Goal: Information Seeking & Learning: Learn about a topic

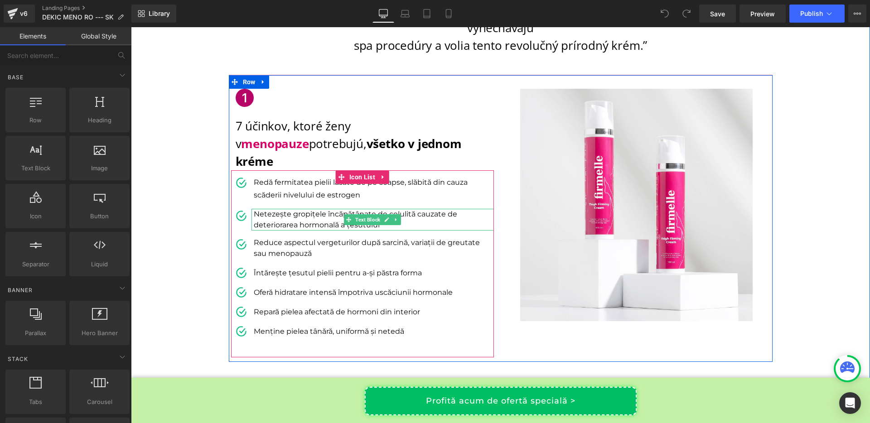
scroll to position [131, 0]
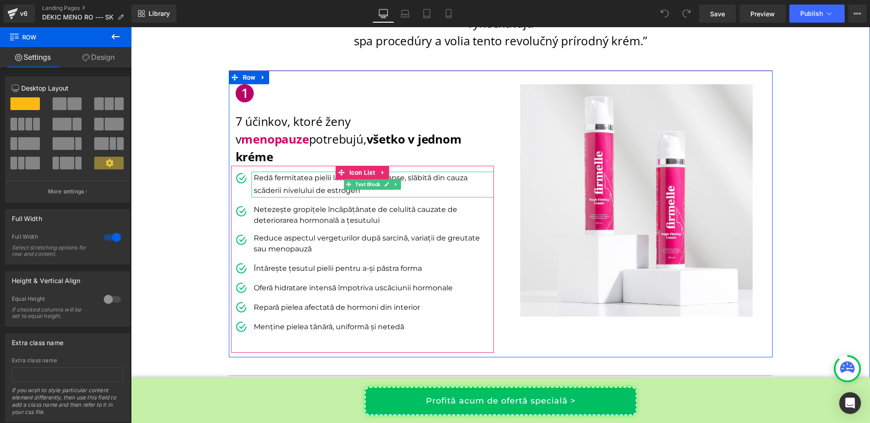
click at [280, 172] on p "Redă fermitatea pielii lăsate de pe coapse, slăbită din cauza scăderii nivelulu…" at bounding box center [374, 185] width 240 height 26
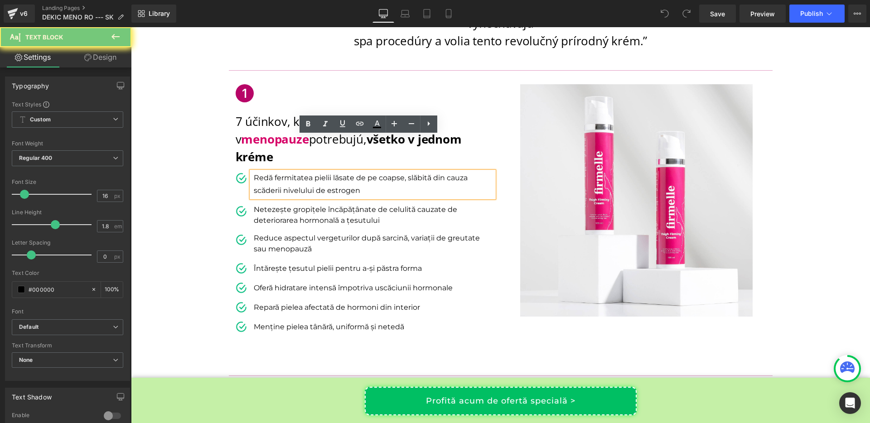
click at [280, 172] on p "Redă fermitatea pielii lăsate de pe coapse, slăbită din cauza scăderii nivelulu…" at bounding box center [374, 185] width 240 height 26
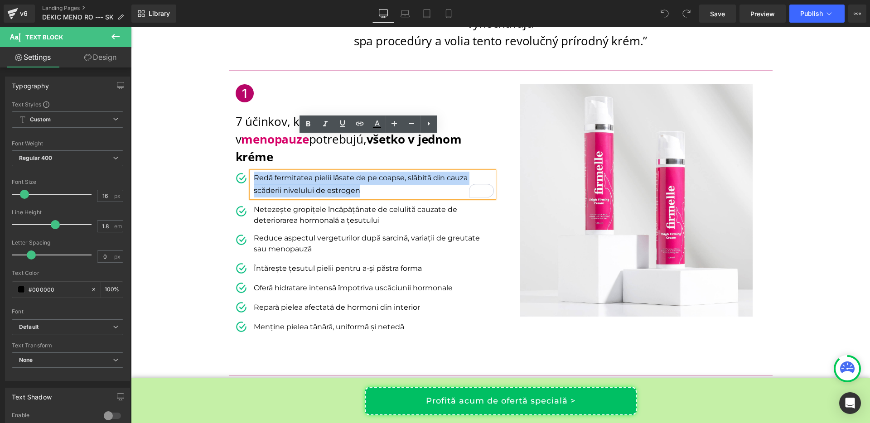
copy p "Redă fermitatea pielii lăsate de pe coapse, slăbită din cauza scăderii nivelulu…"
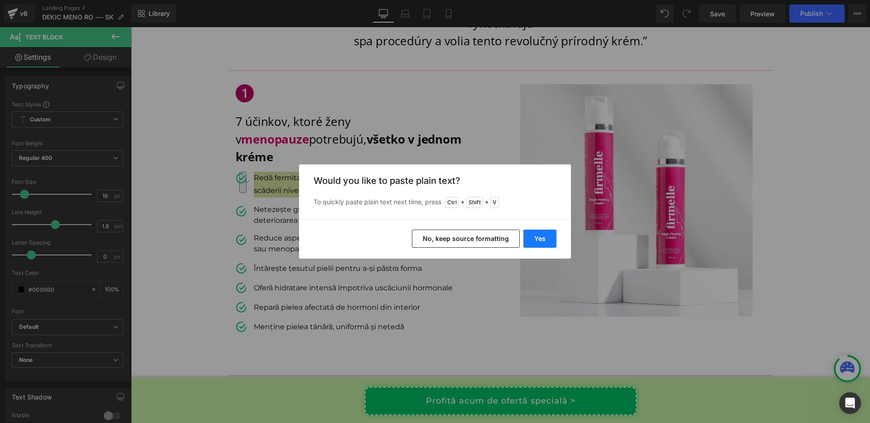
click at [540, 240] on button "Yes" at bounding box center [540, 239] width 33 height 18
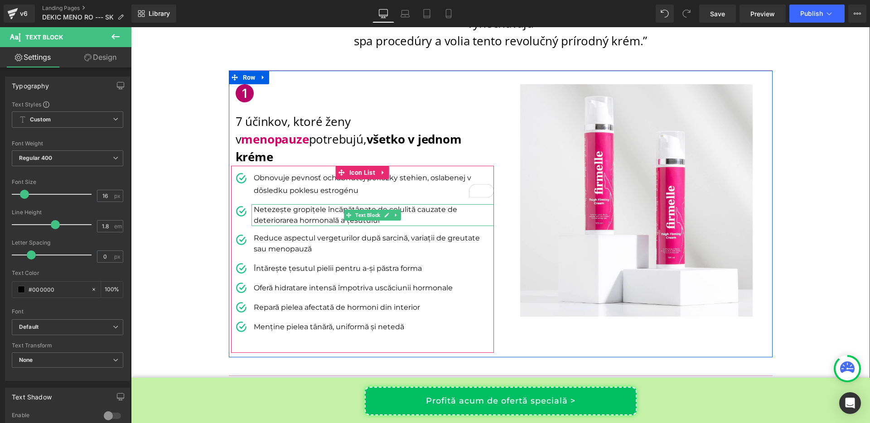
click at [282, 204] on p "Netezește gropițele încăpățânate de celulită cauzate de deteriorarea hormonală …" at bounding box center [374, 215] width 240 height 22
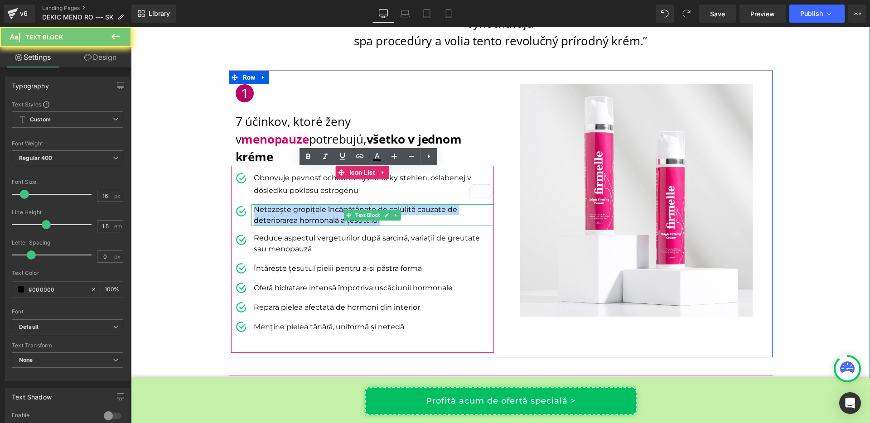
click at [282, 204] on p "Netezește gropițele încăpățânate de celulită cauzate de deteriorarea hormonală …" at bounding box center [374, 215] width 240 height 22
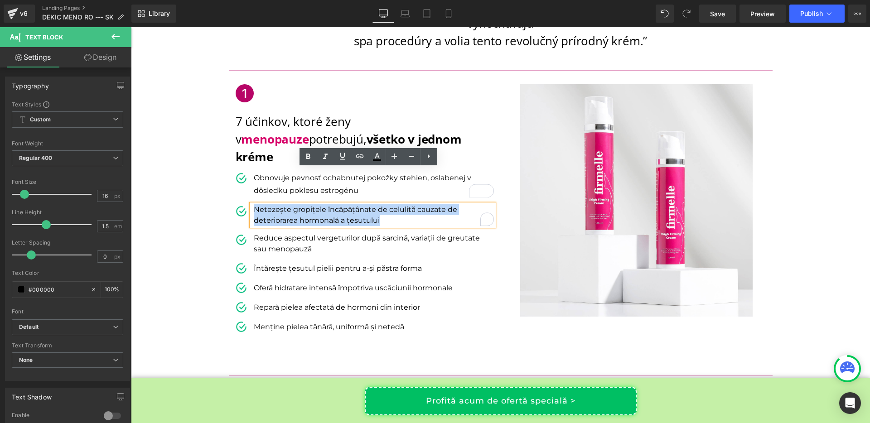
copy p "Netezește gropițele încăpățânate de celulită cauzate de deteriorarea hormonală …"
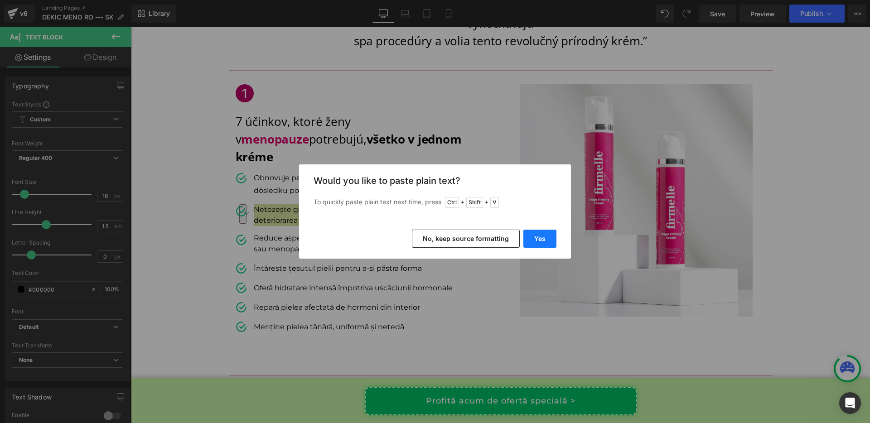
click at [555, 240] on button "Yes" at bounding box center [540, 239] width 33 height 18
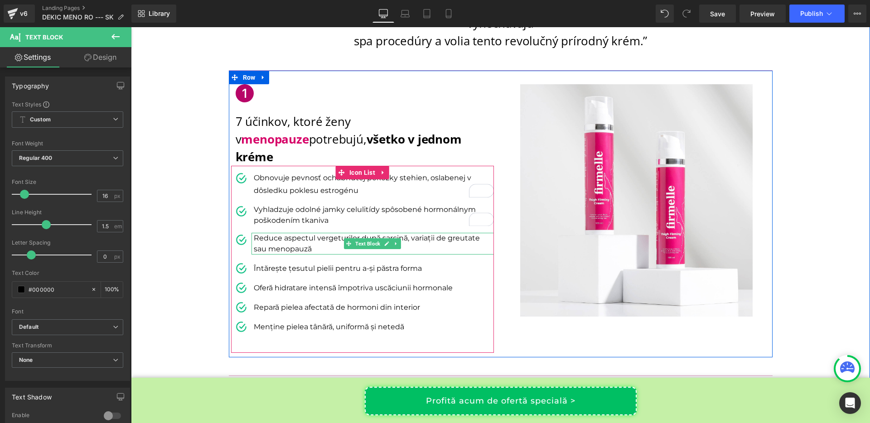
click at [294, 233] on p "Reduce aspectul vergeturilor după sarcină, variații de greutate sau menopauză" at bounding box center [374, 244] width 240 height 22
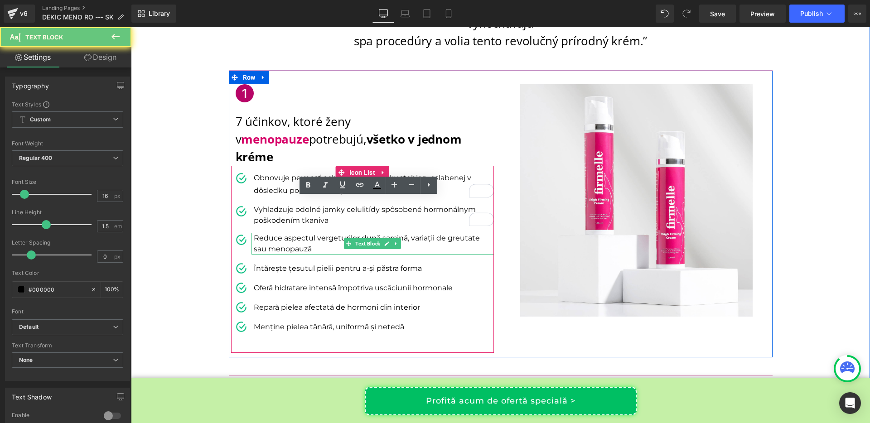
click at [294, 233] on p "Reduce aspectul vergeturilor după sarcină, variații de greutate sau menopauză" at bounding box center [374, 244] width 240 height 22
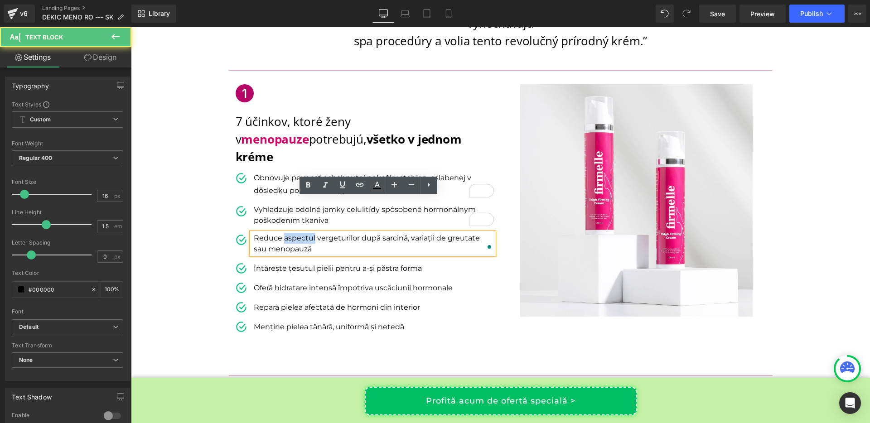
click at [294, 233] on p "Reduce aspectul vergeturilor după sarcină, variații de greutate sau menopauză" at bounding box center [374, 244] width 240 height 22
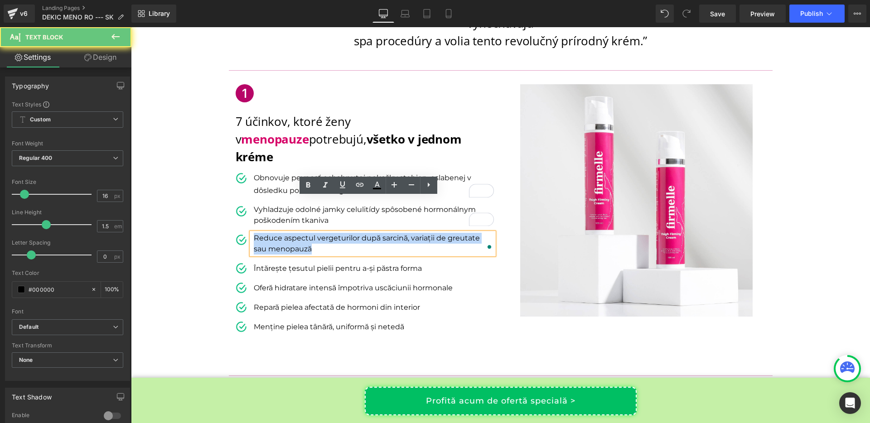
click at [294, 233] on p "Reduce aspectul vergeturilor după sarcină, variații de greutate sau menopauză" at bounding box center [374, 244] width 240 height 22
copy p "Reduce aspectul vergeturilor după sarcină, variații de greutate sau menopauză"
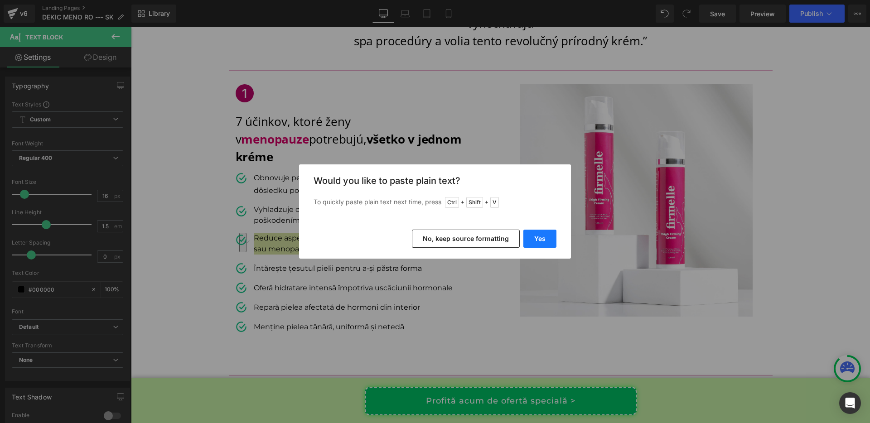
click at [543, 241] on button "Yes" at bounding box center [540, 239] width 33 height 18
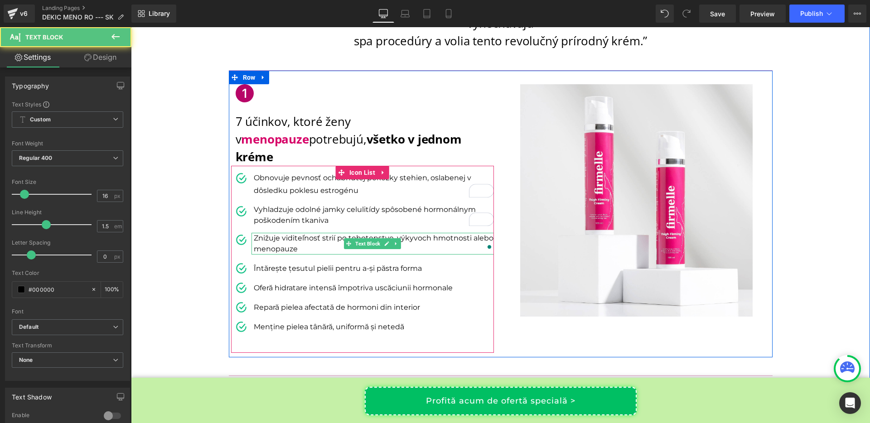
click at [465, 233] on p "Znižuje viditeľnosť strií po tehotenstve, výkyvoch hmotnosti alebo menopauze" at bounding box center [374, 244] width 240 height 22
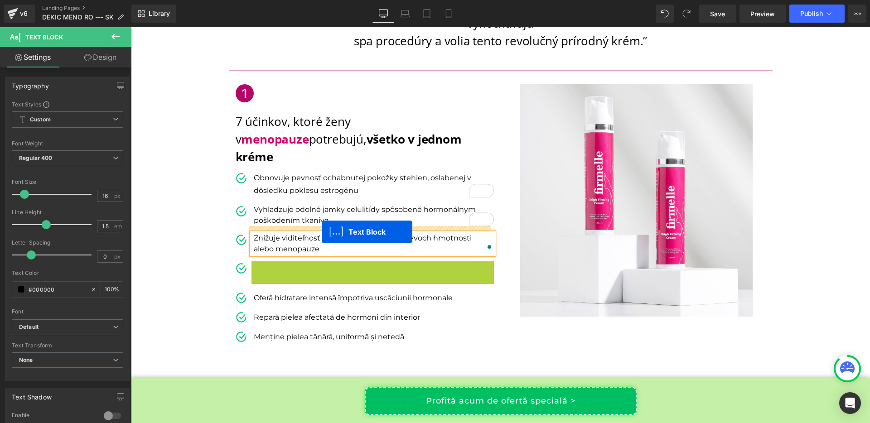
drag, startPoint x: 347, startPoint y: 231, endPoint x: 322, endPoint y: 232, distance: 25.0
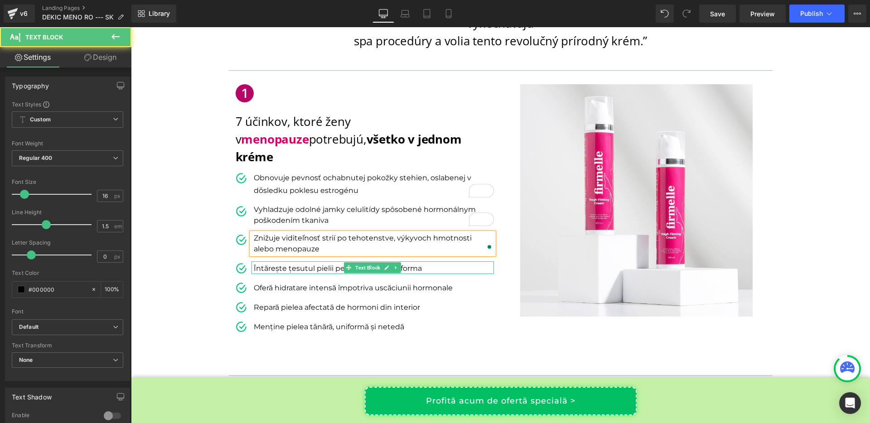
click at [311, 263] on p "Întărește țesutul pielii pentru a-și păstra forma" at bounding box center [374, 268] width 240 height 11
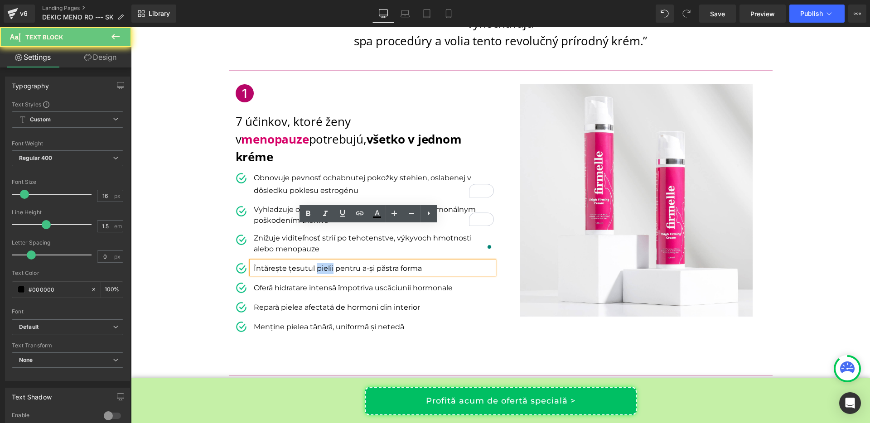
click at [311, 263] on p "Întărește țesutul pielii pentru a-și păstra forma" at bounding box center [374, 268] width 240 height 11
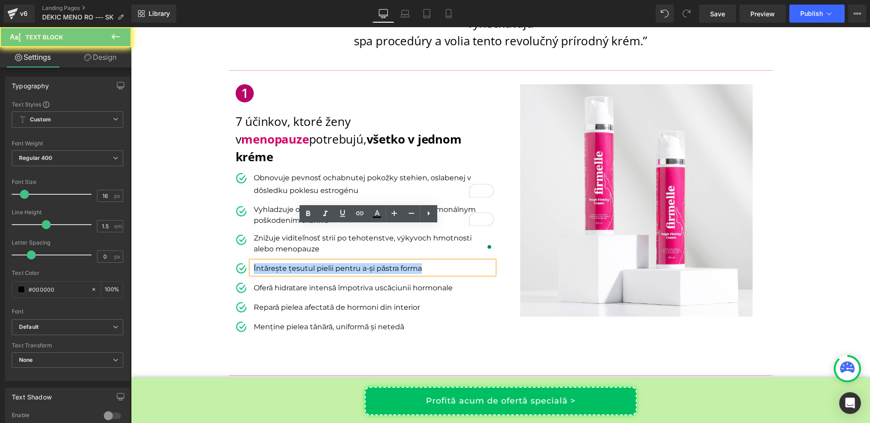
click at [311, 263] on p "Întărește țesutul pielii pentru a-și păstra forma" at bounding box center [374, 268] width 240 height 11
copy p "Întărește țesutul pielii pentru a-și păstra forma"
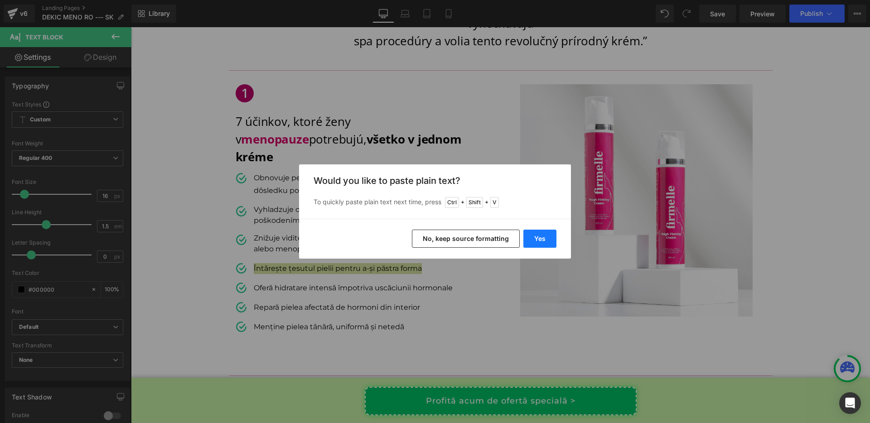
click at [542, 238] on button "Yes" at bounding box center [540, 239] width 33 height 18
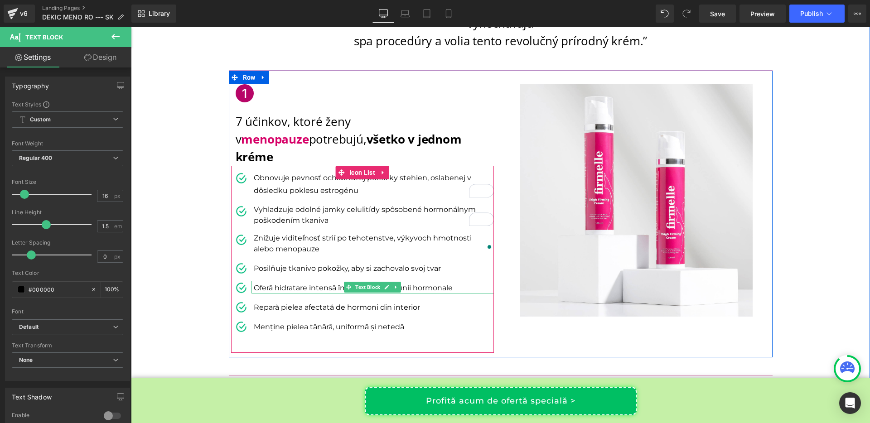
click at [320, 283] on p "Oferă hidratare intensă împotriva uscăciunii hormonale" at bounding box center [374, 288] width 240 height 11
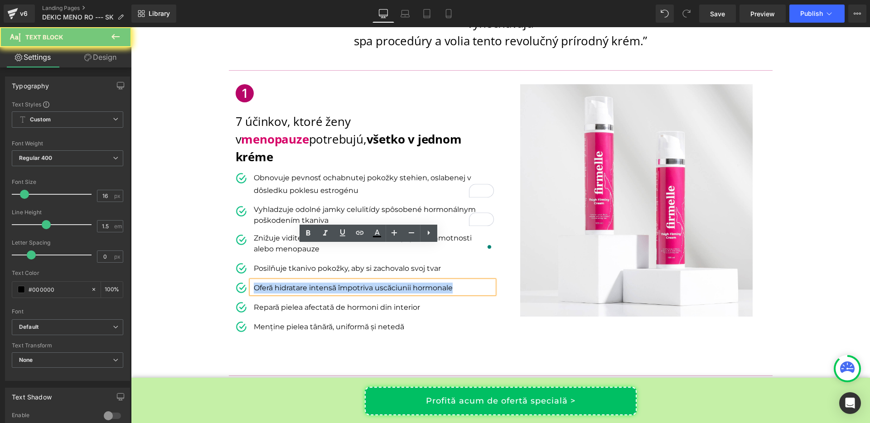
click at [320, 283] on p "Oferă hidratare intensă împotriva uscăciunii hormonale" at bounding box center [374, 288] width 240 height 11
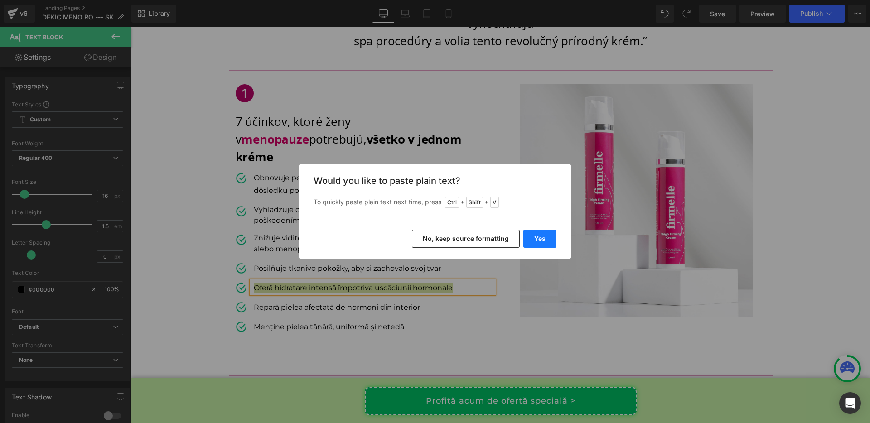
click at [550, 236] on button "Yes" at bounding box center [540, 239] width 33 height 18
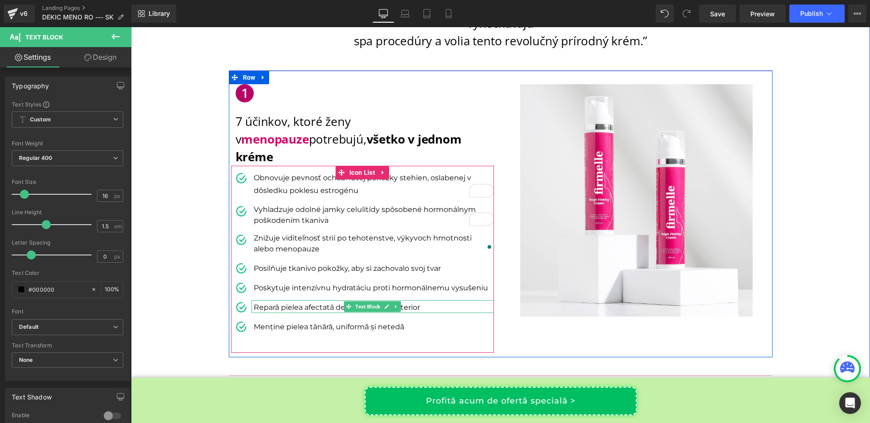
click at [310, 302] on p "Repară pielea afectată de hormoni din interior" at bounding box center [374, 307] width 240 height 11
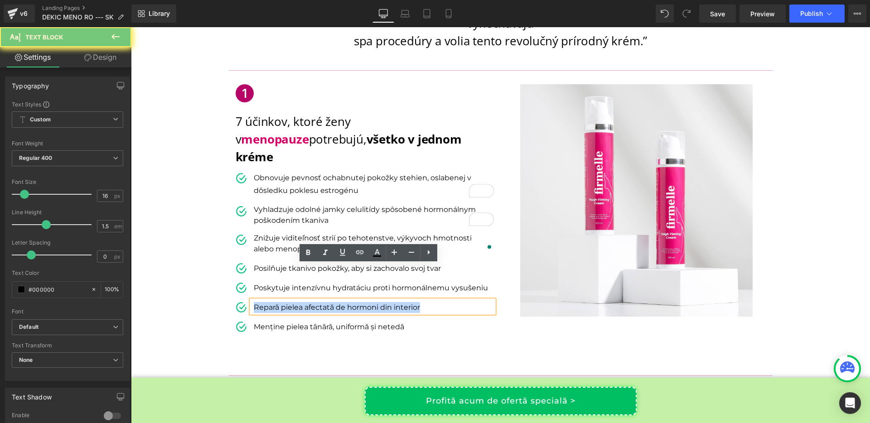
click at [310, 302] on p "Repară pielea afectată de hormoni din interior" at bounding box center [374, 307] width 240 height 11
copy p "Repară pielea afectată de hormoni din interior"
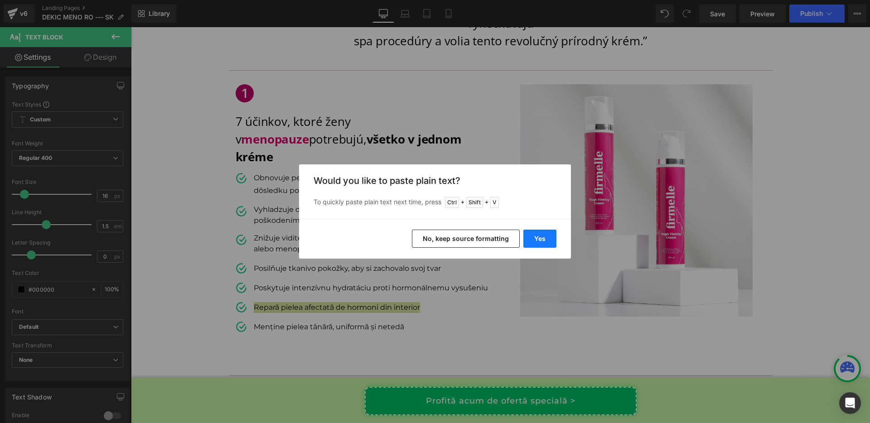
click at [530, 237] on button "Yes" at bounding box center [540, 239] width 33 height 18
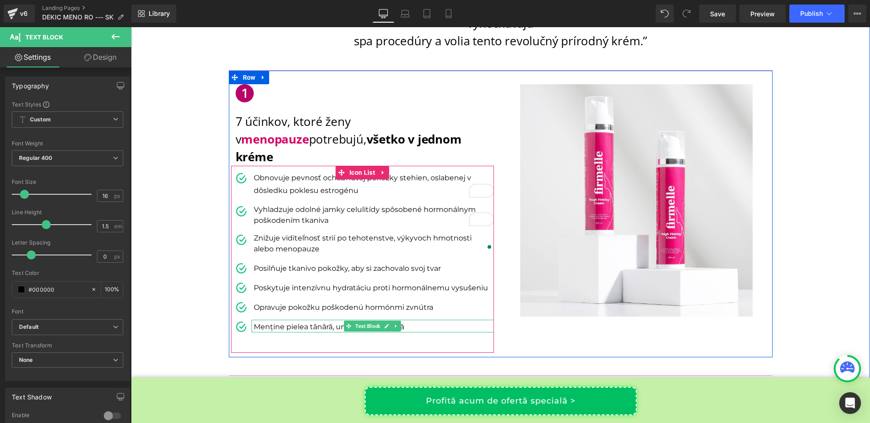
click at [322, 322] on p "Menține pielea tânără, uniformă și netedă" at bounding box center [374, 327] width 240 height 11
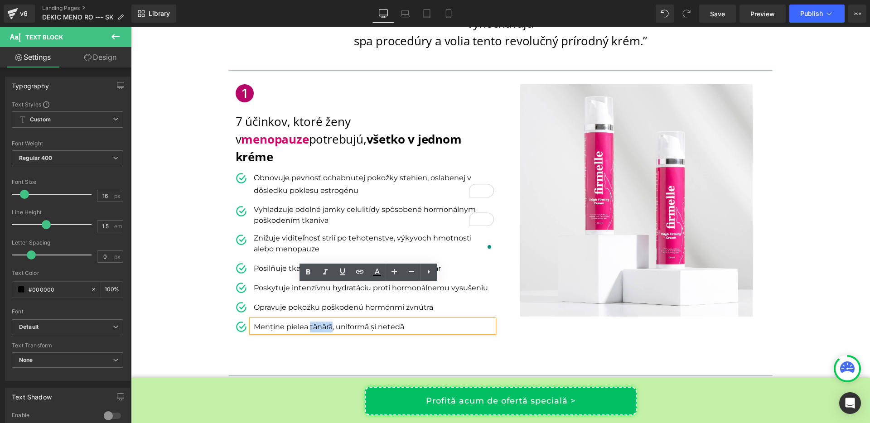
click at [322, 322] on p "Menține pielea tânără, uniformă și netedă" at bounding box center [374, 327] width 240 height 11
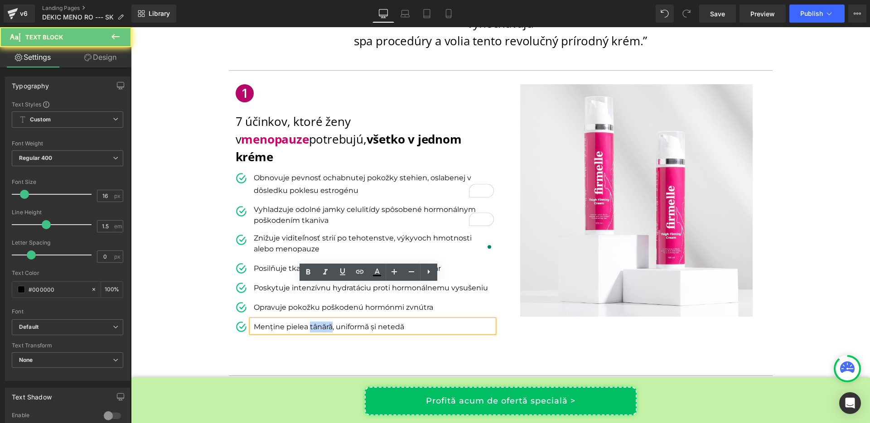
click at [322, 322] on p "Menține pielea tânără, uniformă și netedă" at bounding box center [374, 327] width 240 height 11
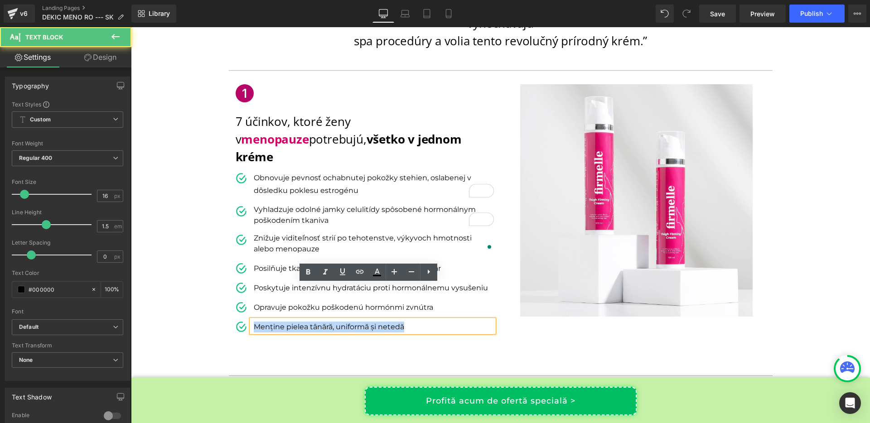
click at [322, 322] on p "Menține pielea tânără, uniformă și netedă" at bounding box center [374, 327] width 240 height 11
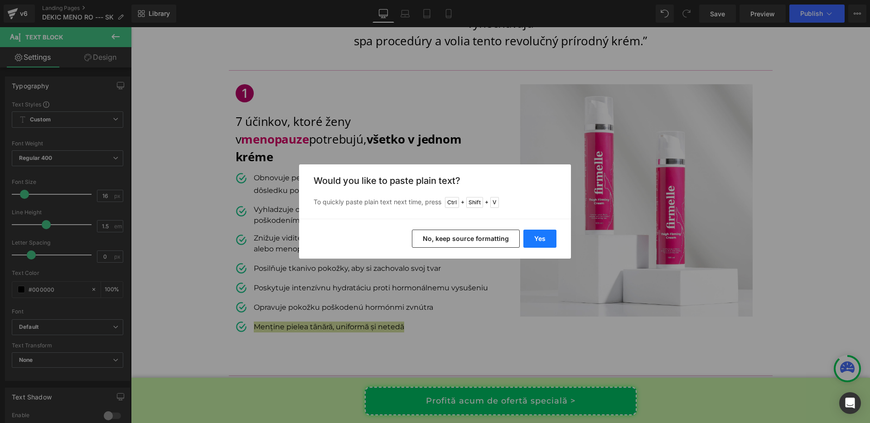
click at [533, 239] on button "Yes" at bounding box center [540, 239] width 33 height 18
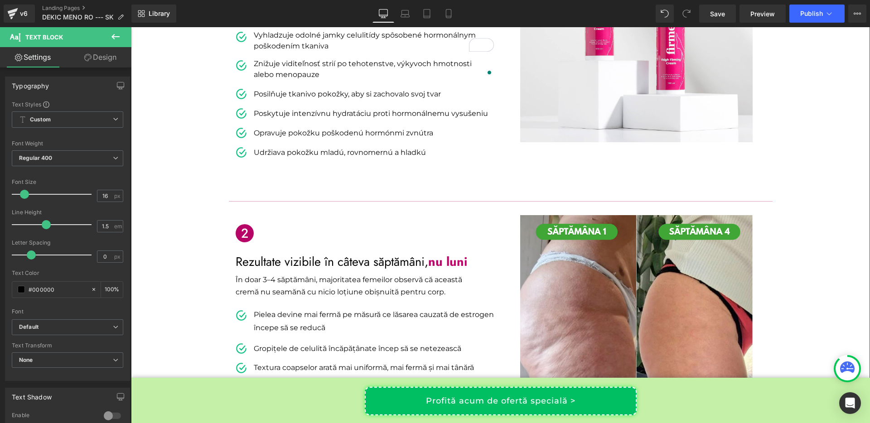
scroll to position [384, 0]
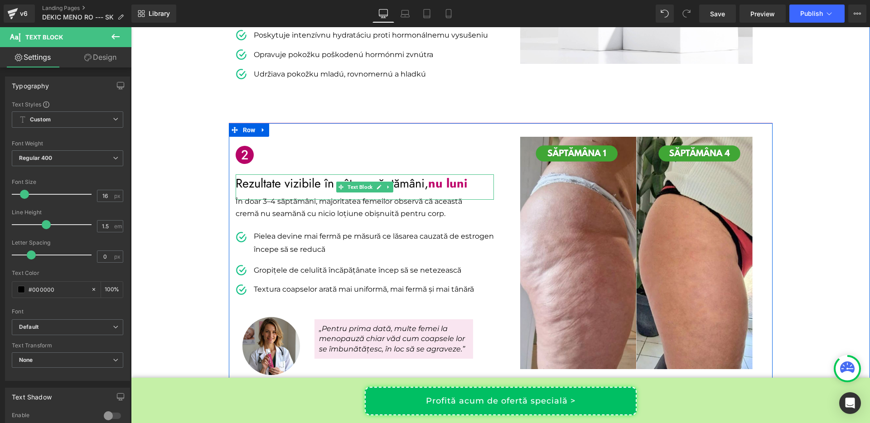
click at [283, 175] on p "Rezultate vizibile în câteva săptămâni, nu luni" at bounding box center [365, 183] width 258 height 17
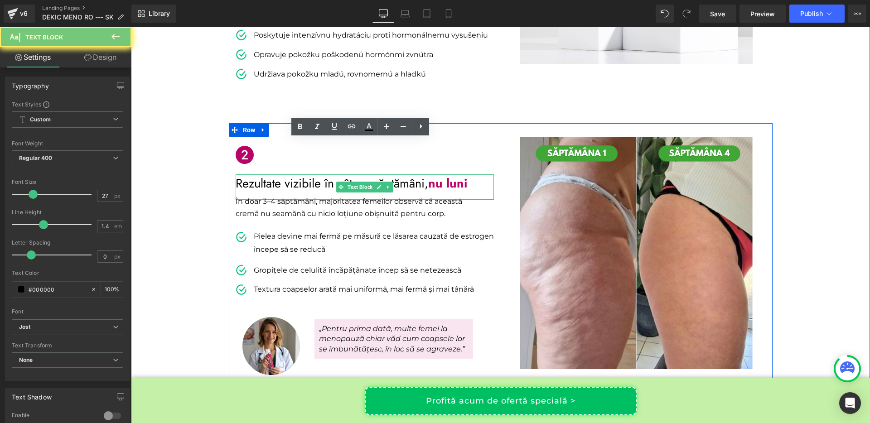
click at [283, 175] on p "Rezultate vizibile în câteva săptămâni, nu luni" at bounding box center [365, 183] width 258 height 17
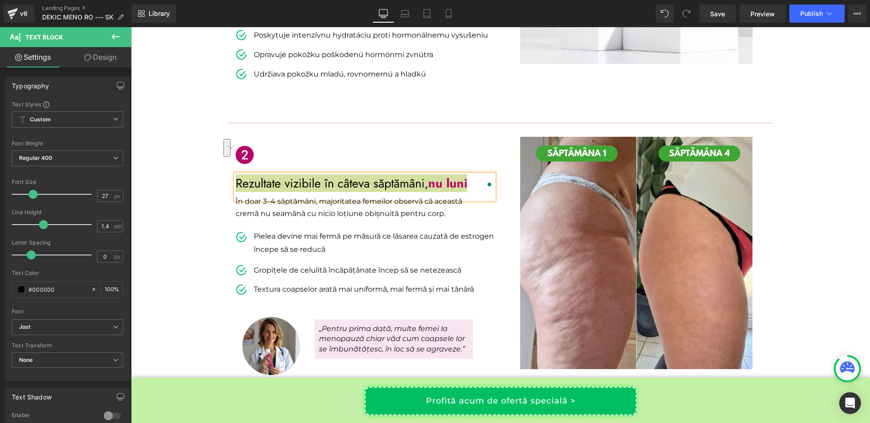
scroll to position [384, 0]
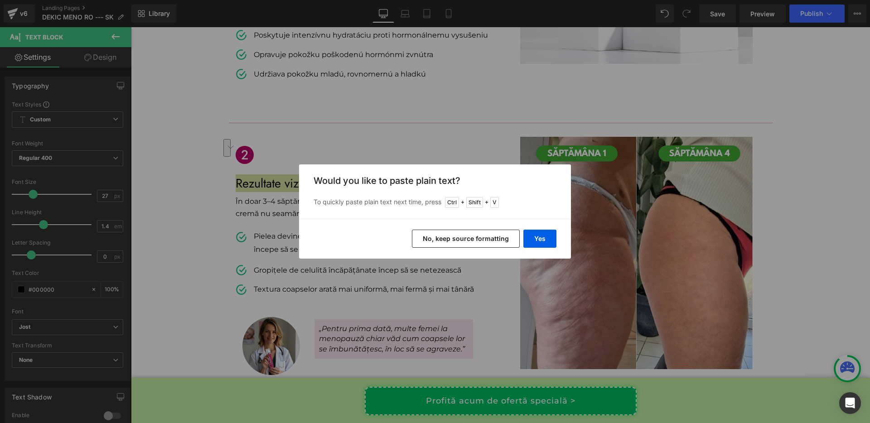
click at [493, 236] on button "No, keep source formatting" at bounding box center [466, 239] width 108 height 18
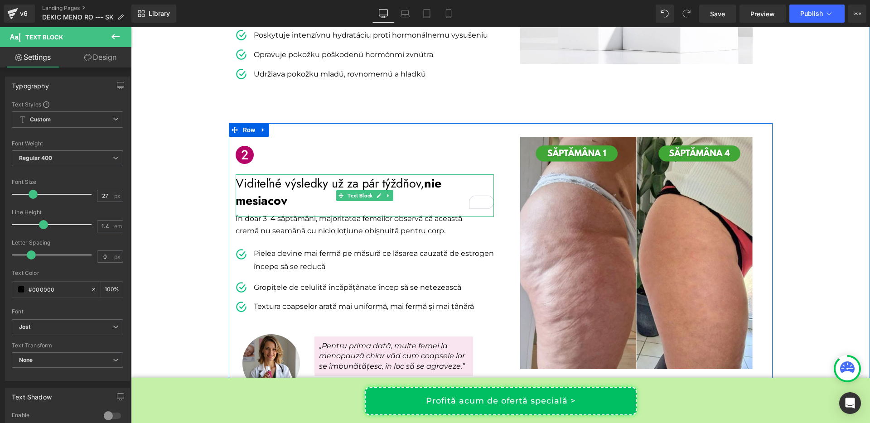
click at [433, 175] on strong "nie mesiacov" at bounding box center [339, 192] width 206 height 35
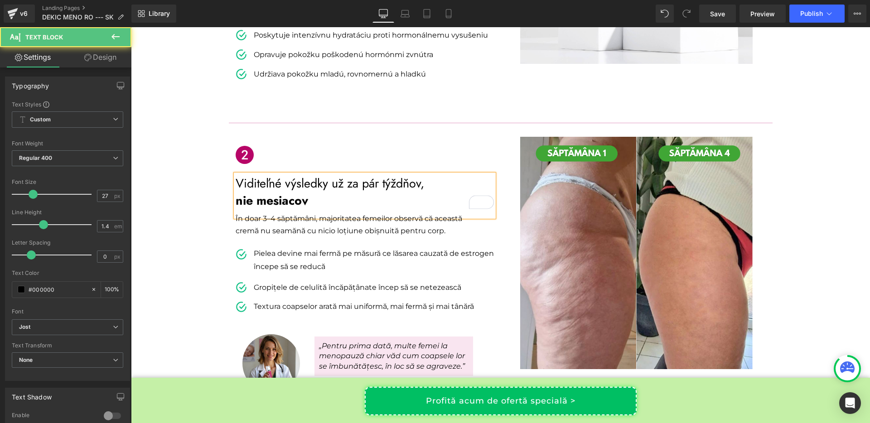
click at [244, 175] on p "Viditeľné výsledky už za pár týždňov," at bounding box center [365, 183] width 258 height 17
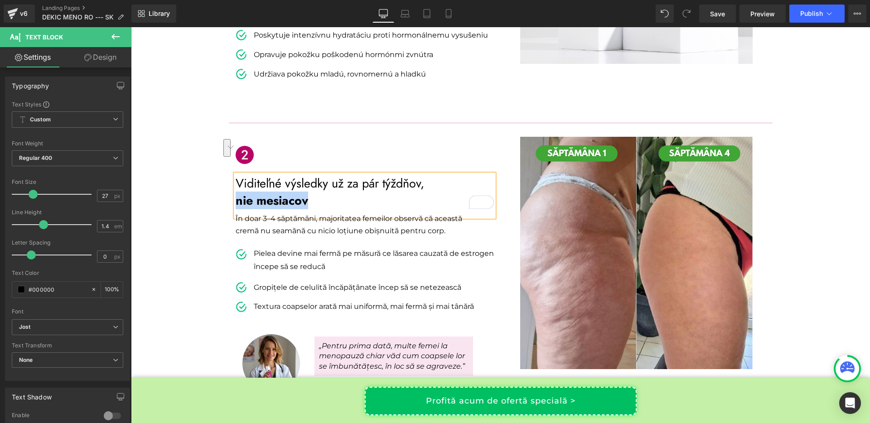
drag, startPoint x: 307, startPoint y: 165, endPoint x: 234, endPoint y: 164, distance: 73.0
click at [236, 192] on p "nie mesiacov" at bounding box center [365, 200] width 258 height 17
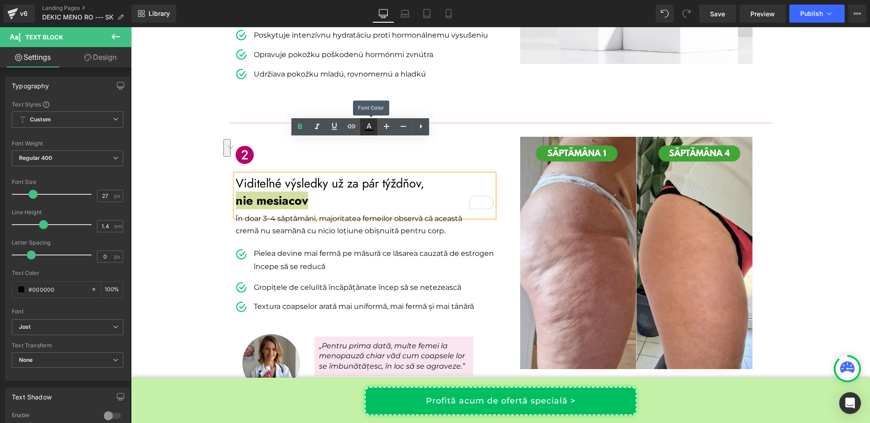
click at [368, 129] on icon at bounding box center [369, 127] width 11 height 11
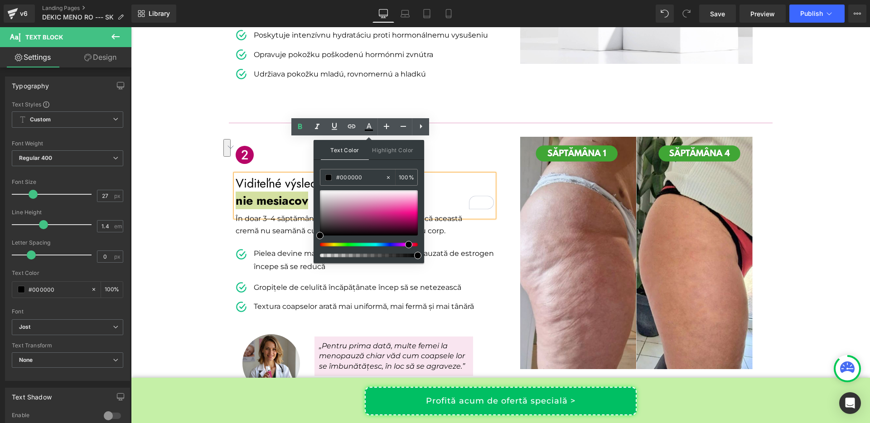
click at [405, 246] on div at bounding box center [365, 245] width 98 height 4
type input "#d60075"
drag, startPoint x: 537, startPoint y: 245, endPoint x: 428, endPoint y: 217, distance: 112.7
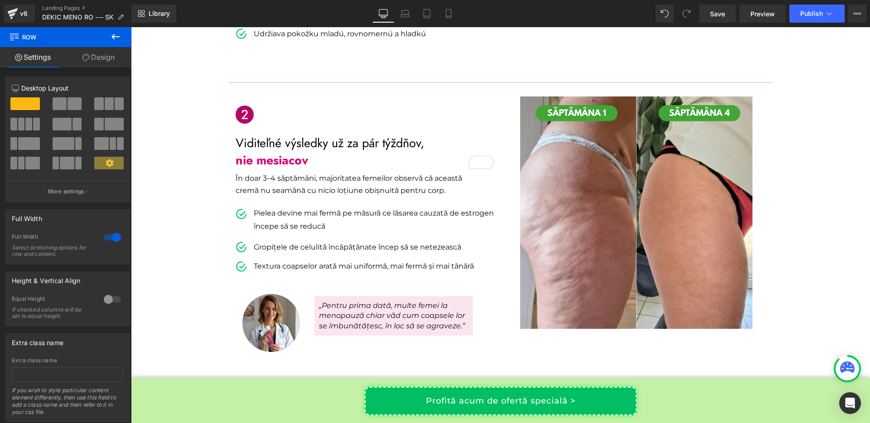
scroll to position [424, 0]
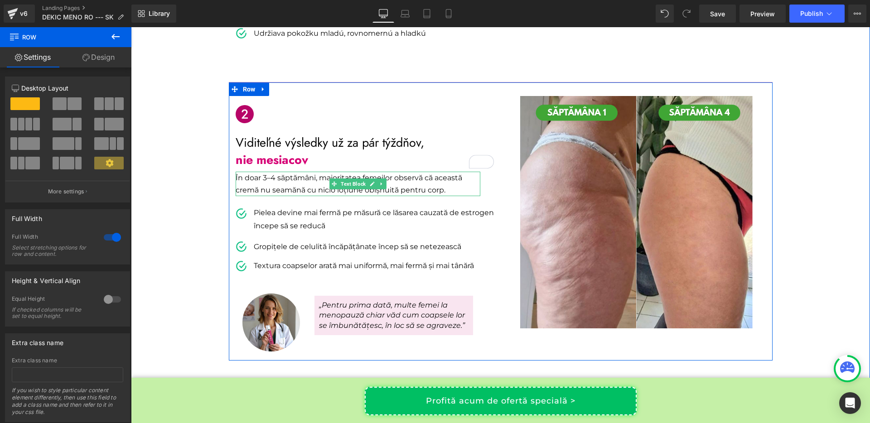
click at [269, 172] on p "În doar 3–4 săptămâni, majoritatea femeilor observă că această cremă nu seamănă…" at bounding box center [358, 184] width 245 height 24
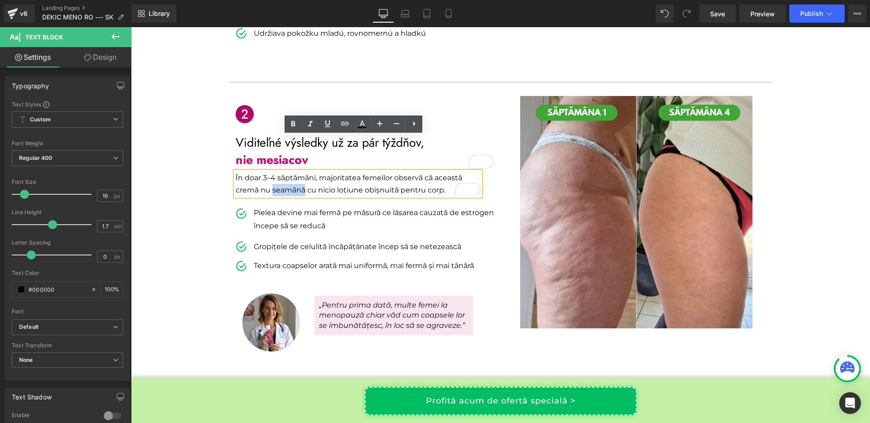
click at [269, 172] on p "În doar 3–4 săptămâni, majoritatea femeilor observă că această cremă nu seamănă…" at bounding box center [358, 184] width 245 height 24
click at [285, 172] on p "În doar 3–4 săptămâni, majoritatea femeilor observă că această cremă nu seamănă…" at bounding box center [358, 184] width 245 height 24
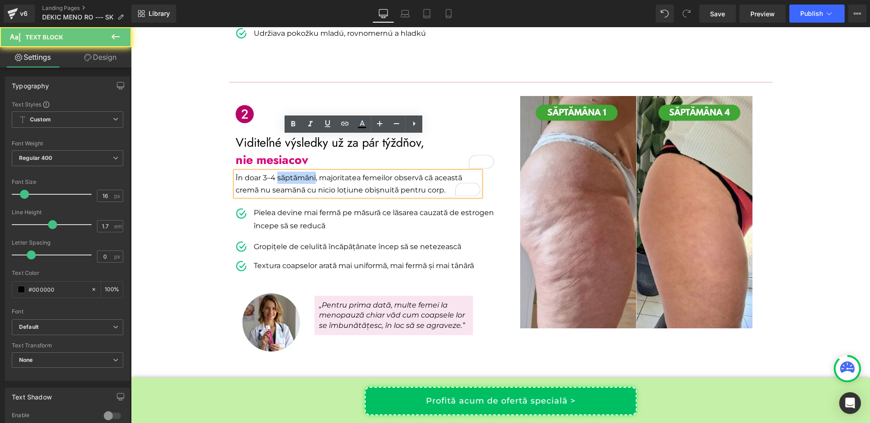
click at [285, 172] on p "În doar 3–4 săptămâni, majoritatea femeilor observă că această cremă nu seamănă…" at bounding box center [358, 184] width 245 height 24
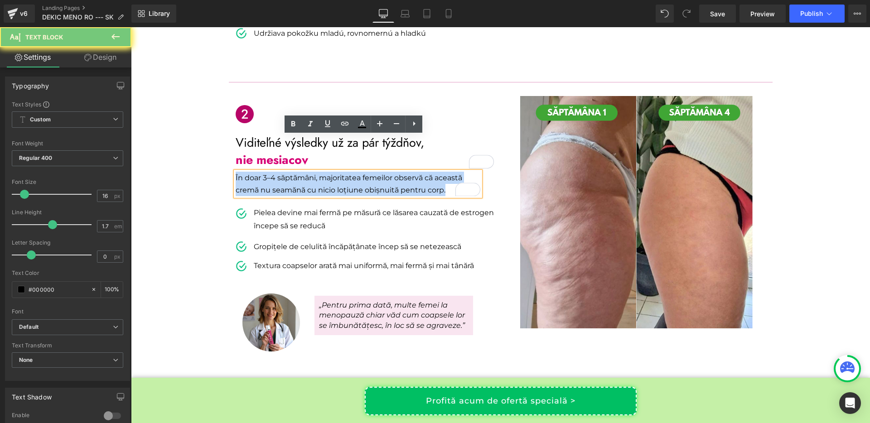
click at [285, 172] on p "În doar 3–4 săptămâni, majoritatea femeilor observă că această cremă nu seamănă…" at bounding box center [358, 184] width 245 height 24
copy p "În doar 3–4 săptămâni, majoritatea femeilor observă că această cremă nu seamănă…"
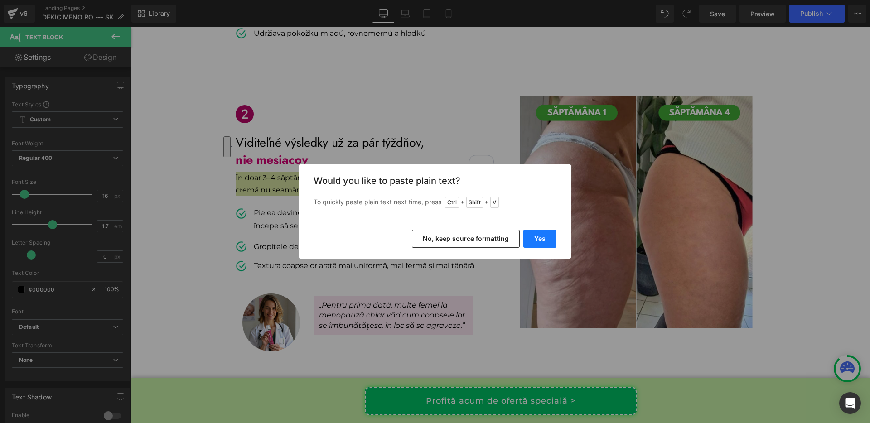
click at [546, 243] on button "Yes" at bounding box center [540, 239] width 33 height 18
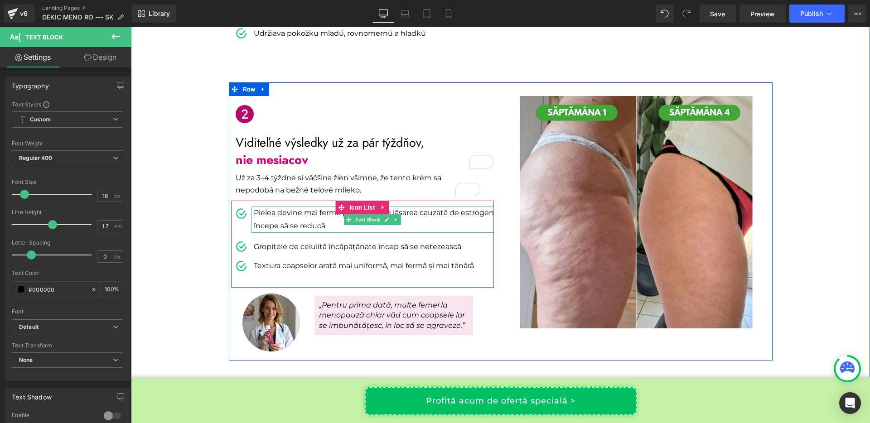
click at [284, 207] on p "Pielea devine mai fermă pe măsură ce lăsarea cauzată de estrogen începe să se r…" at bounding box center [374, 220] width 240 height 26
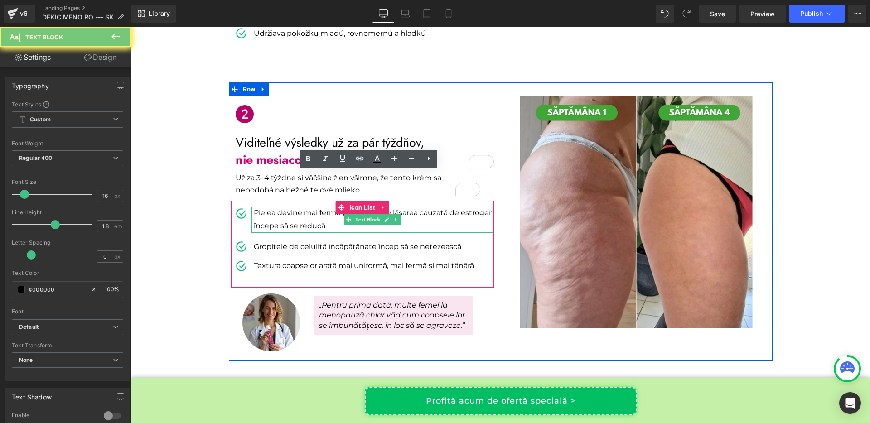
click at [284, 207] on p "Pielea devine mai fermă pe măsură ce lăsarea cauzată de estrogen începe să se r…" at bounding box center [374, 220] width 240 height 26
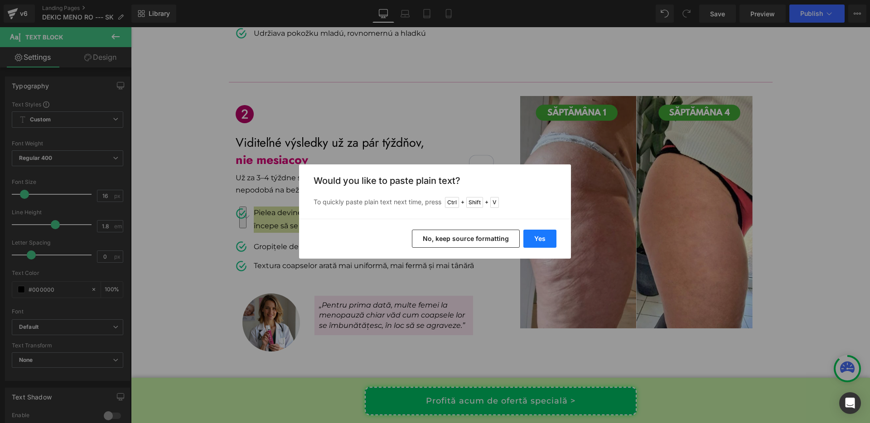
click at [532, 242] on button "Yes" at bounding box center [540, 239] width 33 height 18
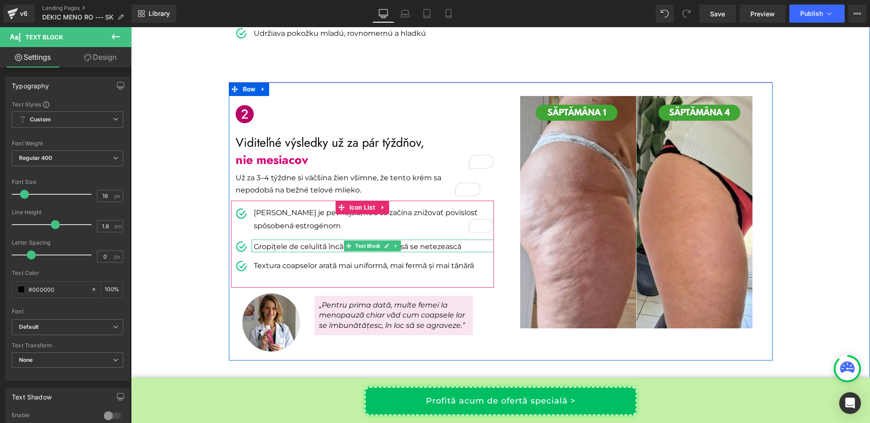
click at [321, 242] on p "Gropițele de celulită încăpățânate încep să se netezească" at bounding box center [374, 247] width 240 height 11
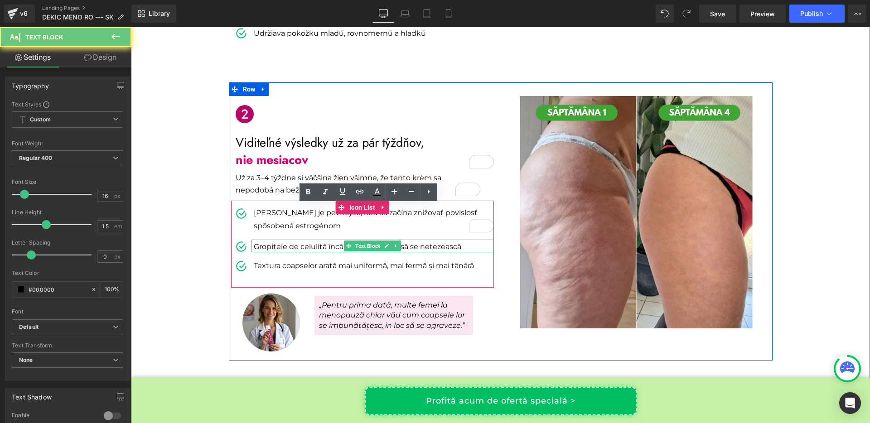
click at [321, 242] on p "Gropițele de celulită încăpățânate încep să se netezească" at bounding box center [374, 247] width 240 height 11
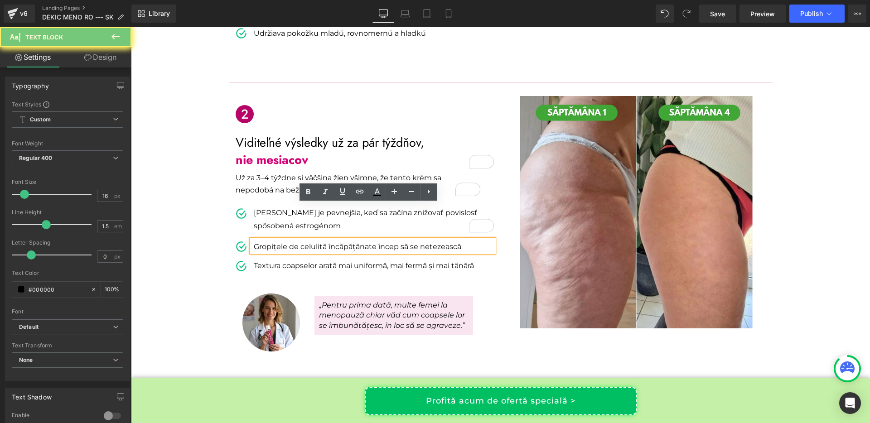
click at [321, 242] on p "Gropițele de celulită încăpățânate încep să se netezească" at bounding box center [374, 247] width 240 height 11
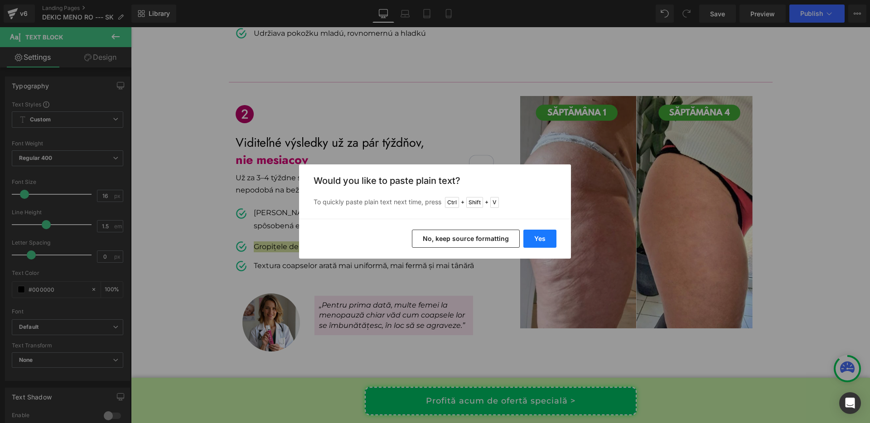
click at [535, 235] on button "Yes" at bounding box center [540, 239] width 33 height 18
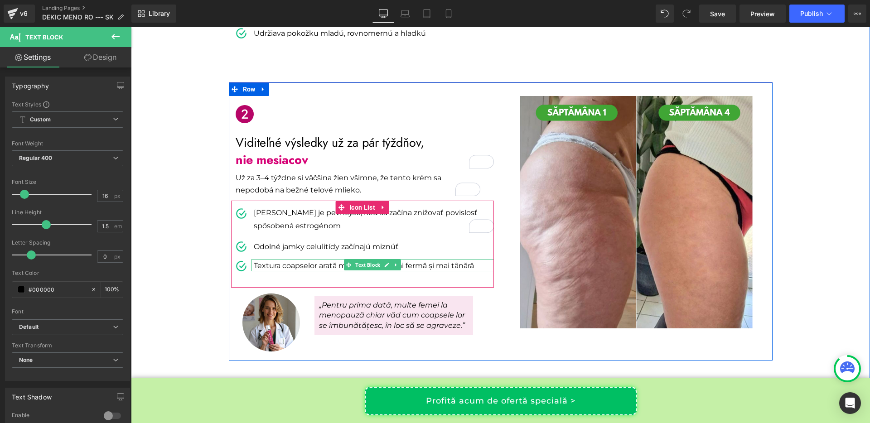
click at [306, 261] on p "Textura coapselor arată mai uniformă, mai fermă și mai tânără" at bounding box center [374, 266] width 240 height 11
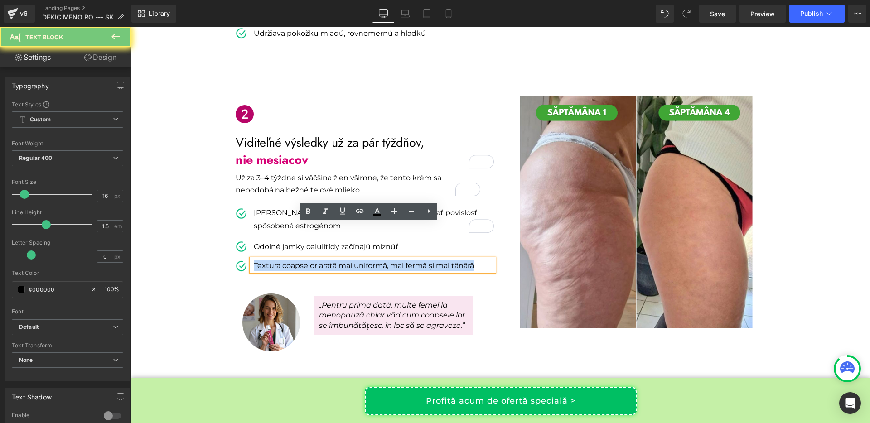
click at [306, 261] on p "Textura coapselor arată mai uniformă, mai fermă și mai tânără" at bounding box center [374, 266] width 240 height 11
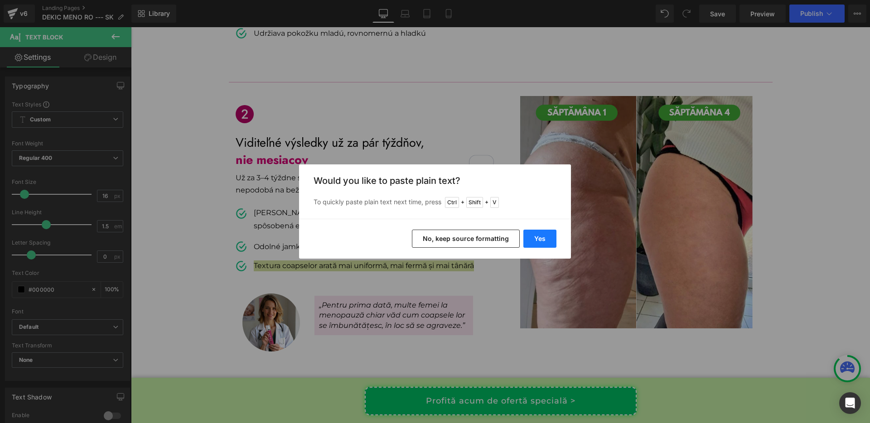
click at [533, 234] on button "Yes" at bounding box center [540, 239] width 33 height 18
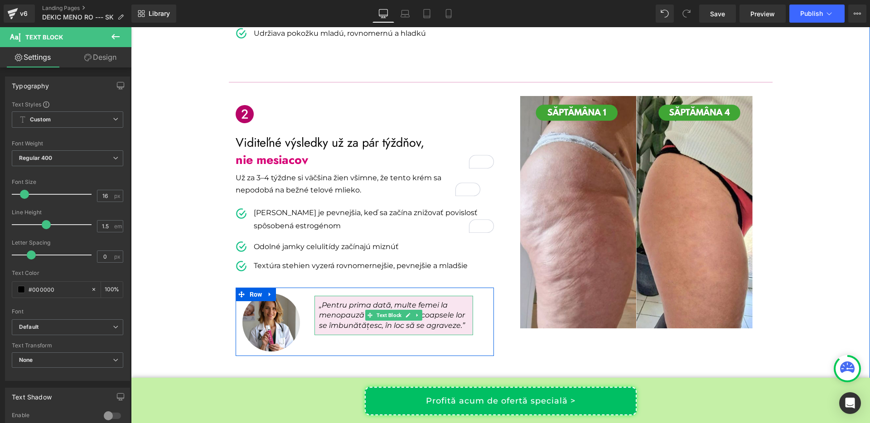
click at [390, 301] on span "„Pentru prima dată, multe femei la menopauză chiar văd cum coapsele lor se îmbu…" at bounding box center [392, 315] width 146 height 29
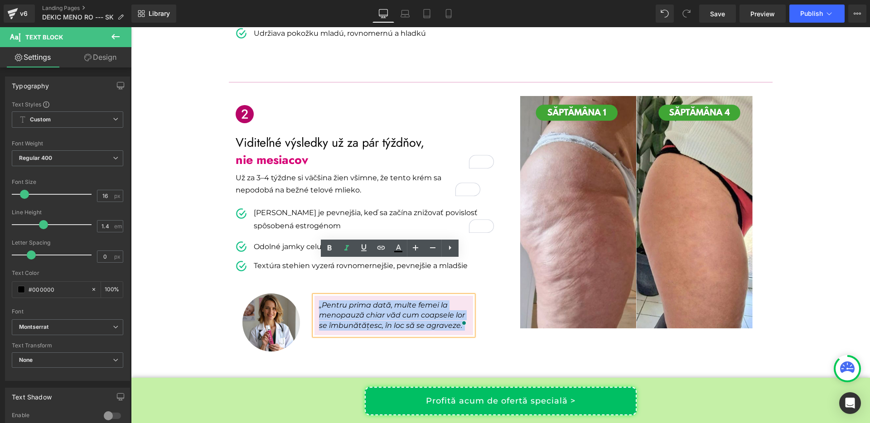
copy span "„Pentru prima dată, multe femei la menopauză chiar văd cum coapsele lor se îmbu…"
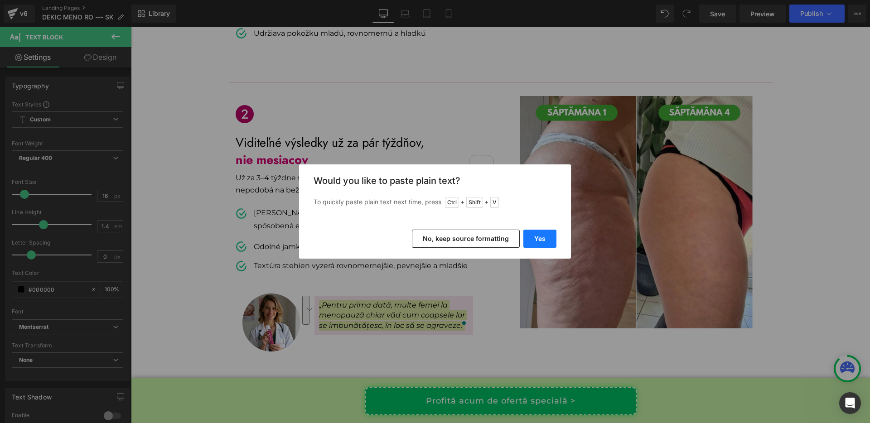
click at [532, 238] on button "Yes" at bounding box center [540, 239] width 33 height 18
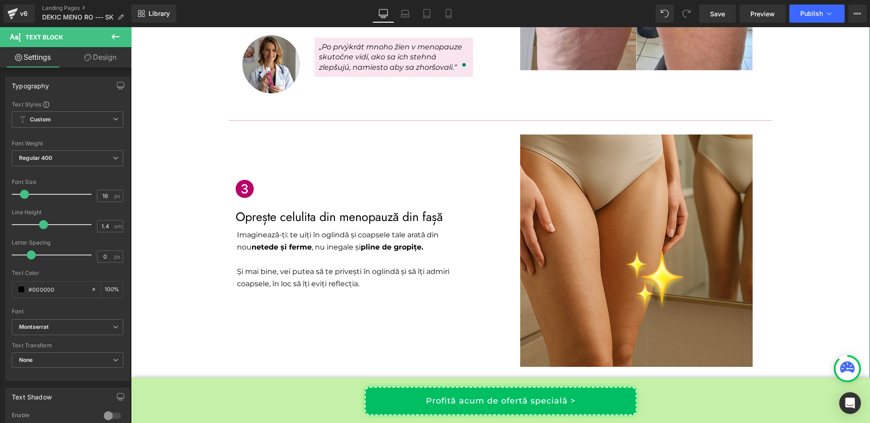
scroll to position [687, 0]
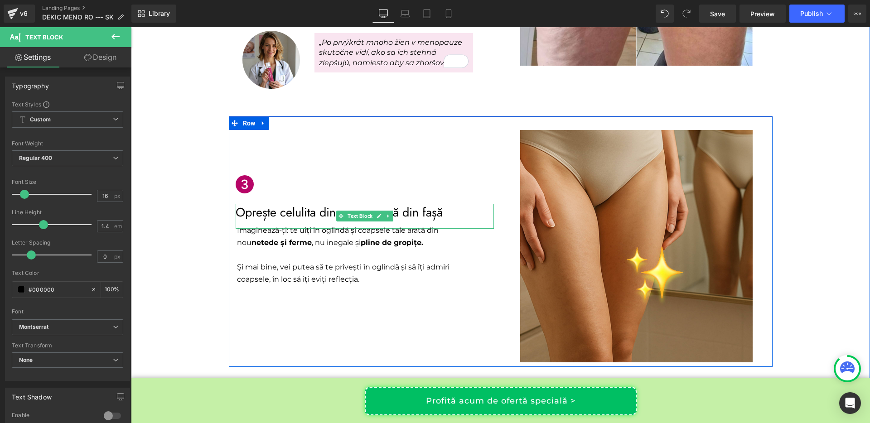
click at [326, 204] on p "Oprește celulita din menopauză din fașă" at bounding box center [365, 212] width 258 height 17
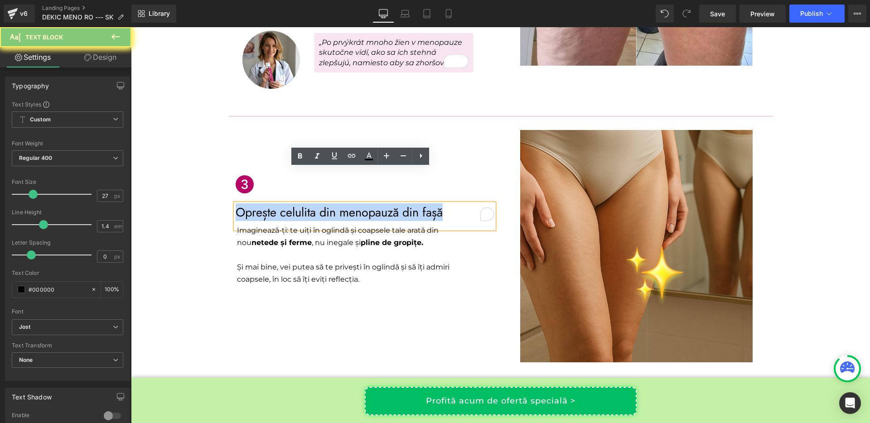
click at [326, 204] on p "Oprește celulita din menopauză din fașă" at bounding box center [365, 212] width 258 height 17
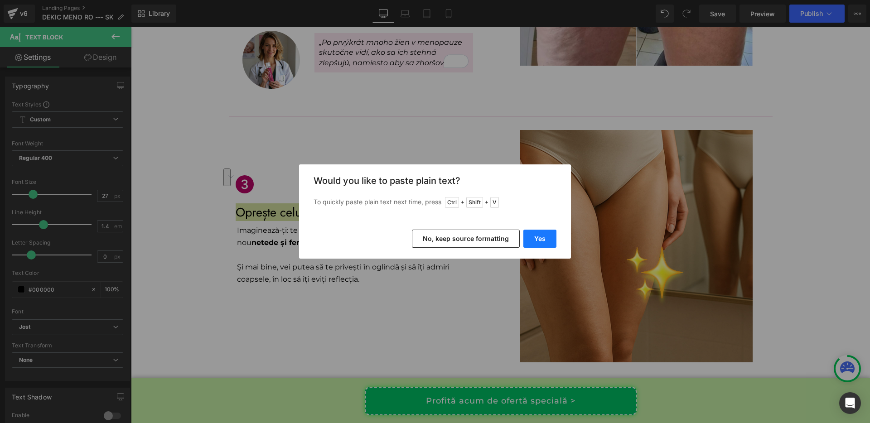
click at [547, 230] on button "Yes" at bounding box center [540, 239] width 33 height 18
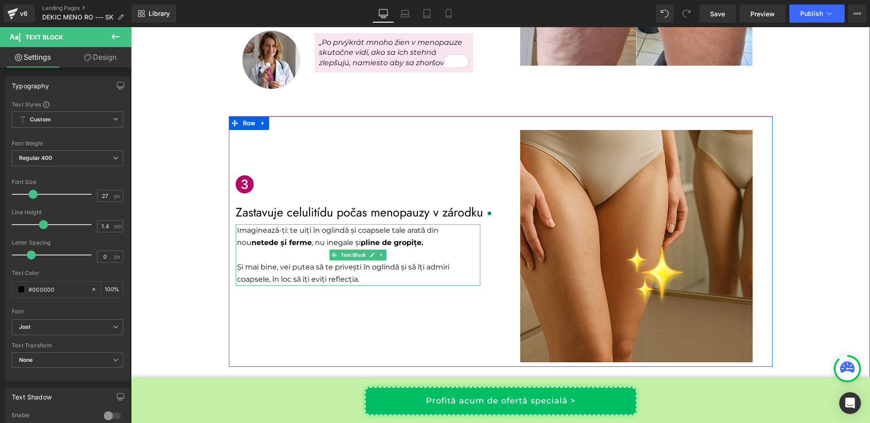
click at [361, 238] on span "pline de gropițe." at bounding box center [392, 242] width 63 height 9
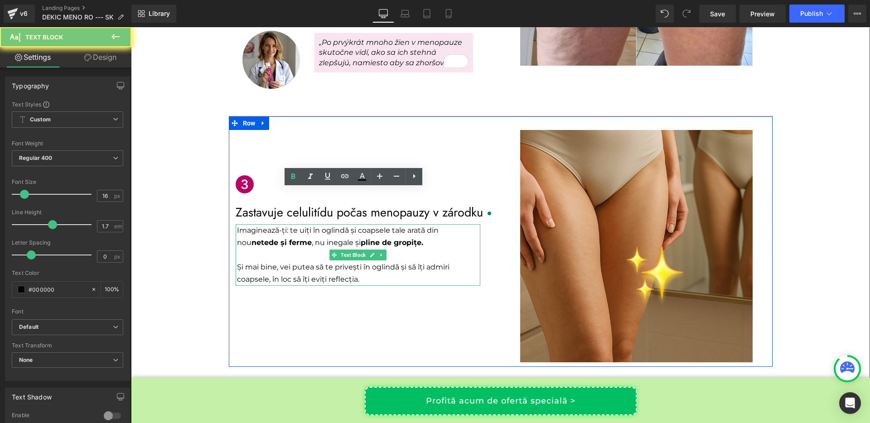
click at [361, 238] on span "pline de gropițe." at bounding box center [392, 242] width 63 height 9
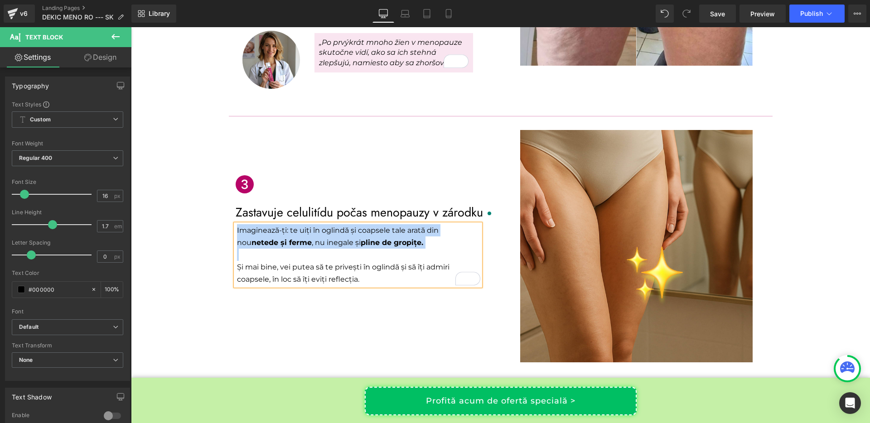
scroll to position [687, 0]
click at [252, 238] on span "netede și ferme" at bounding box center [282, 242] width 60 height 9
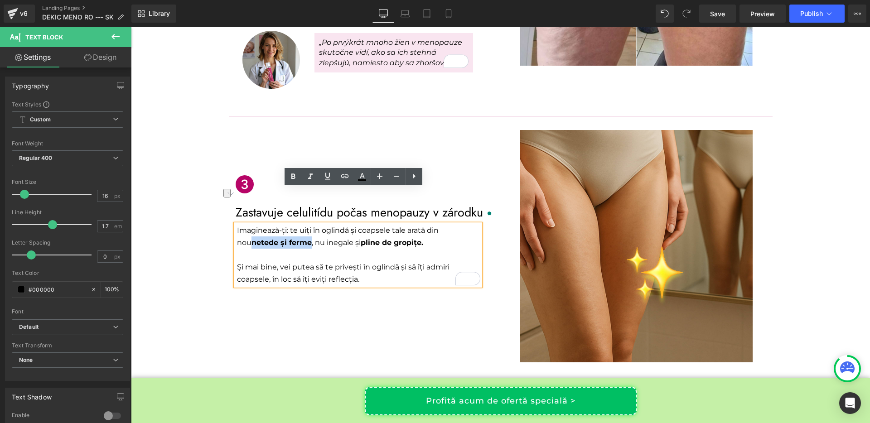
drag, startPoint x: 233, startPoint y: 207, endPoint x: 292, endPoint y: 209, distance: 59.4
click at [292, 224] on p "Imaginează-ți: te uiți în oglindă și coapsele tale arată din nou netede și ferm…" at bounding box center [358, 236] width 243 height 24
copy span "netede și ferme"
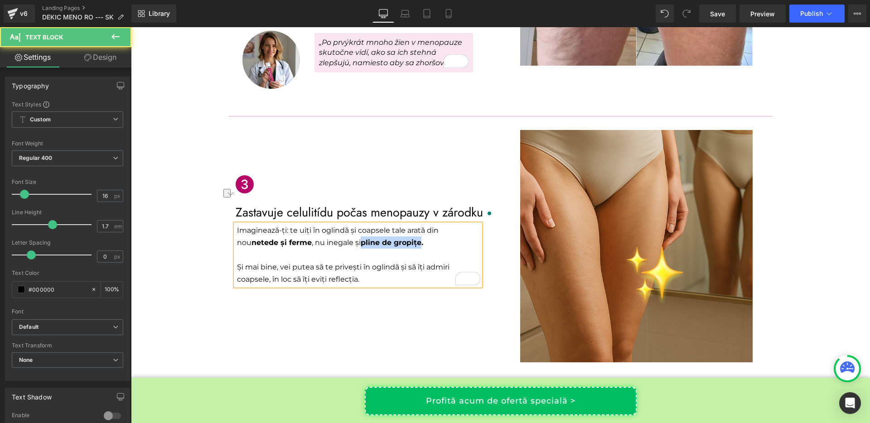
drag, startPoint x: 344, startPoint y: 208, endPoint x: 405, endPoint y: 212, distance: 60.9
click at [405, 224] on p "Imaginează-ți: te uiți în oglindă și coapsele tale arată din nou netede și ferm…" at bounding box center [358, 236] width 243 height 24
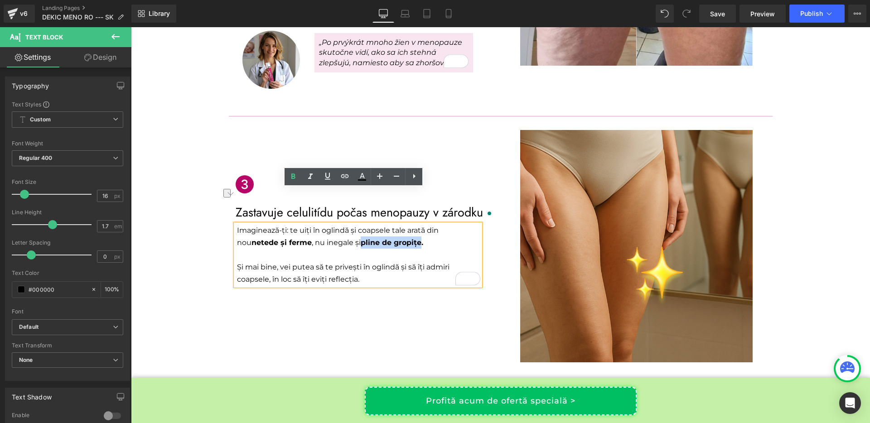
copy span "pline de gropițe"
click at [301, 224] on p "Imaginează-ți: te uiți în oglindă și coapsele tale arată din nou netede și ferm…" at bounding box center [358, 236] width 243 height 24
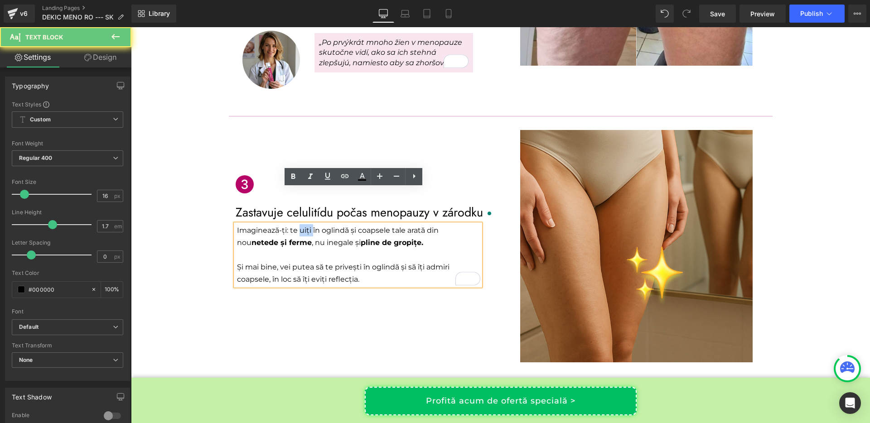
click at [301, 224] on p "Imaginează-ți: te uiți în oglindă și coapsele tale arată din nou netede și ferm…" at bounding box center [358, 236] width 243 height 24
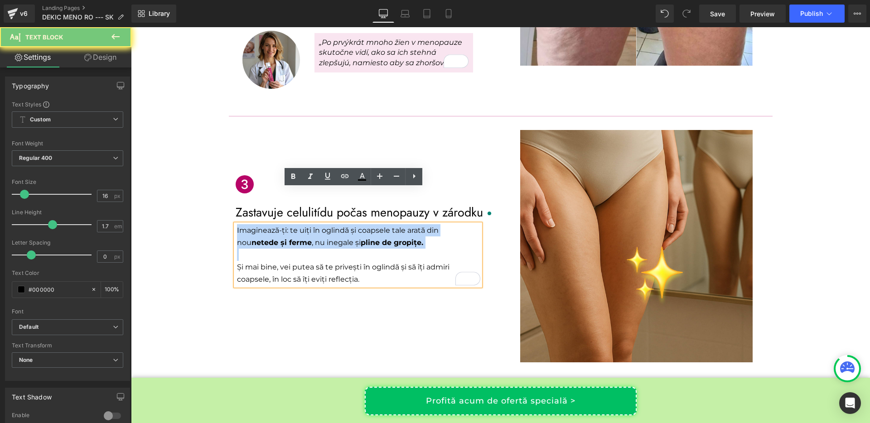
click at [301, 224] on p "Imaginează-ți: te uiți în oglindă și coapsele tale arată din nou netede și ferm…" at bounding box center [358, 236] width 243 height 24
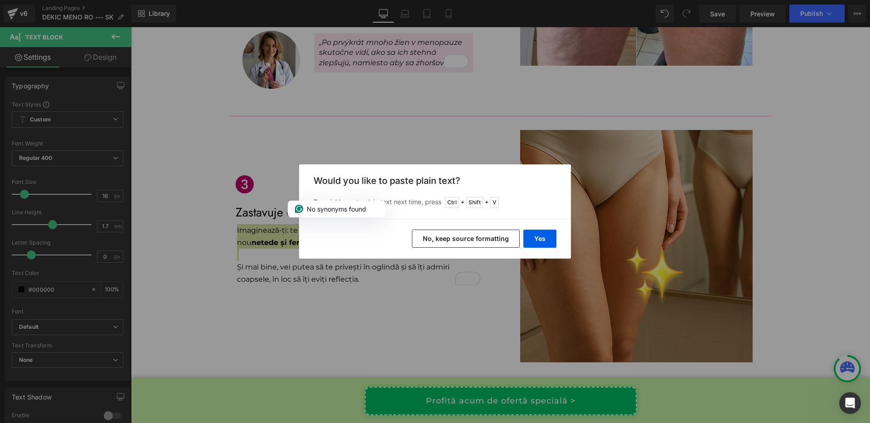
click at [478, 243] on button "No, keep source formatting" at bounding box center [466, 239] width 108 height 18
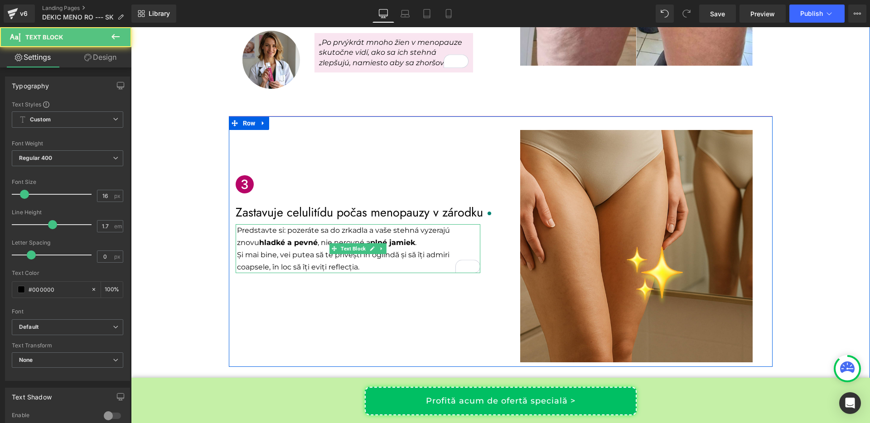
click at [407, 224] on p "Predstavte si: pozeráte sa do zrkadla a vaše stehná vyzerajú znovu hladké a pev…" at bounding box center [358, 236] width 243 height 24
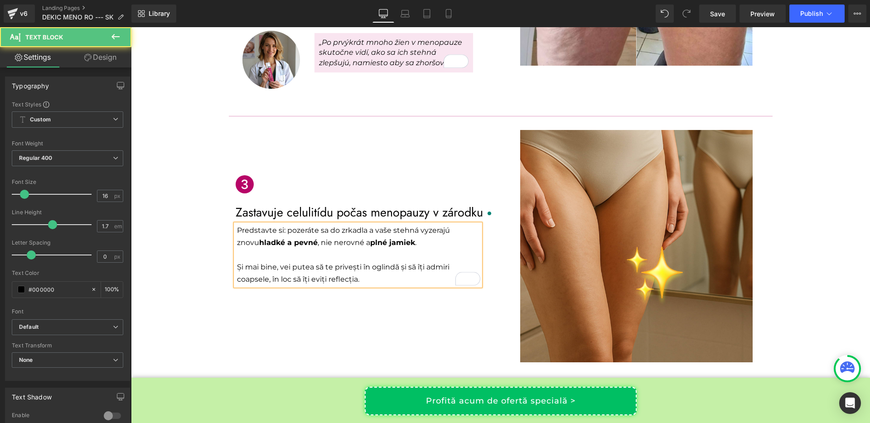
click at [237, 224] on p "Predstavte si: pozeráte sa do zrkadla a vaše stehná vyzerajú znovu hladké a pev…" at bounding box center [358, 236] width 243 height 24
click at [248, 261] on p "Și mai bine, vei putea să te privești în oglindă și să îți admiri coapsele, în …" at bounding box center [358, 273] width 243 height 24
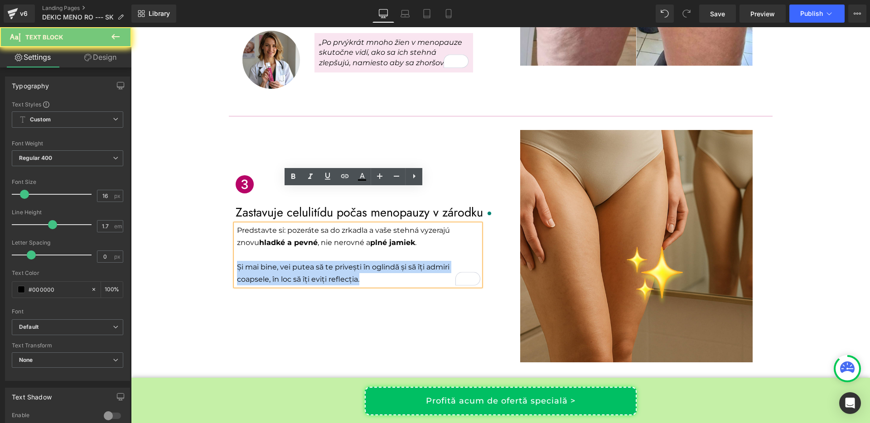
click at [248, 261] on p "Și mai bine, vei putea să te privești în oglindă și să îți admiri coapsele, în …" at bounding box center [358, 273] width 243 height 24
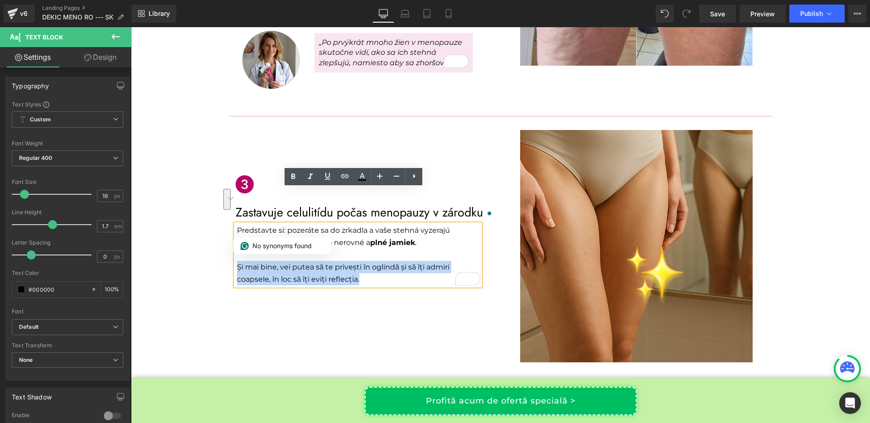
copy p "Și mai bine, vei putea să te privești în oglindă și să îți admiri coapsele, în …"
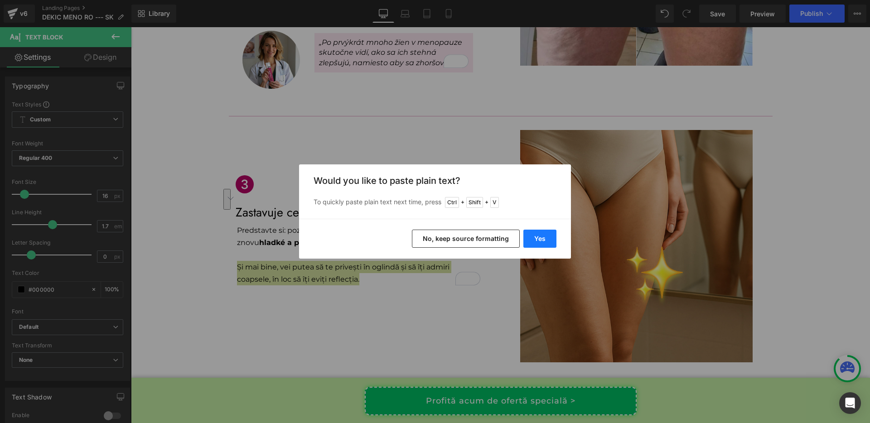
click at [542, 239] on button "Yes" at bounding box center [540, 239] width 33 height 18
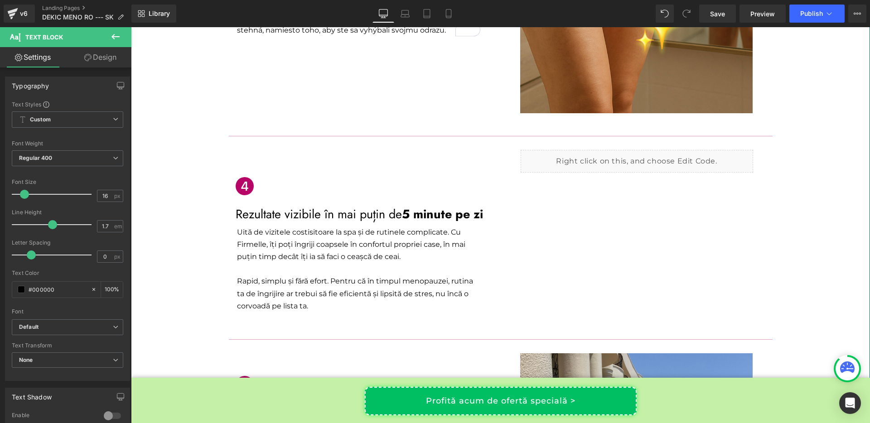
scroll to position [972, 0]
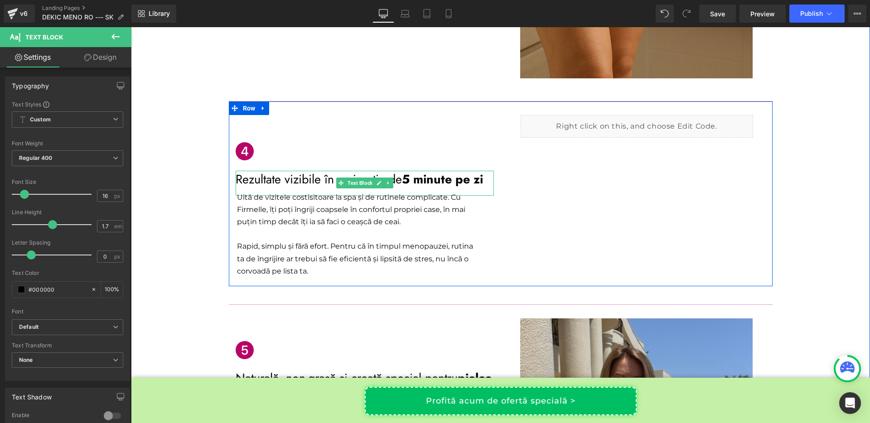
click at [317, 171] on p "Rezultate vizibile în mai puțin de 5 minute pe zi" at bounding box center [365, 179] width 258 height 17
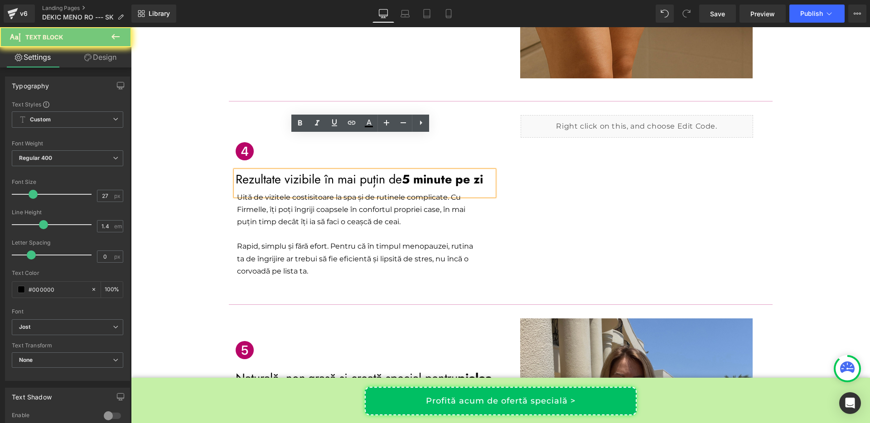
click at [317, 171] on p "Rezultate vizibile în mai puțin de 5 minute pe zi" at bounding box center [365, 179] width 258 height 17
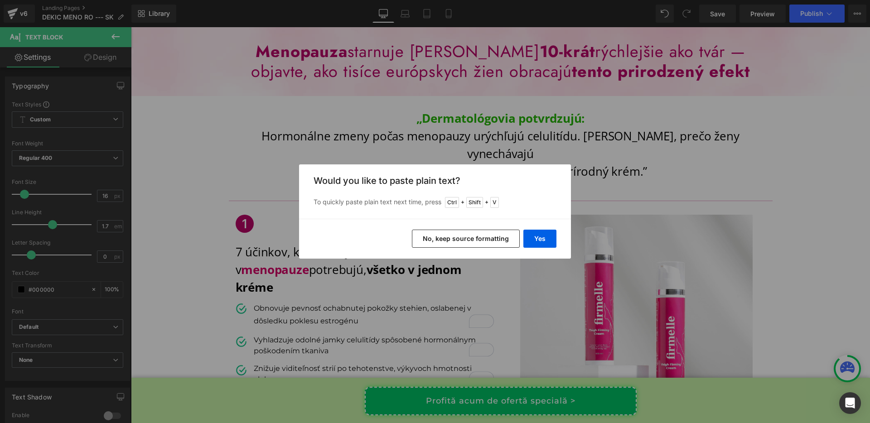
click at [505, 243] on button "No, keep source formatting" at bounding box center [466, 239] width 108 height 18
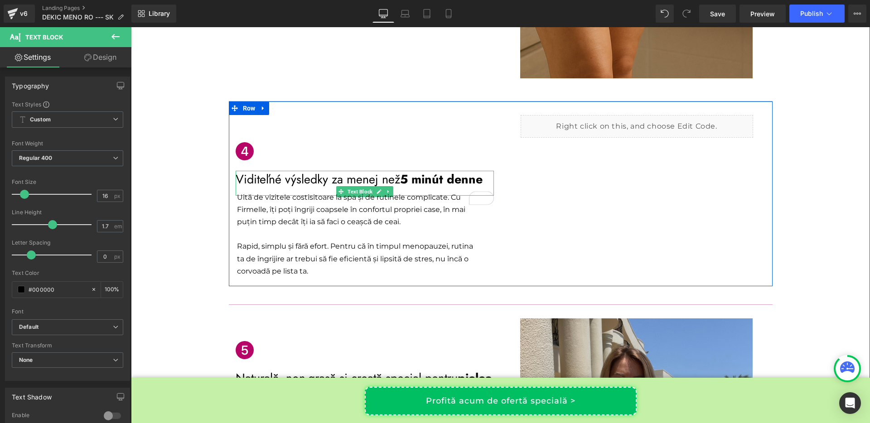
click at [242, 171] on p "Viditeľné výsledky za menej než 5 minút denne" at bounding box center [365, 179] width 258 height 17
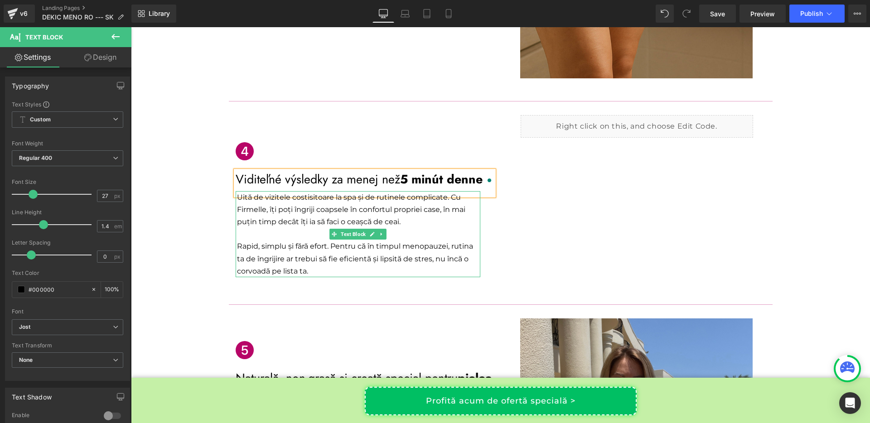
click at [258, 191] on p "Uită de vizitele costisitoare la spa și de rutinele complicate. Cu Firmelle, îț…" at bounding box center [358, 209] width 243 height 37
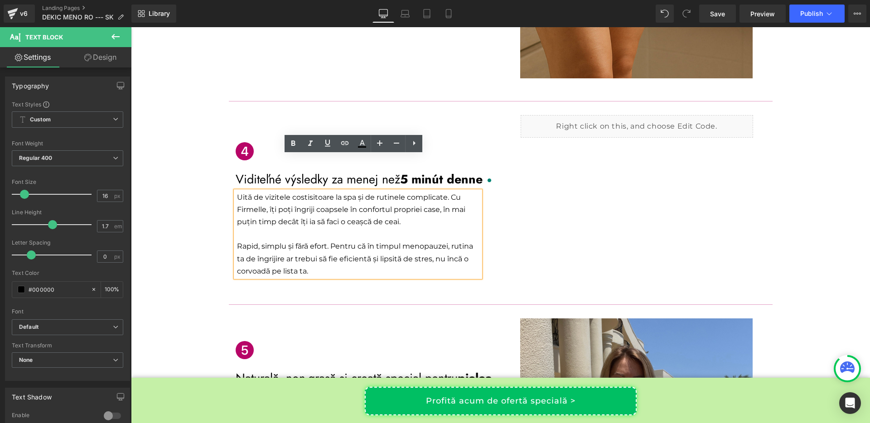
click at [258, 191] on p "Uită de vizitele costisitoare la spa și de rutinele complicate. Cu Firmelle, îț…" at bounding box center [358, 209] width 243 height 37
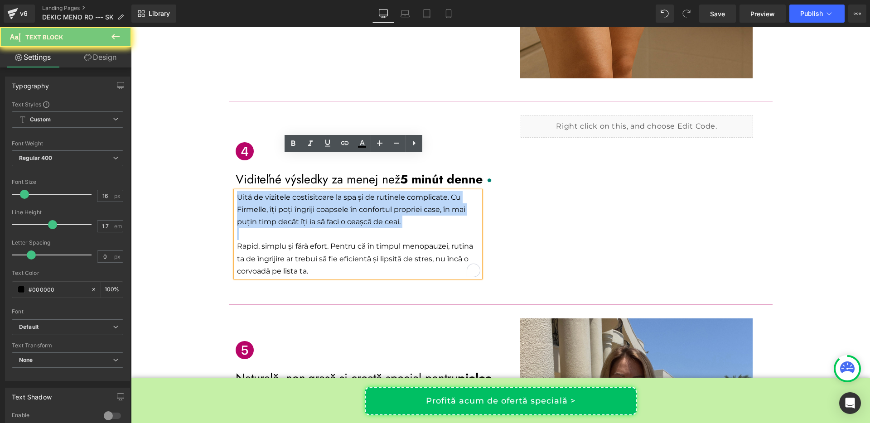
click at [258, 191] on p "Uită de vizitele costisitoare la spa și de rutinele complicate. Cu Firmelle, îț…" at bounding box center [358, 209] width 243 height 37
copy p "Uită de vizitele costisitoare la spa și de rutinele complicate. Cu Firmelle, îț…"
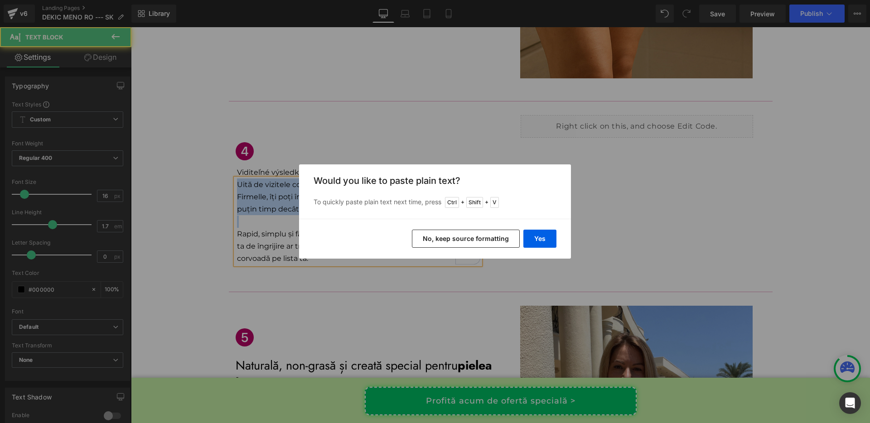
scroll to position [959, 0]
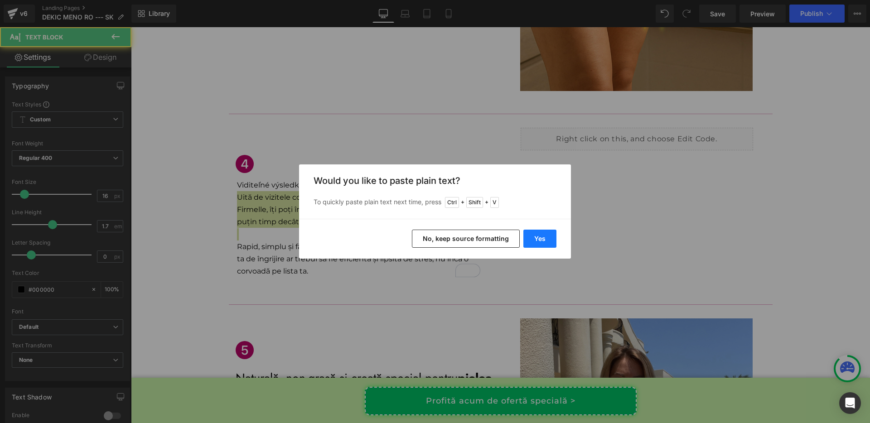
click at [531, 234] on button "Yes" at bounding box center [540, 239] width 33 height 18
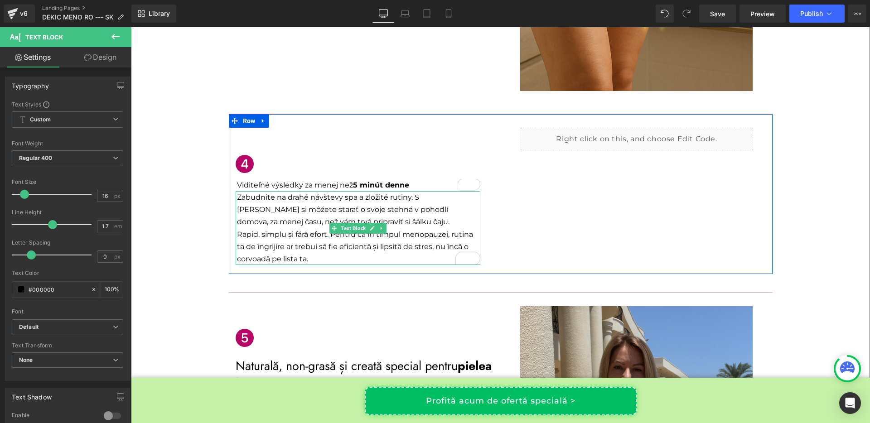
click at [410, 191] on p "Zabudnite na drahé návštevy spa a zložité rutiny. S [PERSON_NAME] si môžete sta…" at bounding box center [358, 209] width 243 height 37
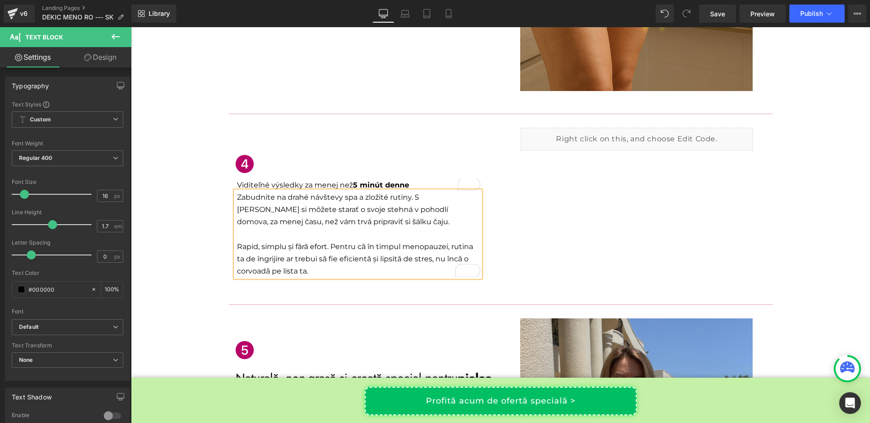
click at [264, 241] on p "Rapid, simplu și fără efort. Pentru că în timpul menopauzei, rutina ta de îngri…" at bounding box center [358, 259] width 243 height 37
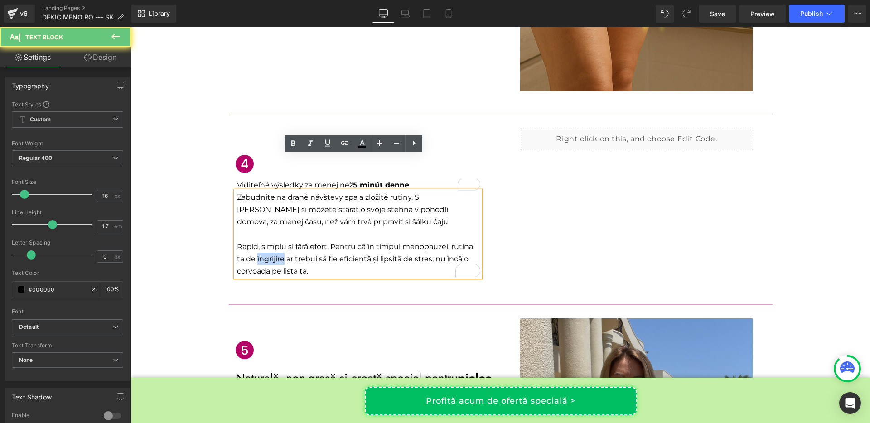
click at [264, 241] on p "Rapid, simplu și fără efort. Pentru că în timpul menopauzei, rutina ta de îngri…" at bounding box center [358, 259] width 243 height 37
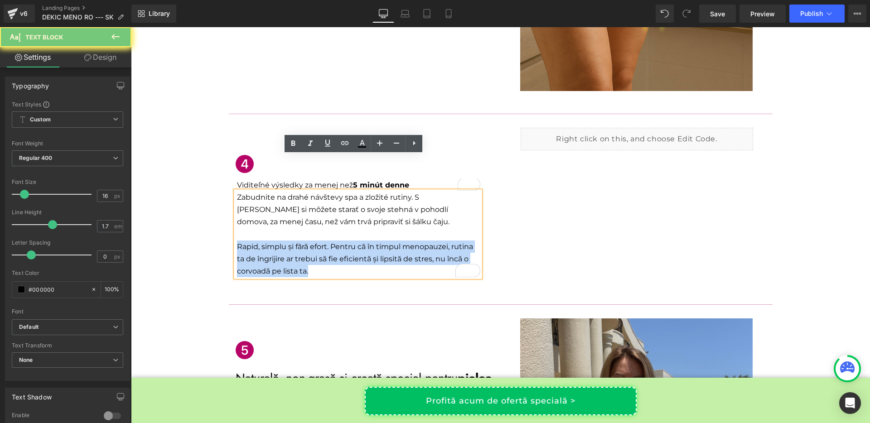
click at [264, 241] on p "Rapid, simplu și fără efort. Pentru că în timpul menopauzei, rutina ta de îngri…" at bounding box center [358, 259] width 243 height 37
copy p "Rapid, simplu și fără efort. Pentru că în timpul menopauzei, rutina ta de îngri…"
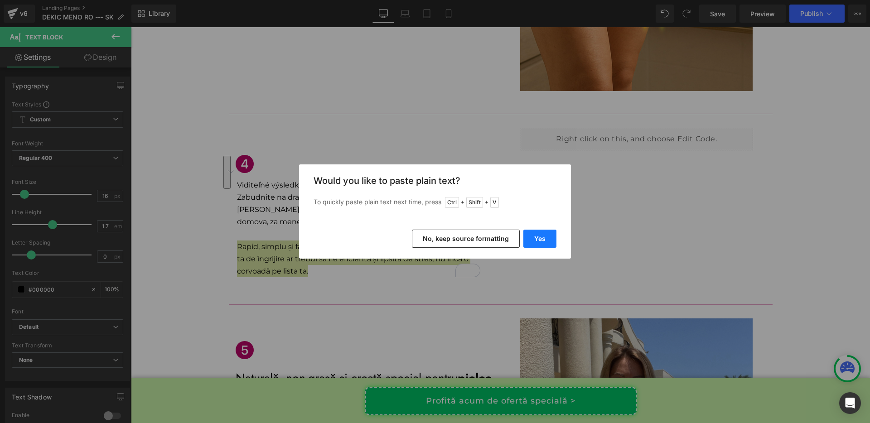
click at [529, 237] on button "Yes" at bounding box center [540, 239] width 33 height 18
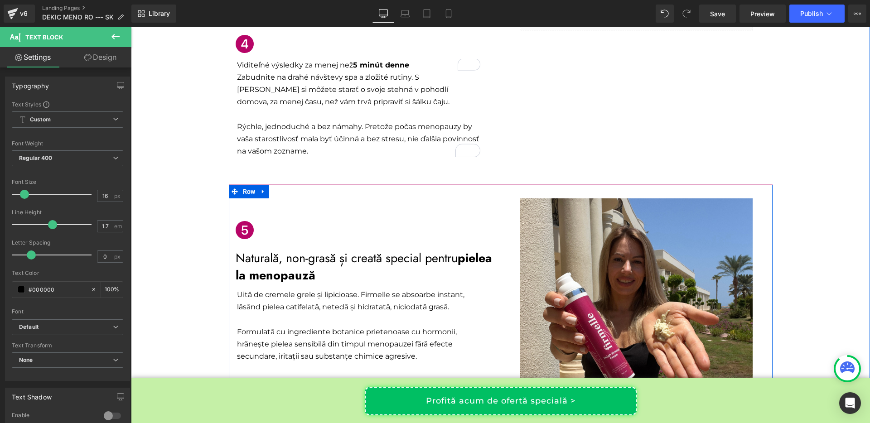
scroll to position [1130, 0]
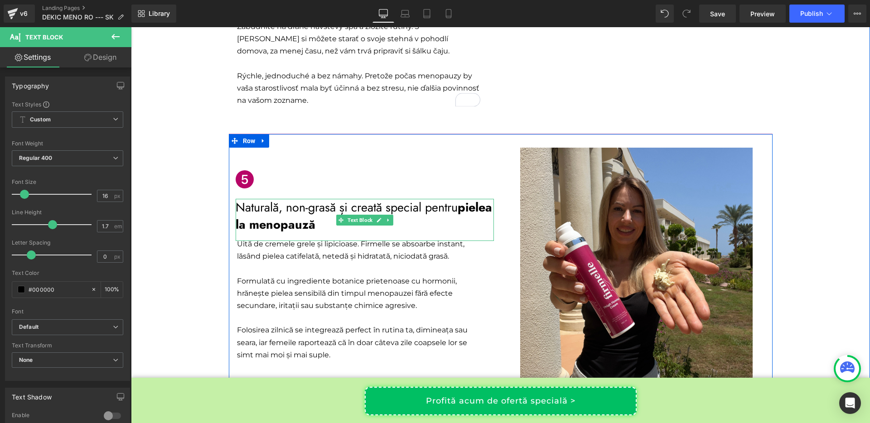
click at [284, 199] on p "Naturală, non-grasă și creată special pentru pielea la menopauză" at bounding box center [365, 216] width 258 height 34
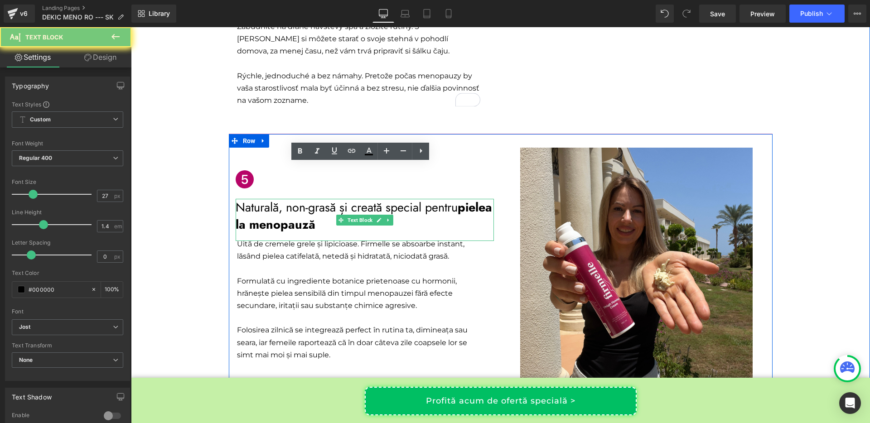
click at [284, 199] on p "Naturală, non-grasă și creată special pentru pielea la menopauză" at bounding box center [365, 216] width 258 height 34
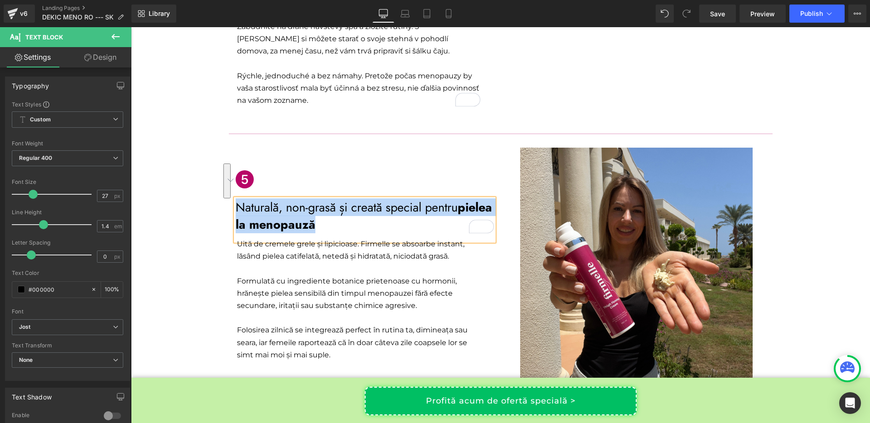
scroll to position [1130, 0]
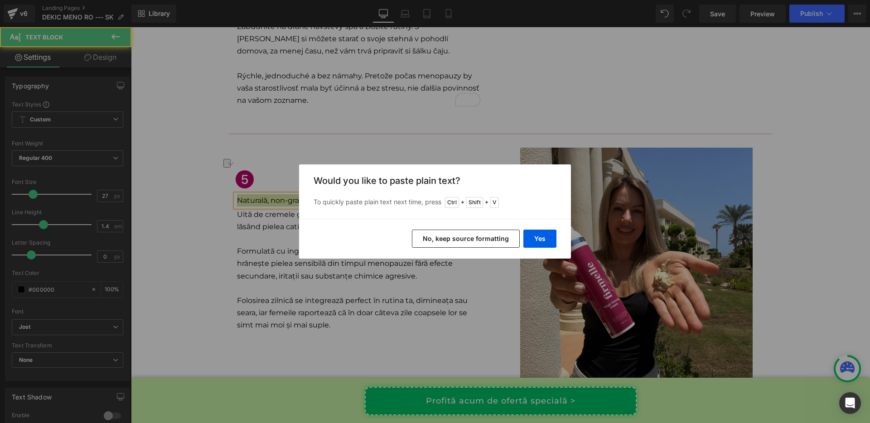
click at [451, 245] on button "No, keep source formatting" at bounding box center [466, 239] width 108 height 18
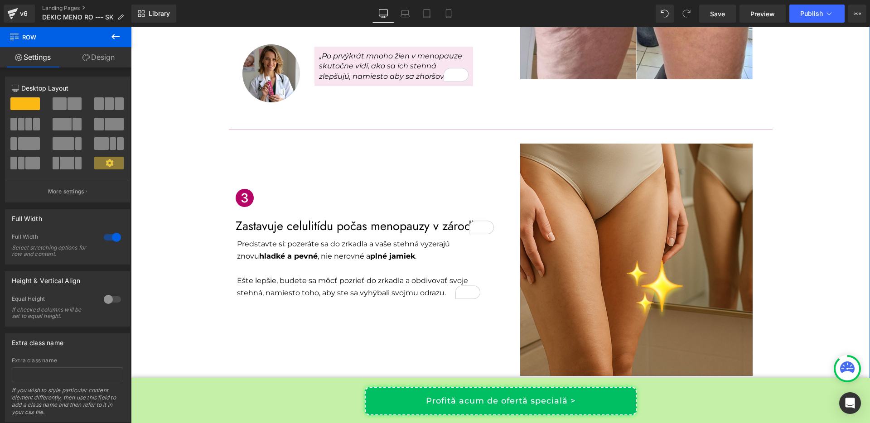
scroll to position [673, 0]
click at [252, 218] on p "Zastavuje celulitídu počas menopauzy v zárodku" at bounding box center [365, 226] width 258 height 17
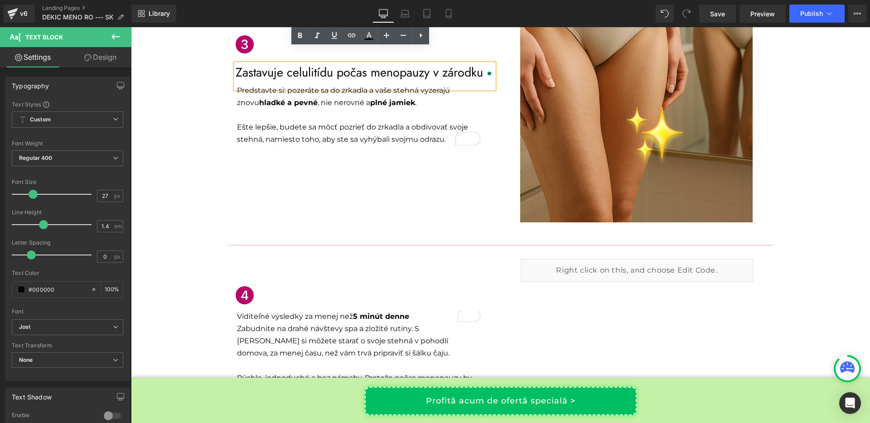
scroll to position [841, 0]
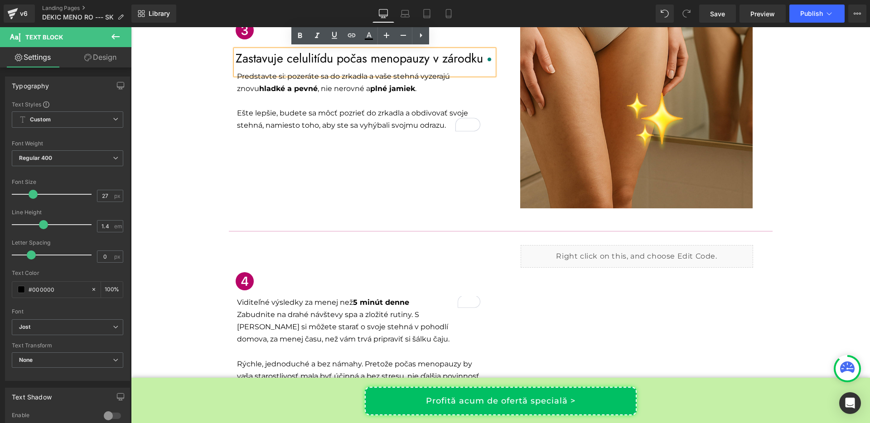
click at [272, 296] on div "Viditeľné výsledky za menej než 5 minút denne Text Block" at bounding box center [358, 302] width 245 height 12
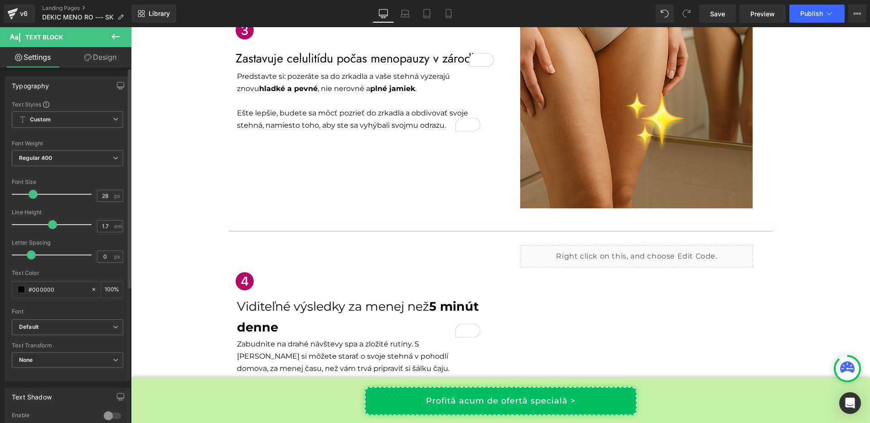
drag, startPoint x: 24, startPoint y: 196, endPoint x: 34, endPoint y: 196, distance: 9.5
click at [34, 196] on span at bounding box center [33, 194] width 9 height 9
type input "24"
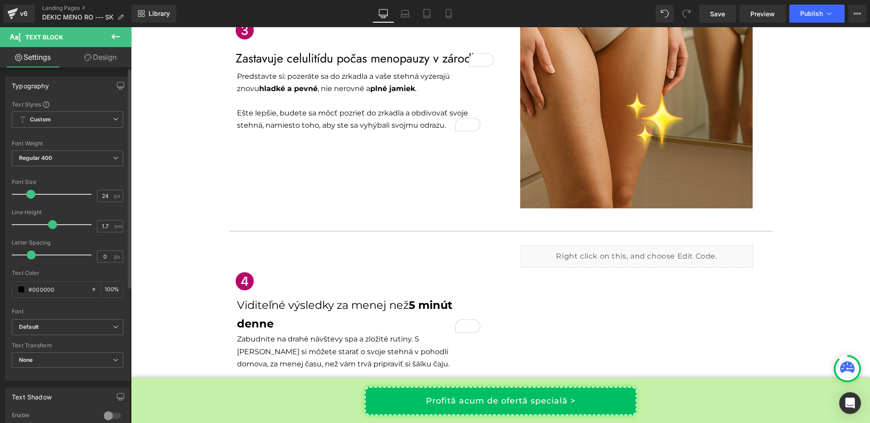
click at [30, 197] on span at bounding box center [30, 194] width 9 height 9
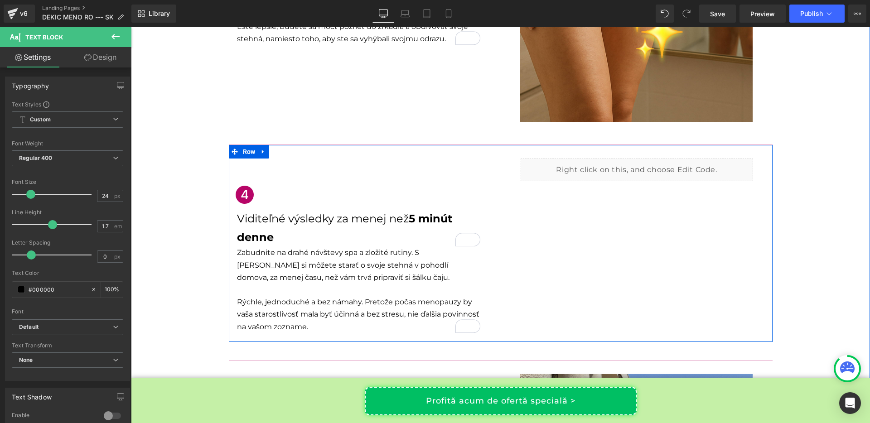
scroll to position [933, 0]
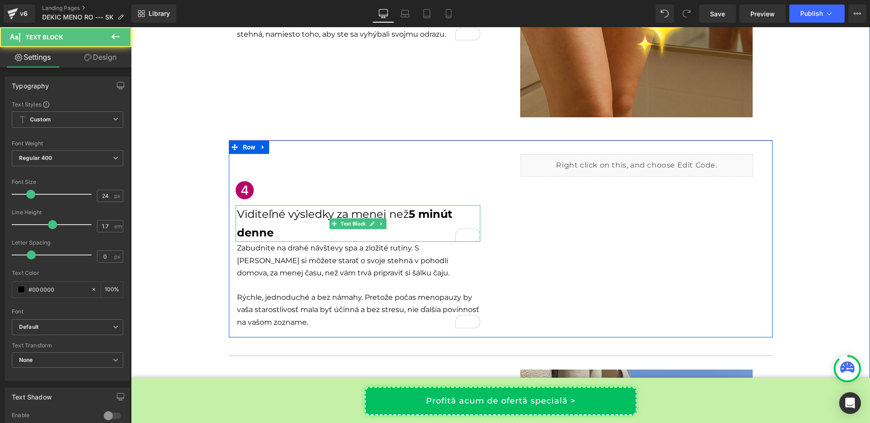
click at [406, 205] on p "Viditeľné výsledky za menej než 5 minút denne" at bounding box center [358, 223] width 243 height 37
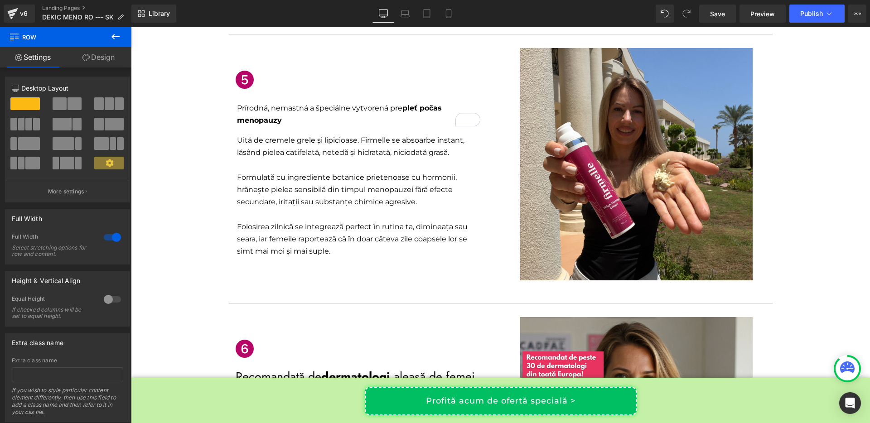
scroll to position [1241, 0]
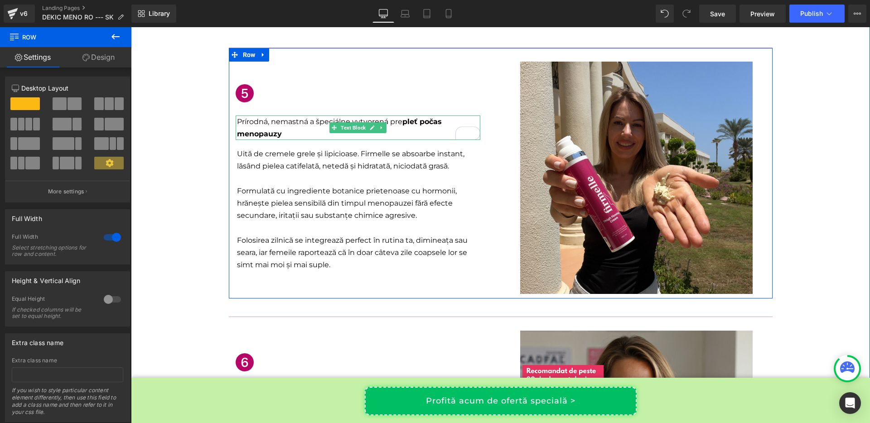
click at [258, 116] on p "Prírodná, nemastná a špeciálne vytvorená pre pleť počas menopauzy" at bounding box center [358, 128] width 243 height 24
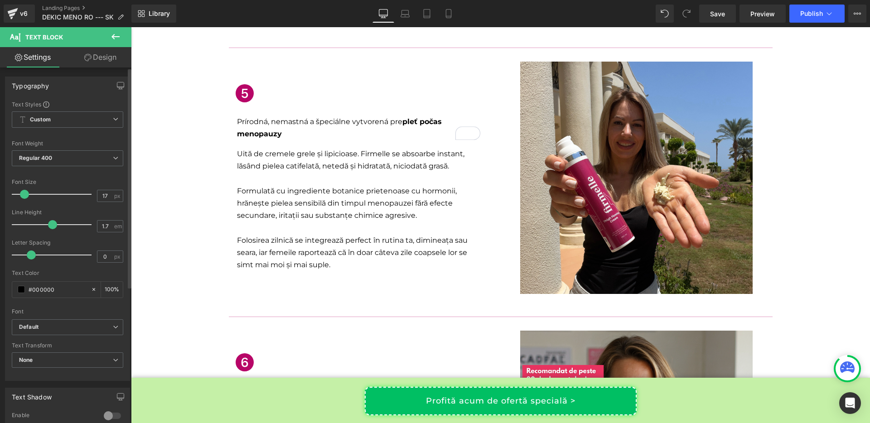
type input "20"
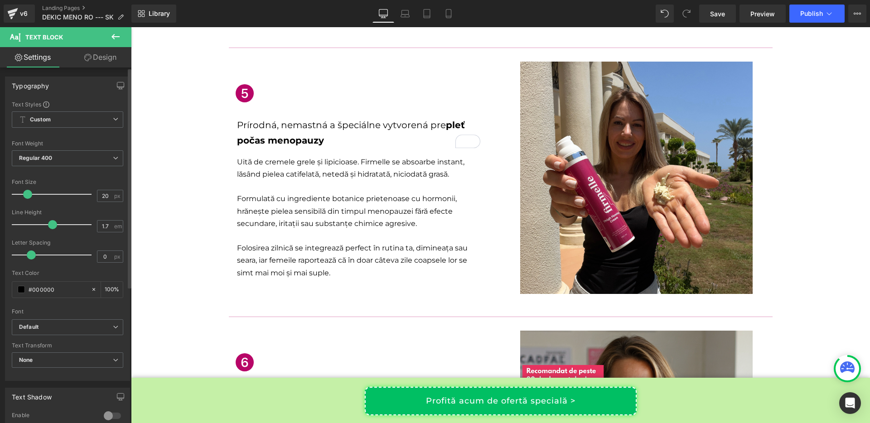
click at [26, 197] on span at bounding box center [27, 194] width 9 height 9
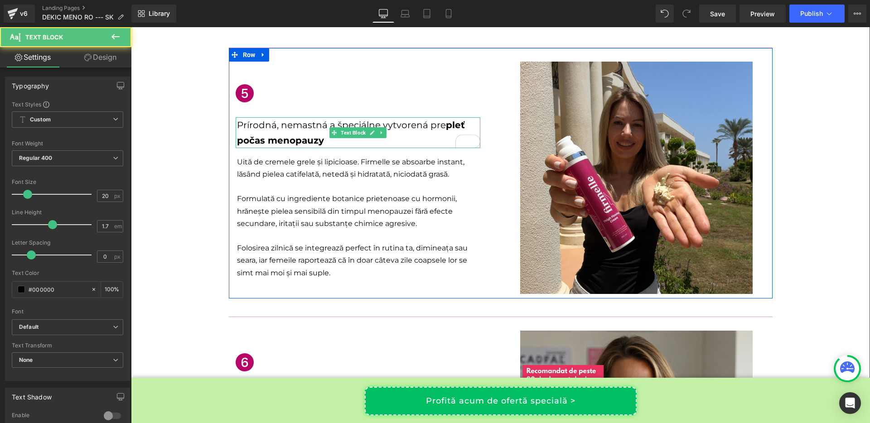
click at [442, 120] on strong "pleť počas menopauzy" at bounding box center [351, 133] width 228 height 26
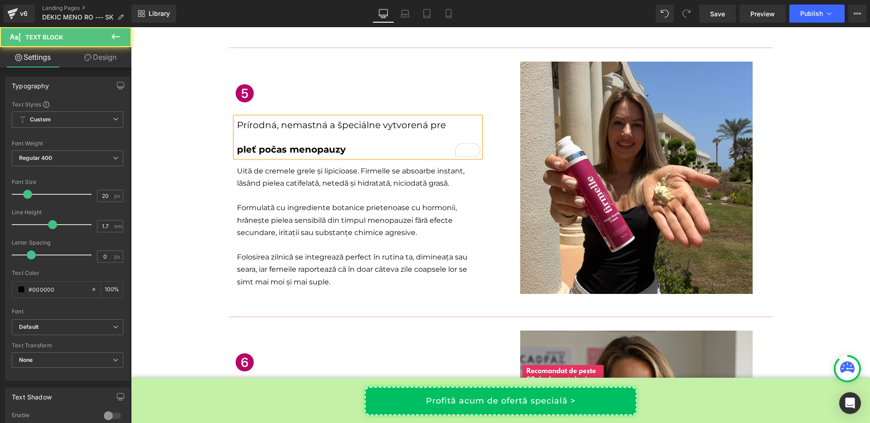
click at [241, 117] on div "Prírodná, nemastná a špeciálne vytvorená pre pleť počas menopauzy" at bounding box center [358, 137] width 243 height 40
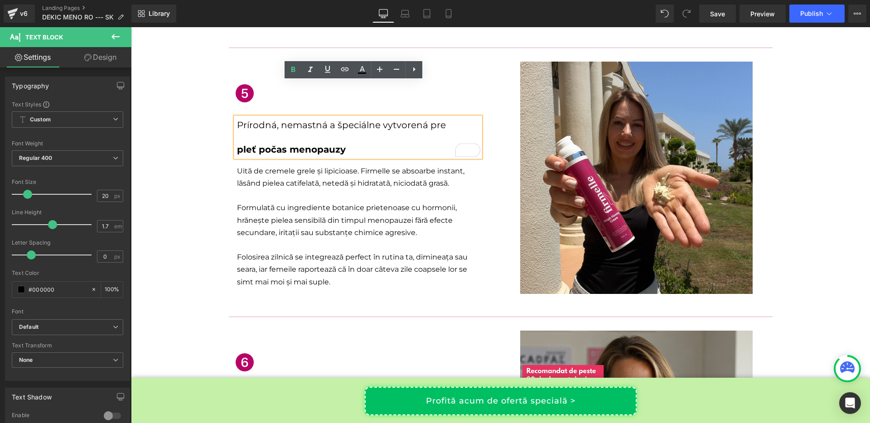
click at [237, 142] on p "pleť počas menopauzy" at bounding box center [358, 149] width 243 height 15
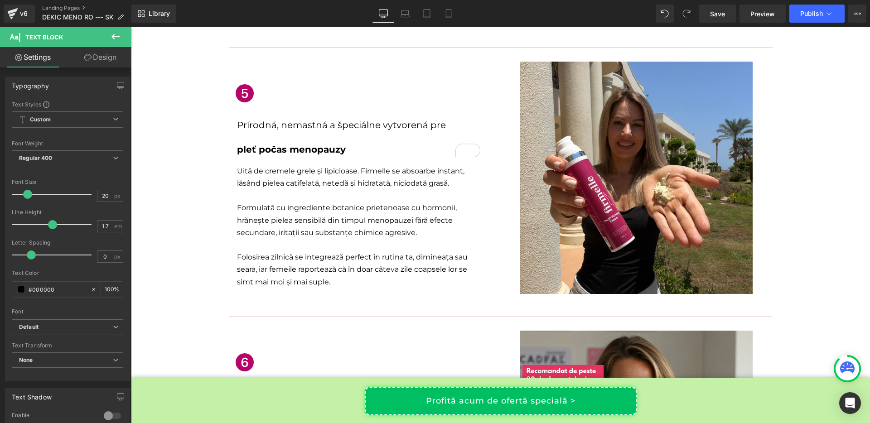
scroll to position [1241, 0]
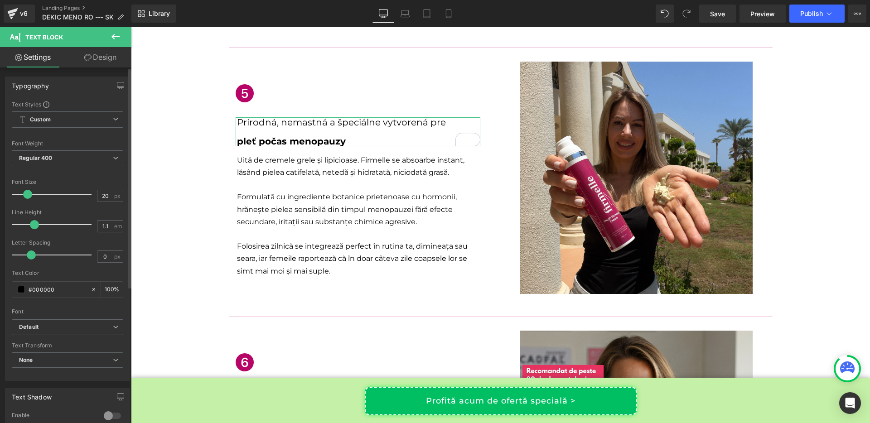
type input "1"
drag, startPoint x: 49, startPoint y: 227, endPoint x: 29, endPoint y: 229, distance: 20.1
click at [29, 229] on div at bounding box center [53, 225] width 75 height 18
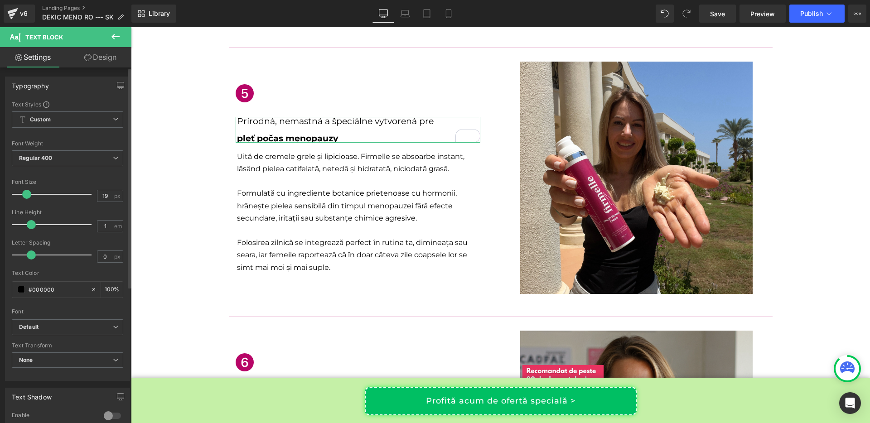
type input "20"
click at [27, 198] on span at bounding box center [27, 194] width 9 height 9
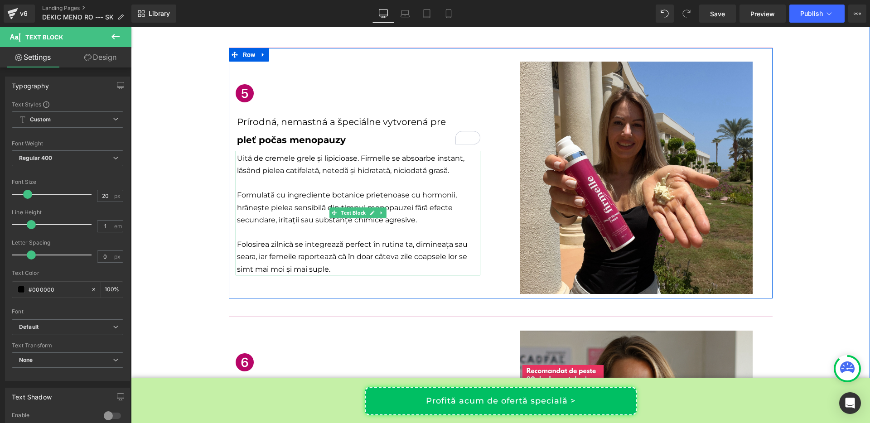
click at [260, 152] on p "Uită de cremele grele și lipicioase. Firmelle se absoarbe instant, lăsând piele…" at bounding box center [358, 164] width 243 height 24
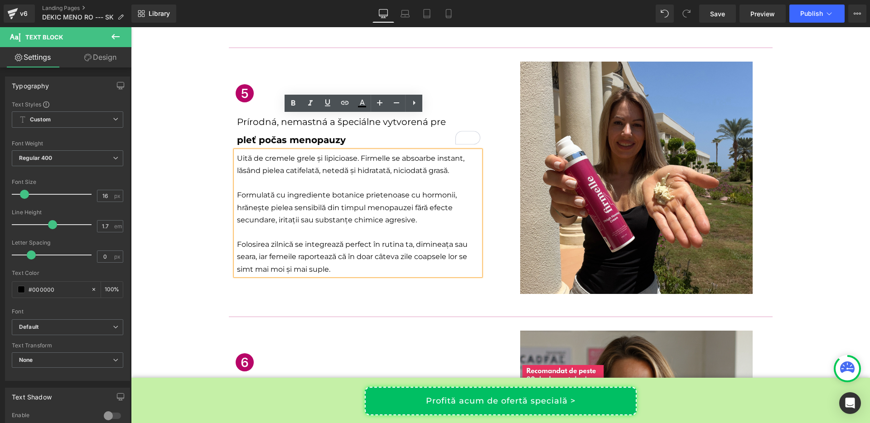
scroll to position [1241, 0]
click at [270, 152] on p "Uită de cremele grele și lipicioase. Firmelle se absoarbe instant, lăsând piele…" at bounding box center [358, 164] width 243 height 24
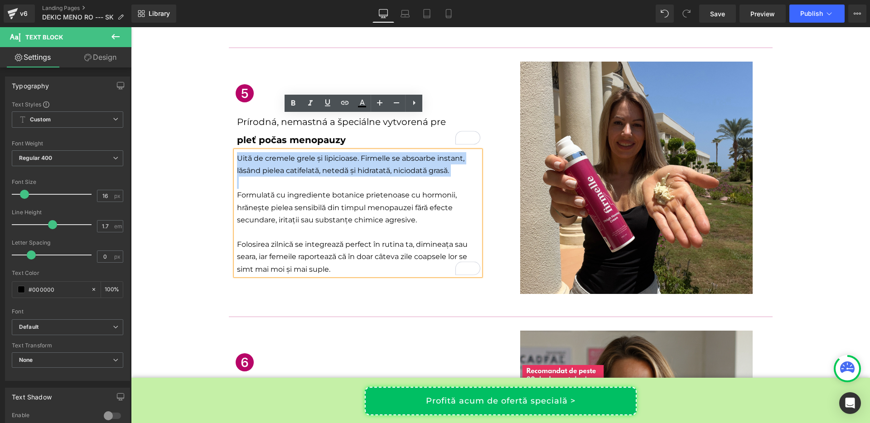
copy p "Uită de cremele grele și lipicioase. Firmelle se absoarbe instant, lăsând piele…"
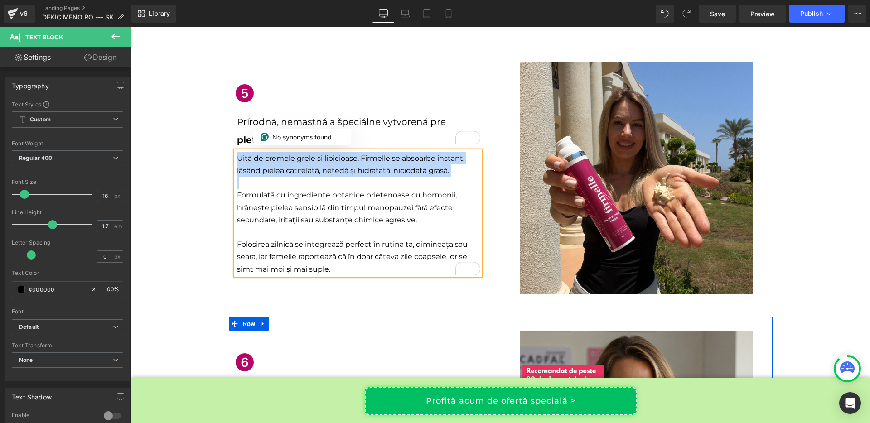
scroll to position [1241, 0]
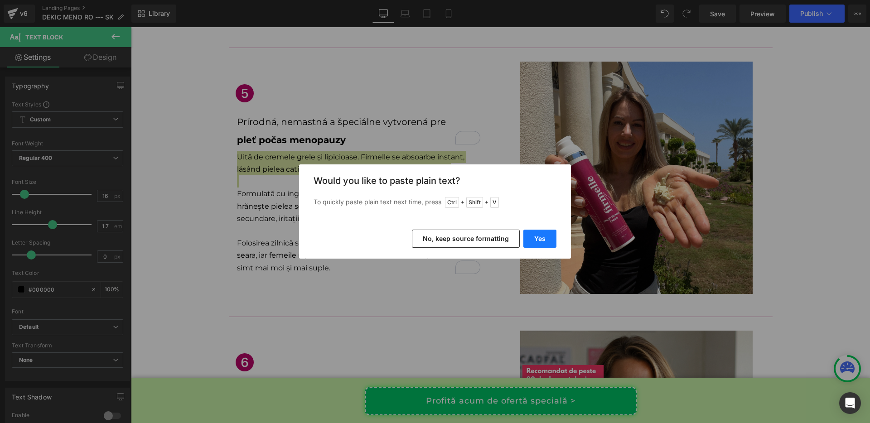
click at [538, 244] on button "Yes" at bounding box center [540, 239] width 33 height 18
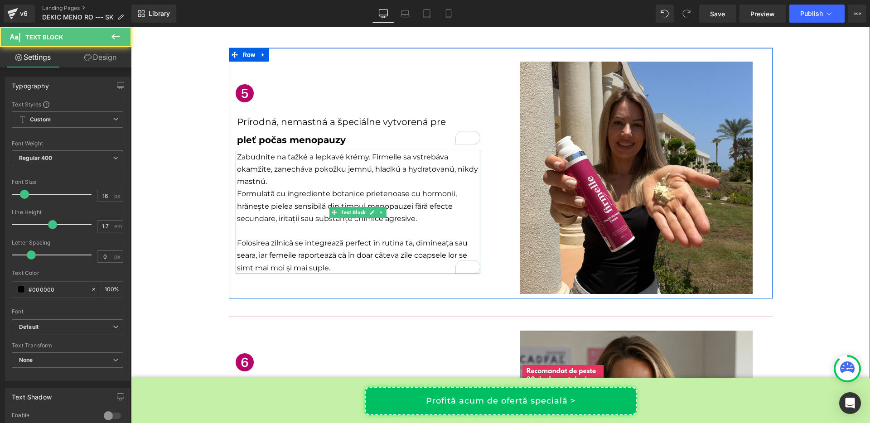
click at [293, 151] on p "Zabudnite na ťažké a lepkavé krémy. Firmelle sa vstrebáva okamžite, zanecháva p…" at bounding box center [358, 169] width 243 height 37
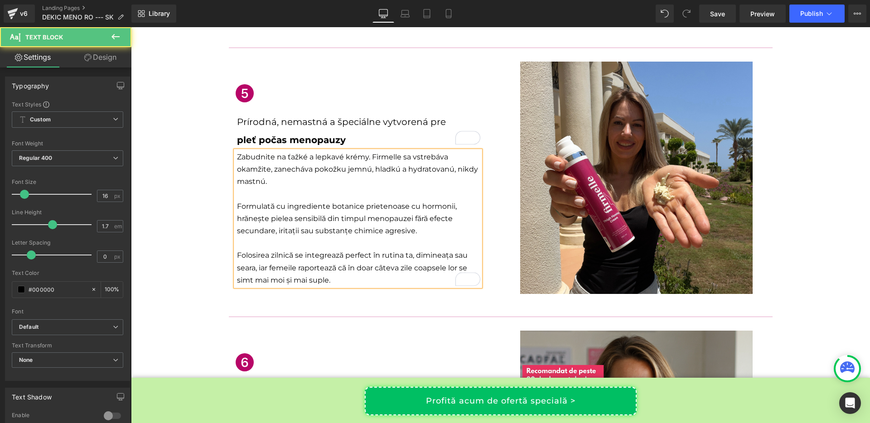
click at [452, 151] on p "Zabudnite na ťažké a lepkavé krémy. Firmelle sa vstrebáva okamžite, zanecháva p…" at bounding box center [358, 169] width 243 height 37
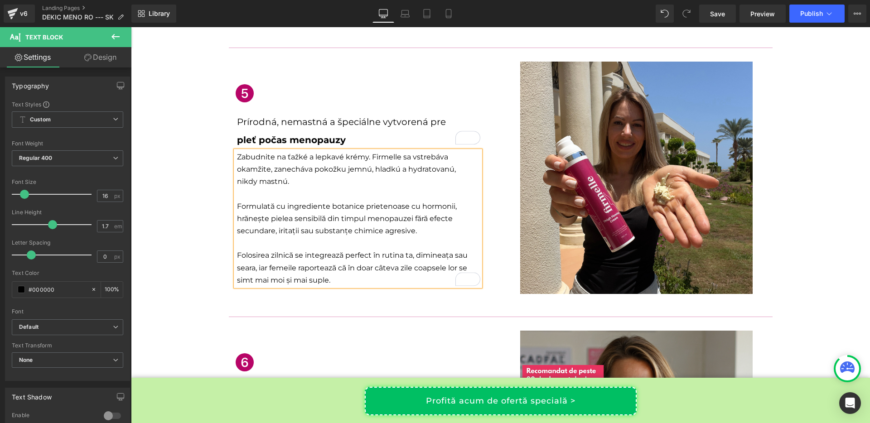
click at [256, 200] on p "Formulată cu ingrediente botanice prietenoase cu hormonii, hrănește pielea sens…" at bounding box center [358, 218] width 243 height 37
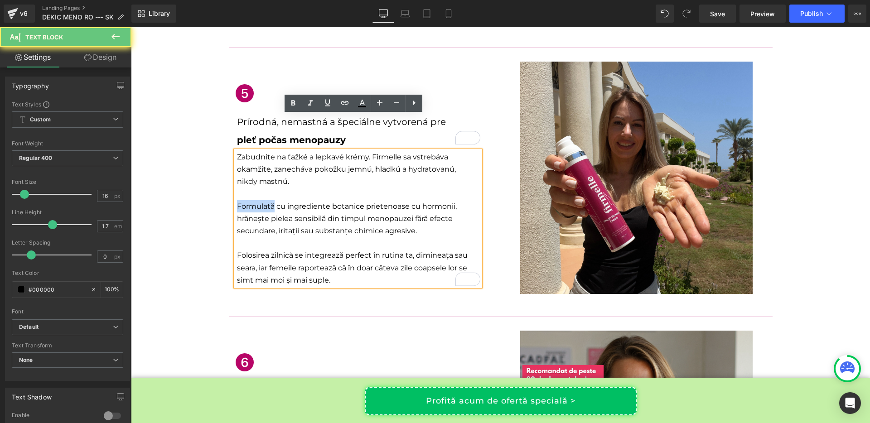
click at [256, 200] on p "Formulată cu ingrediente botanice prietenoase cu hormonii, hrănește pielea sens…" at bounding box center [358, 218] width 243 height 37
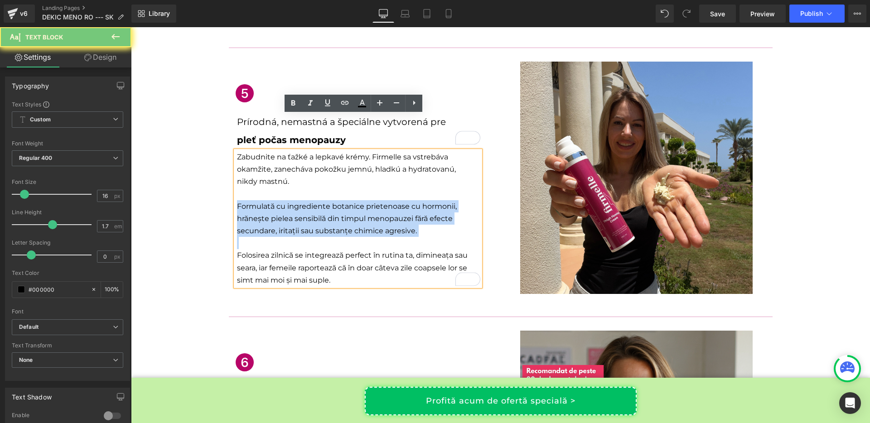
click at [256, 200] on p "Formulată cu ingrediente botanice prietenoase cu hormonii, hrănește pielea sens…" at bounding box center [358, 218] width 243 height 37
copy p "Formulată cu ingrediente botanice prietenoase cu hormonii, hrănește pielea sens…"
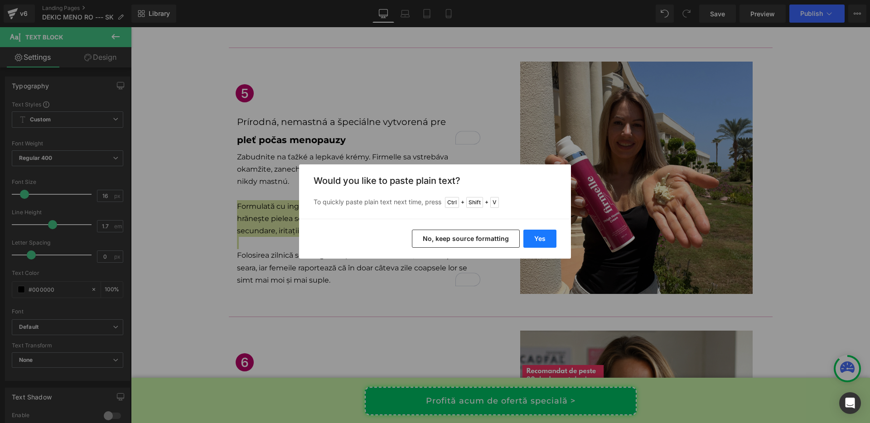
click at [535, 235] on button "Yes" at bounding box center [540, 239] width 33 height 18
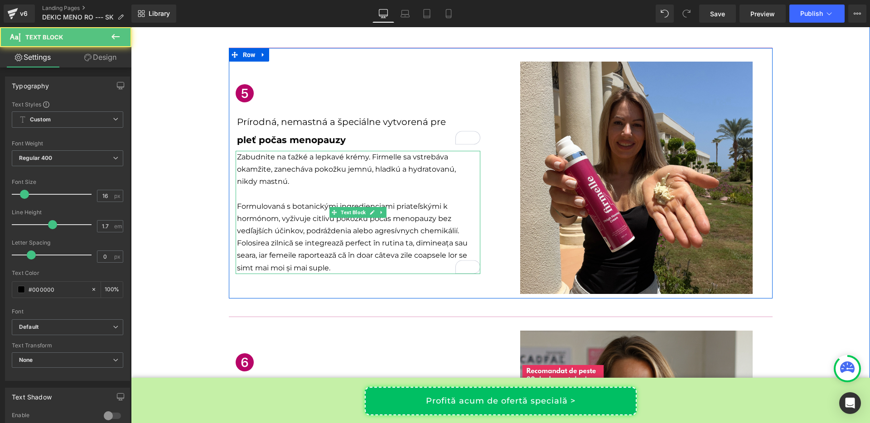
click at [473, 200] on p "Formulovaná s botanickými ingredienciami priateľskými k hormónom, vyživuje citl…" at bounding box center [358, 218] width 243 height 37
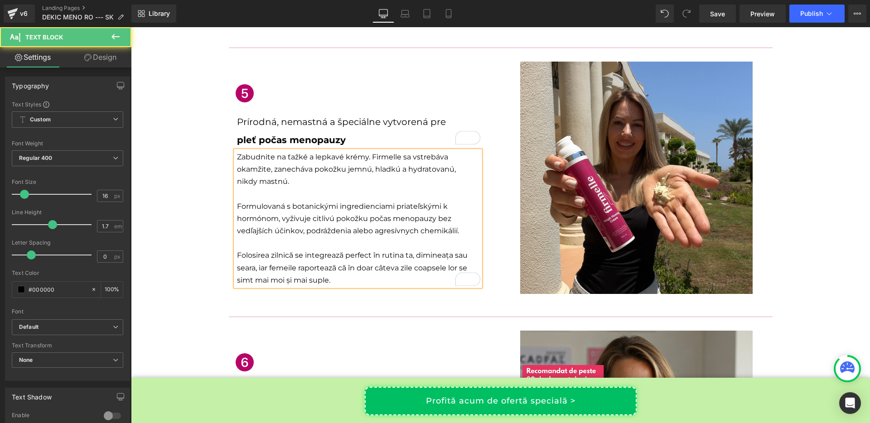
click at [255, 249] on p "Folosirea zilnică se integrează perfect în rutina ta, dimineața sau seara, iar …" at bounding box center [358, 267] width 243 height 37
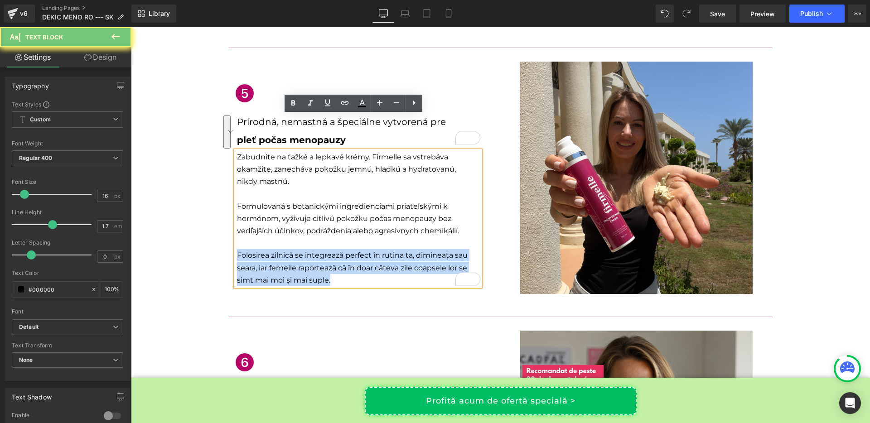
click at [255, 249] on p "Folosirea zilnică se integrează perfect în rutina ta, dimineața sau seara, iar …" at bounding box center [358, 267] width 243 height 37
copy p "Folosirea zilnică se integrează perfect în rutina ta, dimineața sau seara, iar …"
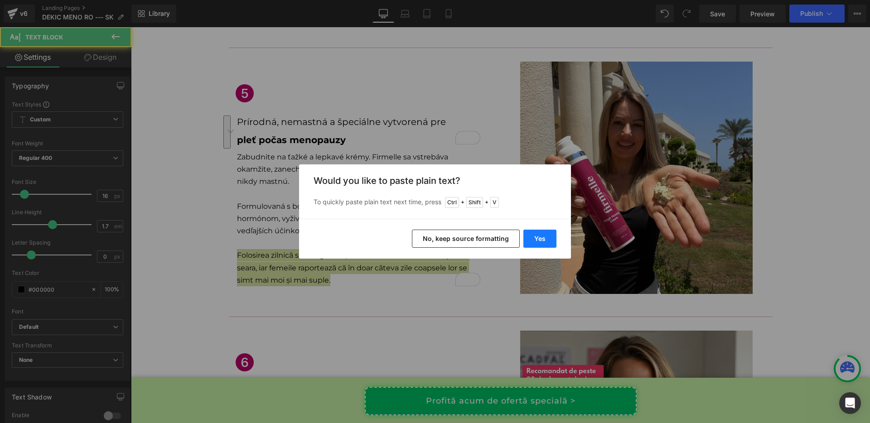
click at [528, 237] on button "Yes" at bounding box center [540, 239] width 33 height 18
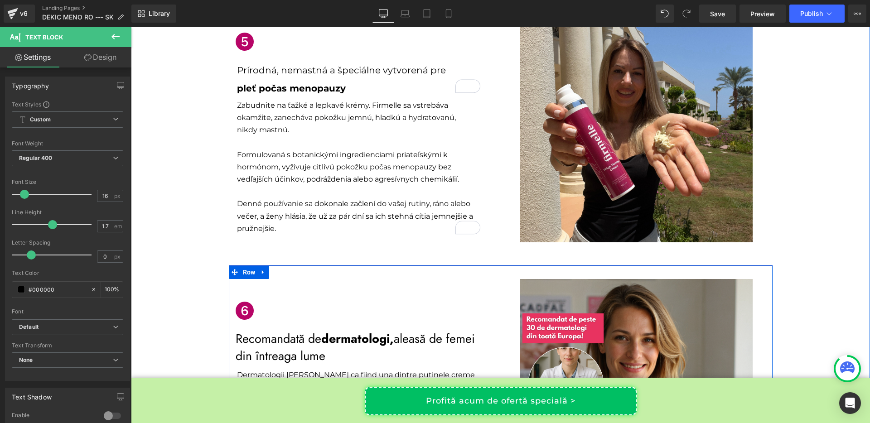
scroll to position [1293, 0]
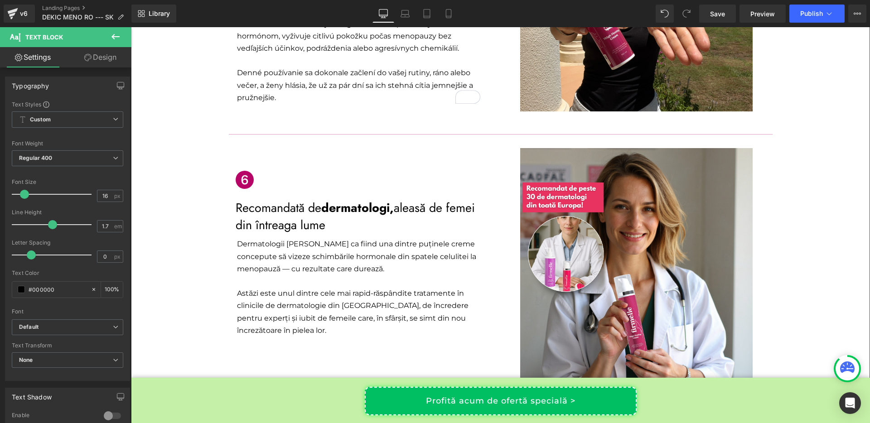
scroll to position [1435, 0]
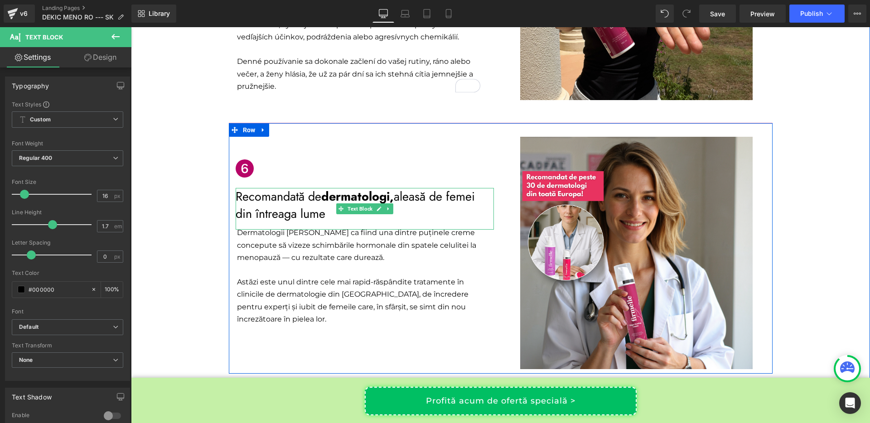
click at [274, 188] on p "Recomandată de dermatologi, aleasă de femei din întreaga lume" at bounding box center [365, 205] width 258 height 34
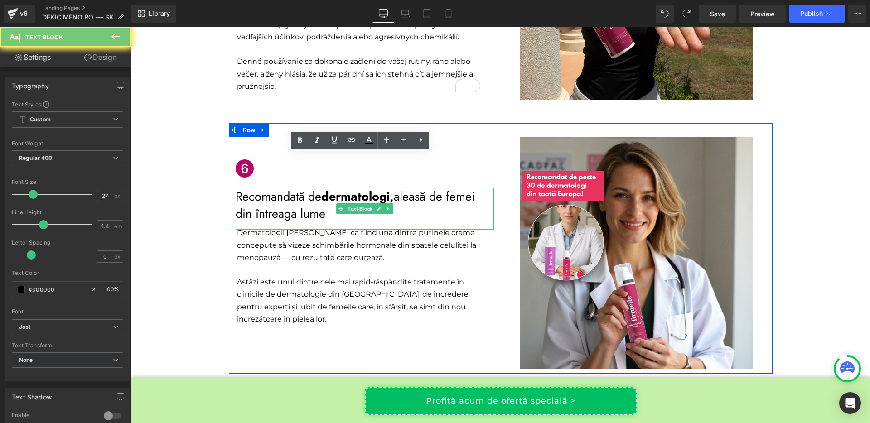
click at [274, 188] on p "Recomandată de dermatologi, aleasă de femei din întreaga lume" at bounding box center [365, 205] width 258 height 34
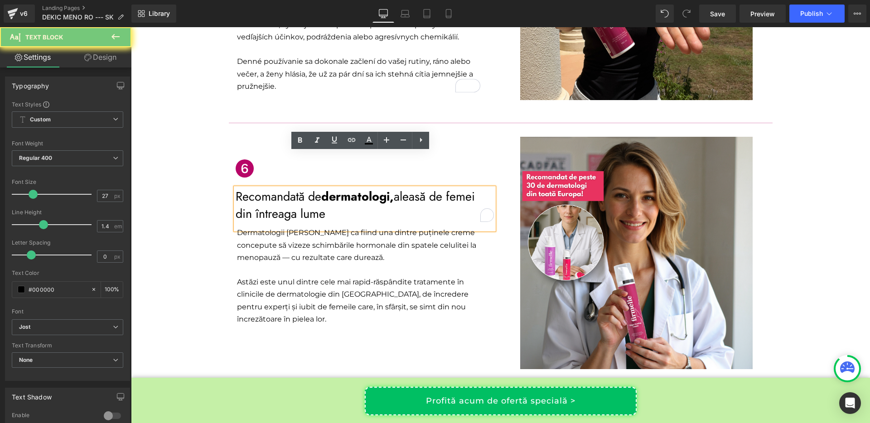
copy p "Recomandată de dermatologi, aleasă de femei din întreaga lume"
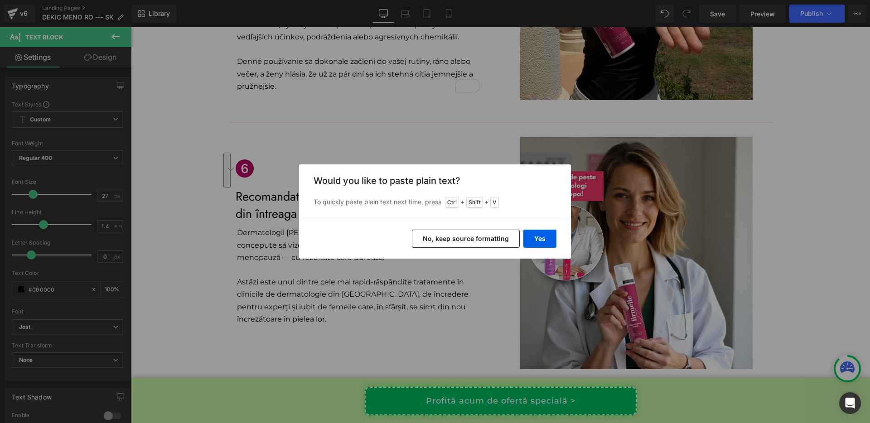
click at [491, 238] on button "No, keep source formatting" at bounding box center [466, 239] width 108 height 18
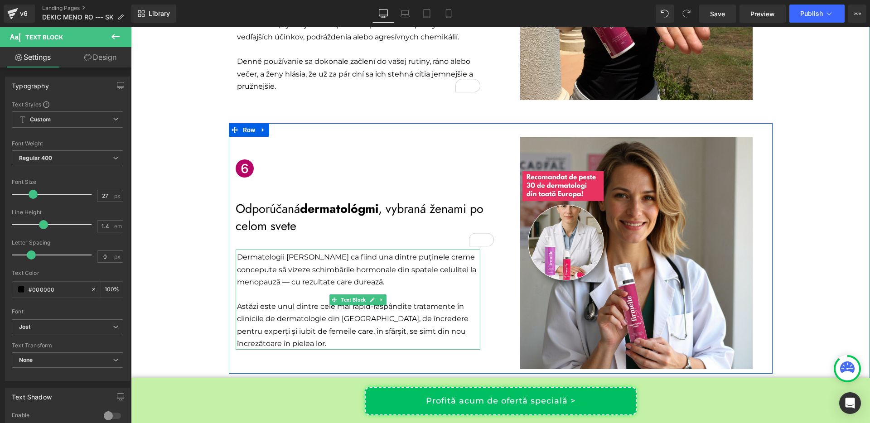
click at [250, 251] on p "Dermatologii [PERSON_NAME] ca fiind una dintre puținele creme concepute să vize…" at bounding box center [358, 269] width 243 height 37
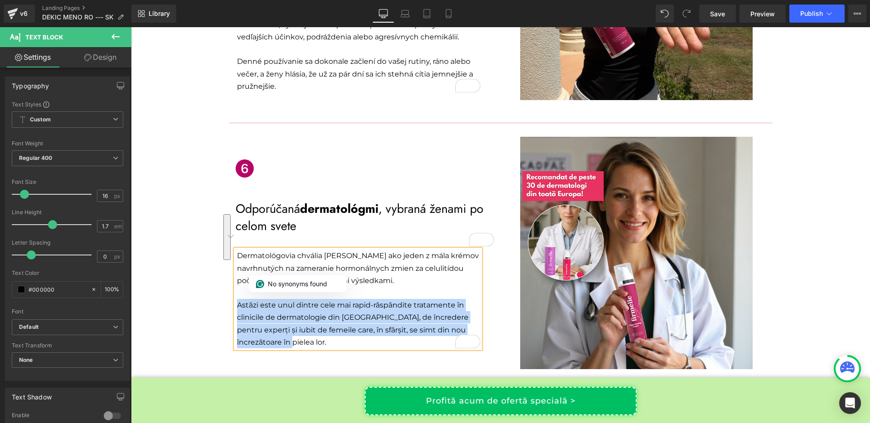
scroll to position [1435, 0]
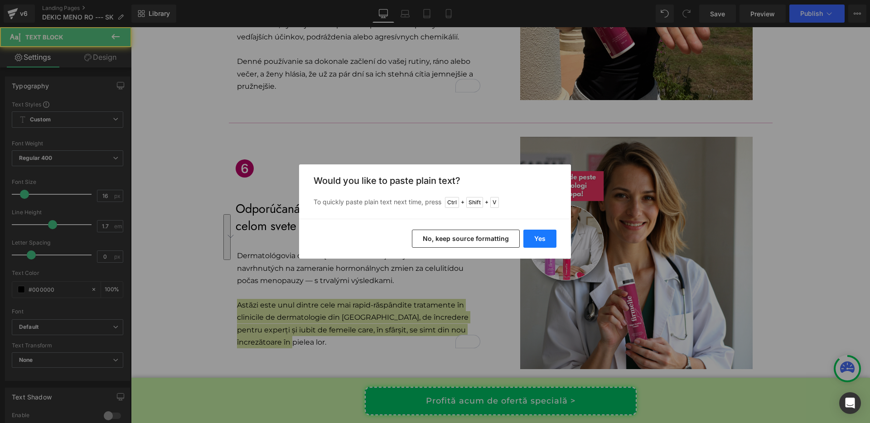
click at [537, 241] on button "Yes" at bounding box center [540, 239] width 33 height 18
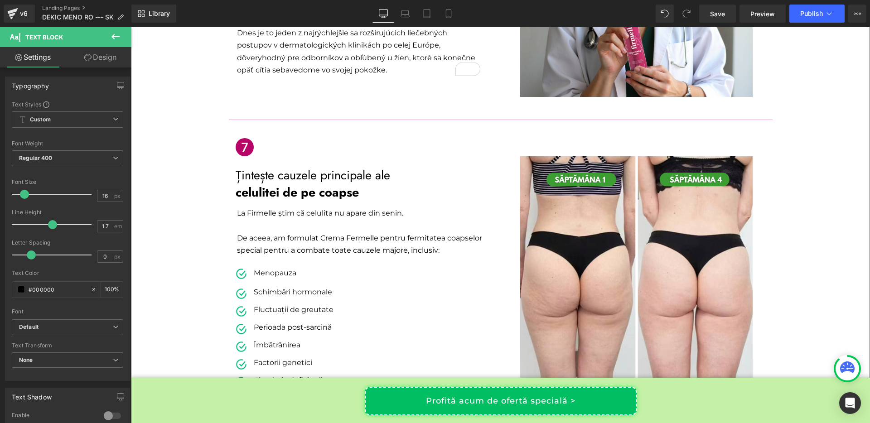
scroll to position [1710, 0]
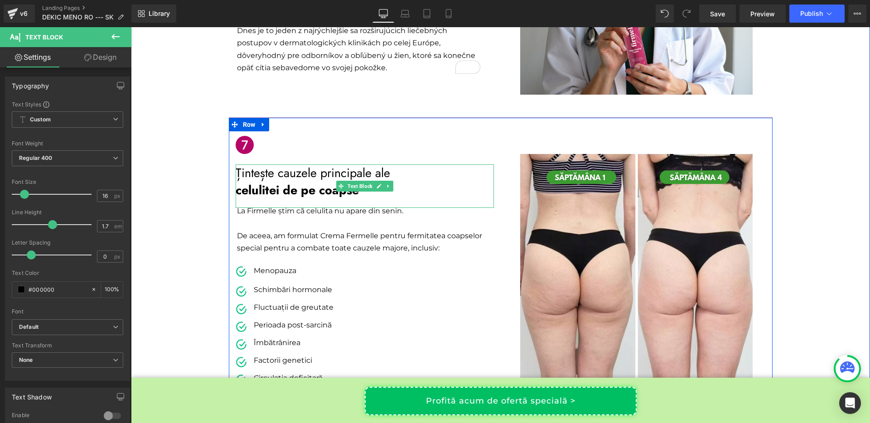
click at [264, 165] on p "Țintește cauzele principale ale" at bounding box center [365, 173] width 258 height 17
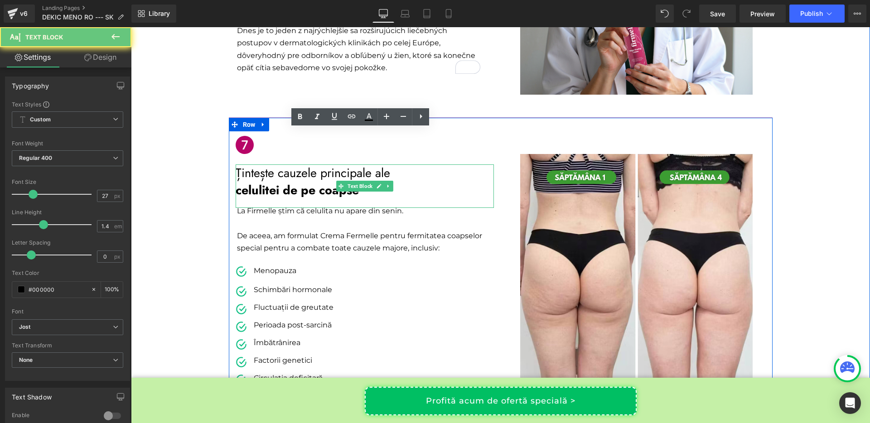
click at [264, 165] on p "Țintește cauzele principale ale" at bounding box center [365, 173] width 258 height 17
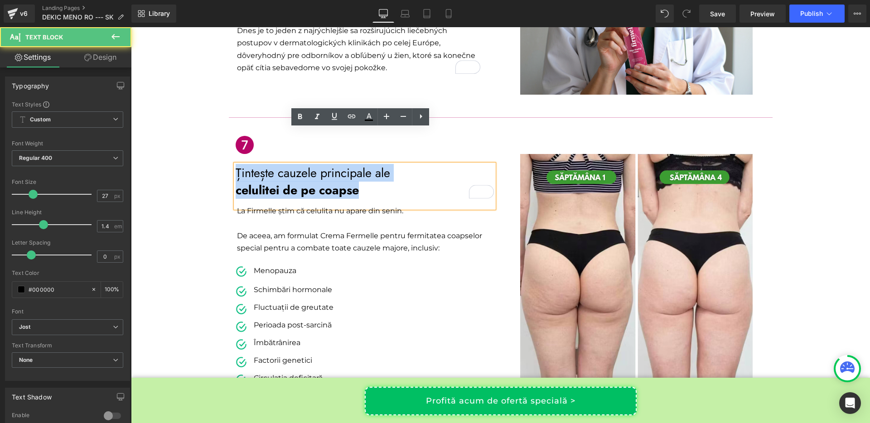
drag, startPoint x: 355, startPoint y: 158, endPoint x: 232, endPoint y: 135, distance: 125.1
click at [236, 165] on div "Țintește cauzele principale ale celulitei de pe coapse" at bounding box center [365, 187] width 258 height 44
copy div "Țintește cauzele principale ale celulitei de pe coapse"
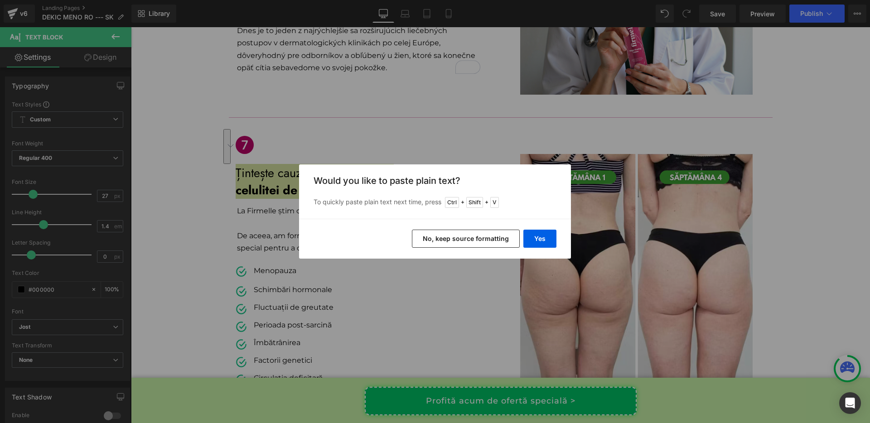
click at [496, 242] on button "No, keep source formatting" at bounding box center [466, 239] width 108 height 18
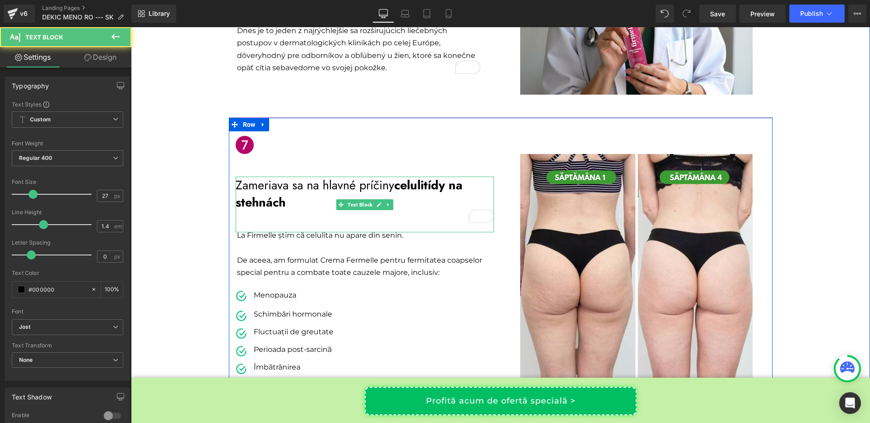
click at [395, 176] on strong "celulitídy na stehnách" at bounding box center [349, 193] width 227 height 35
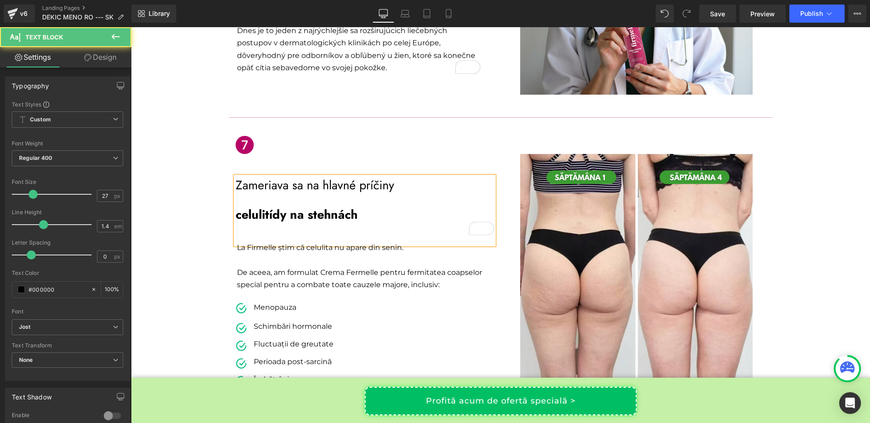
click at [236, 177] on div "Zameriava sa na hlavné príčiny celulitídy na stehnách" at bounding box center [365, 200] width 258 height 47
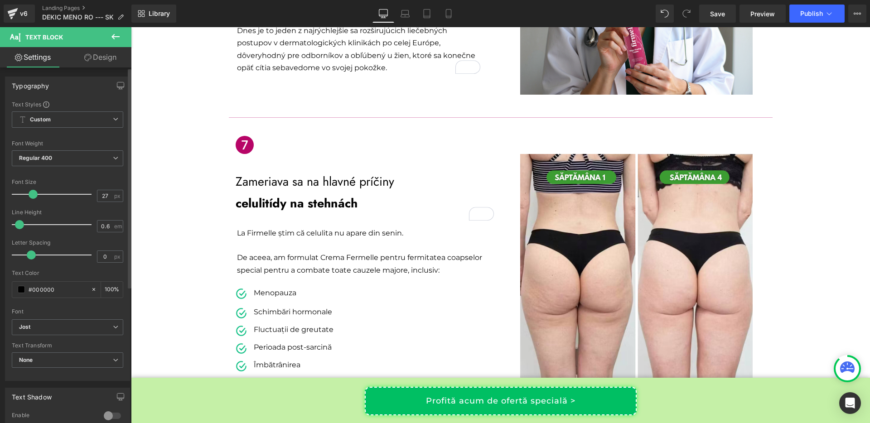
type input "0.5"
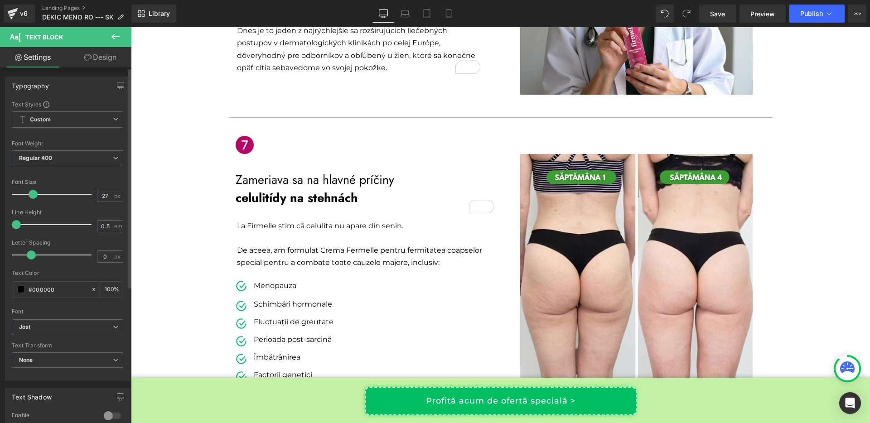
drag, startPoint x: 41, startPoint y: 227, endPoint x: 14, endPoint y: 227, distance: 26.8
click at [14, 227] on span at bounding box center [16, 224] width 9 height 9
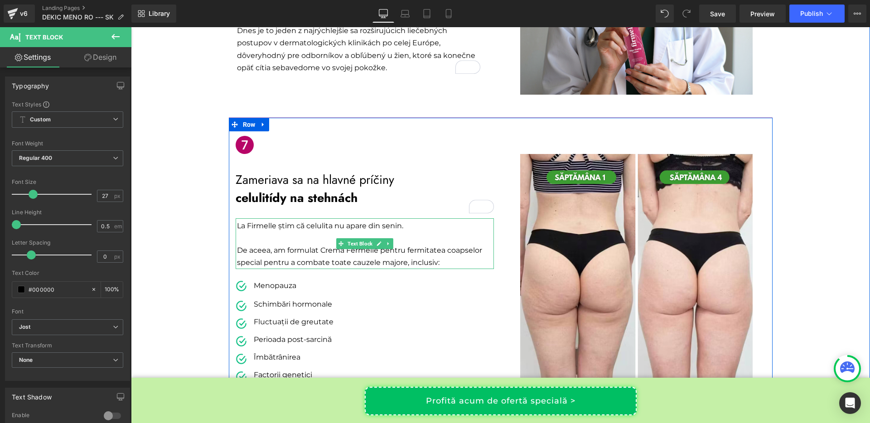
click at [267, 220] on p "La Firmelle știm că celulita nu apare din senin." at bounding box center [365, 226] width 257 height 12
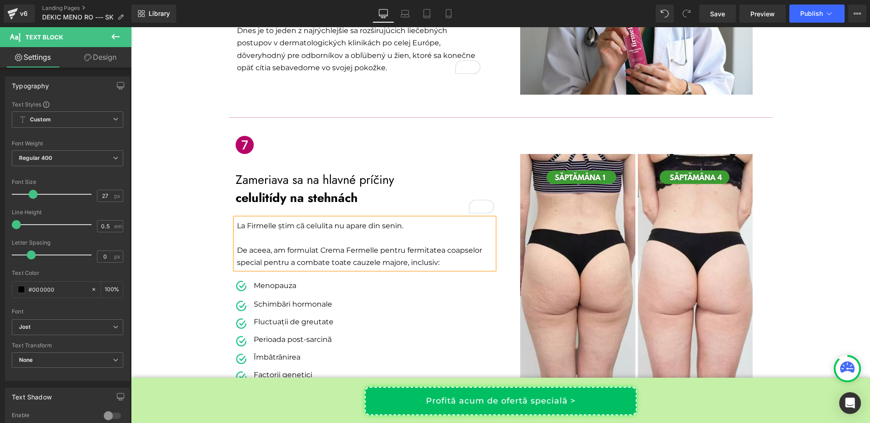
click at [267, 220] on p "La Firmelle știm că celulita nu apare din senin." at bounding box center [365, 226] width 257 height 12
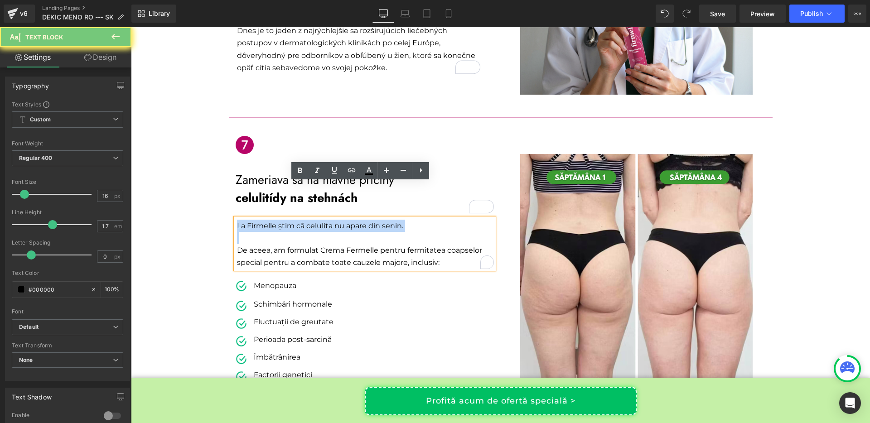
copy p "La Firmelle știm că celulita nu apare din senin."
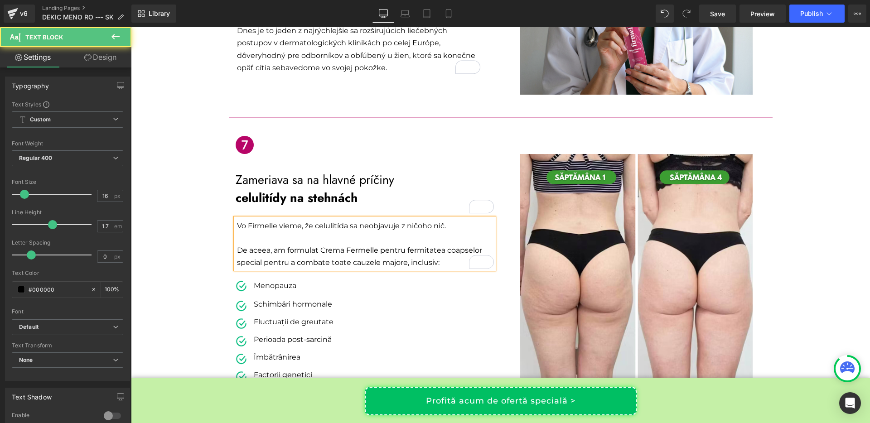
click at [249, 244] on p "De aceea, am formulat Crema Fermelle pentru fermitatea coapselor special pentru…" at bounding box center [365, 256] width 257 height 24
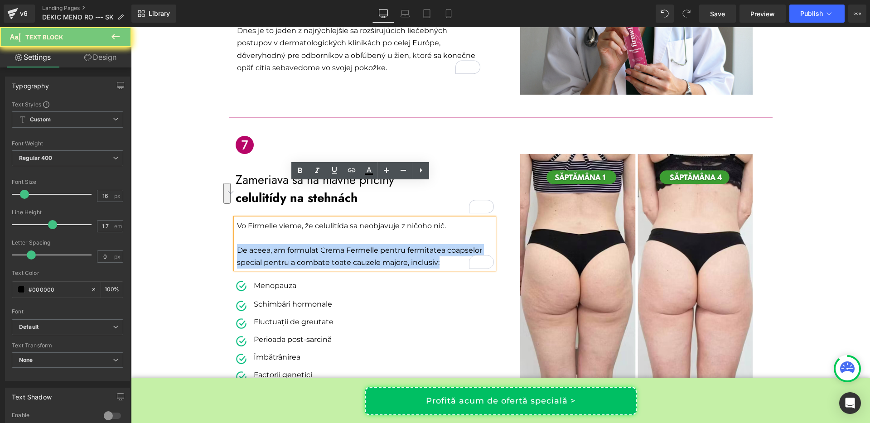
click at [249, 244] on p "De aceea, am formulat Crema Fermelle pentru fermitatea coapselor special pentru…" at bounding box center [365, 256] width 257 height 24
copy p "De aceea, am formulat Crema Fermelle pentru fermitatea coapselor special pentru…"
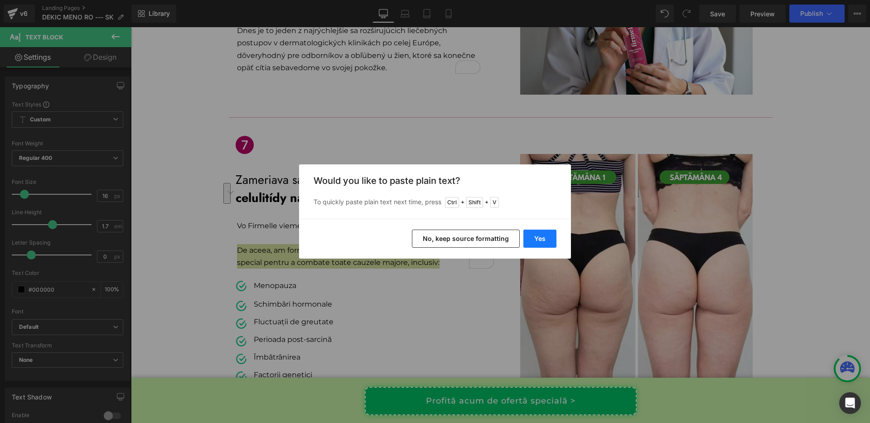
click at [537, 244] on button "Yes" at bounding box center [540, 239] width 33 height 18
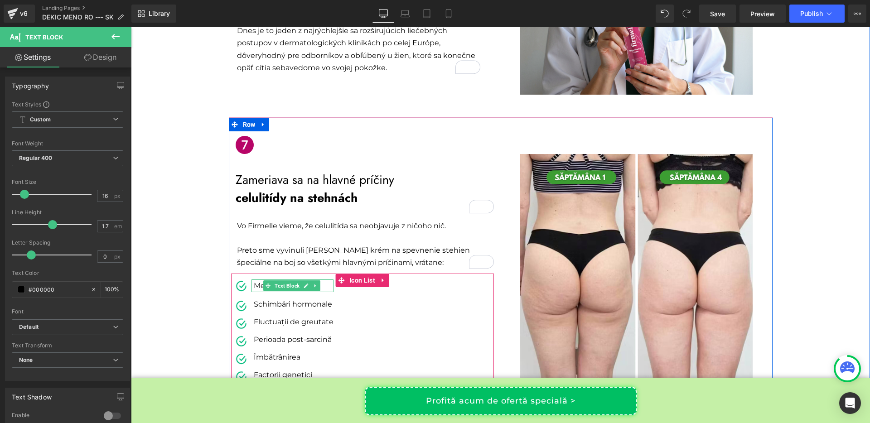
click at [254, 280] on p "Menopauza" at bounding box center [294, 286] width 80 height 13
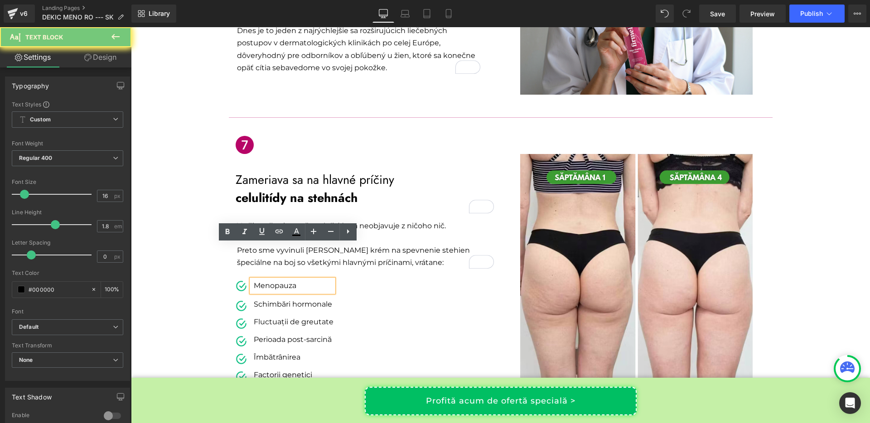
click at [254, 280] on p "Menopauza" at bounding box center [294, 286] width 80 height 13
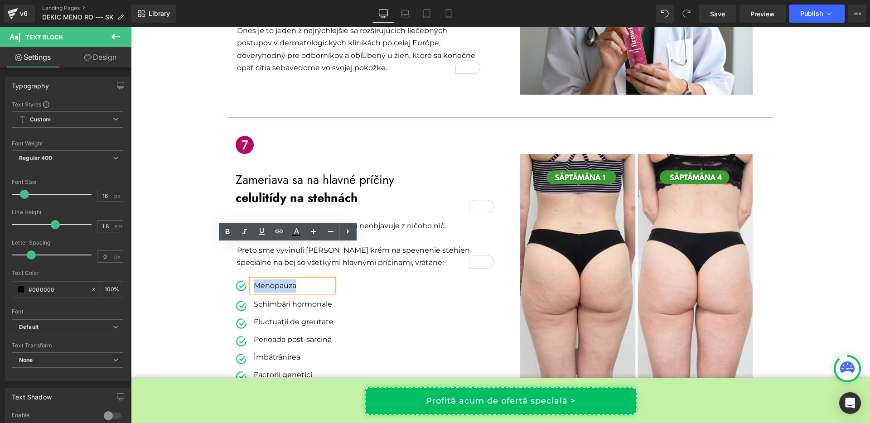
copy p "Menopauza"
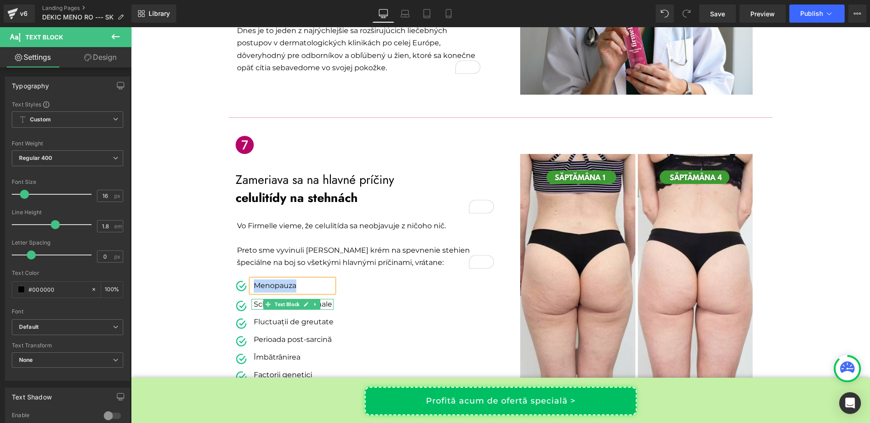
click at [255, 299] on p "Schimbări hormonale" at bounding box center [294, 304] width 80 height 11
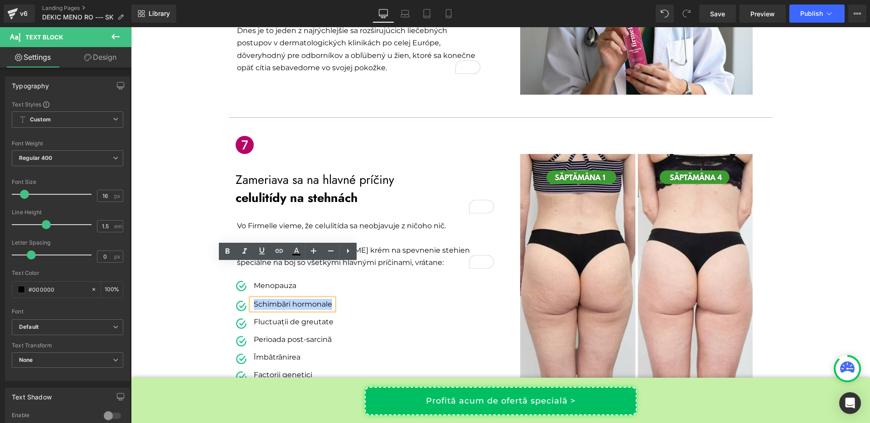
copy p "Schimbări hormonale"
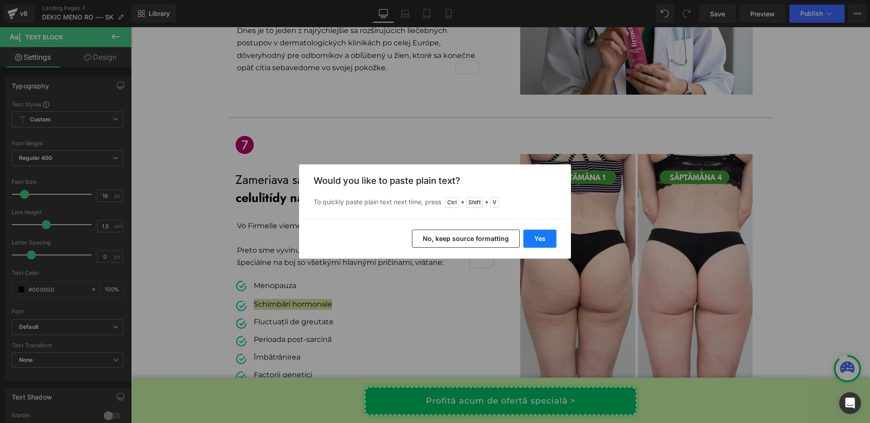
click at [540, 237] on button "Yes" at bounding box center [540, 239] width 33 height 18
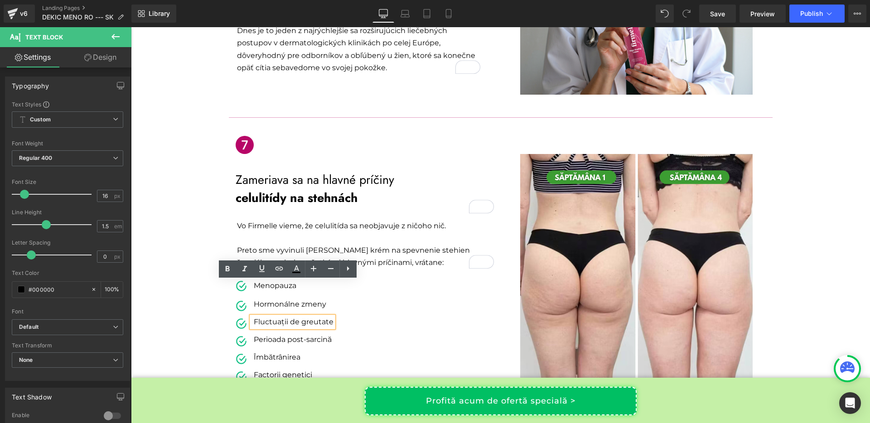
scroll to position [1710, 0]
click at [259, 317] on p "Fluctuații de greutate" at bounding box center [294, 322] width 80 height 11
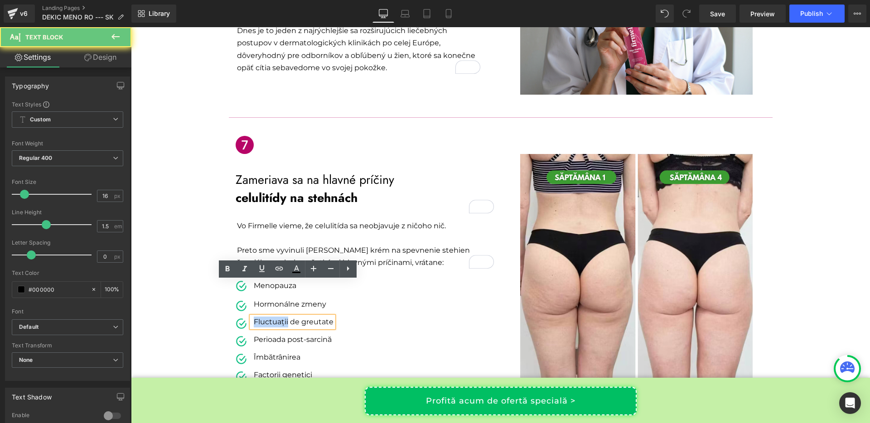
click at [259, 317] on p "Fluctuații de greutate" at bounding box center [294, 322] width 80 height 11
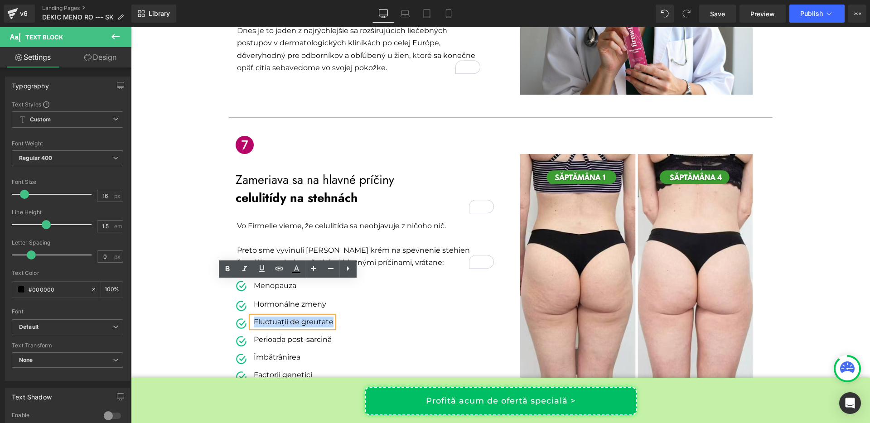
copy p "Fluctuații de greutate"
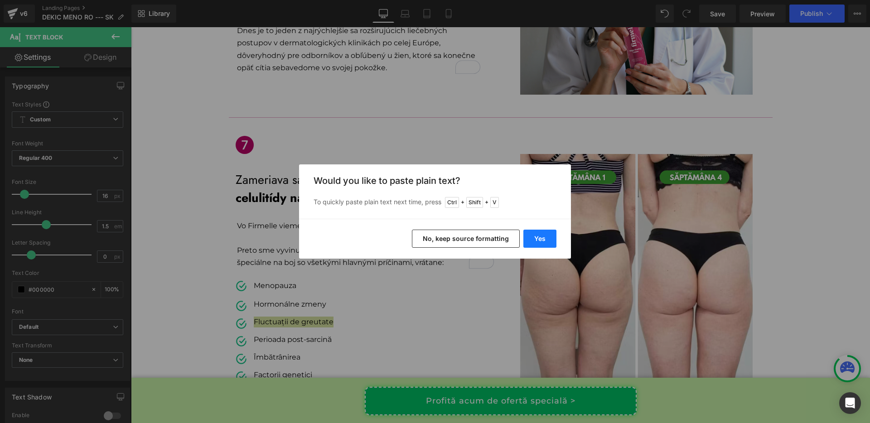
click at [530, 240] on button "Yes" at bounding box center [540, 239] width 33 height 18
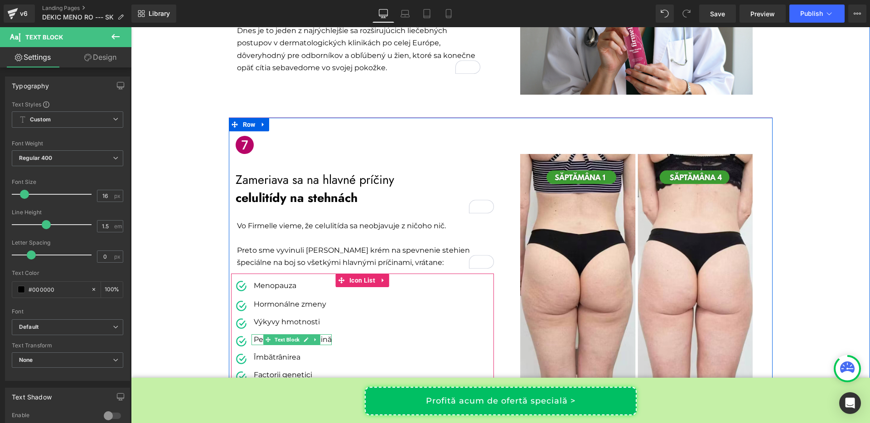
click at [254, 335] on p "Perioada post-sarcină" at bounding box center [293, 340] width 78 height 11
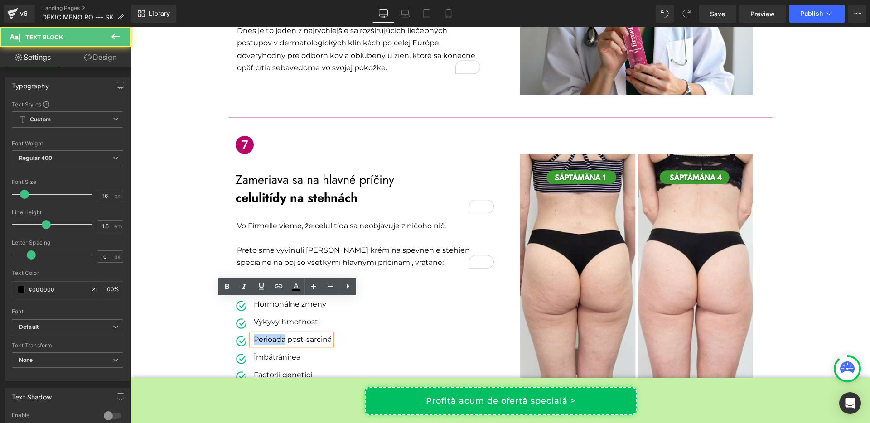
click at [254, 335] on p "Perioada post-sarcină" at bounding box center [293, 340] width 78 height 11
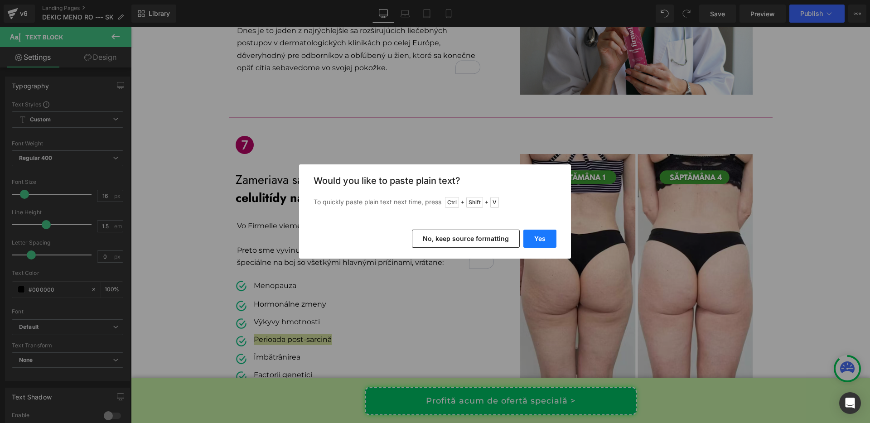
click at [529, 235] on button "Yes" at bounding box center [540, 239] width 33 height 18
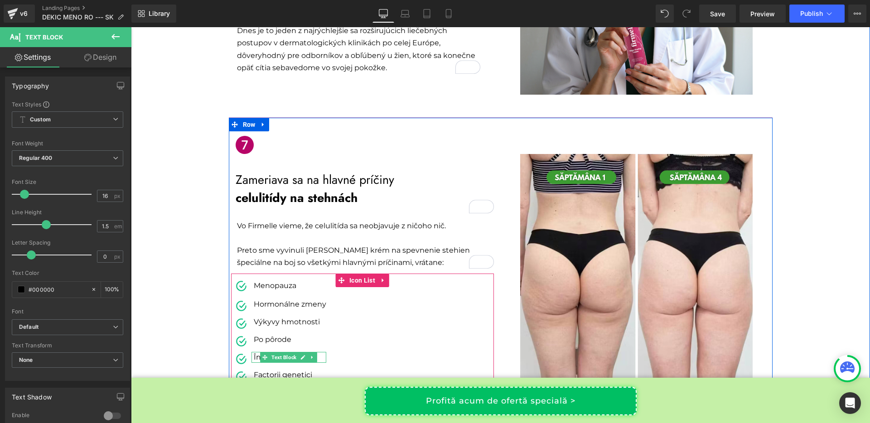
click at [254, 352] on p "Îmbătrânirea" at bounding box center [290, 357] width 73 height 11
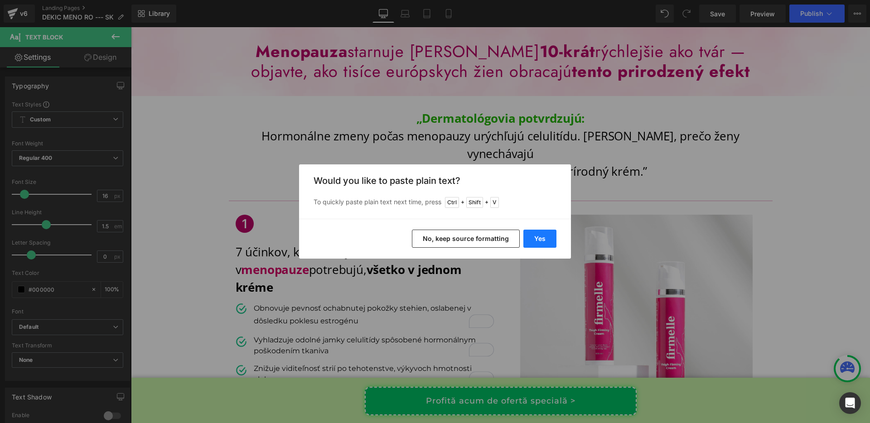
click at [533, 241] on button "Yes" at bounding box center [540, 239] width 33 height 18
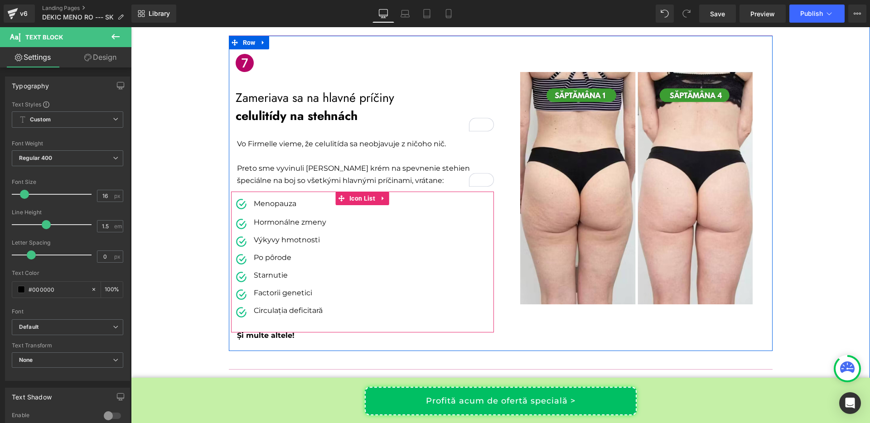
scroll to position [1794, 0]
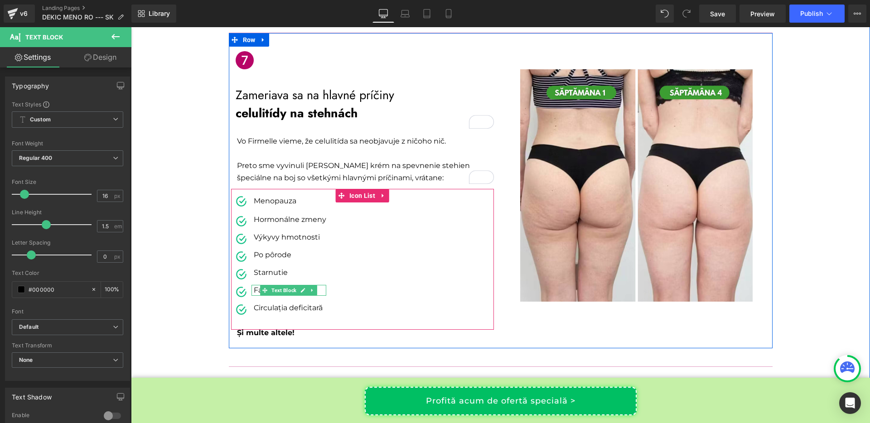
click at [254, 285] on p "Factorii genetici" at bounding box center [290, 290] width 73 height 11
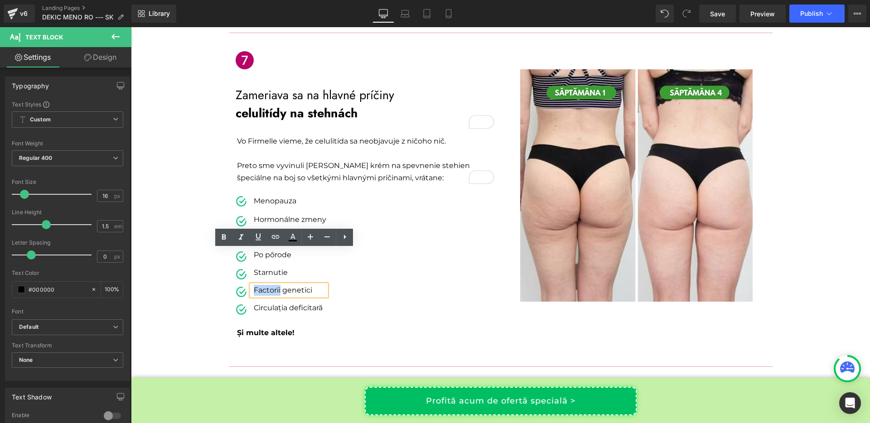
click at [254, 285] on p "Factorii genetici" at bounding box center [290, 290] width 73 height 11
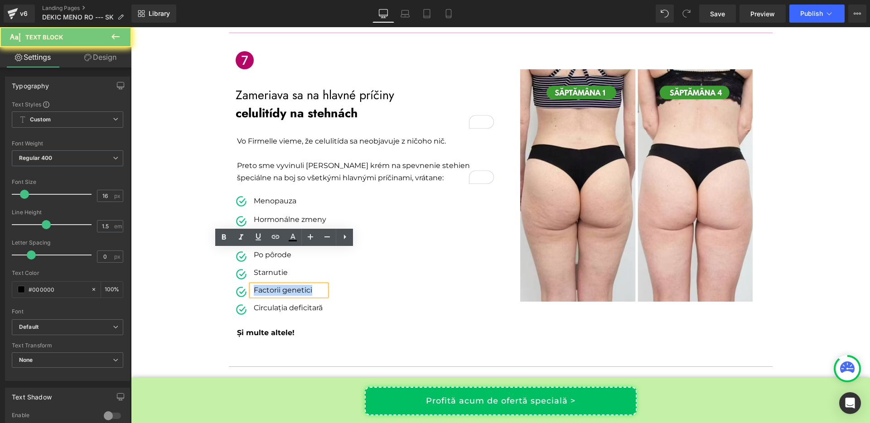
click at [254, 285] on p "Factorii genetici" at bounding box center [290, 290] width 73 height 11
copy p "Factorii genetici"
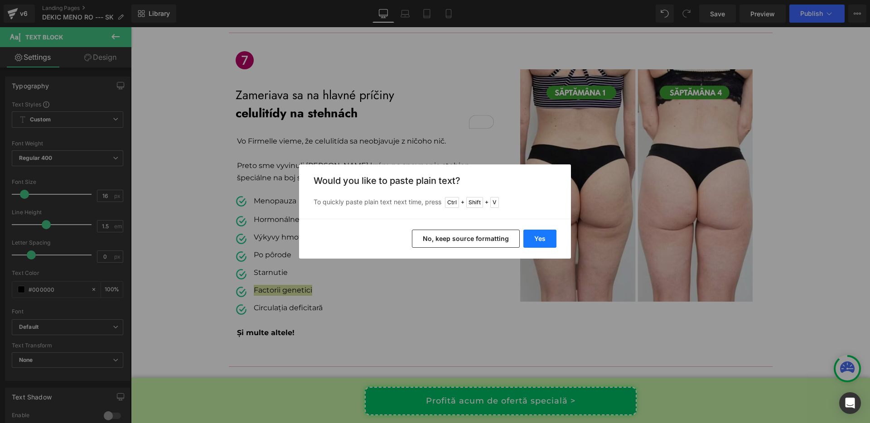
click at [554, 238] on button "Yes" at bounding box center [540, 239] width 33 height 18
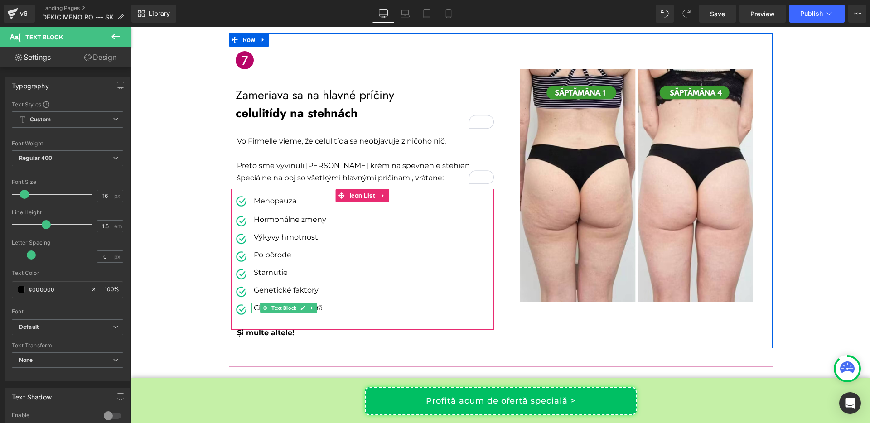
click at [254, 303] on p "Circulația deficitară" at bounding box center [290, 308] width 73 height 11
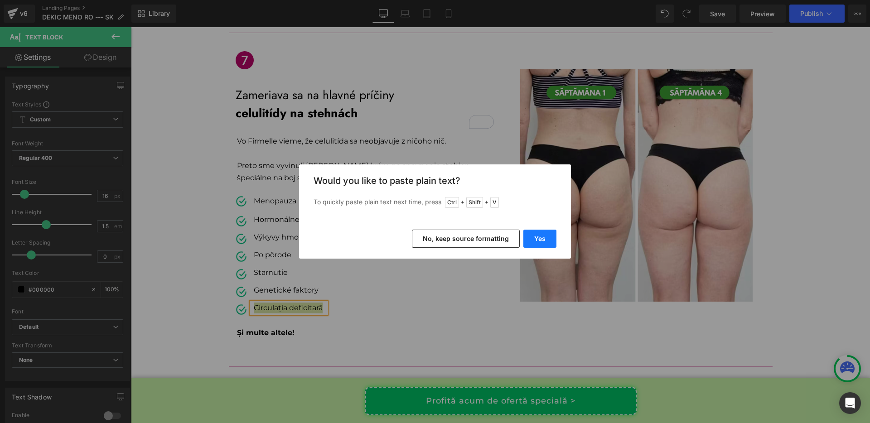
click at [531, 235] on button "Yes" at bounding box center [540, 239] width 33 height 18
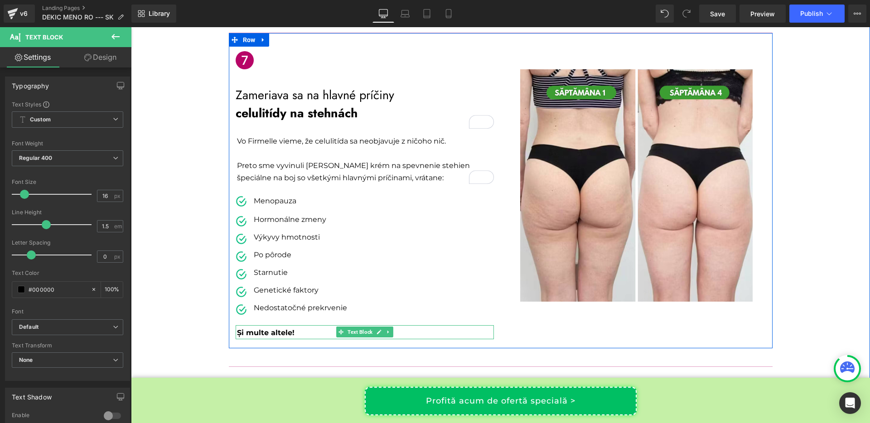
click at [257, 329] on span "Și multe altele!" at bounding box center [266, 333] width 58 height 9
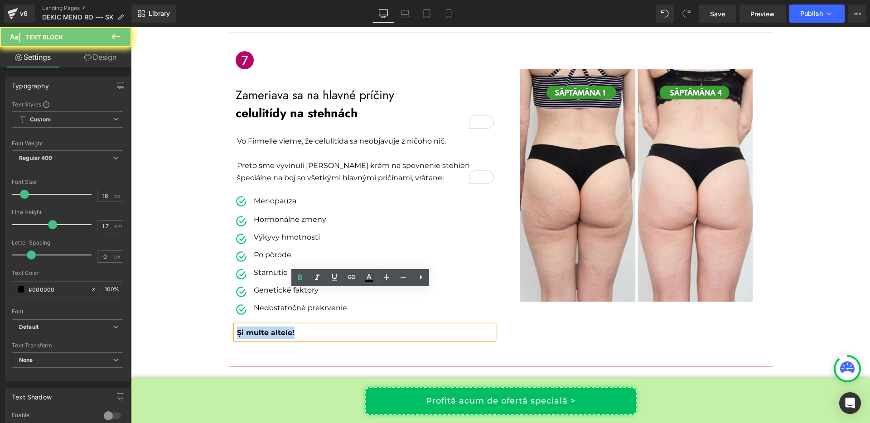
copy span "Și multe altele!"
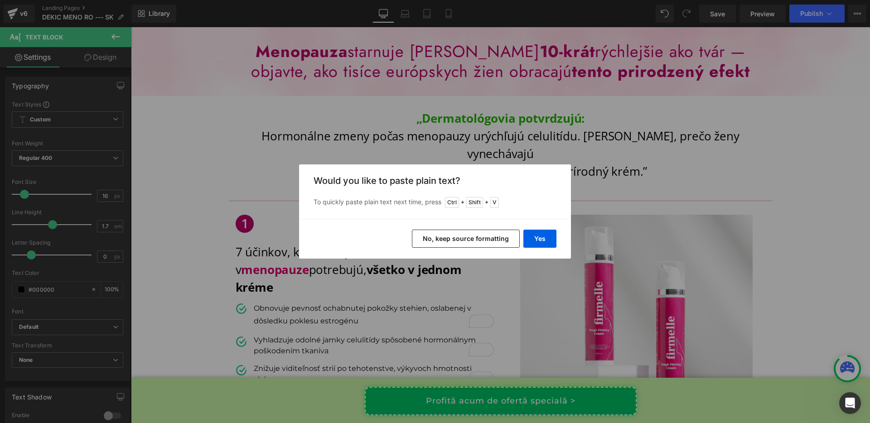
click at [535, 241] on button "Yes" at bounding box center [540, 239] width 33 height 18
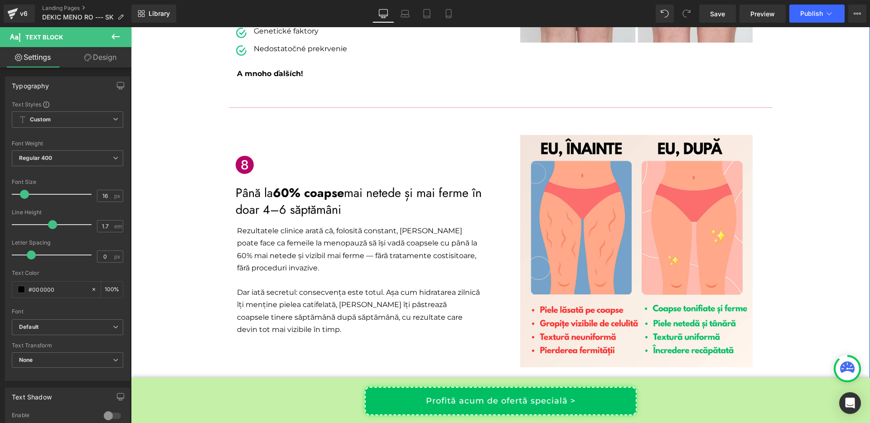
scroll to position [2057, 0]
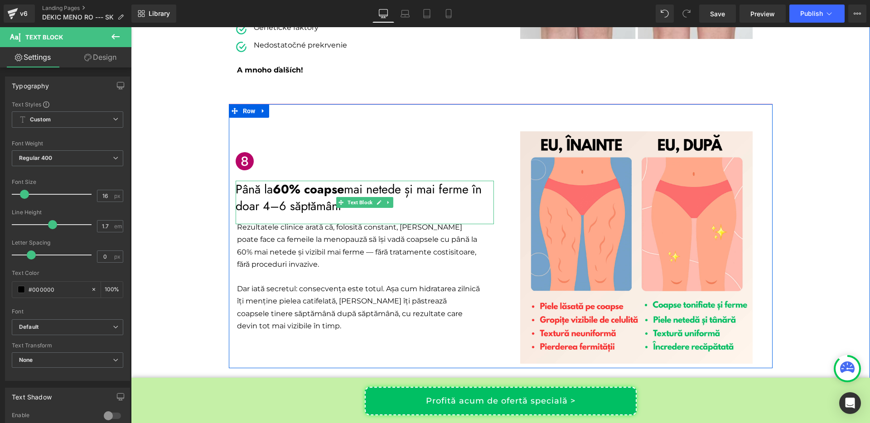
click at [253, 181] on p "Până la 60% coapse mai netede și mai ferme în doar 4–6 săptămâni" at bounding box center [365, 198] width 258 height 34
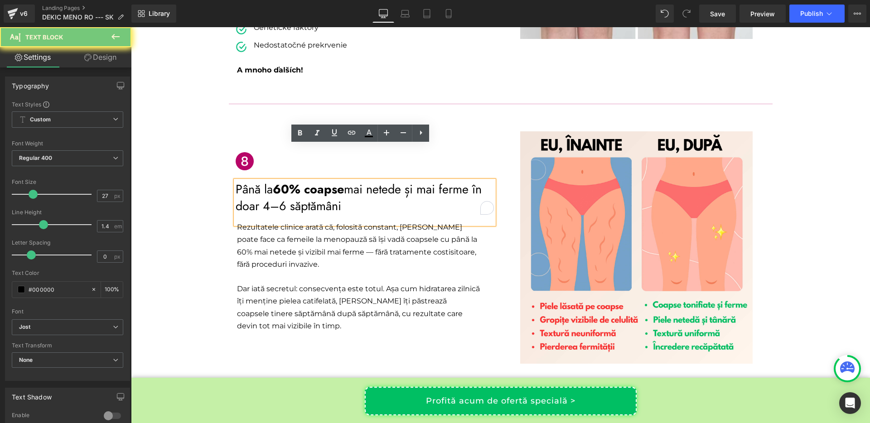
copy p "Până la 60% coapse mai netede și mai ferme în doar 4–6 săptămâni"
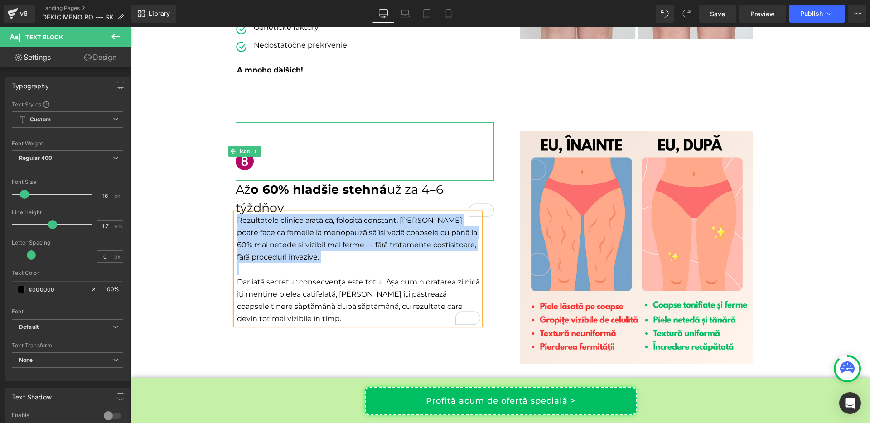
scroll to position [2057, 0]
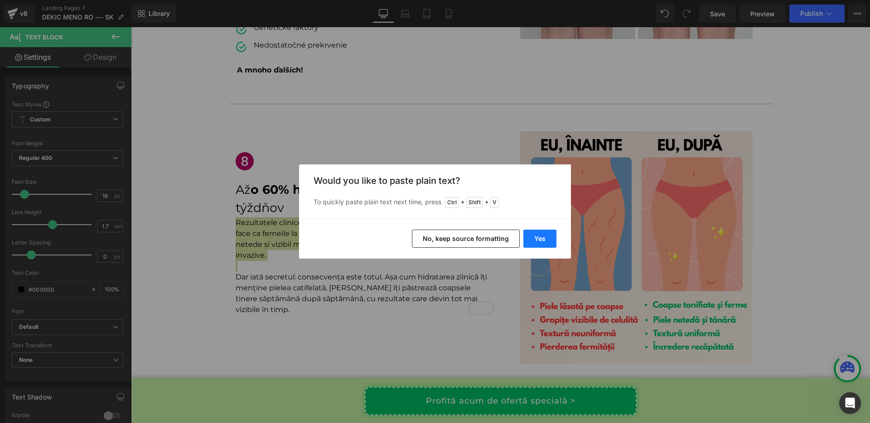
click at [532, 236] on button "Yes" at bounding box center [540, 239] width 33 height 18
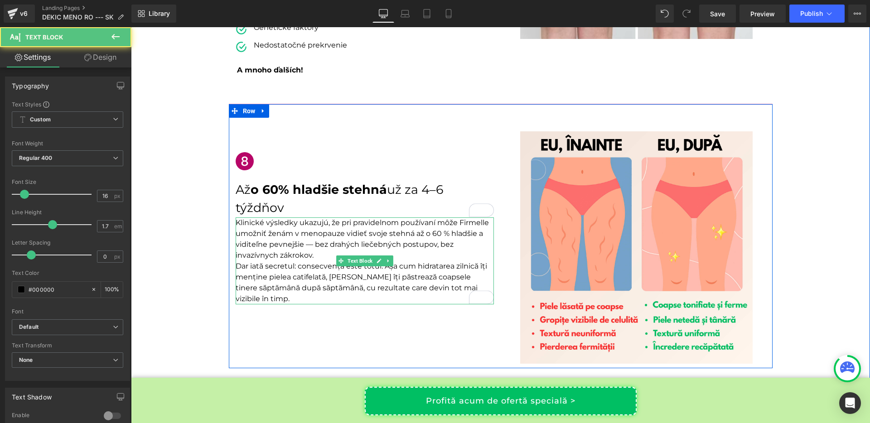
click at [440, 218] on p "Klinické výsledky ukazujú, že pri pravidelnom používaní môže Firmelle umožniť ž…" at bounding box center [365, 240] width 258 height 44
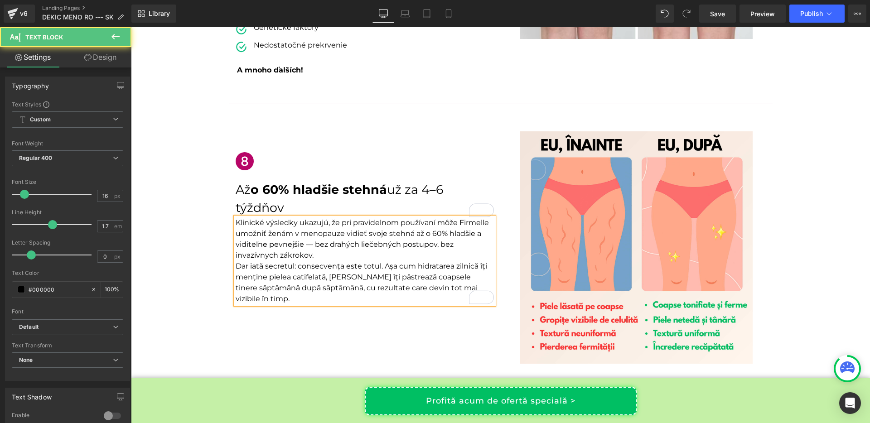
click at [332, 224] on p "Klinické výsledky ukazujú, že pri pravidelnom používaní môže Firmelle umožniť ž…" at bounding box center [365, 240] width 258 height 44
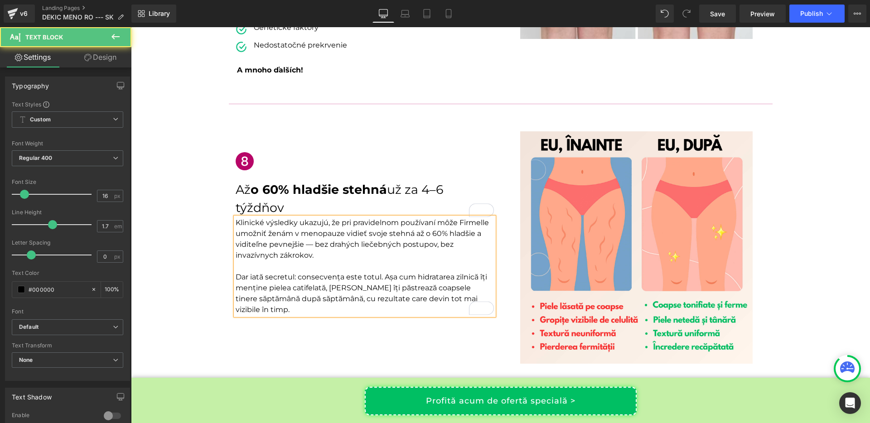
click at [274, 272] on p "Dar iată secretul: consecvența este totul. Așa cum hidratarea zilnică îți menți…" at bounding box center [365, 294] width 258 height 44
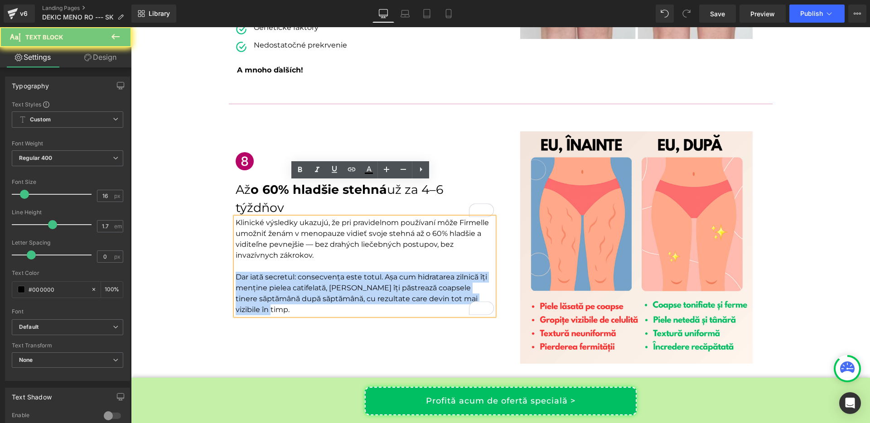
click at [274, 272] on p "Dar iată secretul: consecvența este totul. Așa cum hidratarea zilnică îți menți…" at bounding box center [365, 294] width 258 height 44
copy p "Dar iată secretul: consecvența este totul. Așa cum hidratarea zilnică îți menți…"
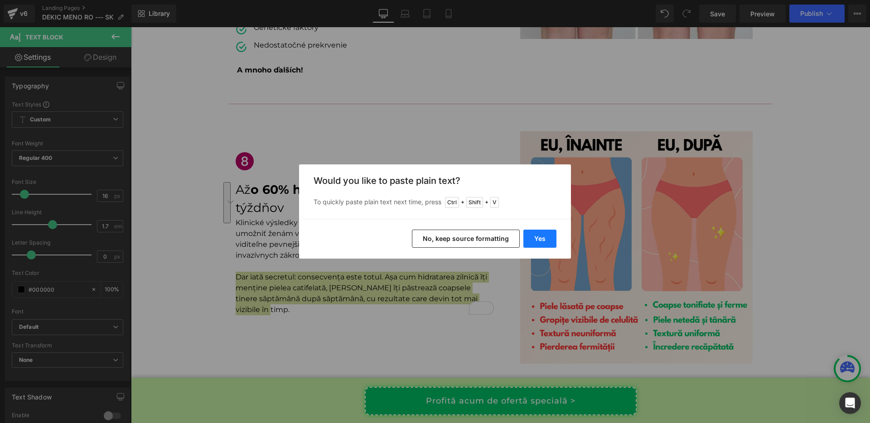
click at [529, 237] on button "Yes" at bounding box center [540, 239] width 33 height 18
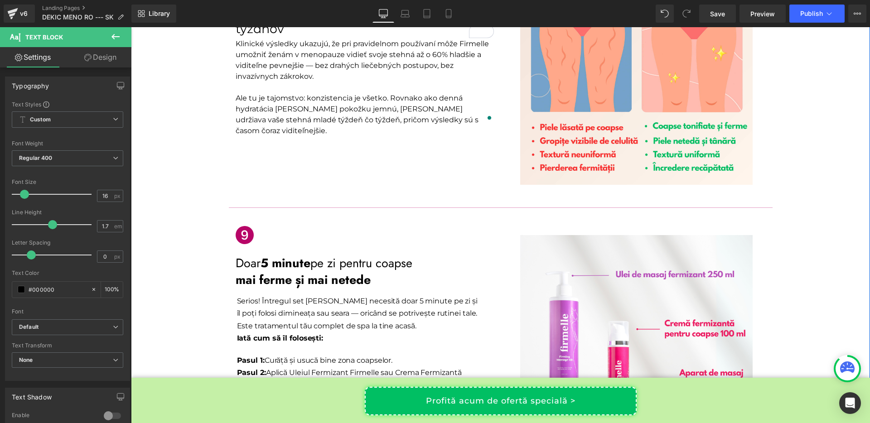
scroll to position [2236, 0]
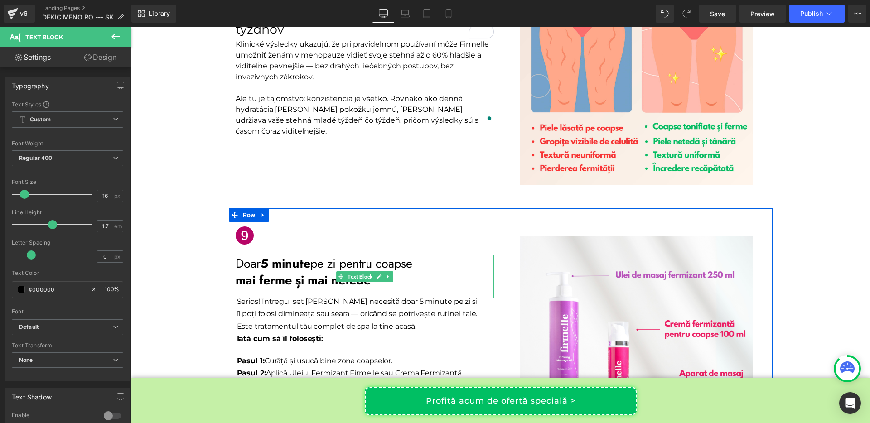
click at [242, 255] on p "Doar 5 minute pe zi pentru coapse" at bounding box center [365, 263] width 258 height 17
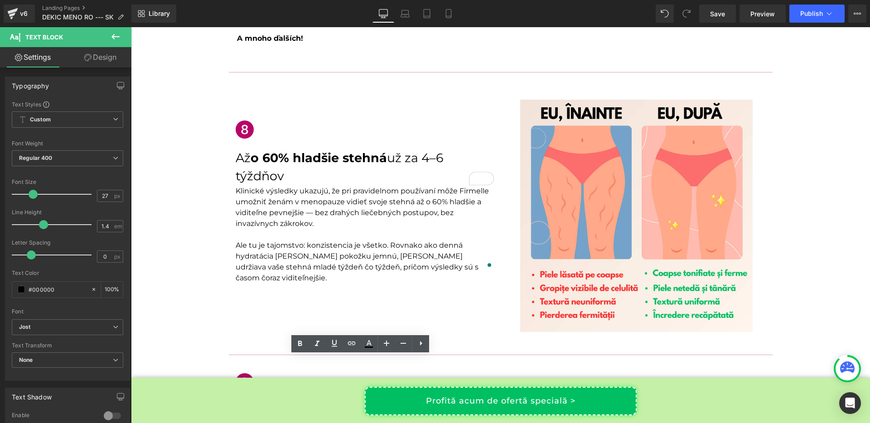
scroll to position [2086, 0]
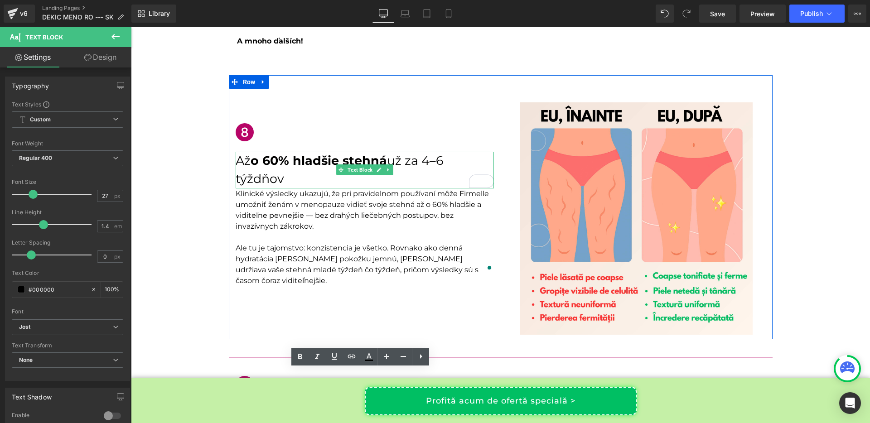
click at [242, 152] on p "Až o 60% hladšie stehná už za 4–6 týždňov" at bounding box center [365, 170] width 258 height 37
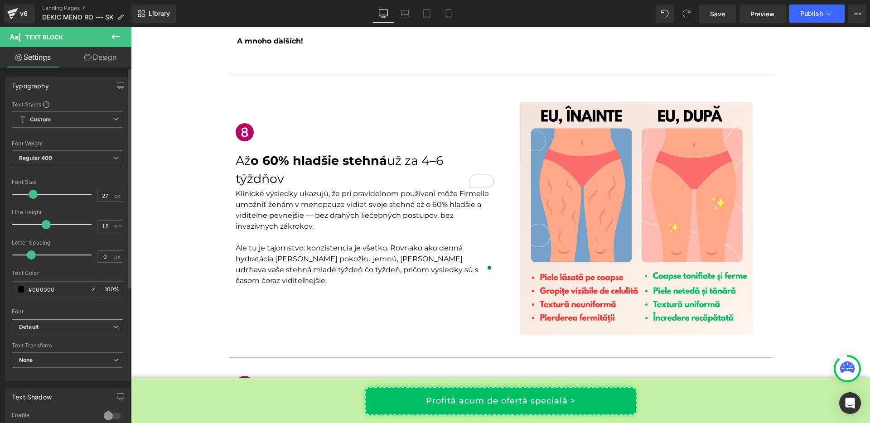
click at [83, 331] on span "Default" at bounding box center [68, 328] width 112 height 16
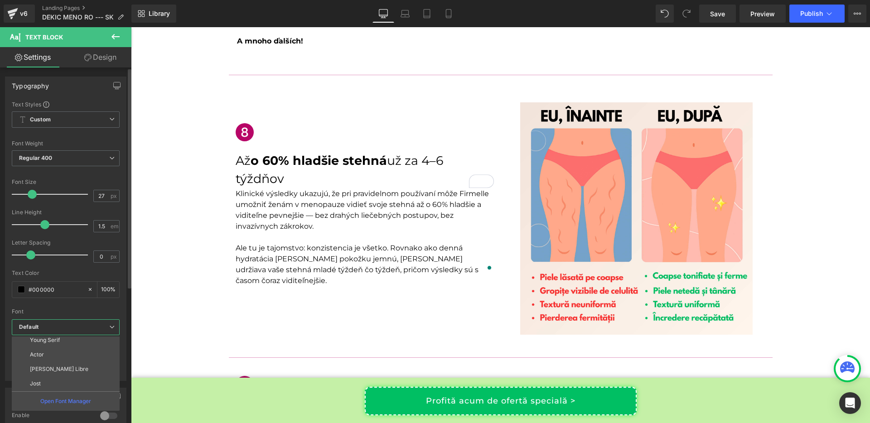
scroll to position [91, 0]
click at [59, 382] on li "Jost" at bounding box center [68, 384] width 112 height 15
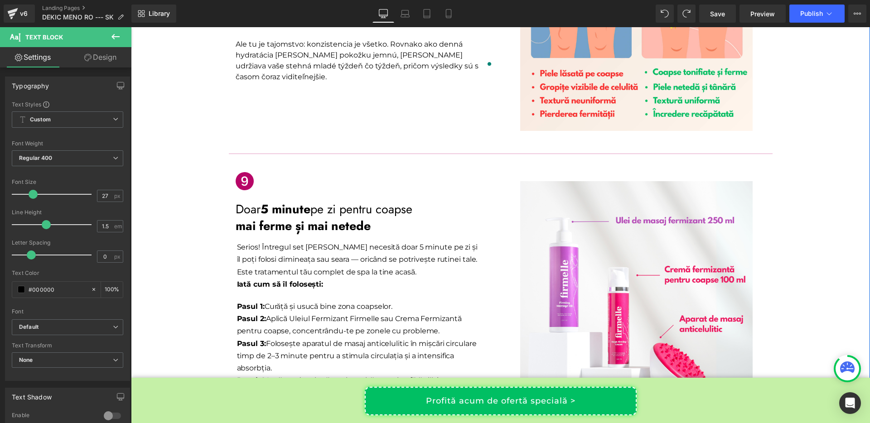
scroll to position [2294, 0]
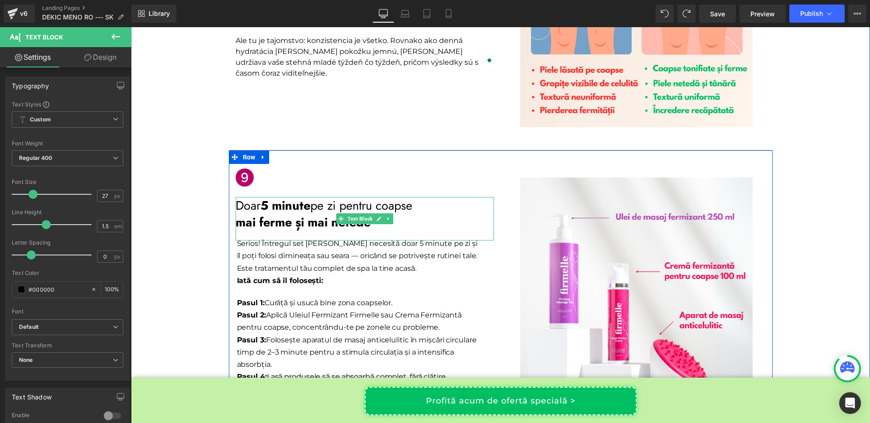
click at [286, 197] on span "5 minute" at bounding box center [286, 206] width 50 height 18
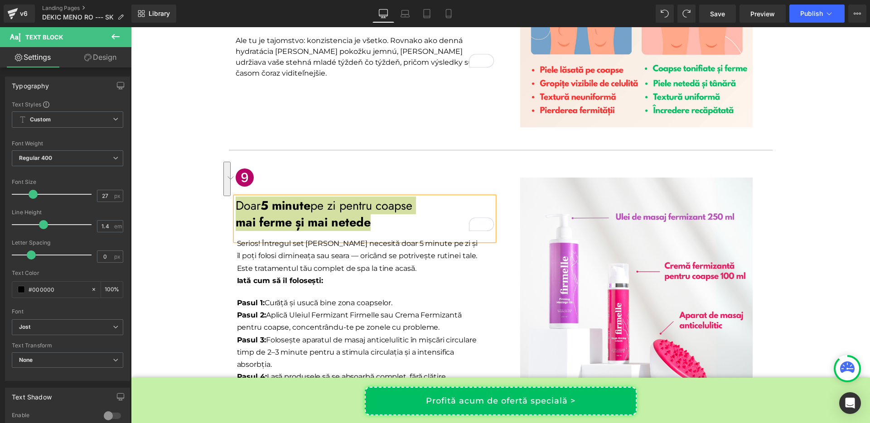
scroll to position [2294, 0]
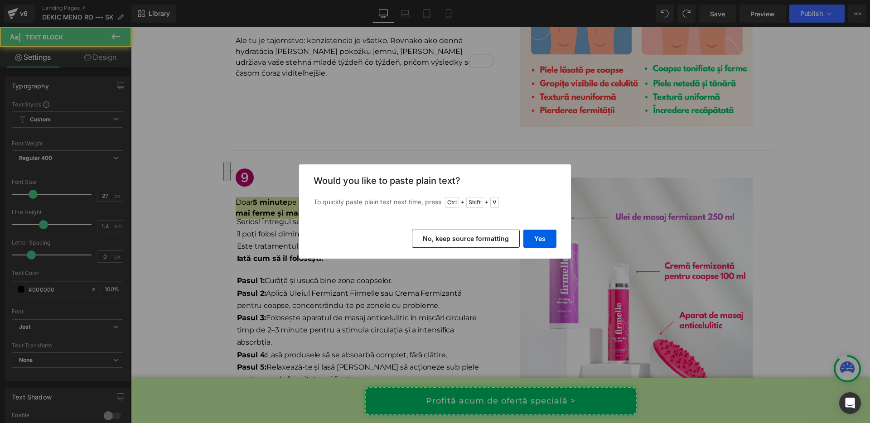
click at [454, 239] on button "No, keep source formatting" at bounding box center [466, 239] width 108 height 18
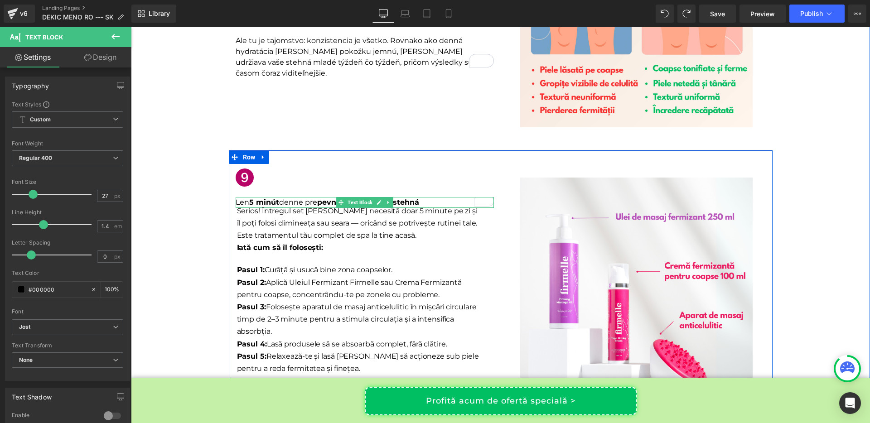
click at [248, 197] on p "Len 5 minút denne pre pevnejšie a hladšie stehná" at bounding box center [365, 202] width 258 height 11
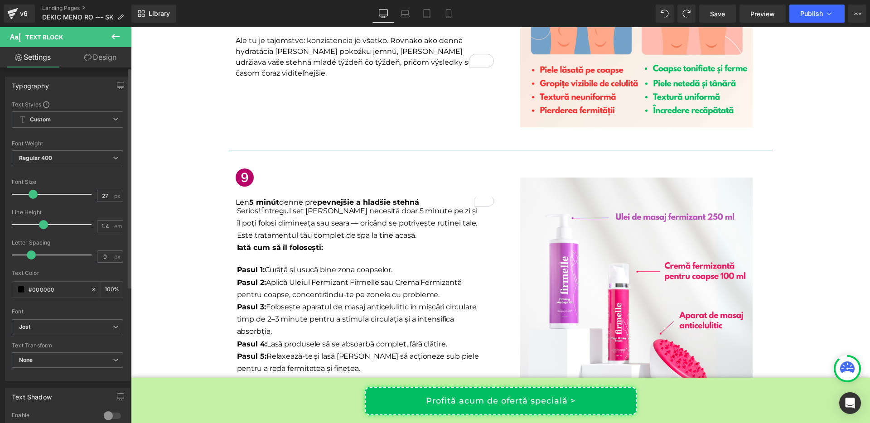
click at [30, 194] on span at bounding box center [33, 194] width 9 height 9
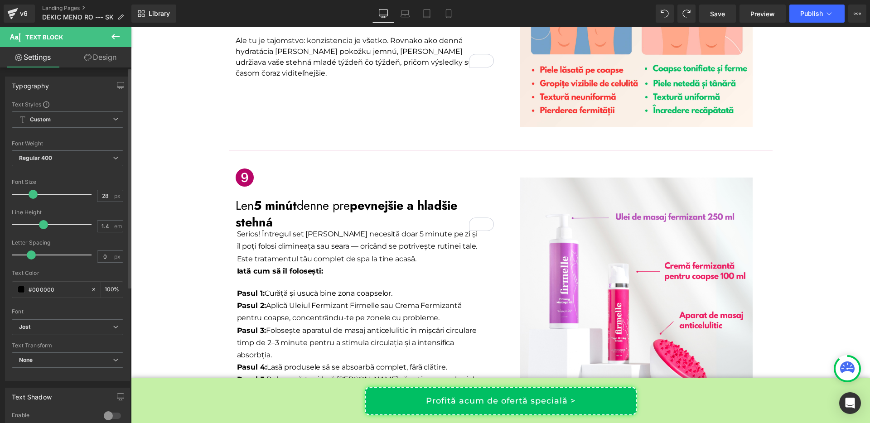
click at [31, 194] on span at bounding box center [33, 194] width 9 height 9
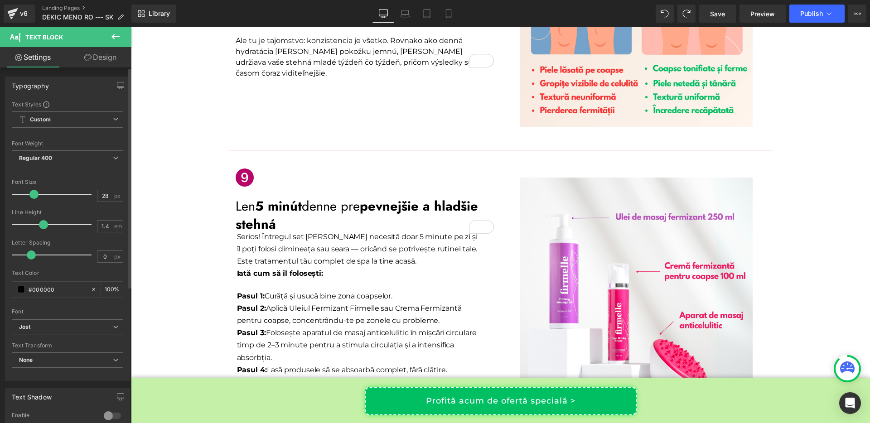
type input "27"
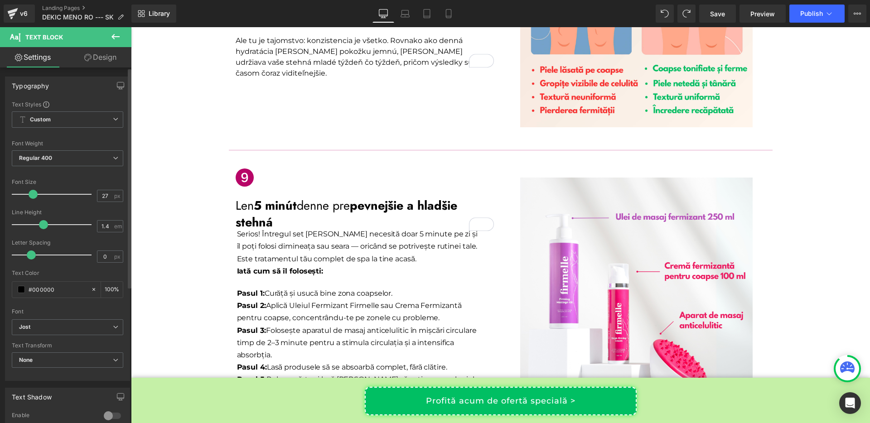
click at [30, 196] on span at bounding box center [33, 194] width 9 height 9
type input "1.2"
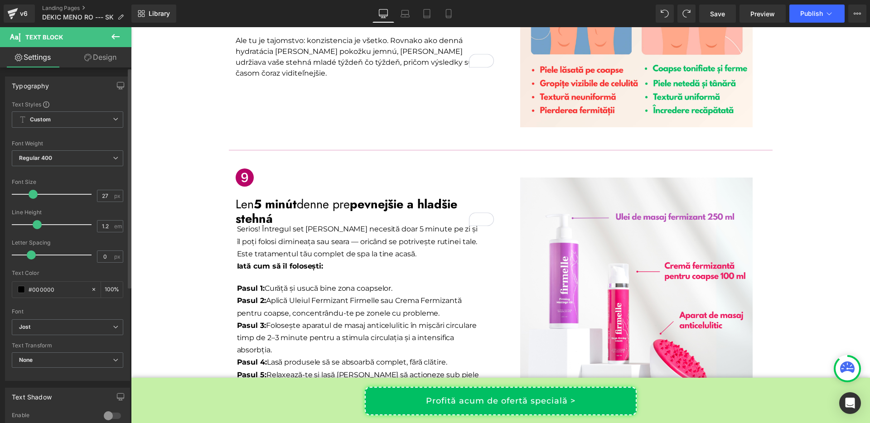
click at [36, 224] on span at bounding box center [37, 224] width 9 height 9
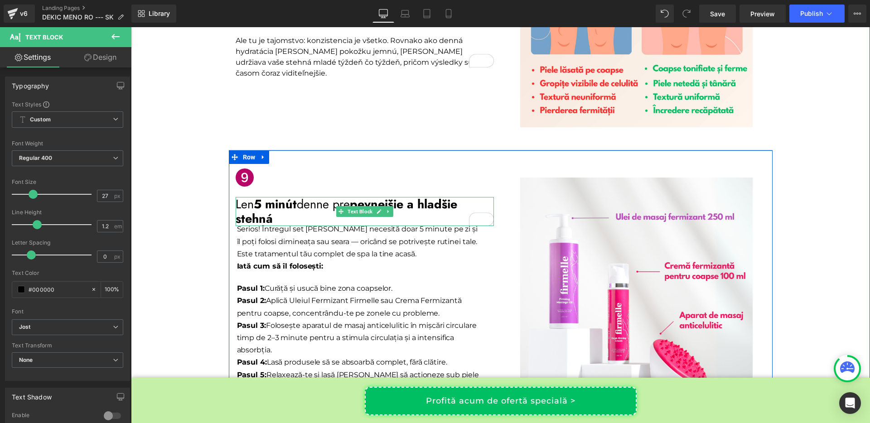
click at [239, 197] on p "Len 5 minút denne pre pevnejšie a hladšie stehná" at bounding box center [365, 211] width 258 height 29
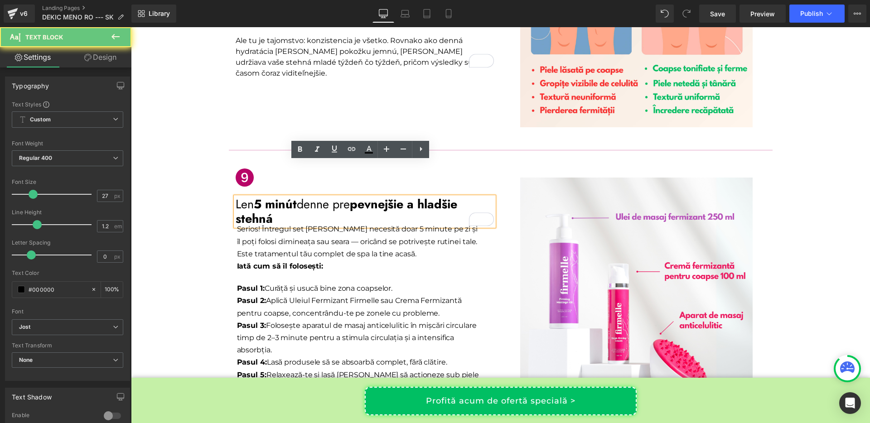
click at [239, 197] on p "Len 5 minút denne pre pevnejšie a hladšie stehná" at bounding box center [365, 211] width 258 height 29
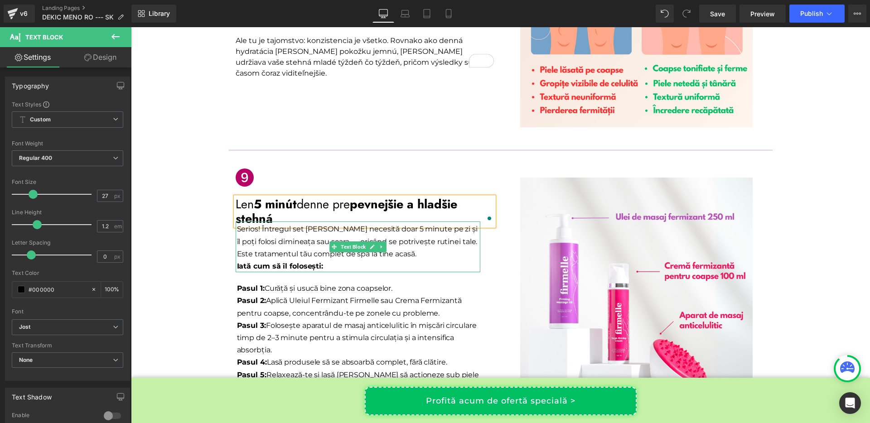
click at [274, 223] on p "Serios! Întregul set [PERSON_NAME] necesită doar 5 minute pe zi și îl poți folo…" at bounding box center [358, 241] width 243 height 37
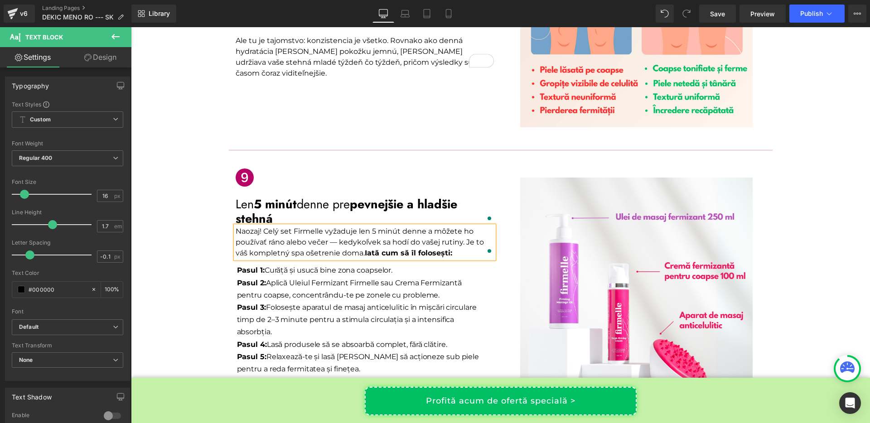
scroll to position [2294, 0]
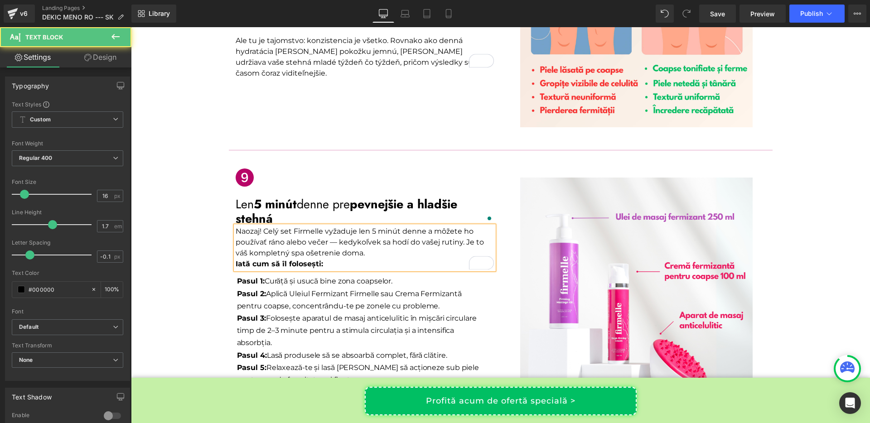
drag, startPoint x: 358, startPoint y: 223, endPoint x: 231, endPoint y: 228, distance: 127.1
click at [236, 228] on div "Naozaj! Celý set Firmelle vyžaduje len 5 minút denne a môžete ho používať ráno …" at bounding box center [365, 248] width 258 height 44
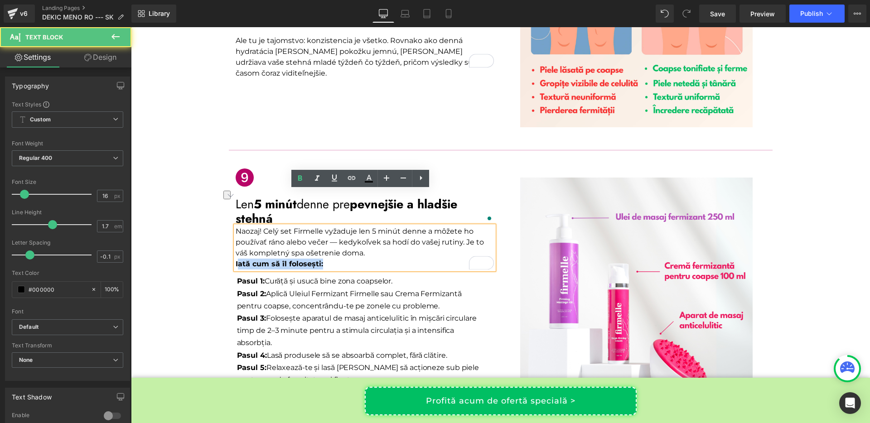
drag, startPoint x: 322, startPoint y: 226, endPoint x: 233, endPoint y: 224, distance: 88.9
click at [236, 259] on p "Iată cum să îl folosești:" at bounding box center [365, 264] width 258 height 11
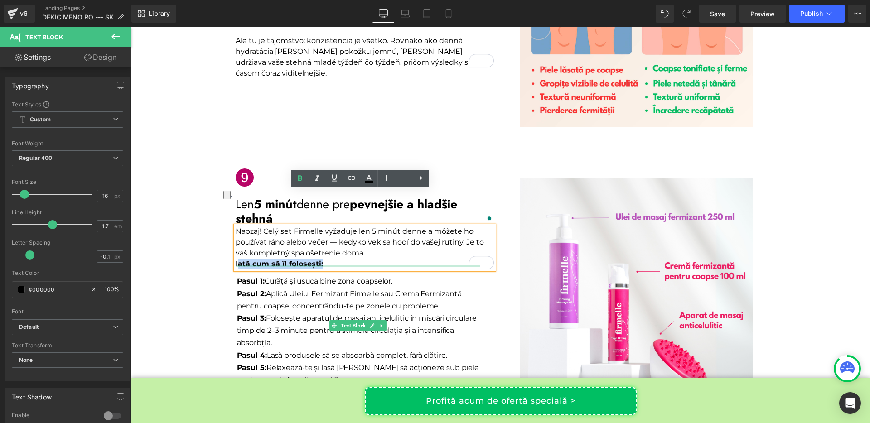
click at [326, 265] on div at bounding box center [358, 266] width 245 height 2
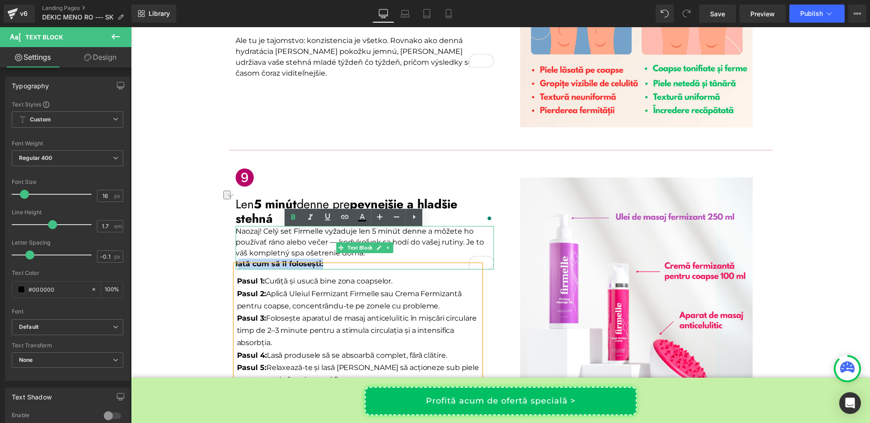
click at [428, 226] on p "Naozaj! Celý set Firmelle vyžaduje len 5 minút denne a môžete ho používať ráno …" at bounding box center [365, 242] width 258 height 33
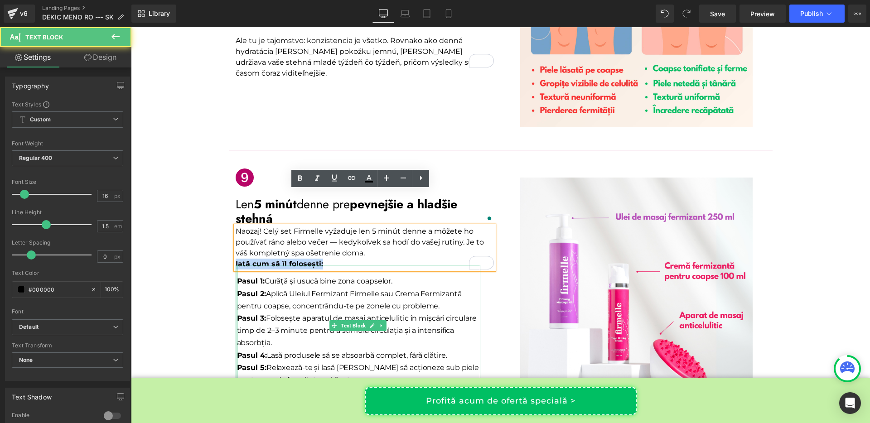
drag, startPoint x: 319, startPoint y: 228, endPoint x: 232, endPoint y: 230, distance: 87.1
click at [232, 230] on div "Icon Len 5 minút denne pre pevnejšie a hladšie stehná Text Block Naozaj! Celý s…" at bounding box center [365, 277] width 272 height 227
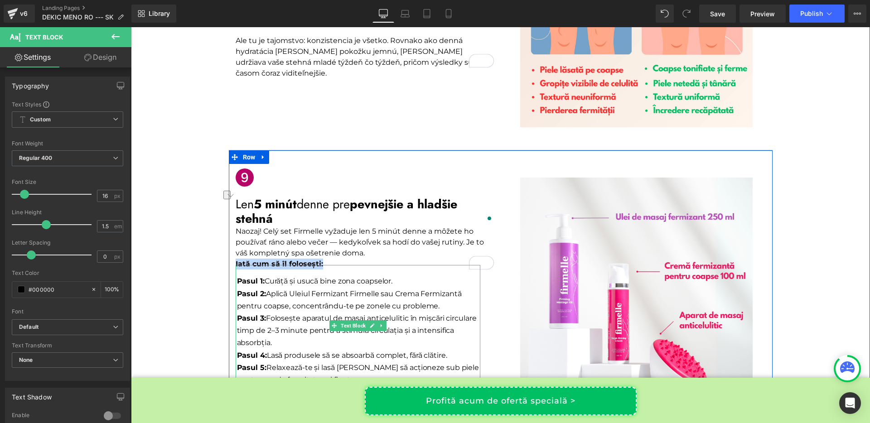
copy span "Iată cum să îl folosești:"
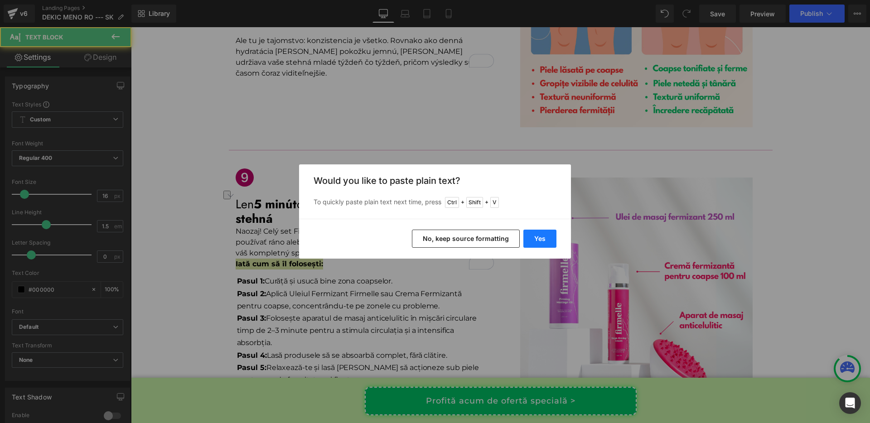
click at [545, 236] on button "Yes" at bounding box center [540, 239] width 33 height 18
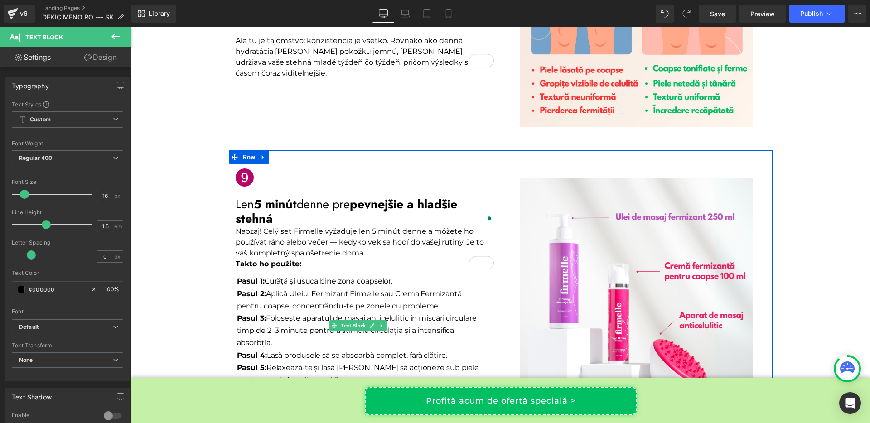
click at [242, 277] on strong "Pasul 1:" at bounding box center [251, 281] width 28 height 9
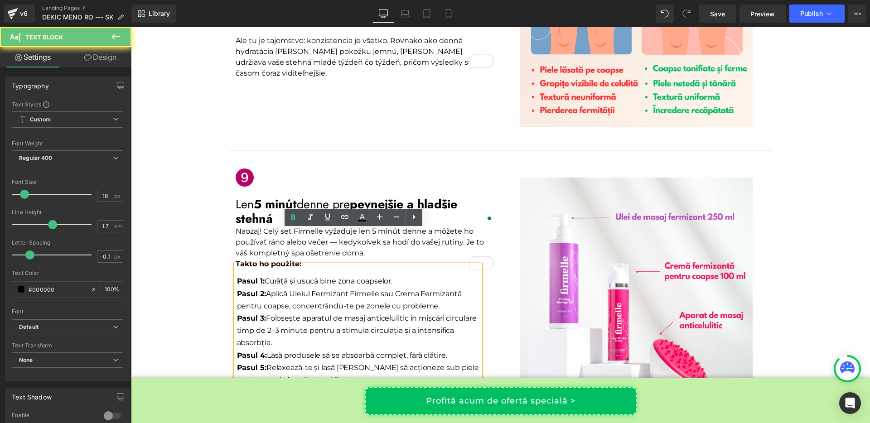
click at [242, 277] on strong "Pasul 1:" at bounding box center [251, 281] width 28 height 9
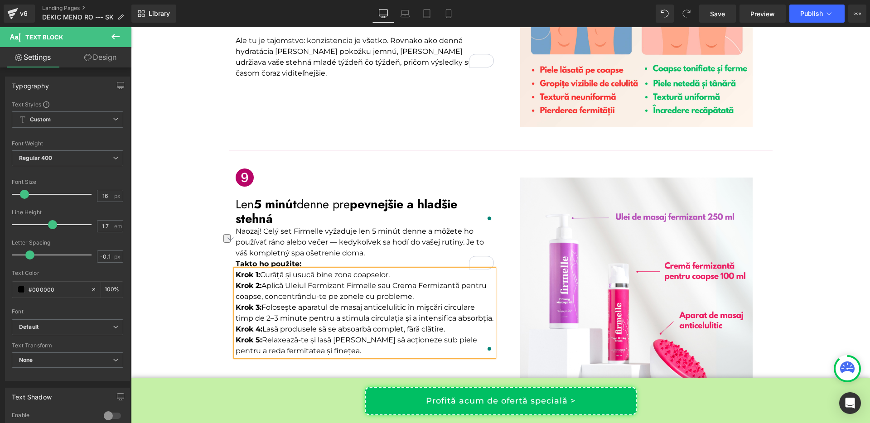
scroll to position [2294, 0]
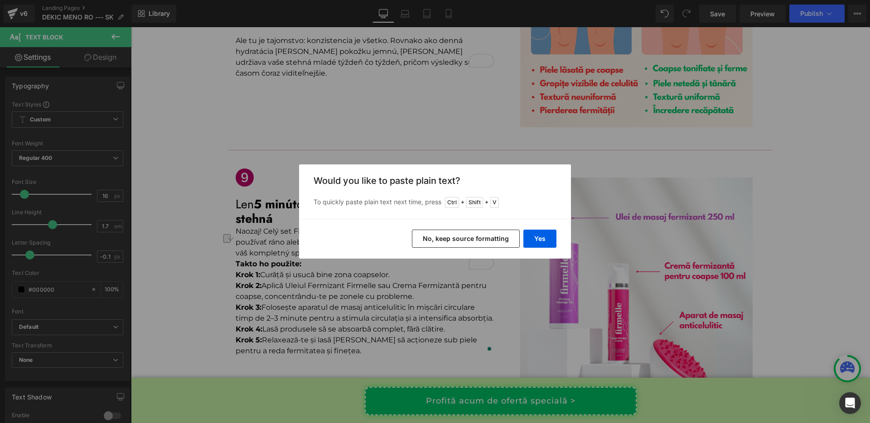
click at [260, 238] on div "Back to Library Insert Would you like to paste plain text? To quickly paste pla…" at bounding box center [435, 211] width 870 height 423
click at [408, 139] on div "Back to Library Insert Would you like to paste plain text? To quickly paste pla…" at bounding box center [435, 211] width 870 height 423
click at [536, 237] on button "Yes" at bounding box center [540, 239] width 33 height 18
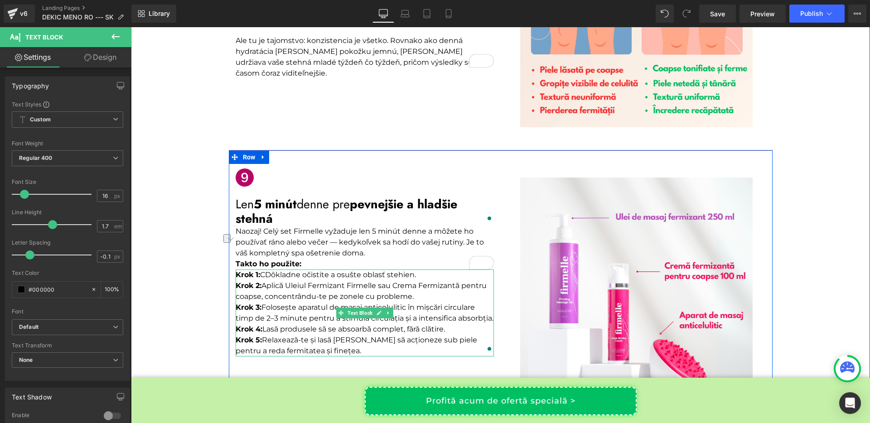
drag, startPoint x: 416, startPoint y: 238, endPoint x: 262, endPoint y: 238, distance: 153.7
click at [262, 270] on p "Krok 1: CDôkladne očistite a osušte oblasť stehien. Krok 2: Aplică Uleiul Fermi…" at bounding box center [365, 313] width 258 height 87
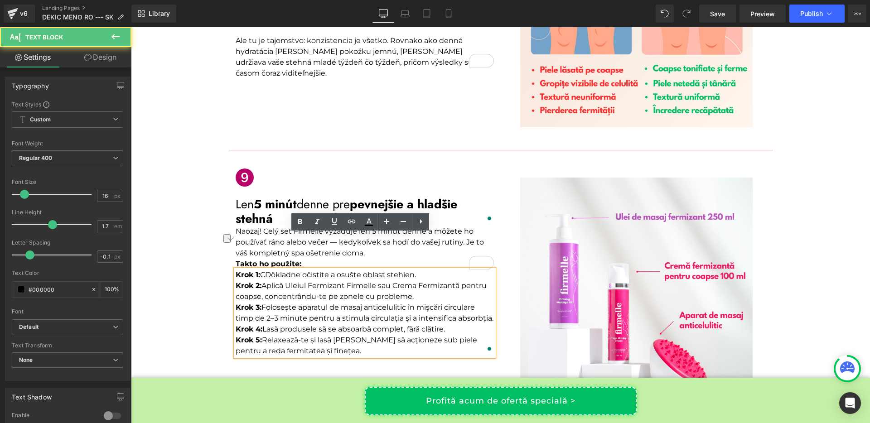
click at [262, 270] on p "Krok 1: CDôkladne očistite a osušte oblasť stehien. Krok 2: Aplică Uleiul Fermi…" at bounding box center [365, 313] width 258 height 87
drag, startPoint x: 258, startPoint y: 238, endPoint x: 415, endPoint y: 239, distance: 156.9
click at [415, 270] on p "Krok 1: CDôkladne očistite a osušte oblasť stehien. Krok 2: Aplică Uleiul Fermi…" at bounding box center [365, 313] width 258 height 87
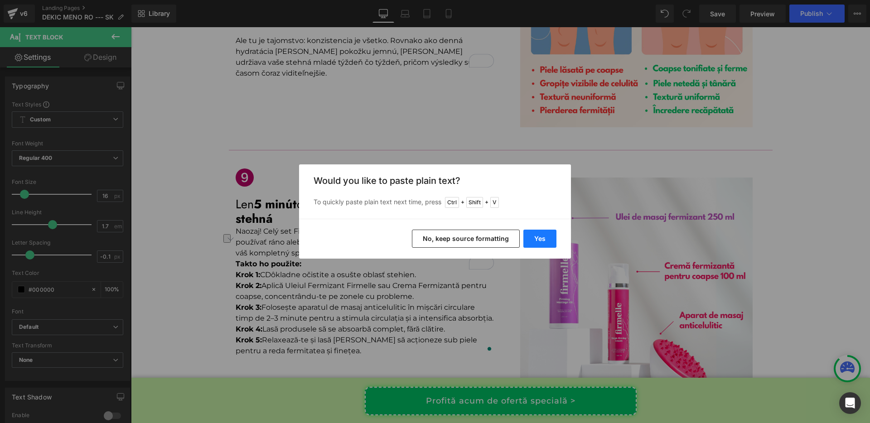
click at [543, 240] on button "Yes" at bounding box center [540, 239] width 33 height 18
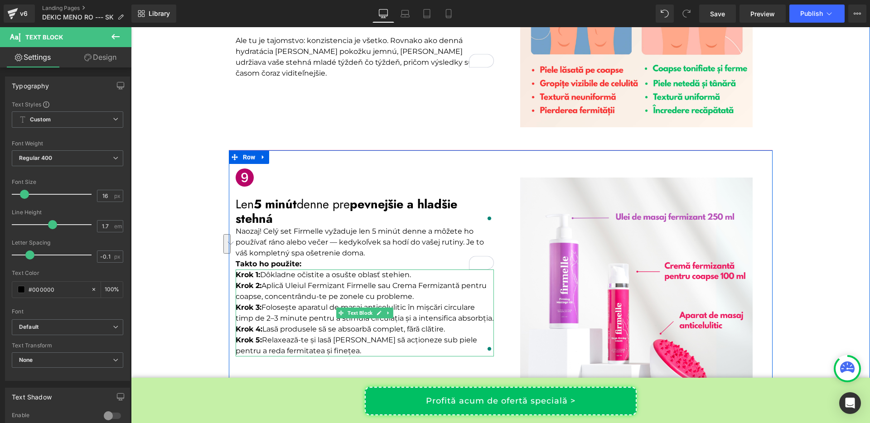
drag, startPoint x: 260, startPoint y: 251, endPoint x: 412, endPoint y: 262, distance: 152.2
click at [412, 270] on p "Krok 1: Dôkladne očistite a osušte oblasť stehien. Krok 2: Aplică Uleiul Fermiz…" at bounding box center [365, 313] width 258 height 87
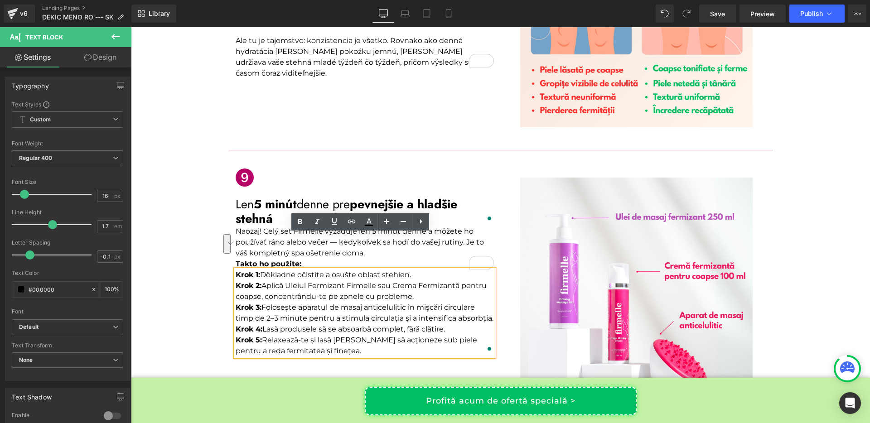
copy p "Aplică Uleiul Fermizant Firmelle sau Crema Fermizantă pentru coapse, concentrân…"
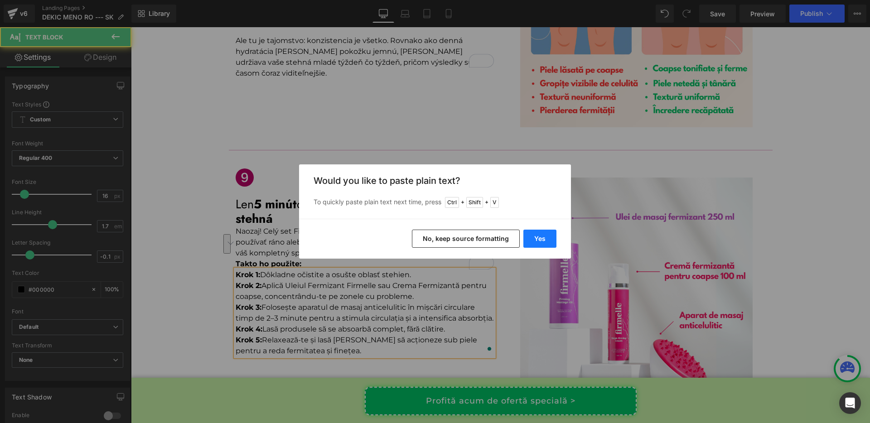
click at [544, 243] on button "Yes" at bounding box center [540, 239] width 33 height 18
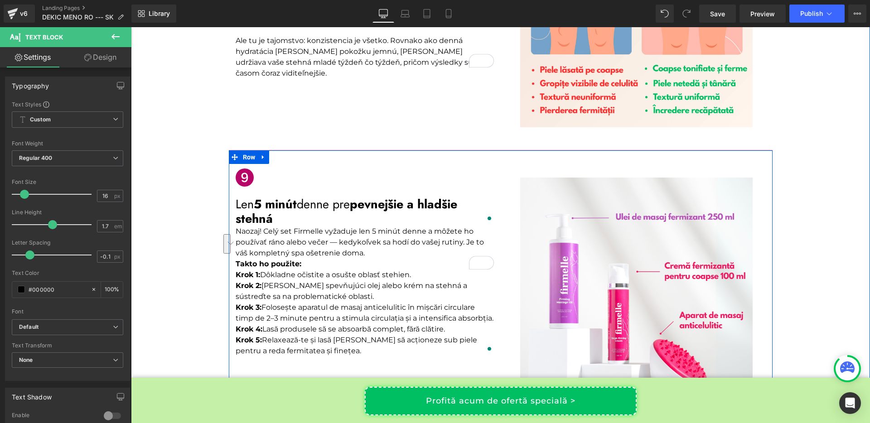
drag, startPoint x: 260, startPoint y: 271, endPoint x: 490, endPoint y: 283, distance: 230.6
click at [490, 283] on div "Icon Len 5 minút denne pre pevnejšie a hladšie stehná Text Block Naozaj! Celý s…" at bounding box center [365, 260] width 272 height 193
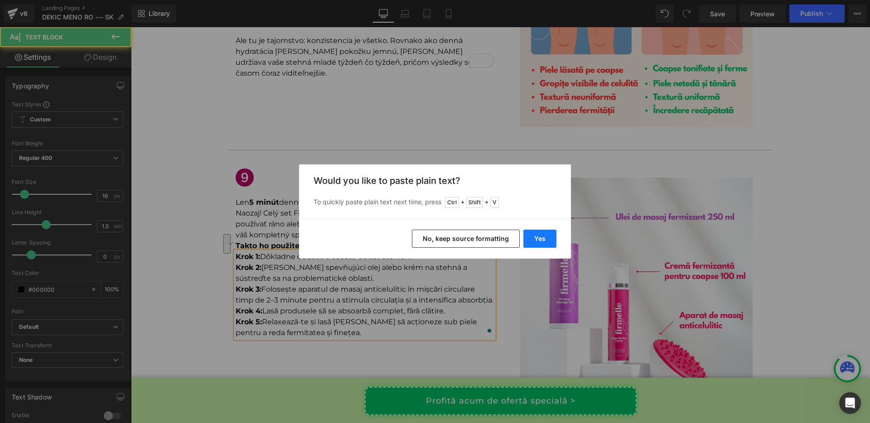
scroll to position [2276, 0]
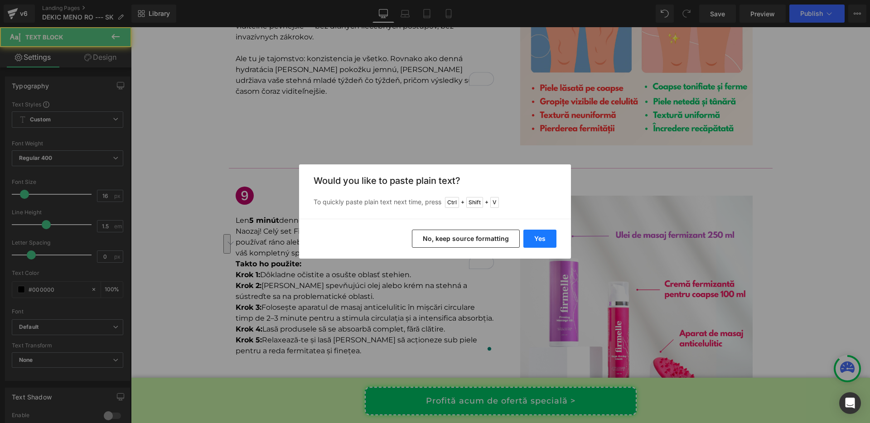
click at [537, 244] on button "Yes" at bounding box center [540, 239] width 33 height 18
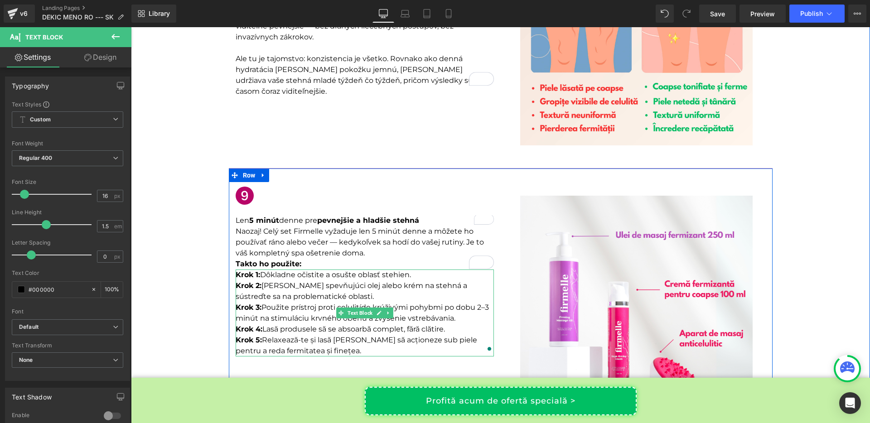
drag, startPoint x: 258, startPoint y: 294, endPoint x: 446, endPoint y: 294, distance: 187.7
click at [446, 294] on p "Krok 1: Dôkladne očistite a osušte oblasť stehien. Krok 2: Naneste Firmelle spe…" at bounding box center [365, 313] width 258 height 87
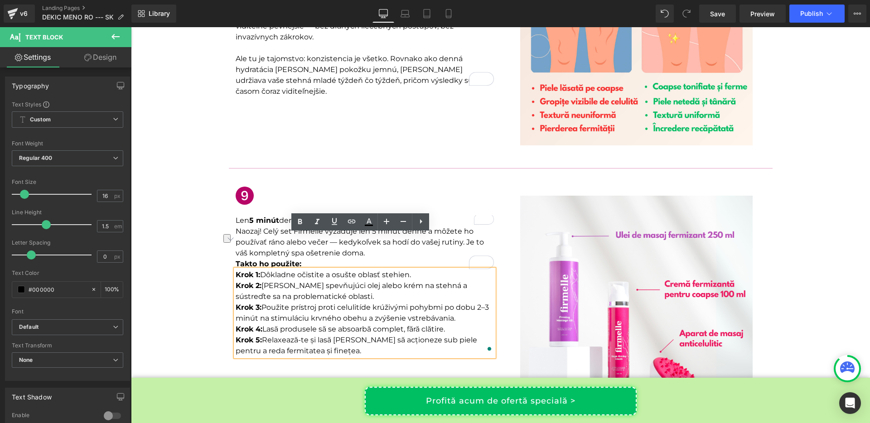
copy p "Lasă produsele să se absoarbă complet, fără clătire."
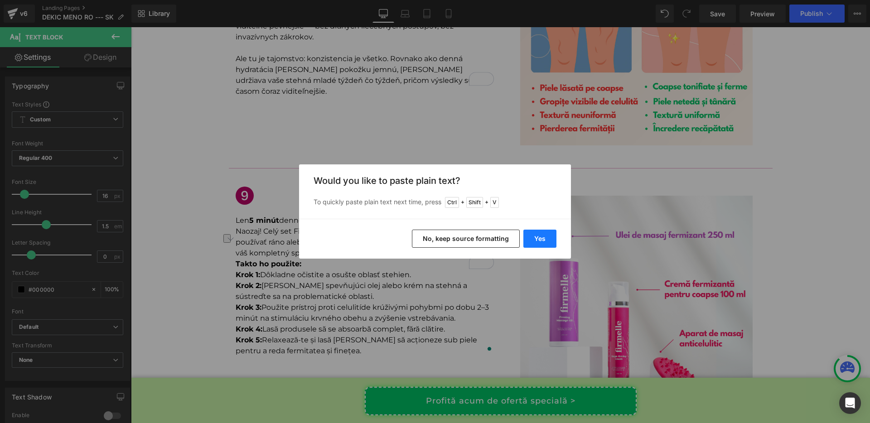
click at [533, 240] on button "Yes" at bounding box center [540, 239] width 33 height 18
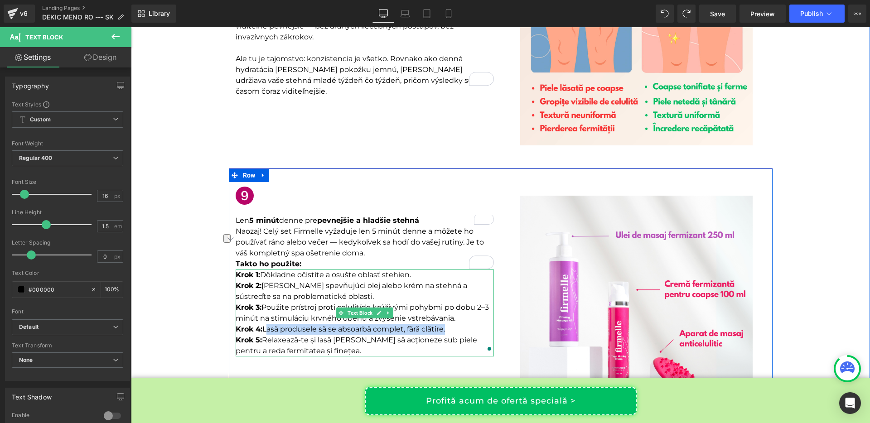
drag, startPoint x: 261, startPoint y: 294, endPoint x: 444, endPoint y: 289, distance: 183.7
click at [444, 289] on p "Krok 1: Dôkladne očistite a osušte oblasť stehien. Krok 2: Naneste Firmelle spe…" at bounding box center [365, 313] width 258 height 87
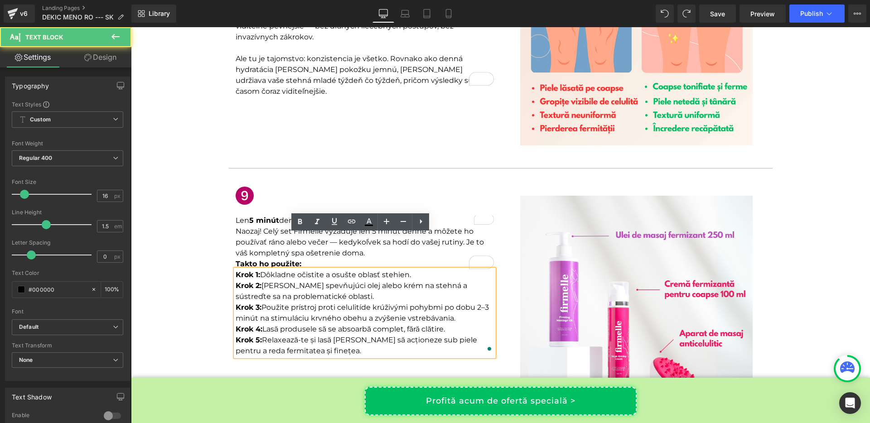
click at [446, 293] on p "Krok 1: Dôkladne očistite a osušte oblasť stehien. Krok 2: Naneste Firmelle spe…" at bounding box center [365, 313] width 258 height 87
drag, startPoint x: 446, startPoint y: 293, endPoint x: 262, endPoint y: 295, distance: 183.6
click at [262, 295] on p "Krok 1: Dôkladne očistite a osušte oblasť stehien. Krok 2: Naneste Firmelle spe…" at bounding box center [365, 313] width 258 height 87
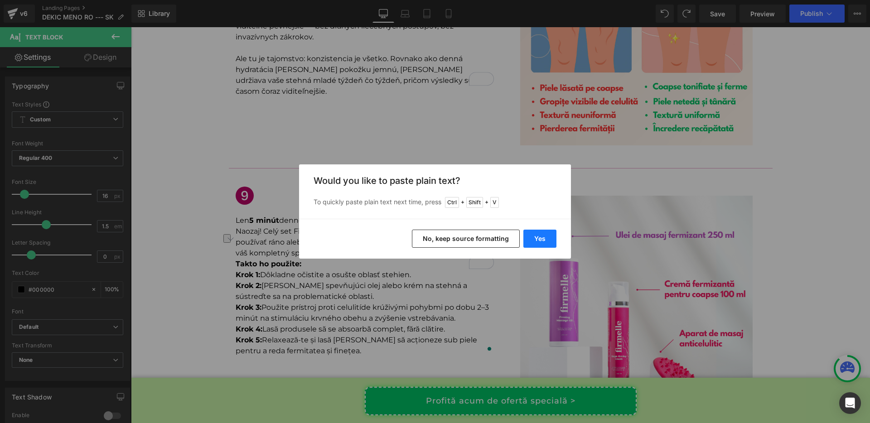
click at [538, 237] on button "Yes" at bounding box center [540, 239] width 33 height 18
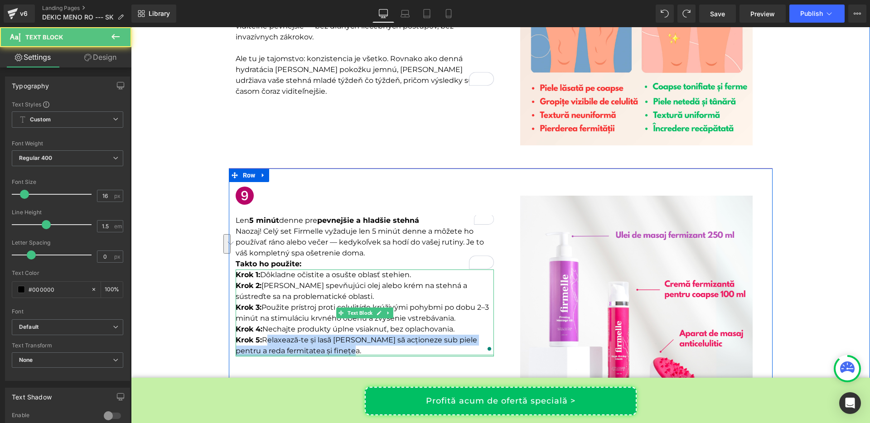
drag, startPoint x: 259, startPoint y: 303, endPoint x: 335, endPoint y: 320, distance: 77.5
click at [335, 320] on div "Krok 1: Dôkladne očistite a osušte oblasť stehien. Krok 2: Naneste Firmelle spe…" at bounding box center [365, 313] width 258 height 87
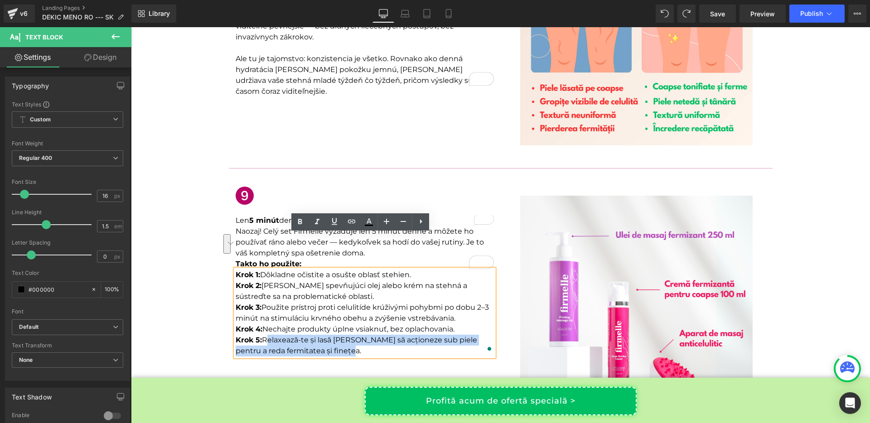
copy p "Relaxează-te și lasă [PERSON_NAME] să acționeze sub piele pentru a reda fermita…"
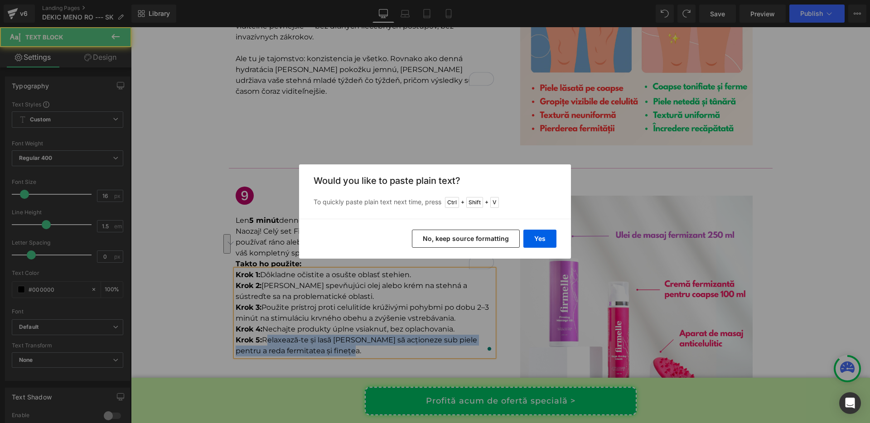
scroll to position [2276, 0]
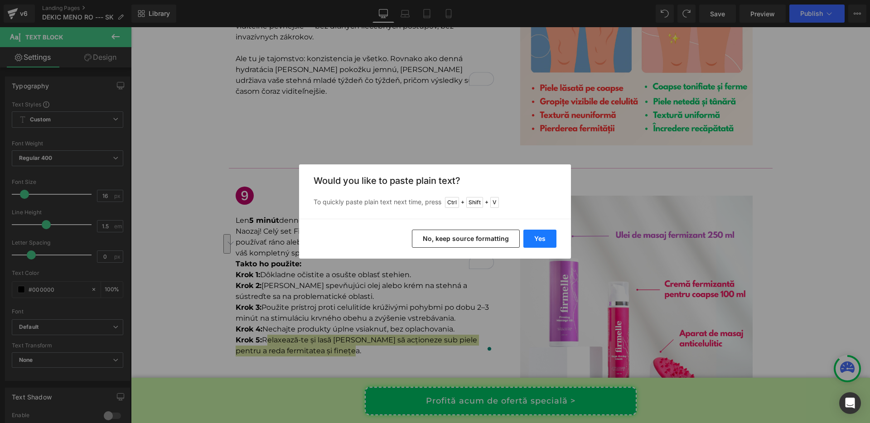
click at [540, 236] on button "Yes" at bounding box center [540, 239] width 33 height 18
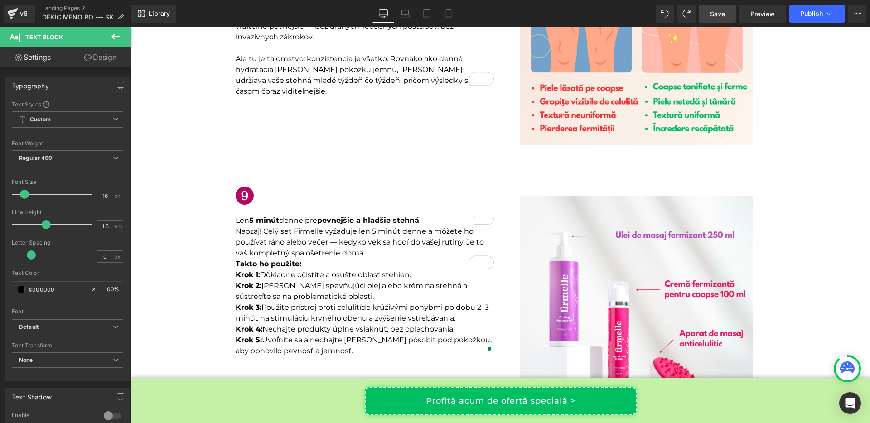
click at [706, 15] on link "Save" at bounding box center [718, 14] width 37 height 18
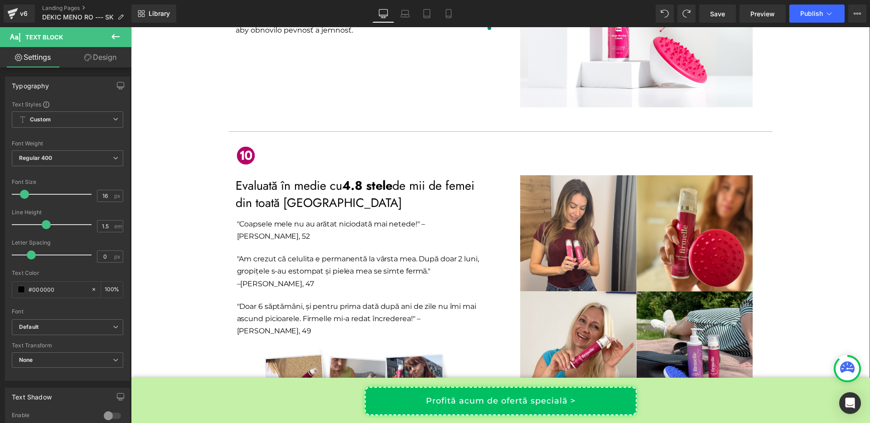
scroll to position [2599, 0]
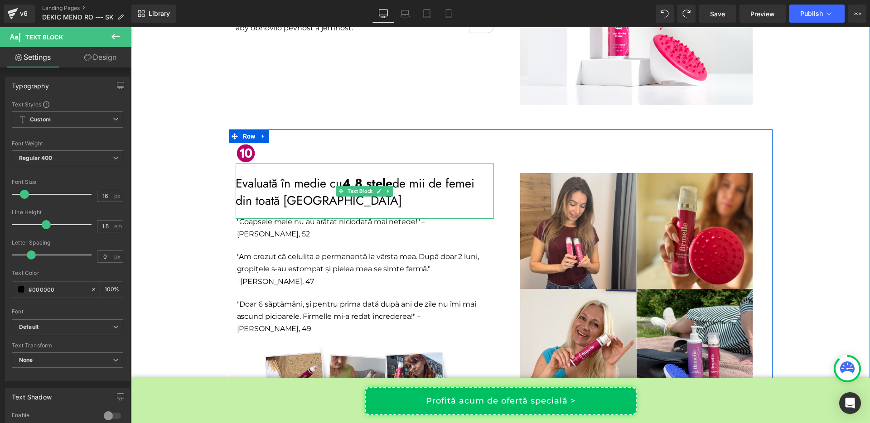
click at [236, 175] on p "Evaluată în medie cu 4.8 stele de mii de femei din toată Europa" at bounding box center [365, 192] width 258 height 34
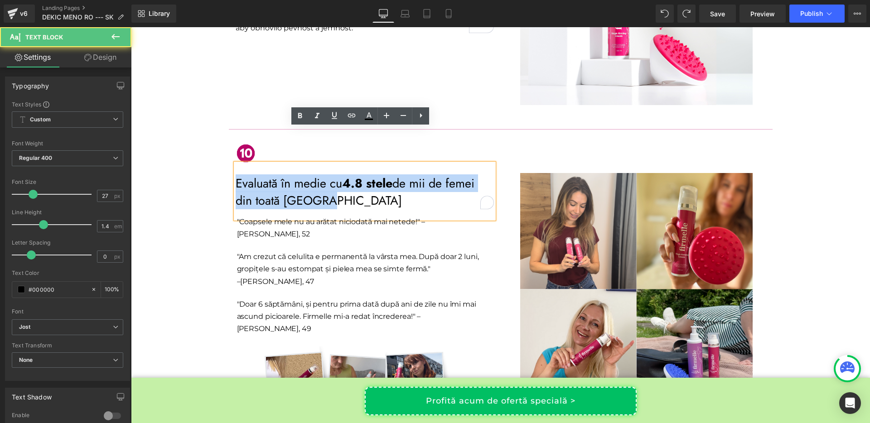
drag, startPoint x: 233, startPoint y: 147, endPoint x: 327, endPoint y: 162, distance: 95.9
click at [327, 175] on p "Evaluată în medie cu 4.8 stele de mii de femei din toată Europa" at bounding box center [365, 192] width 258 height 34
copy p "Evaluată în medie cu 4.8 stele de mii de femei din toată Europa"
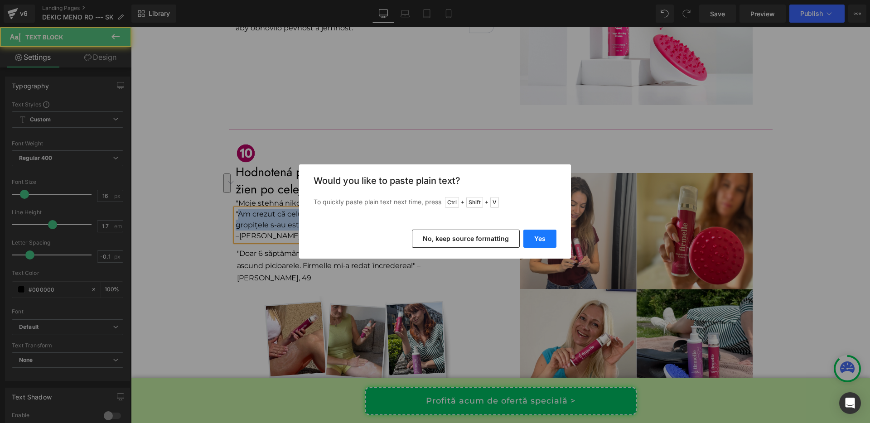
scroll to position [2599, 0]
click at [528, 241] on button "Yes" at bounding box center [540, 239] width 33 height 18
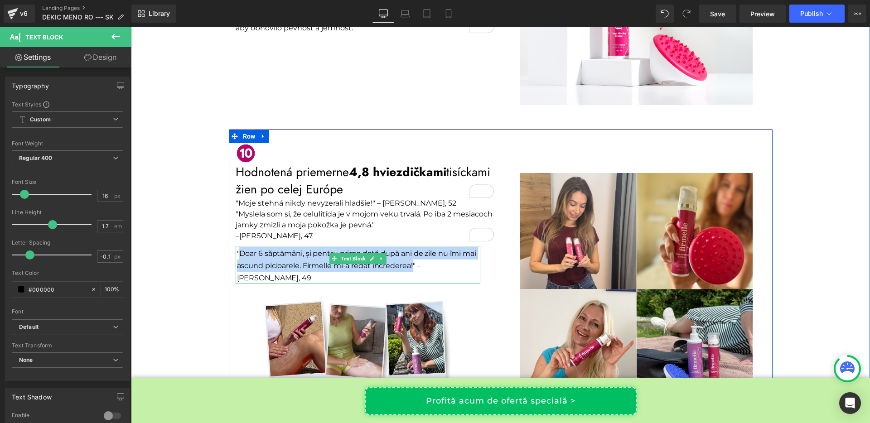
drag, startPoint x: 236, startPoint y: 217, endPoint x: 409, endPoint y: 230, distance: 173.2
click at [409, 248] on p ""Doar 6 săptămâni, și pentru prima dată după ani de zile nu îmi mai ascund pici…" at bounding box center [358, 266] width 243 height 37
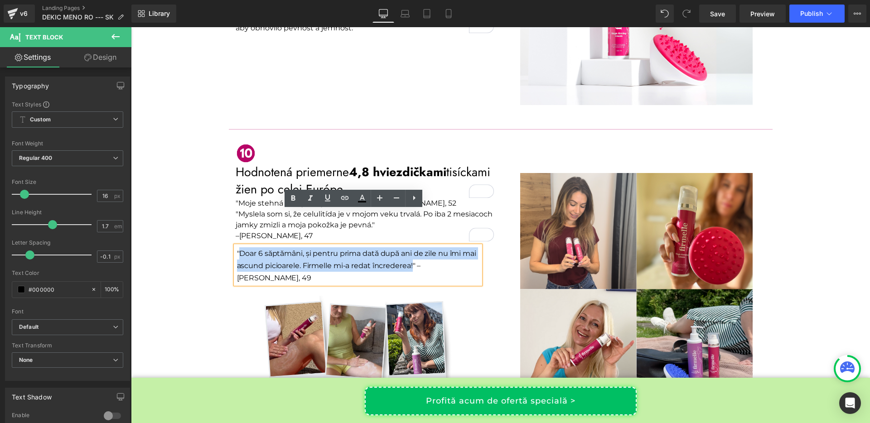
copy p "Doar 6 săptămâni, și pentru prima dată după ani de zile nu îmi mai ascund picio…"
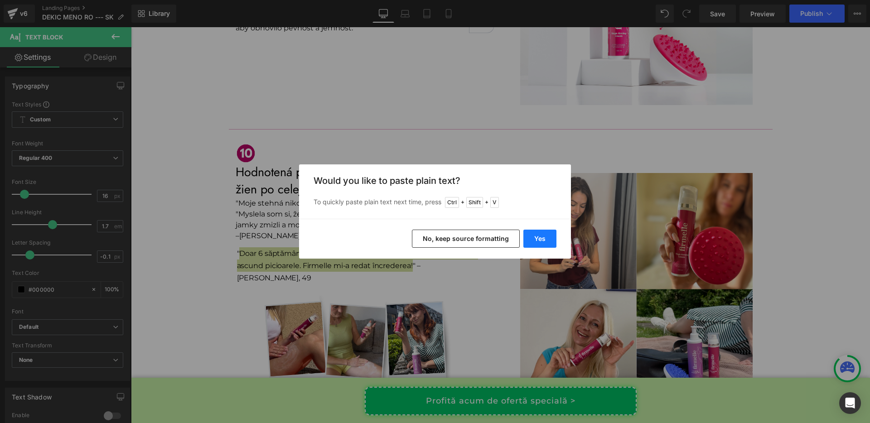
click at [536, 243] on button "Yes" at bounding box center [540, 239] width 33 height 18
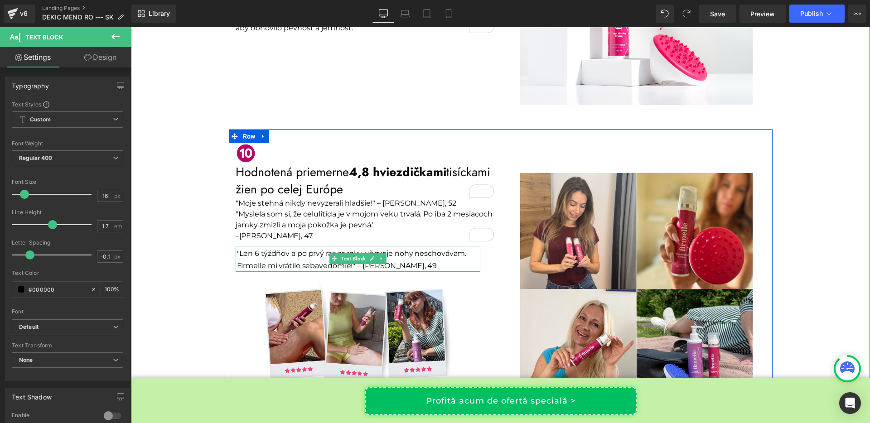
click at [353, 248] on p ""Len 6 týždňov a po prvý raz za roky už svoje nohy neschovávam. Firmelle mi vrá…" at bounding box center [358, 260] width 243 height 24
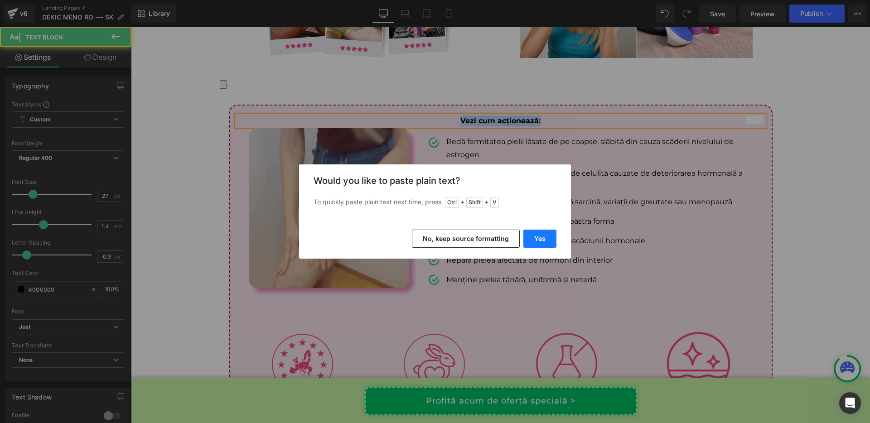
scroll to position [2947, 0]
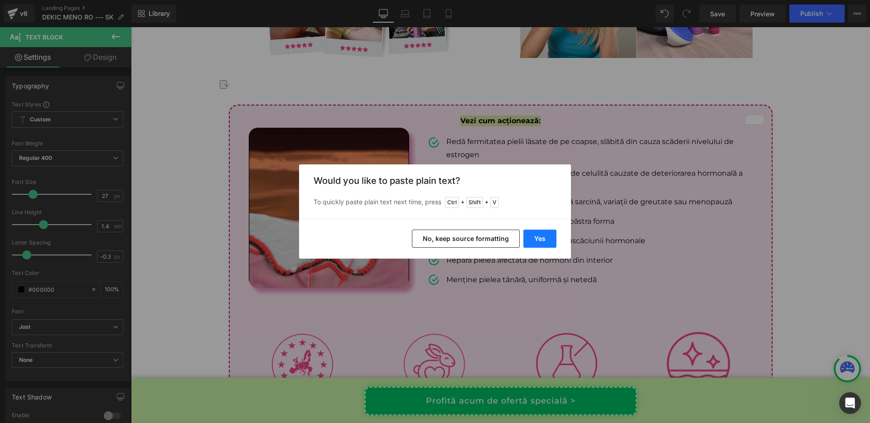
click at [547, 237] on button "Yes" at bounding box center [540, 239] width 33 height 18
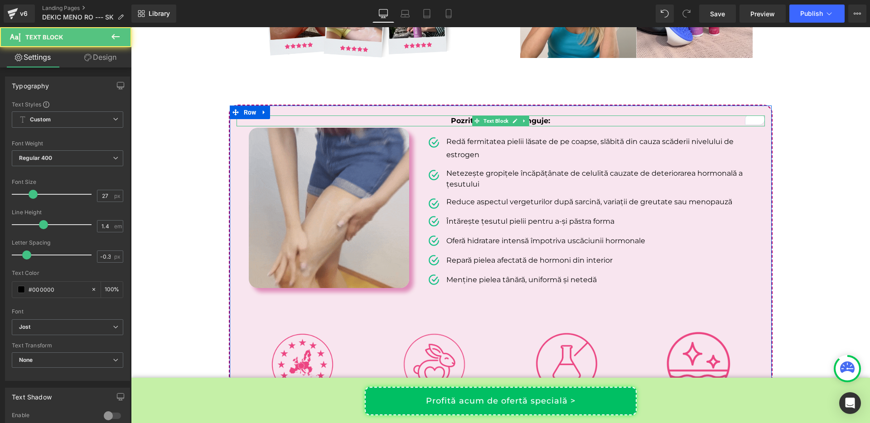
click at [457, 117] on span "Pozrite sa, ako to funguje:" at bounding box center [500, 121] width 99 height 9
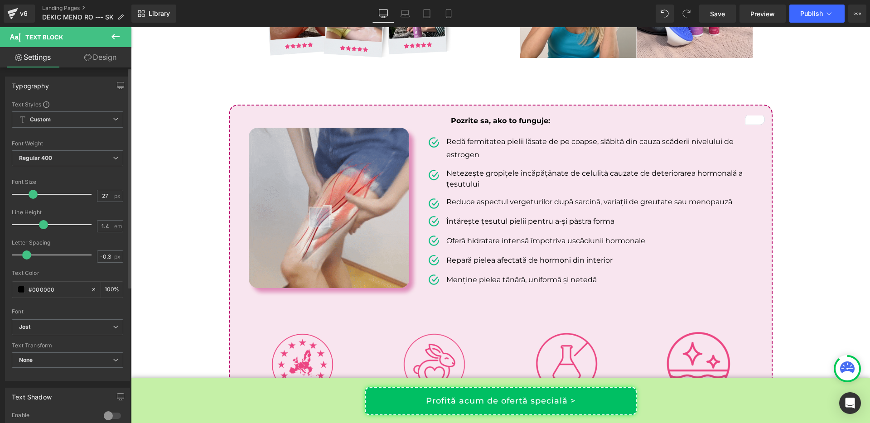
click at [30, 195] on span at bounding box center [33, 194] width 9 height 9
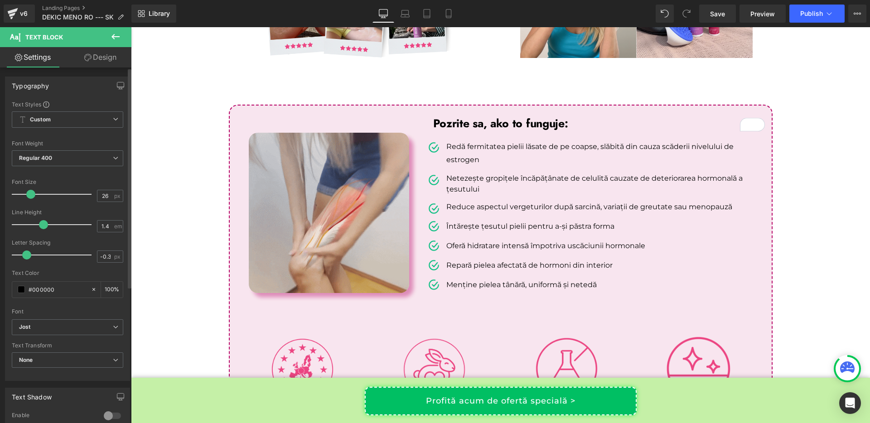
type input "27"
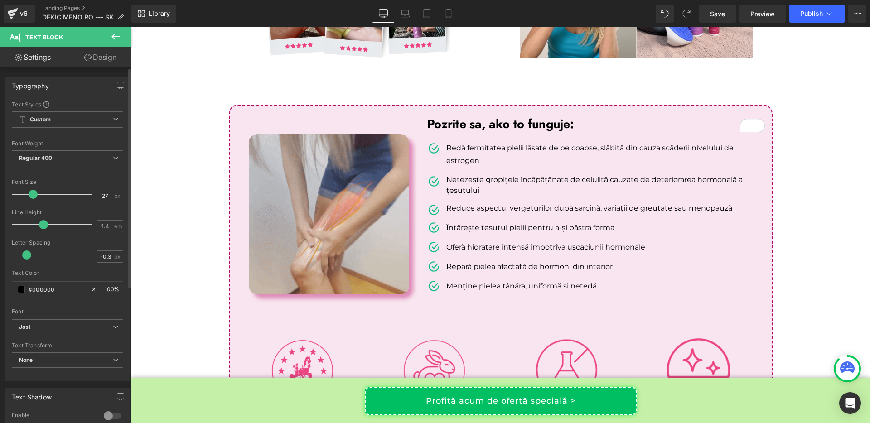
click at [30, 198] on span at bounding box center [33, 194] width 9 height 9
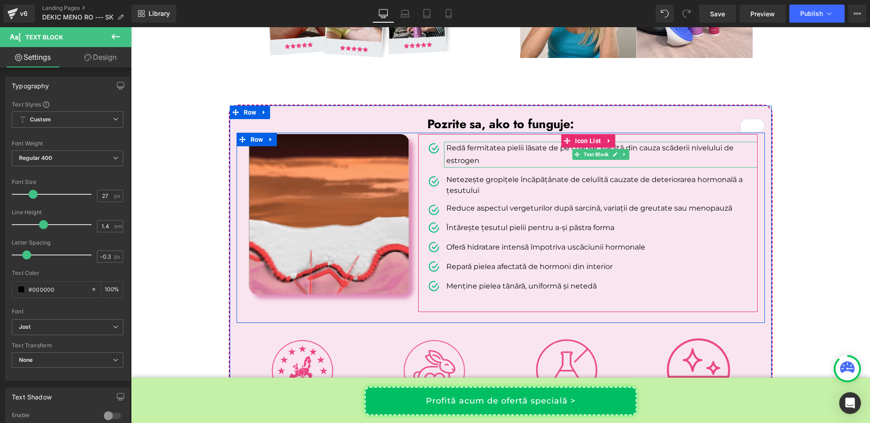
click at [467, 142] on p "Redă fermitatea pielii lăsate de pe coapse, slăbită din cauza scăderii nivelulu…" at bounding box center [602, 155] width 311 height 26
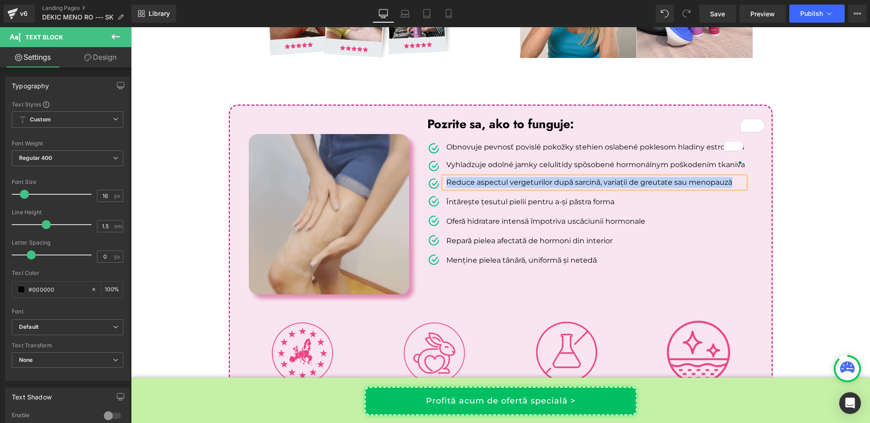
scroll to position [2947, 0]
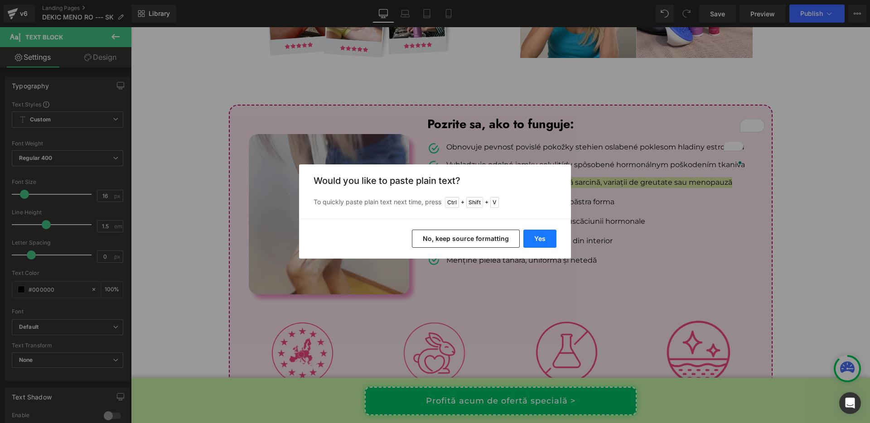
click at [535, 241] on button "Yes" at bounding box center [540, 239] width 33 height 18
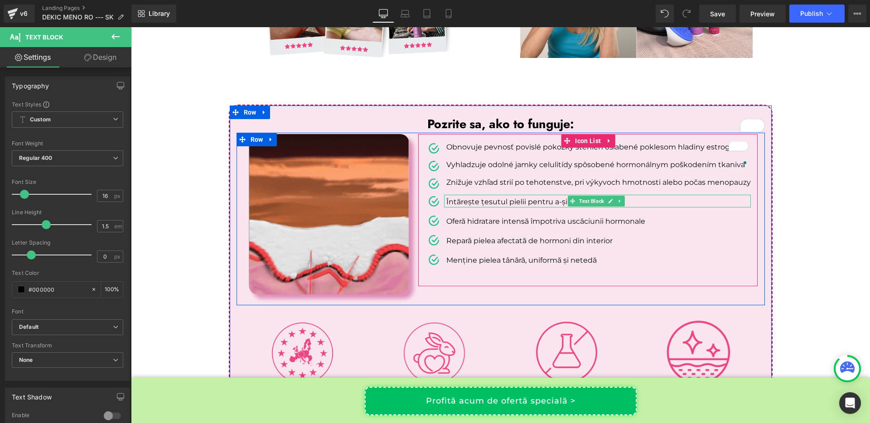
click at [448, 197] on p "Întărește țesutul pielii pentru a-și păstra forma" at bounding box center [599, 202] width 305 height 11
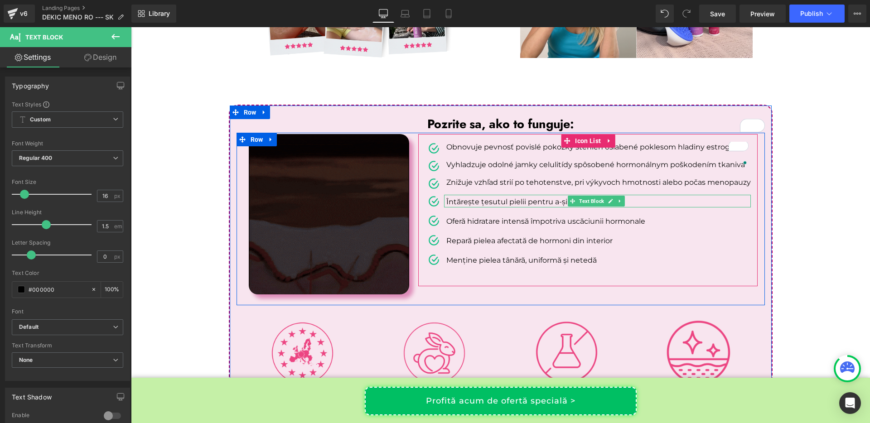
click at [448, 197] on p "Întărește țesutul pielii pentru a-și păstra forma" at bounding box center [599, 202] width 305 height 11
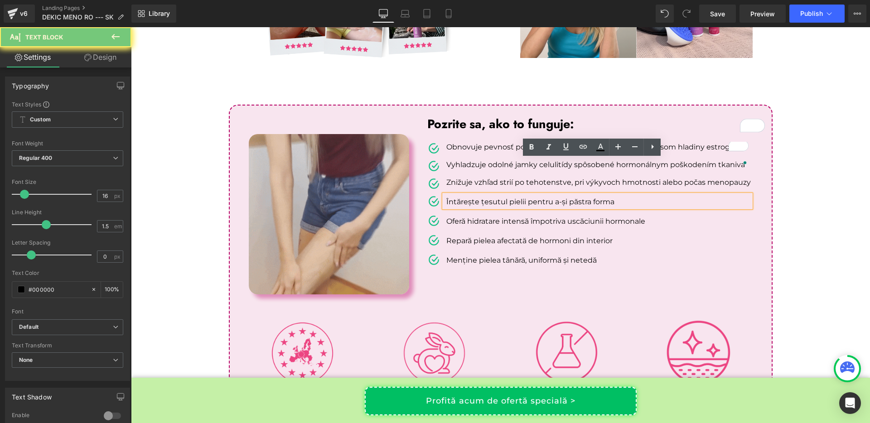
click at [448, 197] on p "Întărește țesutul pielii pentru a-și păstra forma" at bounding box center [599, 202] width 305 height 11
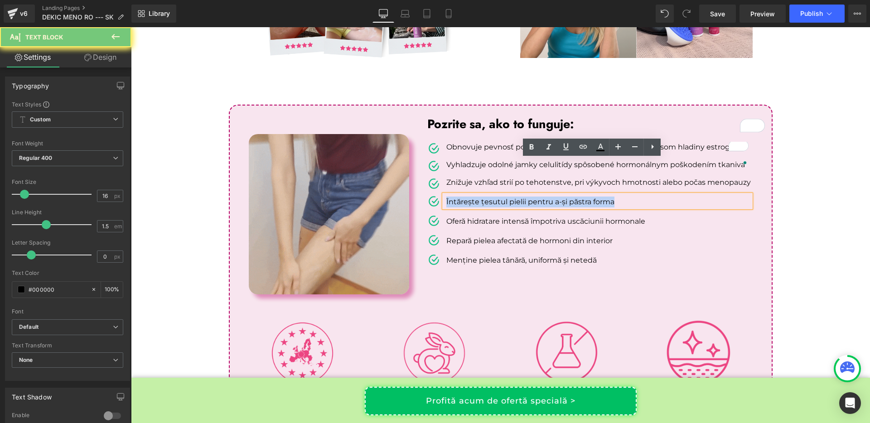
copy p "Întărește țesutul pielii pentru a-și păstra forma"
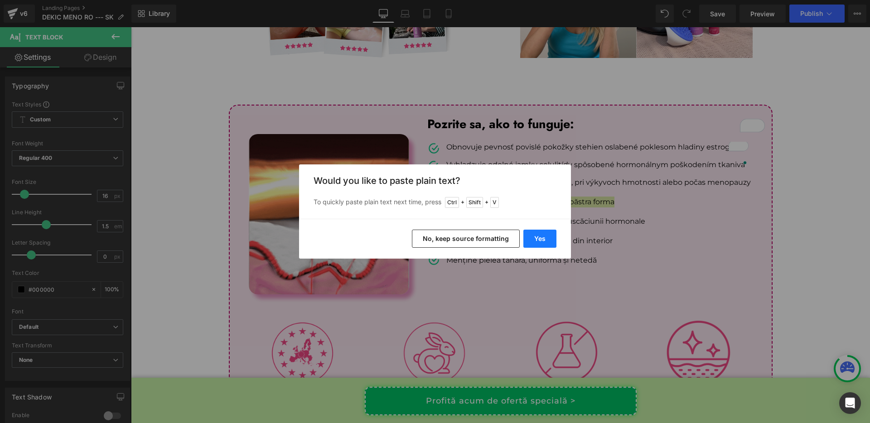
click at [538, 236] on button "Yes" at bounding box center [540, 239] width 33 height 18
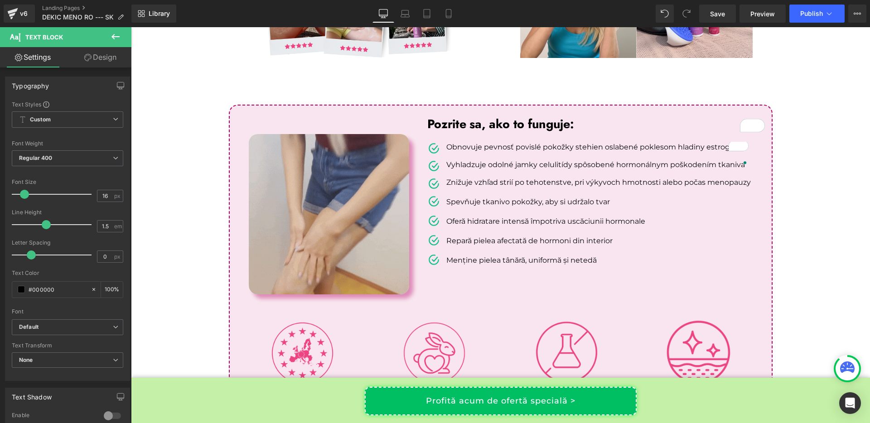
scroll to position [2947, 0]
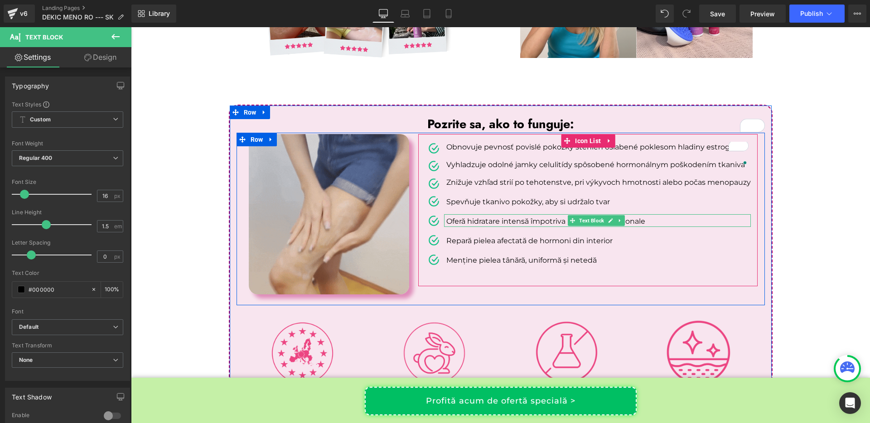
click at [452, 216] on p "Oferă hidratare intensă împotriva uscăciunii hormonale" at bounding box center [599, 221] width 305 height 11
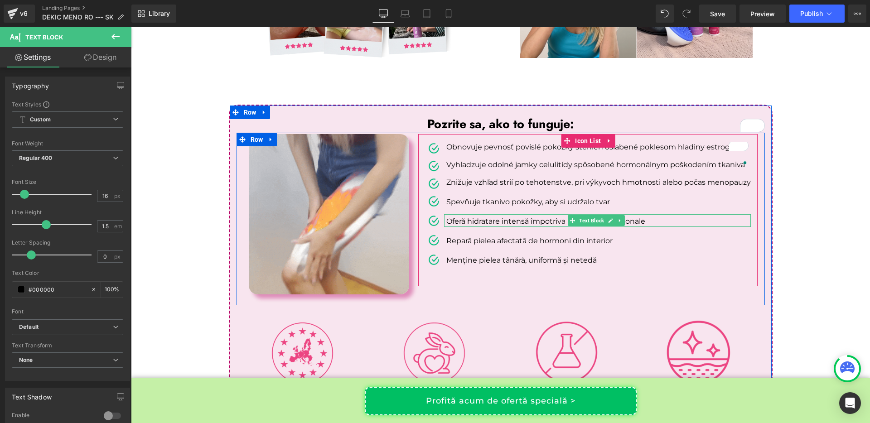
click at [452, 216] on p "Oferă hidratare intensă împotriva uscăciunii hormonale" at bounding box center [599, 221] width 305 height 11
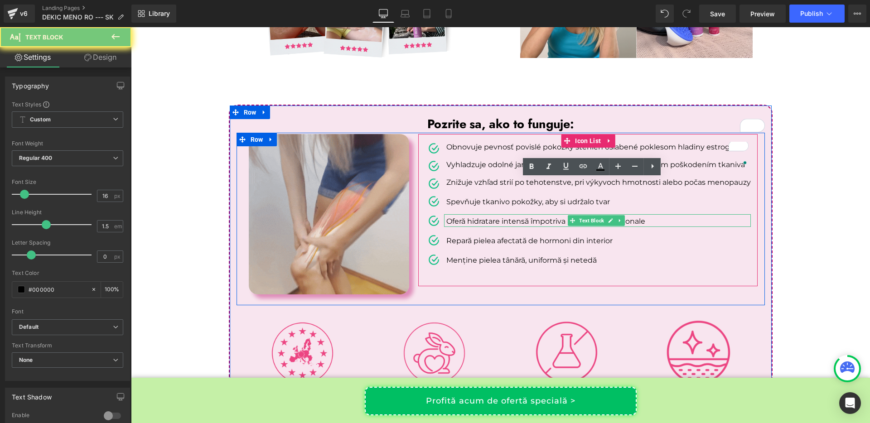
click at [452, 216] on p "Oferă hidratare intensă împotriva uscăciunii hormonale" at bounding box center [599, 221] width 305 height 11
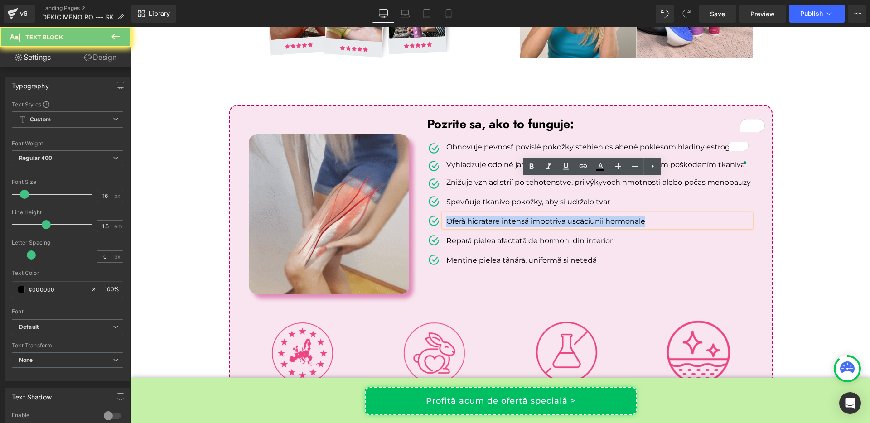
copy p "Oferă hidratare intensă împotriva uscăciunii hormonale"
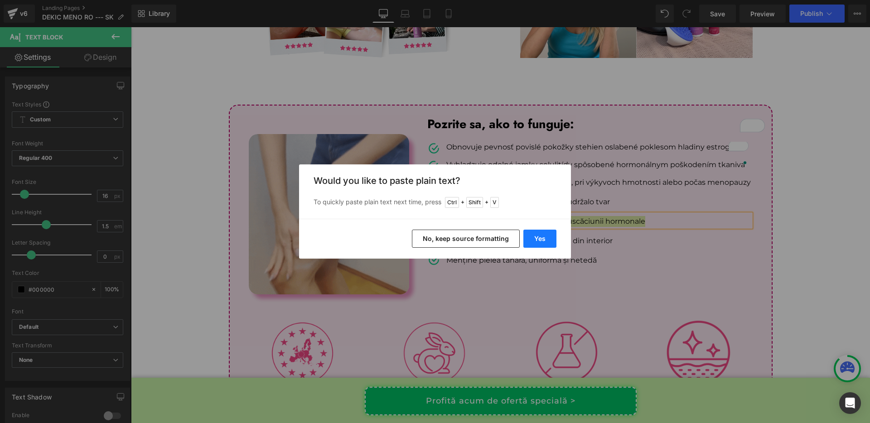
click at [546, 242] on button "Yes" at bounding box center [540, 239] width 33 height 18
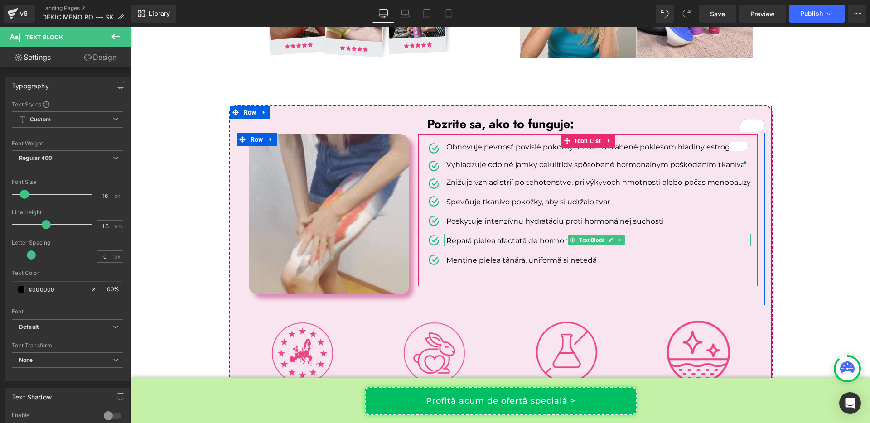
click at [460, 236] on p "Repară pielea afectată de hormoni din interior" at bounding box center [599, 241] width 305 height 11
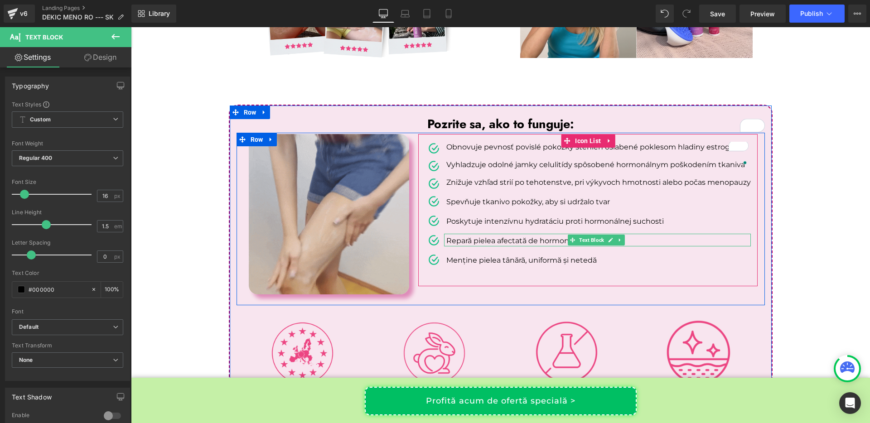
click at [460, 236] on p "Repară pielea afectată de hormoni din interior" at bounding box center [599, 241] width 305 height 11
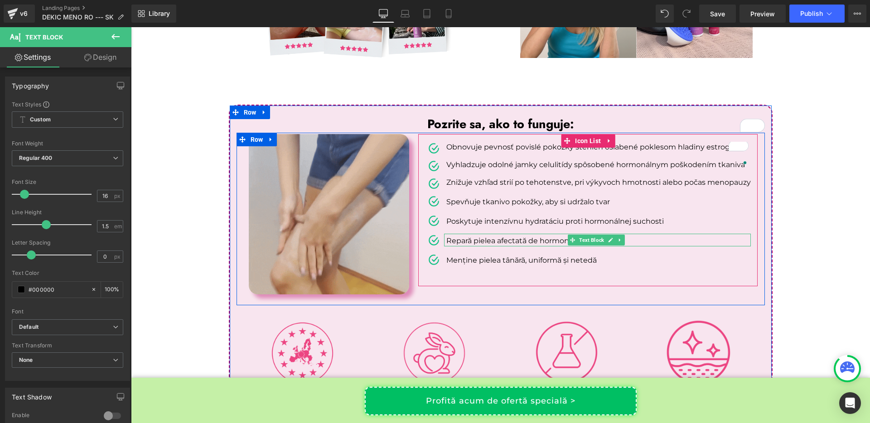
click at [460, 236] on p "Repară pielea afectată de hormoni din interior" at bounding box center [599, 241] width 305 height 11
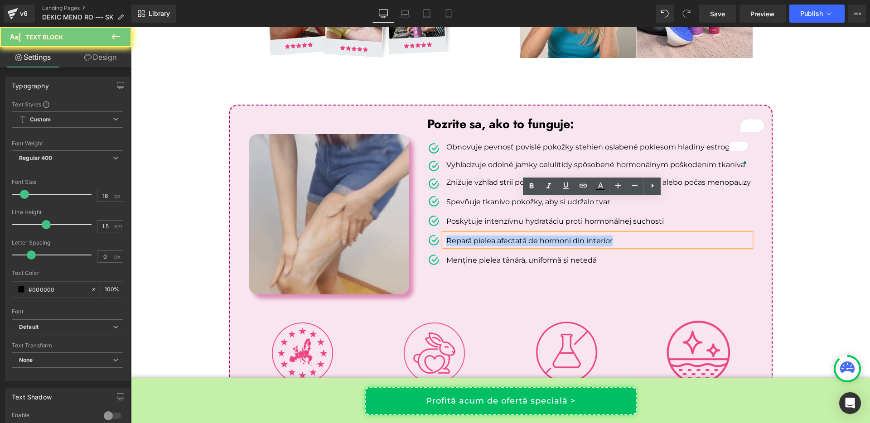
copy p "Repară pielea afectată de hormoni din interior"
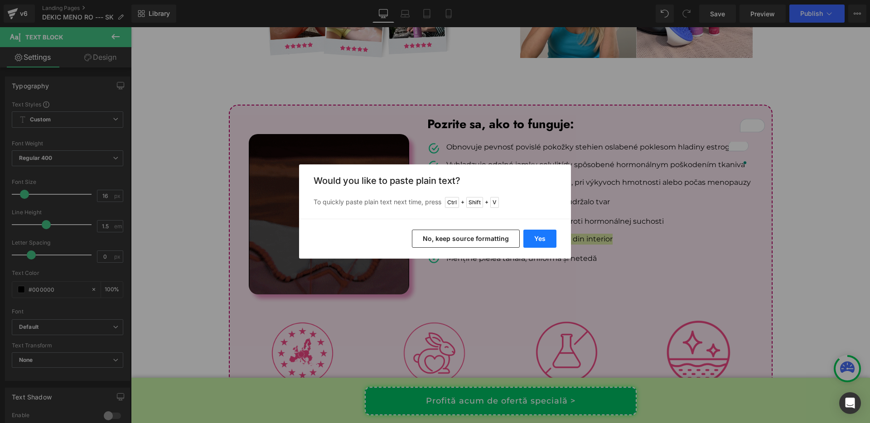
click at [549, 237] on button "Yes" at bounding box center [540, 239] width 33 height 18
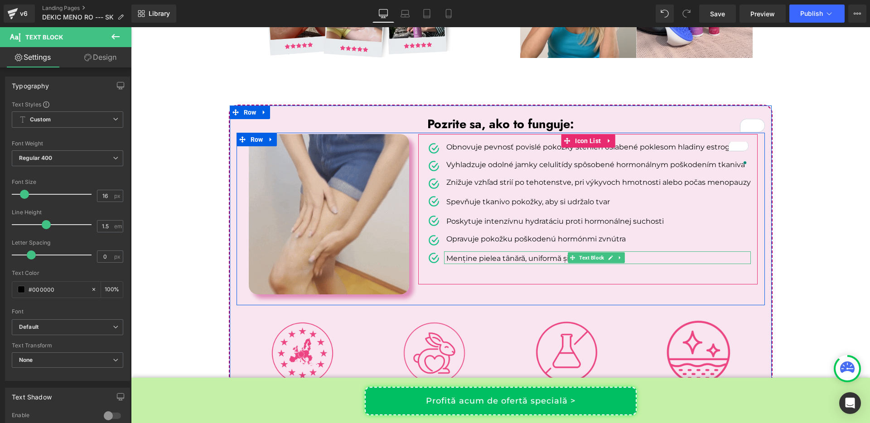
click at [485, 253] on p "Menține pielea tânără, uniformă și netedă" at bounding box center [599, 258] width 305 height 11
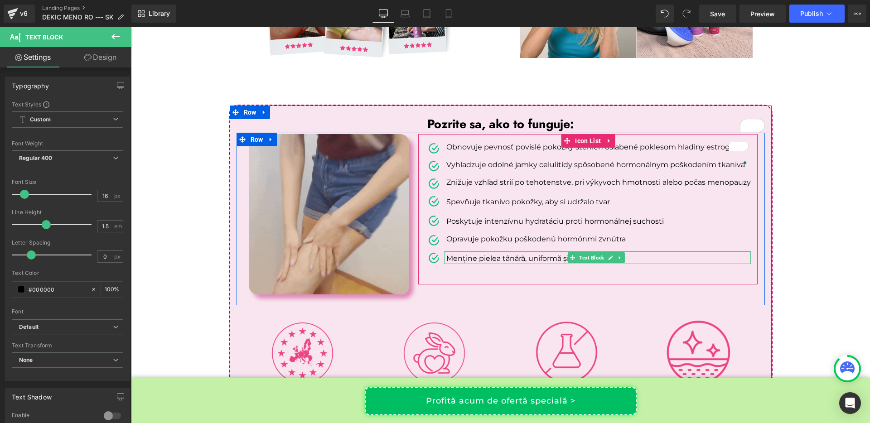
click at [485, 253] on p "Menține pielea tânără, uniformă și netedă" at bounding box center [599, 258] width 305 height 11
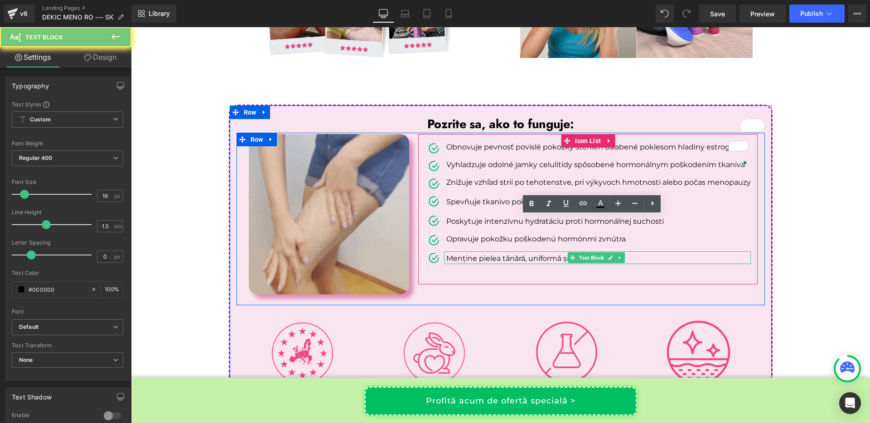
click at [485, 253] on p "Menține pielea tânără, uniformă și netedă" at bounding box center [599, 258] width 305 height 11
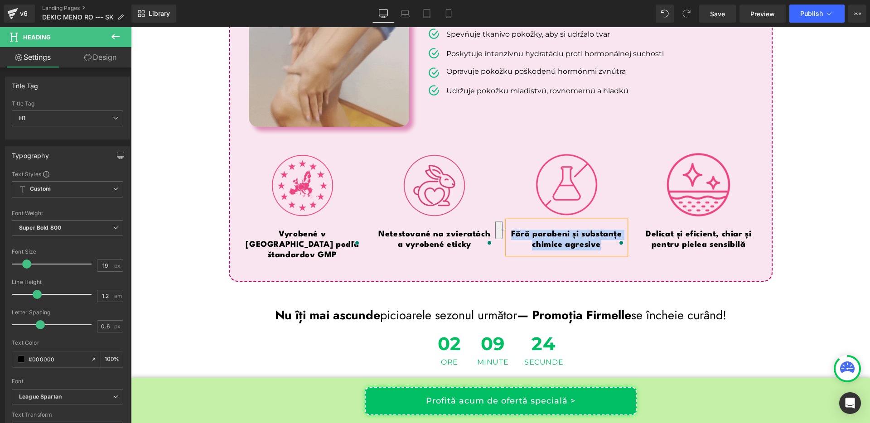
scroll to position [3115, 0]
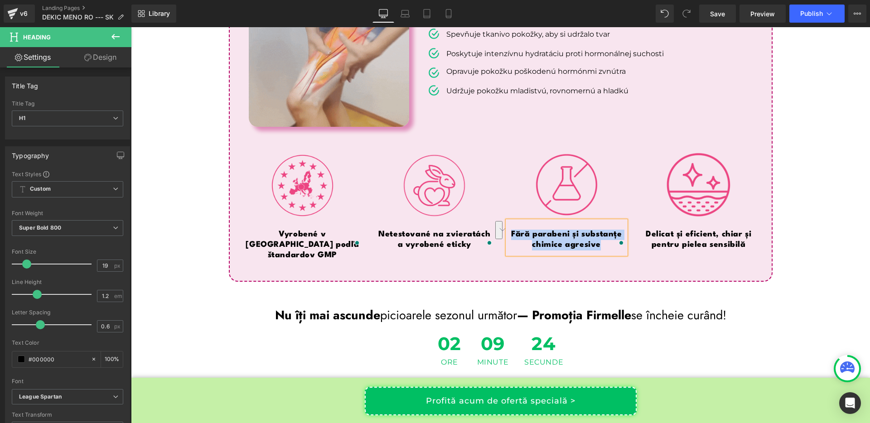
paste div "To enrich screen reader interactions, please activate Accessibility in Grammarl…"
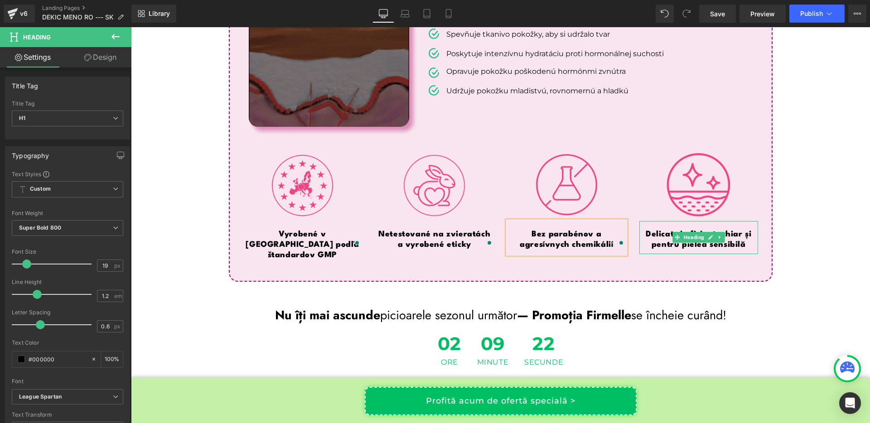
click at [658, 230] on h1 "Delicat și eficient, chiar și pentru pielea sensibilă" at bounding box center [699, 240] width 119 height 21
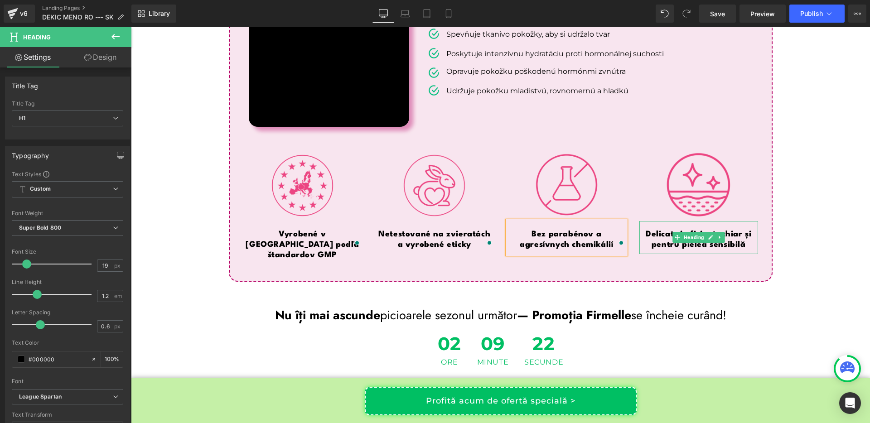
click at [658, 230] on h1 "Delicat și eficient, chiar și pentru pielea sensibilă" at bounding box center [699, 240] width 119 height 21
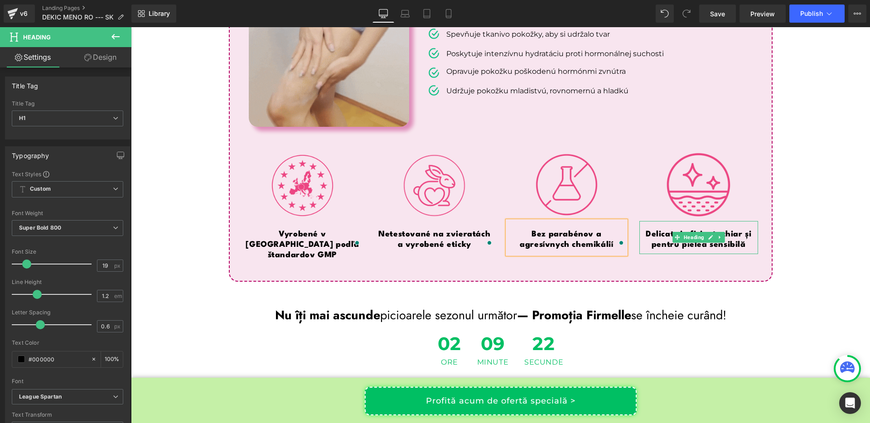
click at [658, 230] on h1 "Delicat și eficient, chiar și pentru pielea sensibilă" at bounding box center [699, 240] width 119 height 21
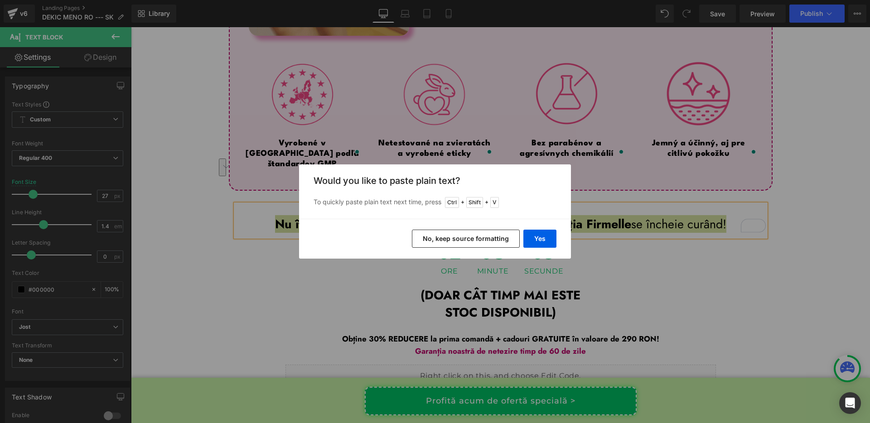
click at [462, 238] on button "No, keep source formatting" at bounding box center [466, 239] width 108 height 18
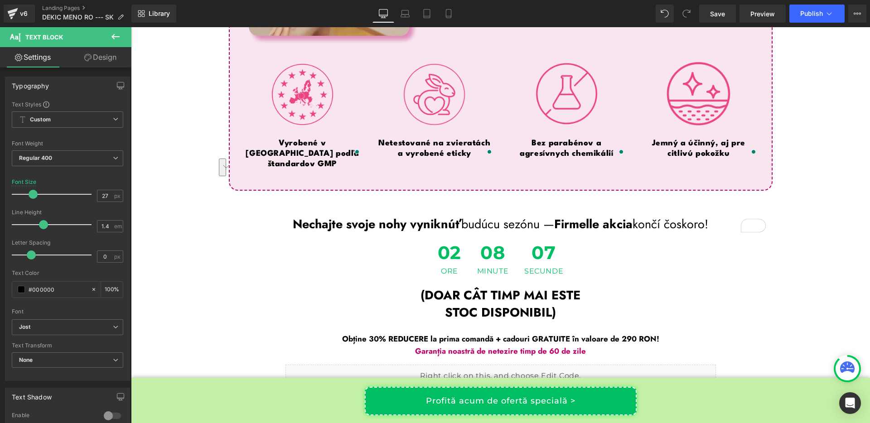
scroll to position [3206, 0]
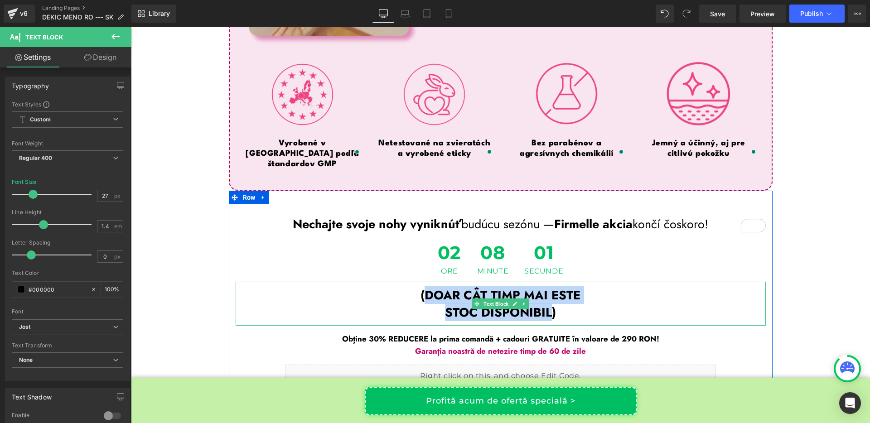
drag, startPoint x: 420, startPoint y: 249, endPoint x: 545, endPoint y: 264, distance: 126.4
click at [545, 282] on div "(DOAR CÂT TIMP MAI ESTE STOC DISPONIBIL)" at bounding box center [501, 304] width 530 height 44
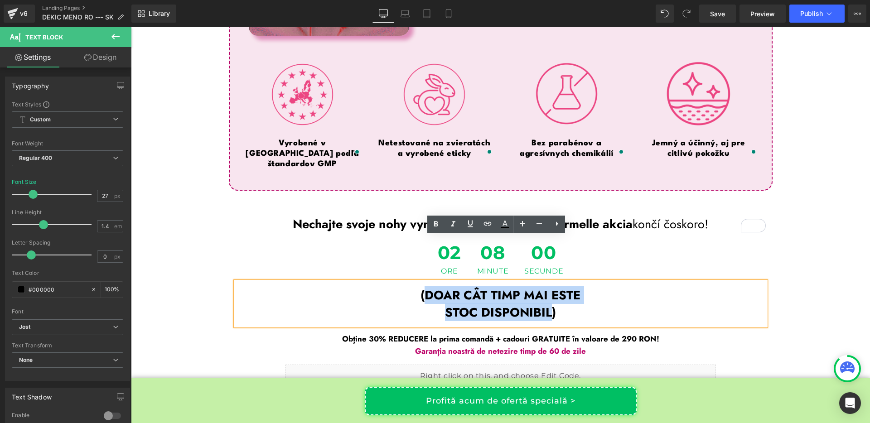
copy div "DOAR CÂT TIMP MAI ESTE STOC DISPONIBIL"
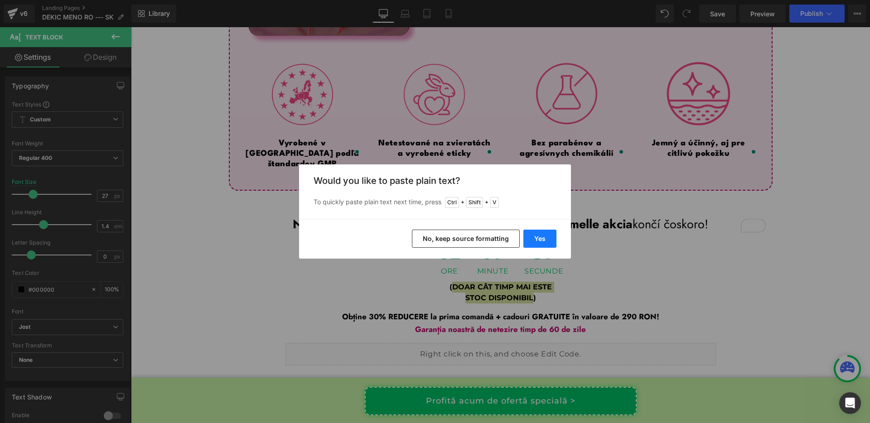
click at [543, 236] on button "Yes" at bounding box center [540, 239] width 33 height 18
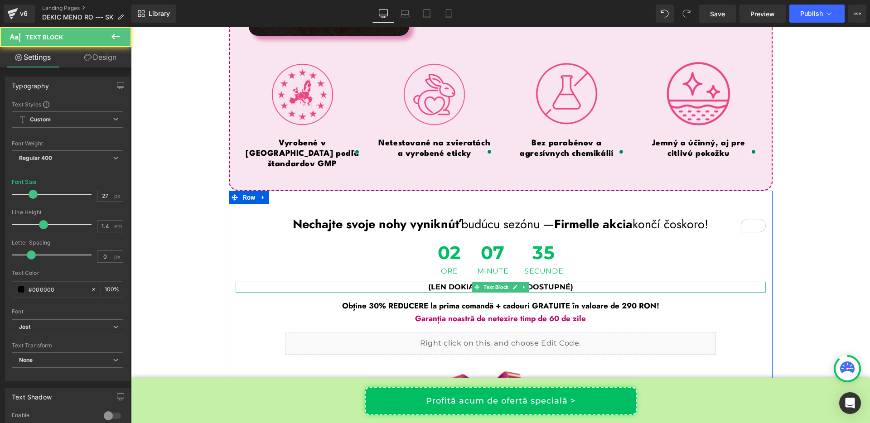
click at [443, 283] on span "(LEN DOKIAĽ SÚ ZÁSOBY DOSTUPNÉ" at bounding box center [499, 287] width 142 height 9
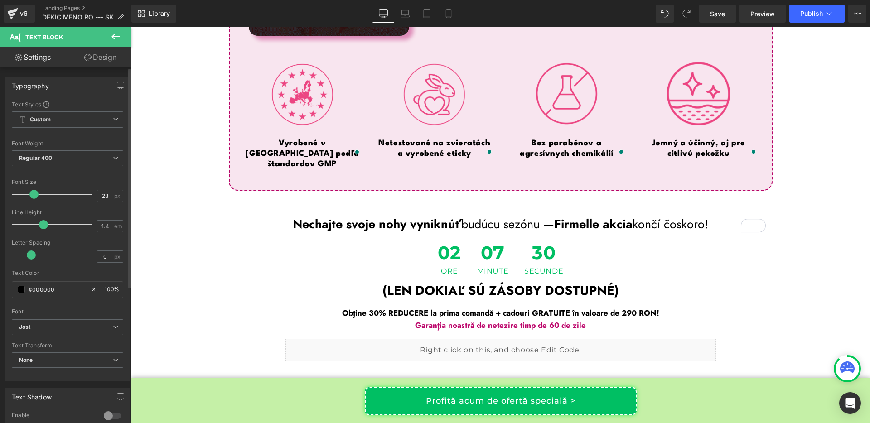
type input "27"
click at [31, 200] on div at bounding box center [53, 194] width 75 height 18
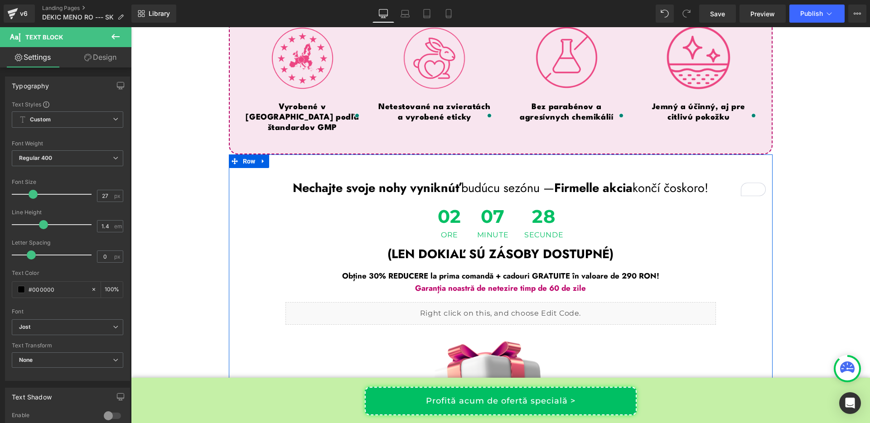
scroll to position [3254, 0]
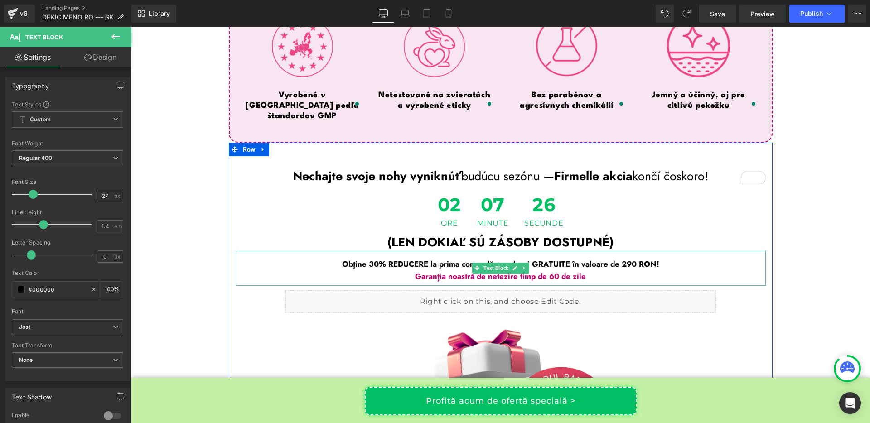
click at [413, 259] on span "Obține 30% REDUCERE la prima comandă + cadouri GRATUITE în valoare de 290 RON!" at bounding box center [500, 264] width 317 height 11
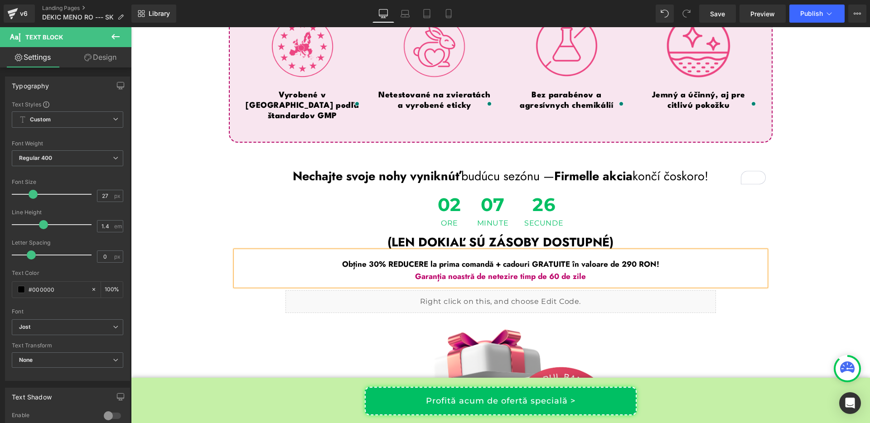
click at [413, 259] on span "Obține 30% REDUCERE la prima comandă + cadouri GRATUITE în valoare de 290 RON!" at bounding box center [500, 264] width 317 height 11
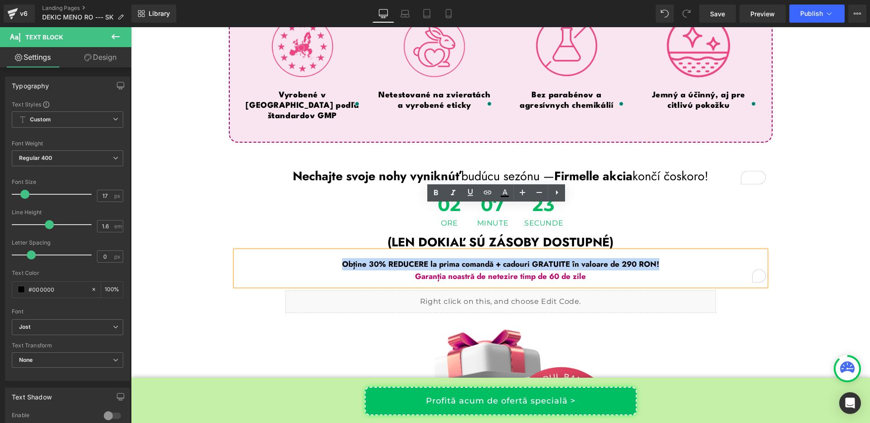
copy span "Obține 30% REDUCERE la prima comandă + cadouri GRATUITE în valoare de 290 RON!"
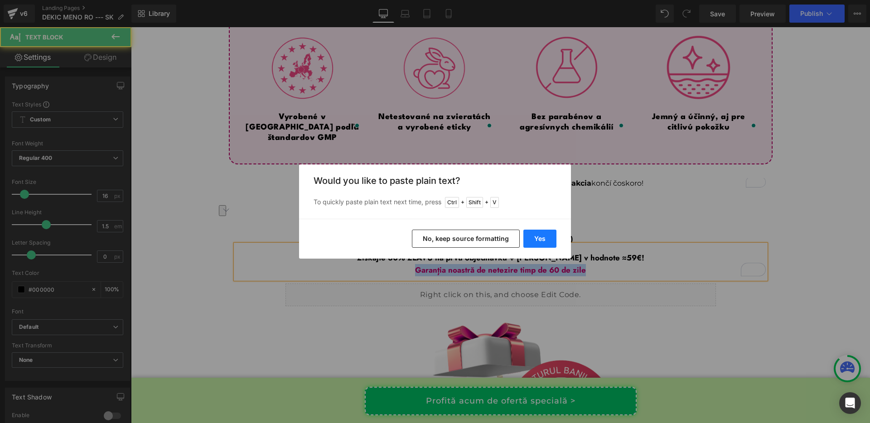
scroll to position [3226, 0]
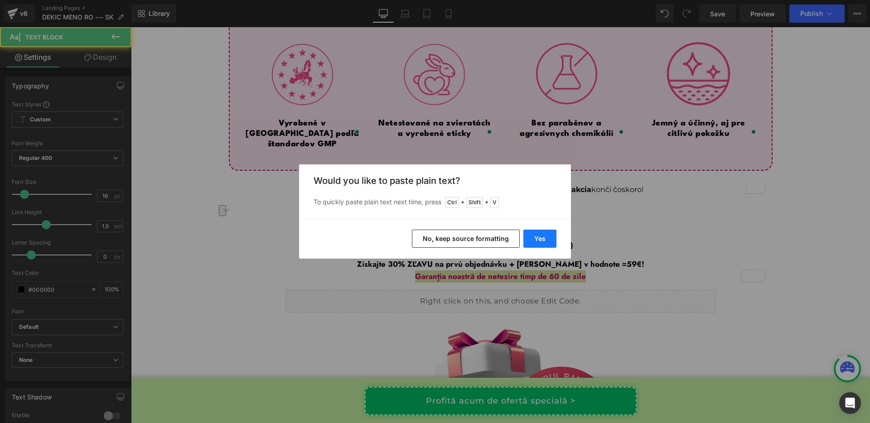
click at [540, 233] on button "Yes" at bounding box center [540, 239] width 33 height 18
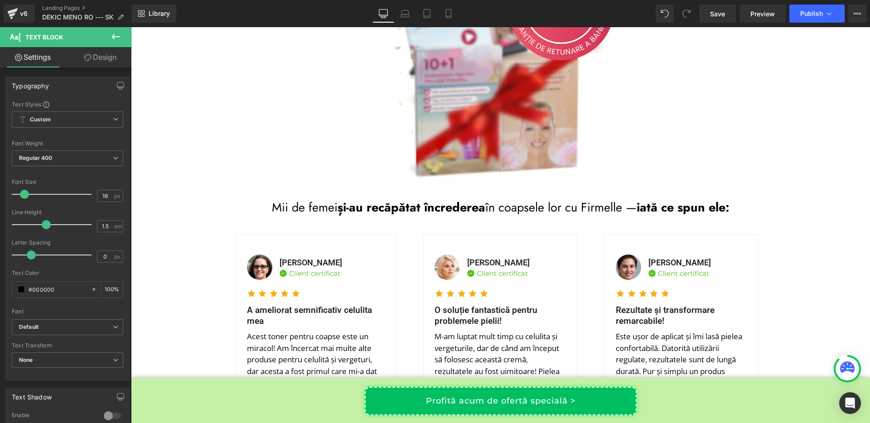
scroll to position [3643, 0]
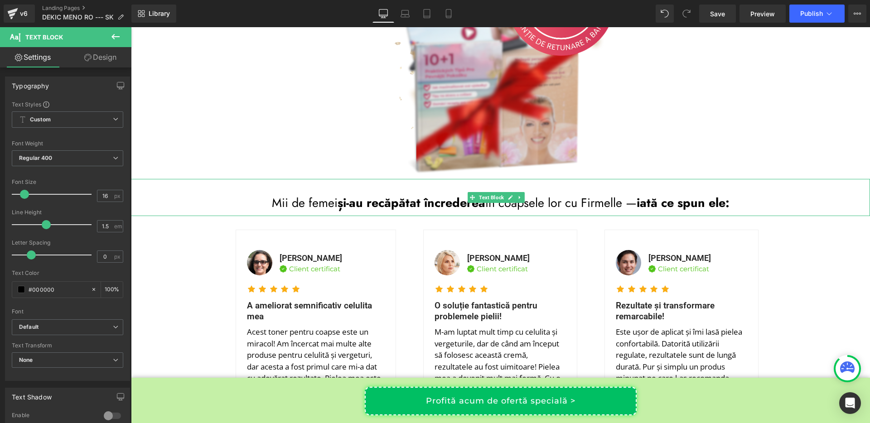
click at [346, 194] on span "și-au recăpătat încrederea" at bounding box center [412, 203] width 148 height 18
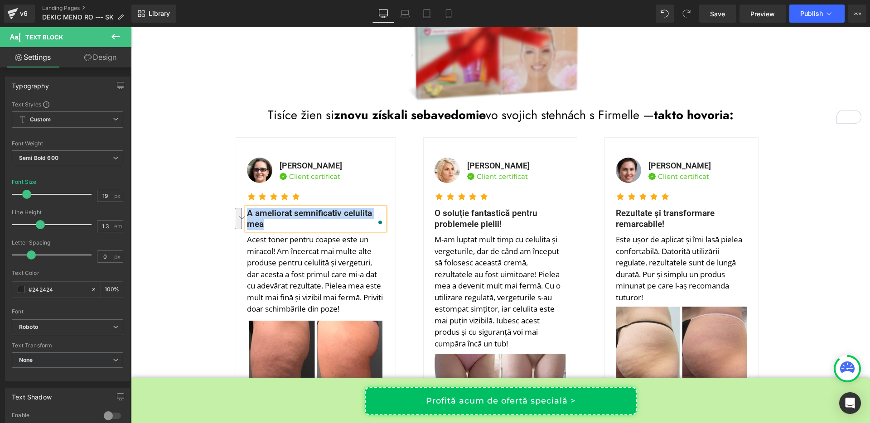
scroll to position [3715, 0]
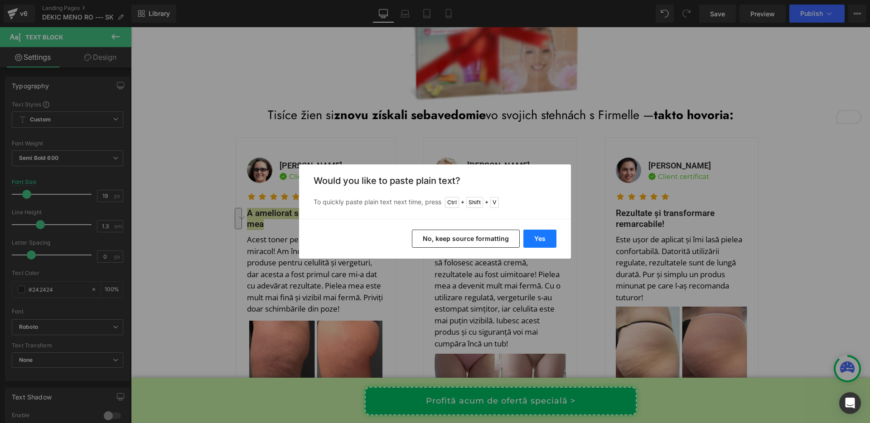
click at [534, 246] on button "Yes" at bounding box center [540, 239] width 33 height 18
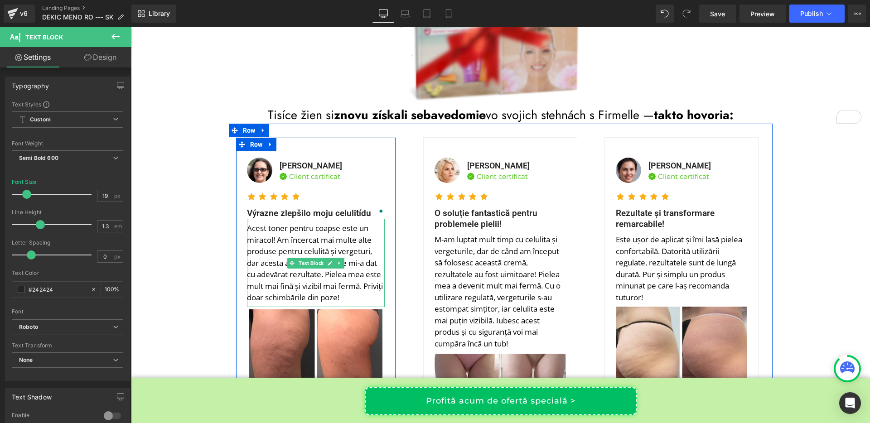
click at [281, 223] on p "Acest toner pentru coapse este un miracol! Am încercat mai multe alte produse p…" at bounding box center [316, 263] width 138 height 81
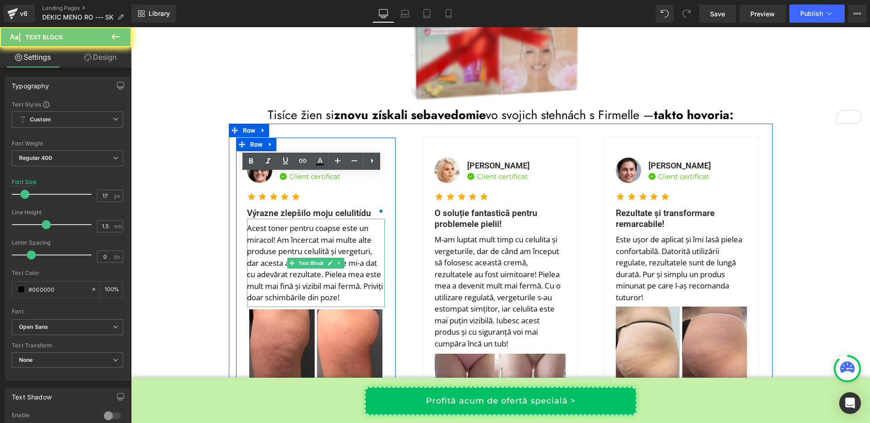
click at [281, 223] on p "Acest toner pentru coapse este un miracol! Am încercat mai multe alte produse p…" at bounding box center [316, 263] width 138 height 81
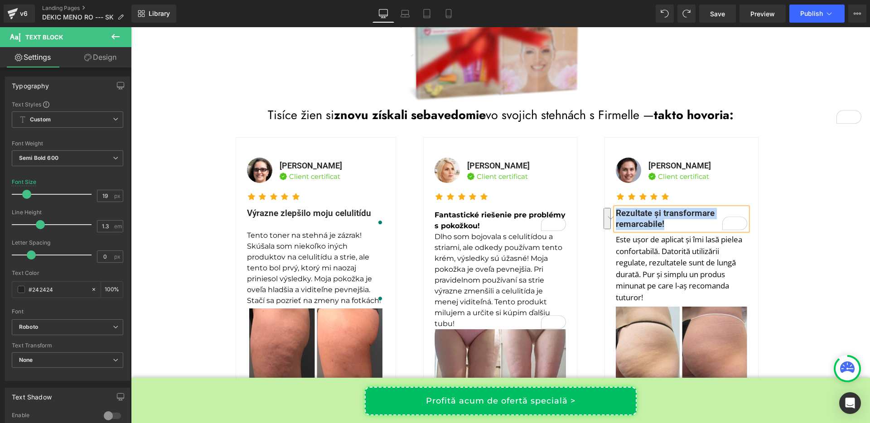
scroll to position [3715, 0]
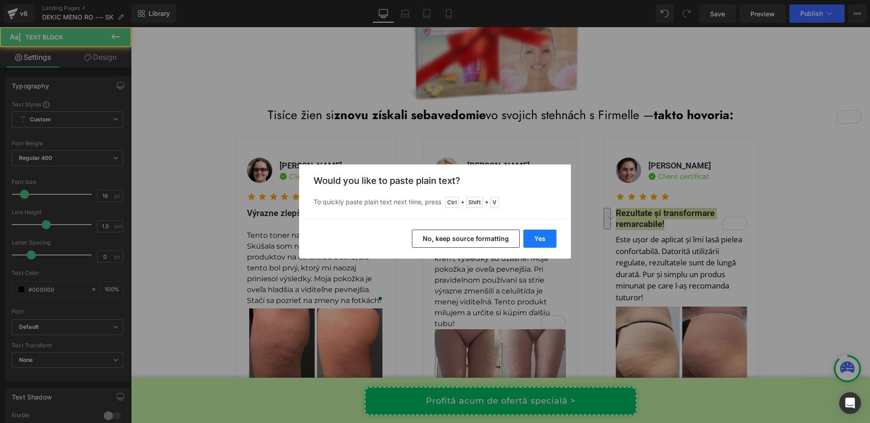
click at [530, 241] on button "Yes" at bounding box center [540, 239] width 33 height 18
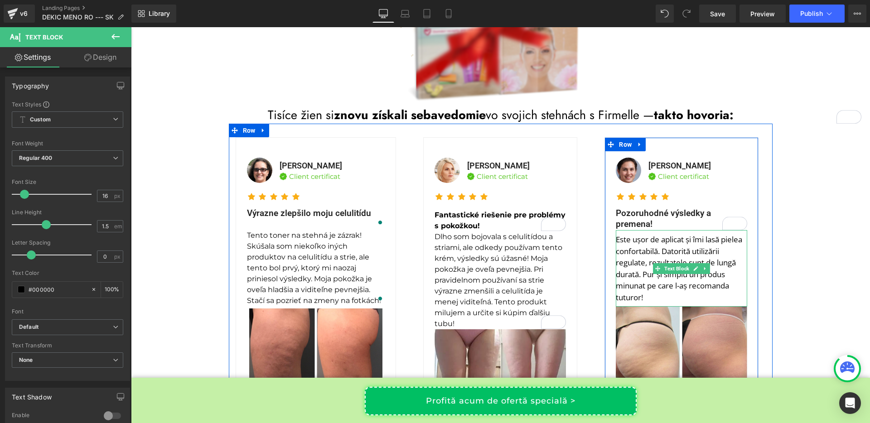
click at [636, 234] on p "Este ușor de aplicat și îmi lasă pielea confortabilă. Datorită utilizării regul…" at bounding box center [681, 268] width 131 height 69
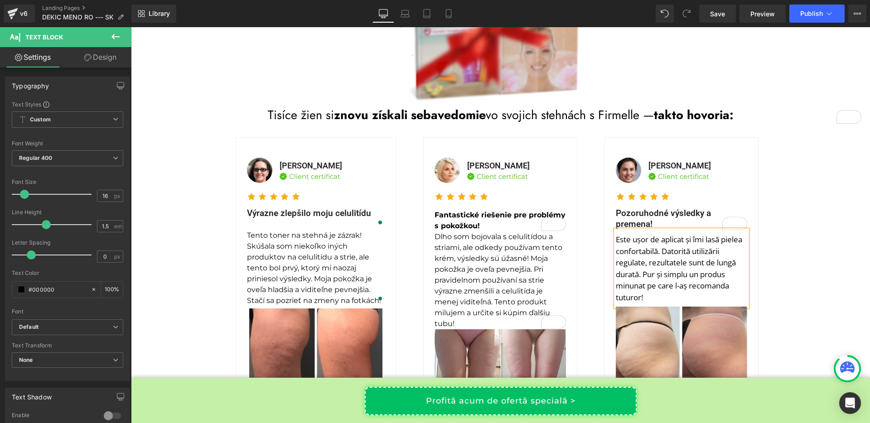
click at [636, 234] on p "Este ușor de aplicat și îmi lasă pielea confortabilă. Datorită utilizării regul…" at bounding box center [681, 268] width 131 height 69
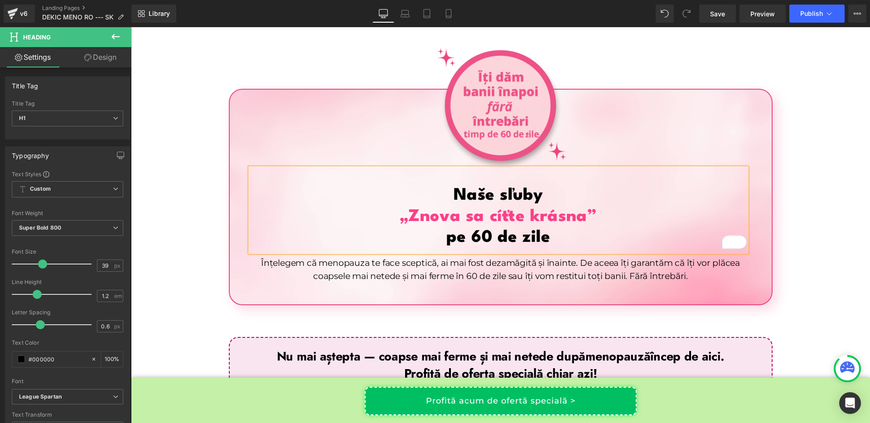
scroll to position [4153, 0]
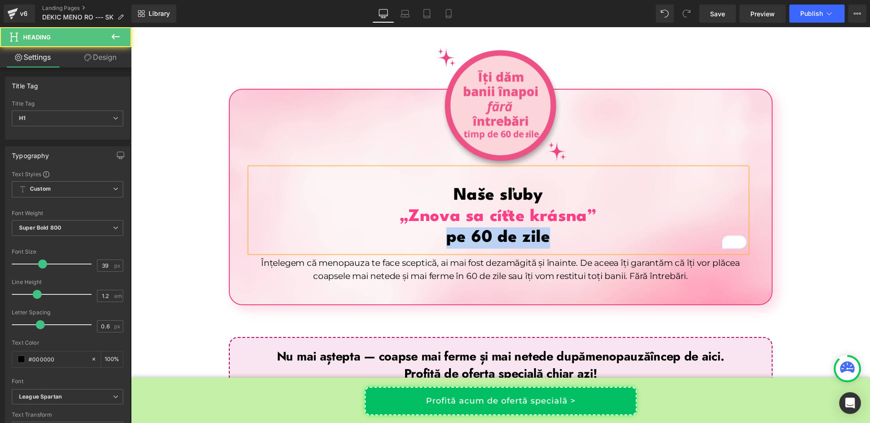
drag, startPoint x: 443, startPoint y: 194, endPoint x: 552, endPoint y: 193, distance: 108.8
click at [552, 228] on h1 "pe 60 de zile" at bounding box center [498, 238] width 497 height 21
copy h1 "pe 60 de zile"
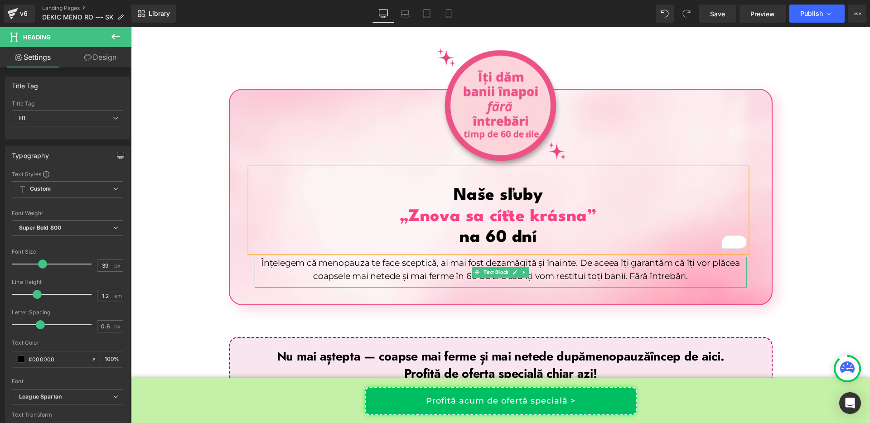
click at [376, 257] on p "Înțelegem că menopauza te face sceptică, ai mai fost dezamăgită și înainte. De …" at bounding box center [501, 270] width 492 height 26
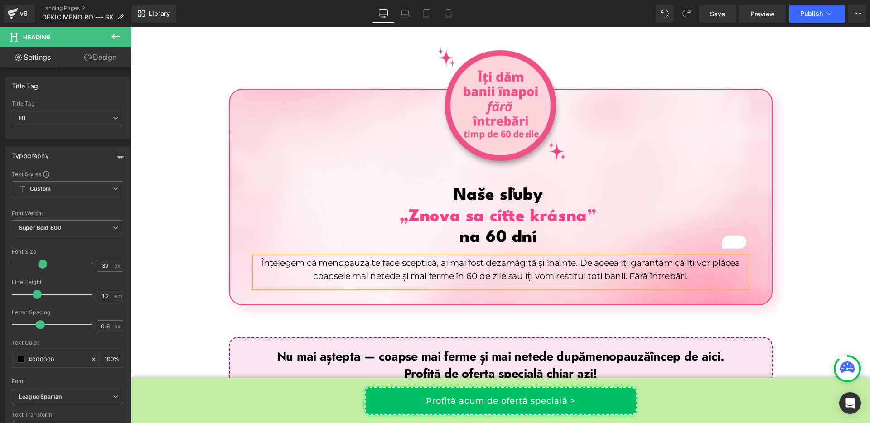
click at [376, 257] on p "Înțelegem că menopauza te face sceptică, ai mai fost dezamăgită și înainte. De …" at bounding box center [501, 270] width 492 height 26
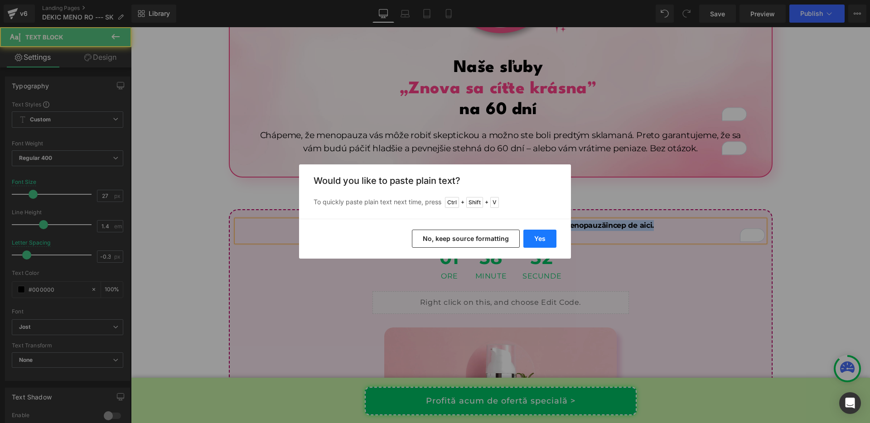
scroll to position [4281, 0]
click at [540, 240] on button "Yes" at bounding box center [540, 239] width 33 height 18
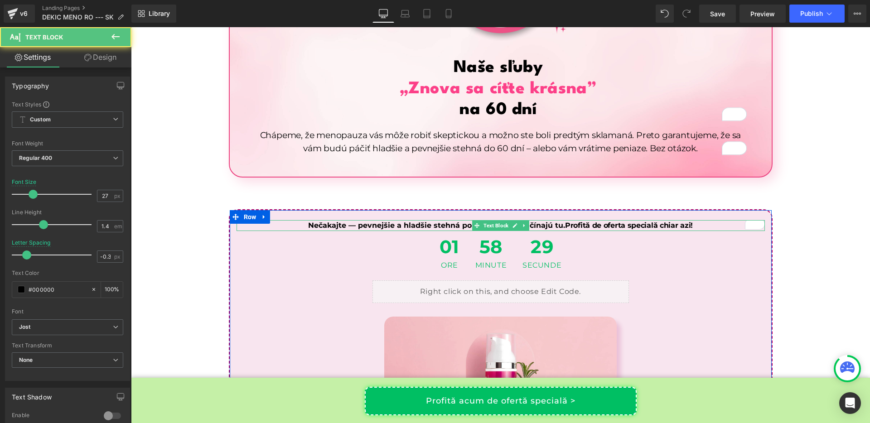
click at [565, 221] on span "Profită de oferta specială chiar azi!" at bounding box center [629, 225] width 128 height 9
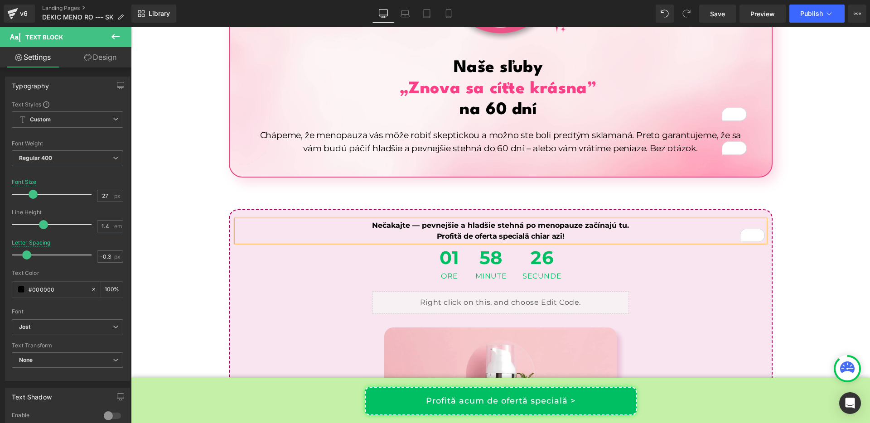
click at [518, 232] on span "Profită de oferta specială chiar azi!" at bounding box center [501, 236] width 128 height 9
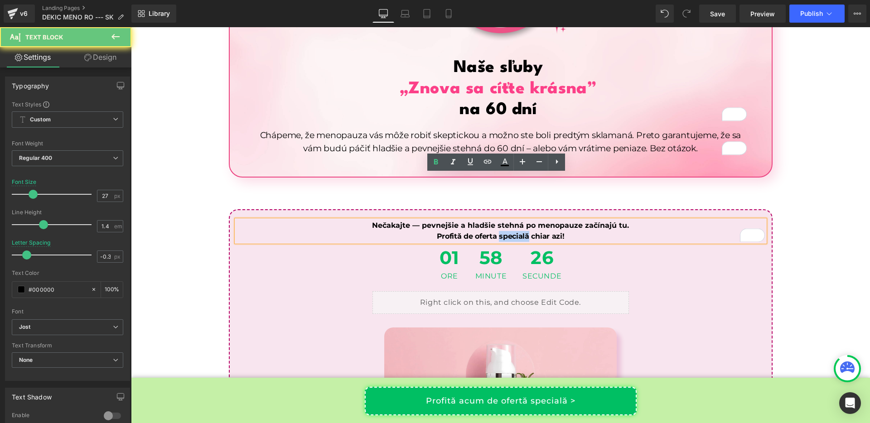
click at [518, 232] on span "Profită de oferta specială chiar azi!" at bounding box center [501, 236] width 128 height 9
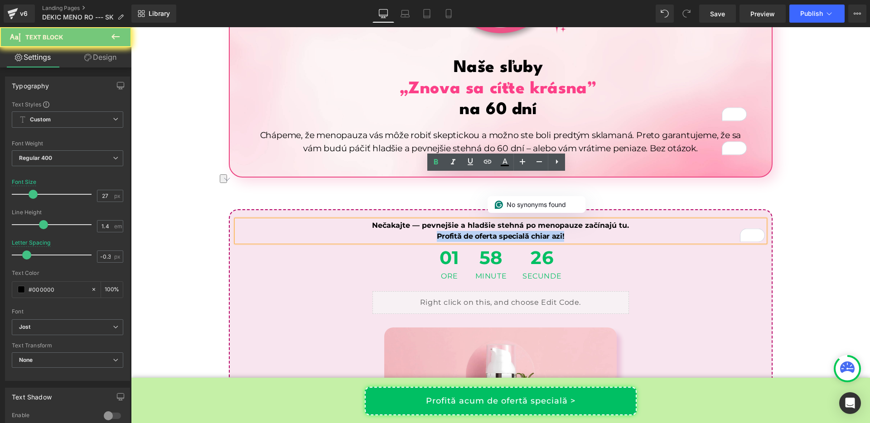
copy span "Profită de oferta specială chiar azi!"
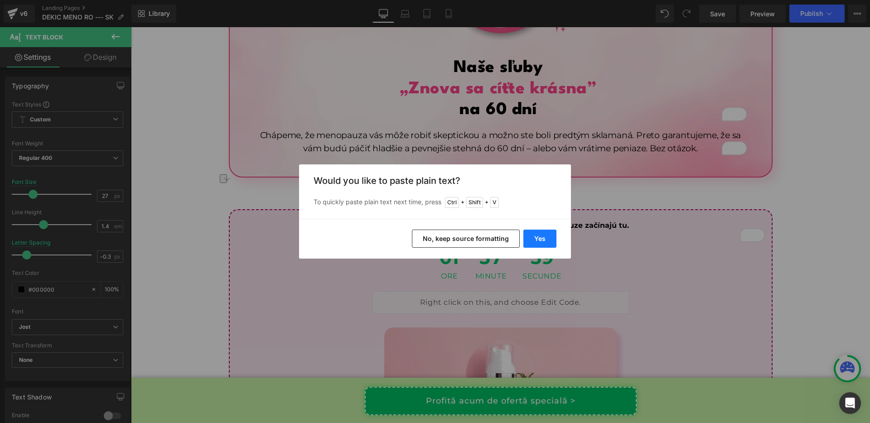
click at [534, 233] on button "Yes" at bounding box center [540, 239] width 33 height 18
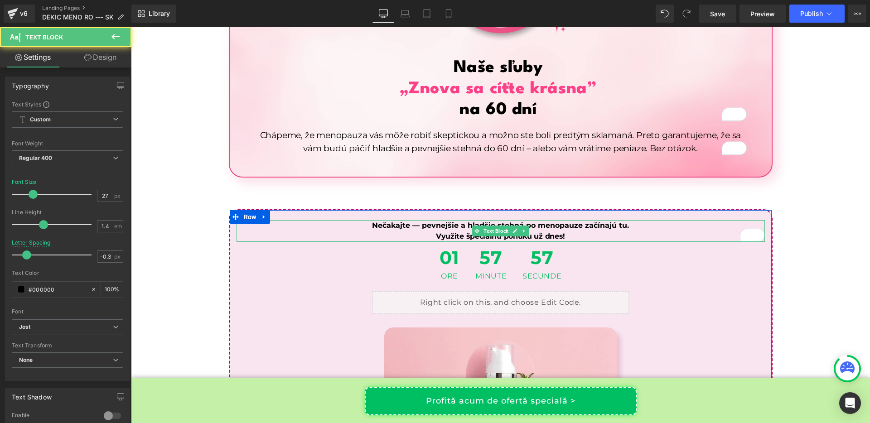
click at [406, 221] on span "Nečakajte — pevnejšie a hladšie stehná po menopauze začínajú tu." at bounding box center [500, 225] width 257 height 9
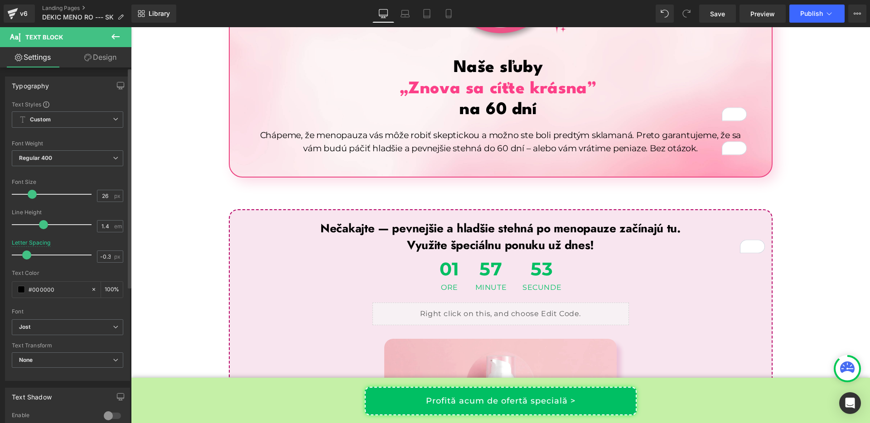
type input "27"
click at [32, 196] on span at bounding box center [33, 194] width 9 height 9
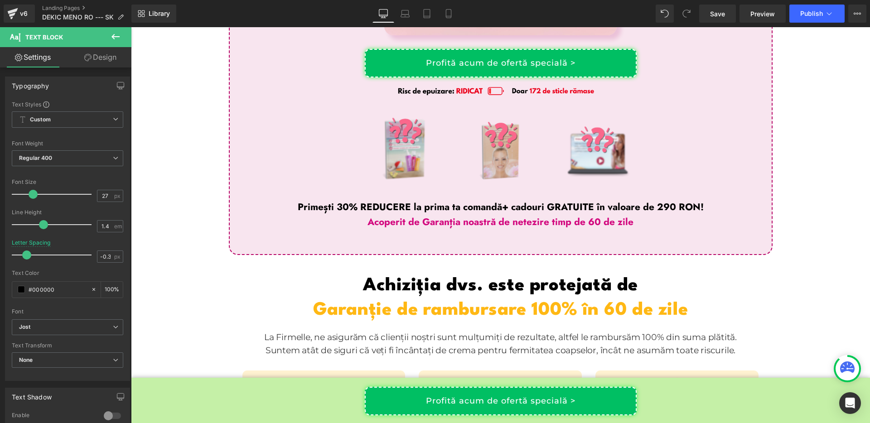
scroll to position [4819, 0]
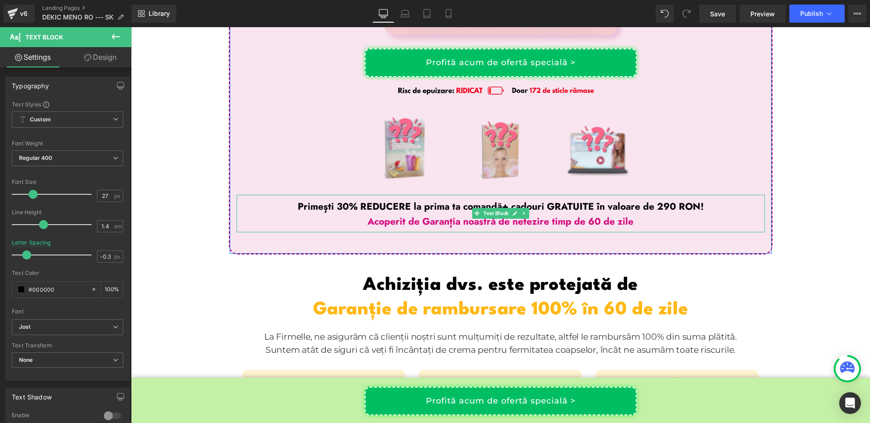
click at [450, 200] on span "Primești 30% REDUCERE la prima ta comandă" at bounding box center [400, 207] width 204 height 14
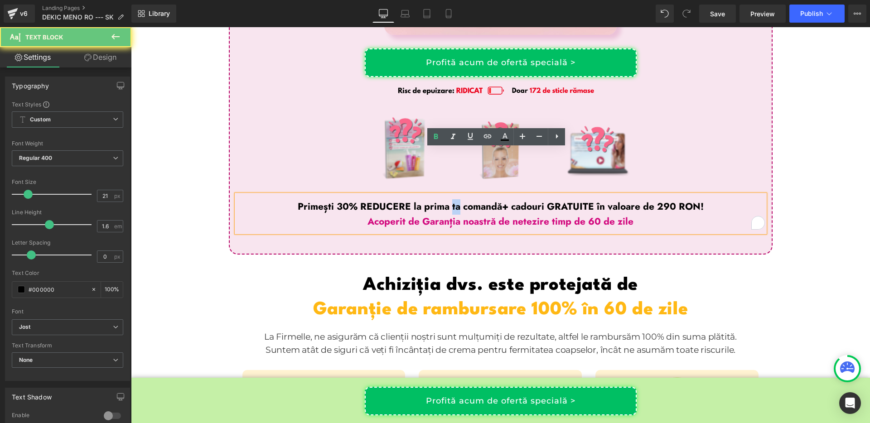
click at [450, 200] on span "Primești 30% REDUCERE la prima ta comandă" at bounding box center [400, 207] width 204 height 14
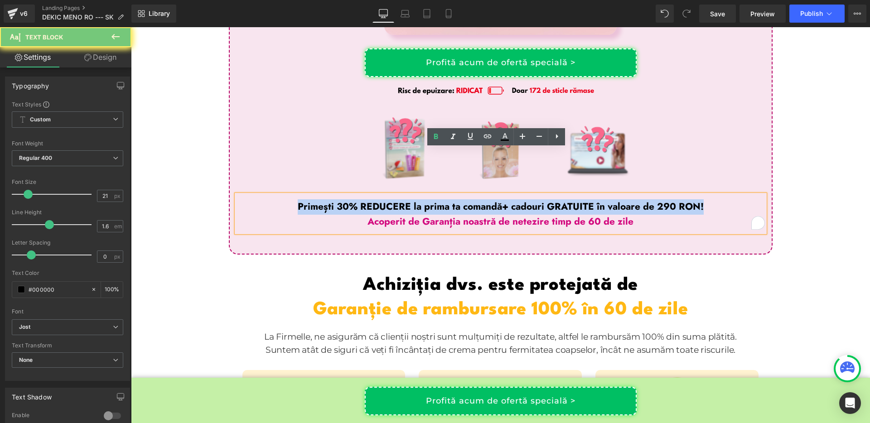
click at [450, 200] on span "Primești 30% REDUCERE la prima ta comandă" at bounding box center [400, 207] width 204 height 14
copy p "Primești 30% REDUCERE la prima ta comandă + cadouri GRATUITE în valoare de 290 …"
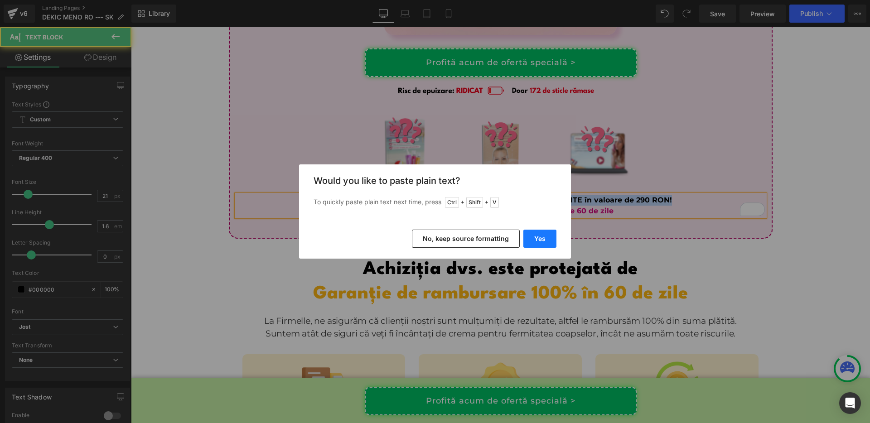
scroll to position [4819, 0]
click at [535, 242] on button "Yes" at bounding box center [540, 239] width 33 height 18
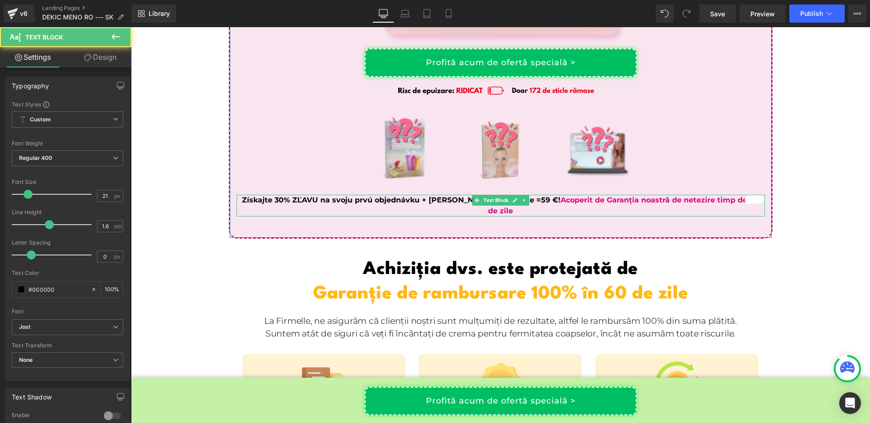
click at [539, 196] on span "Acoperit de Garanția noastră de netezire timp de 60 de zile" at bounding box center [623, 205] width 271 height 19
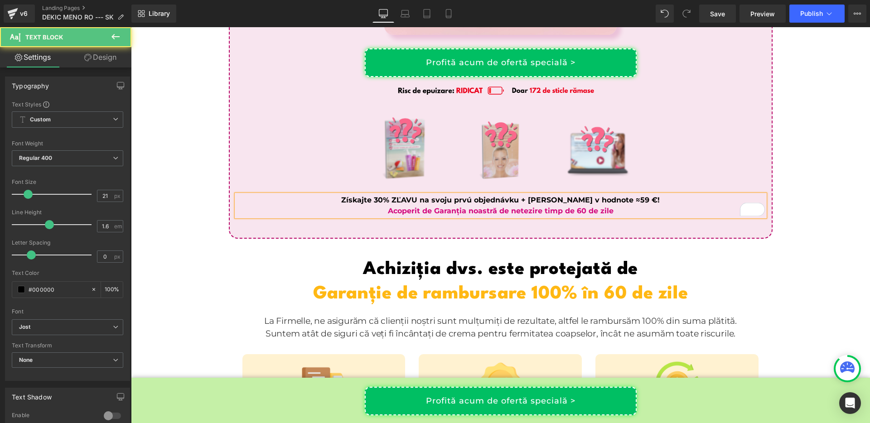
click at [633, 196] on span "Získajte 30% ZĽAVU na svoju prvú objednávku + DARČEKY v hodnote ≈59 €!" at bounding box center [500, 200] width 319 height 9
click at [478, 207] on span "Acoperit de Garanția noastră de netezire timp de 60 de zile" at bounding box center [501, 211] width 226 height 9
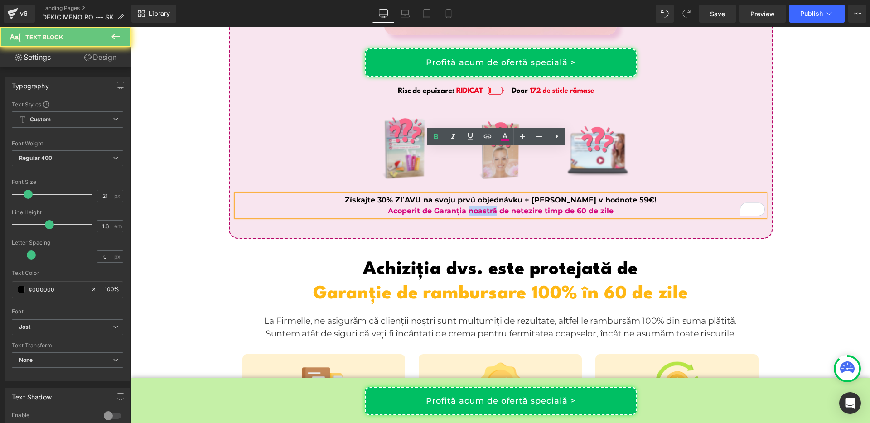
click at [478, 207] on span "Acoperit de Garanția noastră de netezire timp de 60 de zile" at bounding box center [501, 211] width 226 height 9
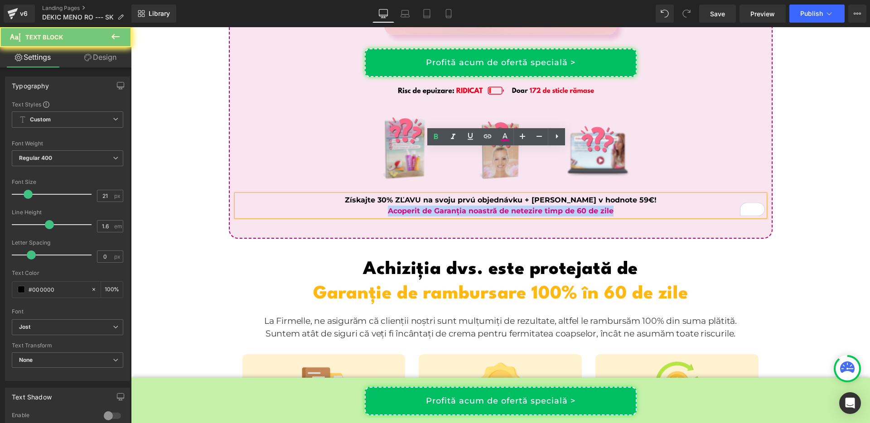
click at [478, 207] on span "Acoperit de Garanția noastră de netezire timp de 60 de zile" at bounding box center [501, 211] width 226 height 9
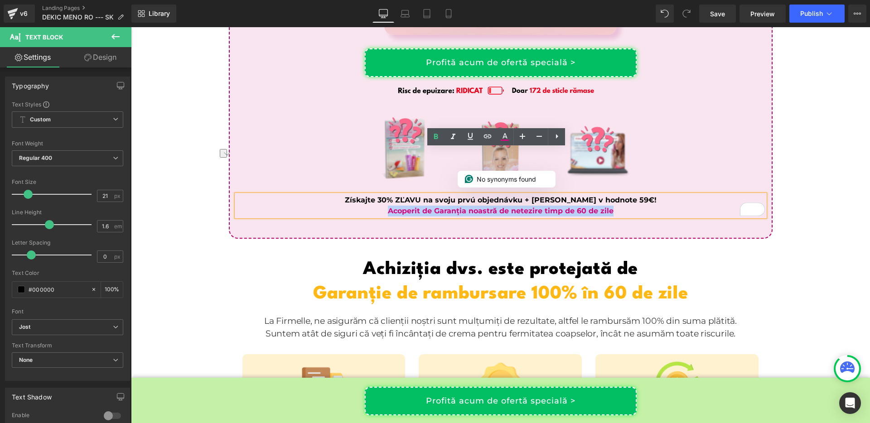
copy span "Acoperit de Garanția noastră de netezire timp de 60 de zile"
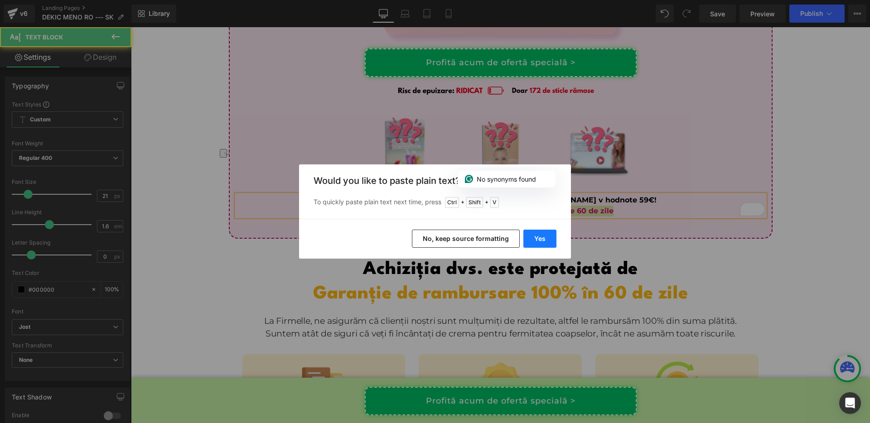
click at [535, 237] on button "Yes" at bounding box center [540, 239] width 33 height 18
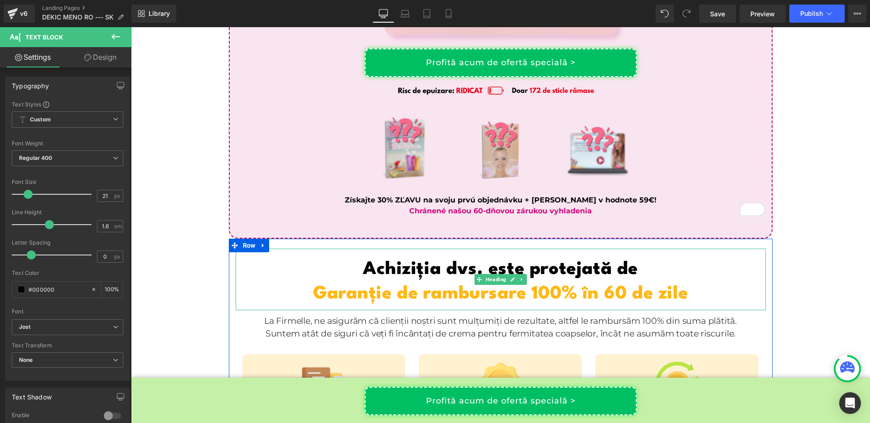
click at [425, 258] on h1 "Achiziția dvs. este protejată de" at bounding box center [501, 270] width 530 height 25
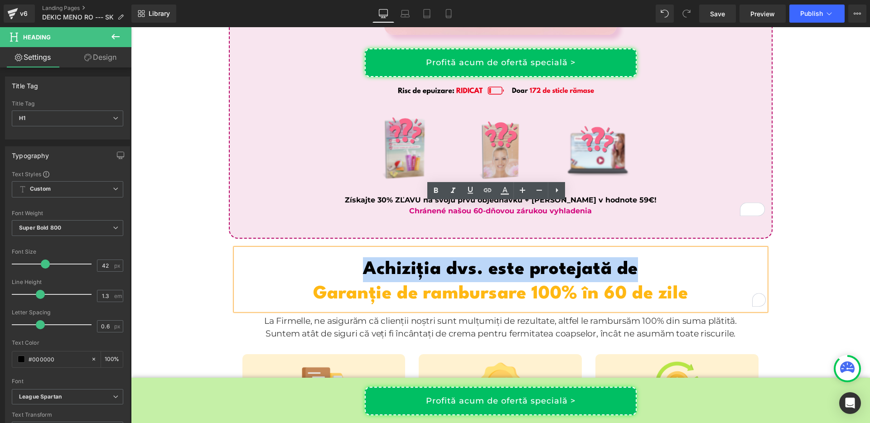
copy h1 "Achiziția dvs. este protejată de"
paste div "To enrich screen reader interactions, please activate Accessibility in Grammarl…"
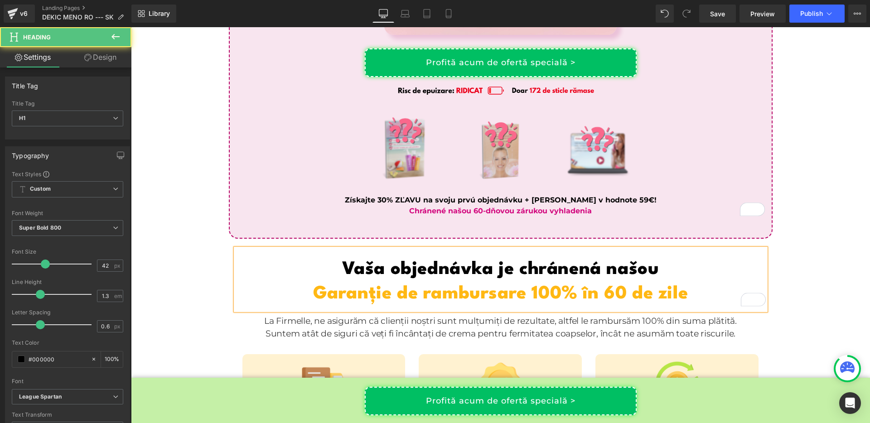
click at [474, 286] on span "Garanție de rambursare 100% în 60 de zile" at bounding box center [500, 294] width 375 height 17
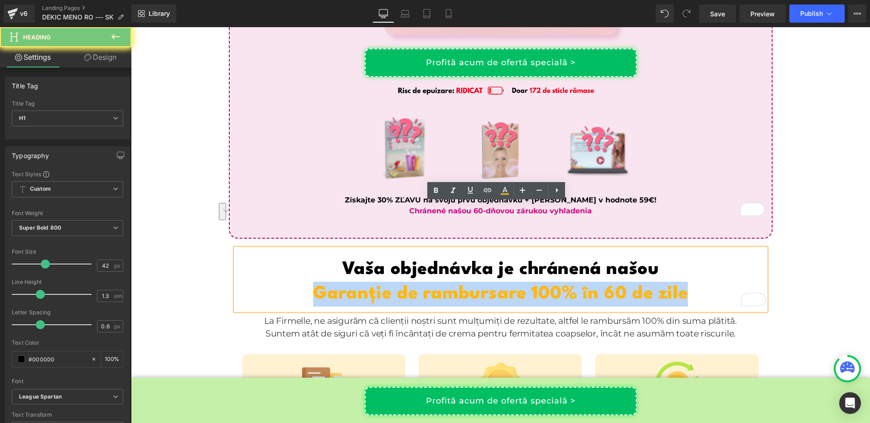
click at [474, 286] on span "Garanție de rambursare 100% în 60 de zile" at bounding box center [500, 294] width 375 height 17
copy span "Garanție de rambursare 100% în 60 de zile"
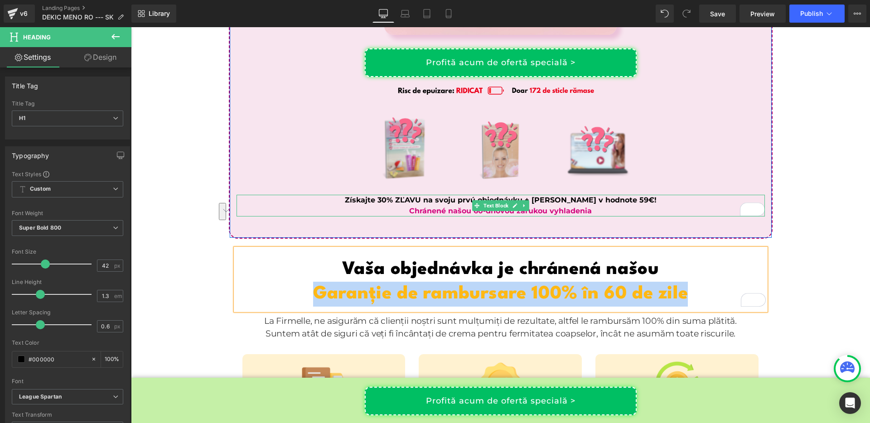
click at [438, 196] on span "Získajte 30% ZĽAVU na svoju prvú objednávku + [PERSON_NAME] v hodnote 59€!" at bounding box center [501, 200] width 312 height 9
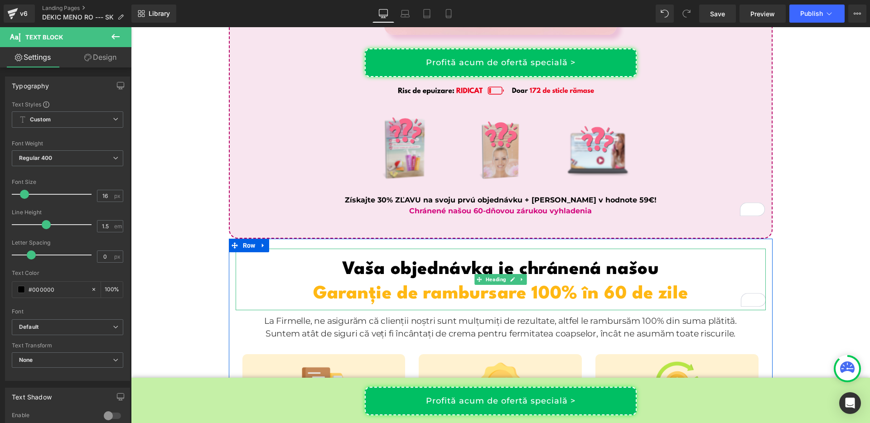
click at [443, 286] on span "Garanție de rambursare 100% în 60 de zile" at bounding box center [500, 294] width 375 height 17
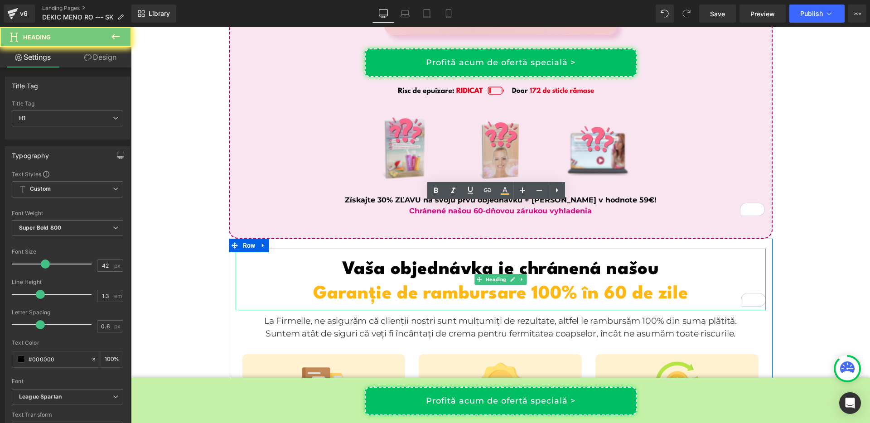
click at [443, 286] on span "Garanție de rambursare 100% în 60 de zile" at bounding box center [500, 294] width 375 height 17
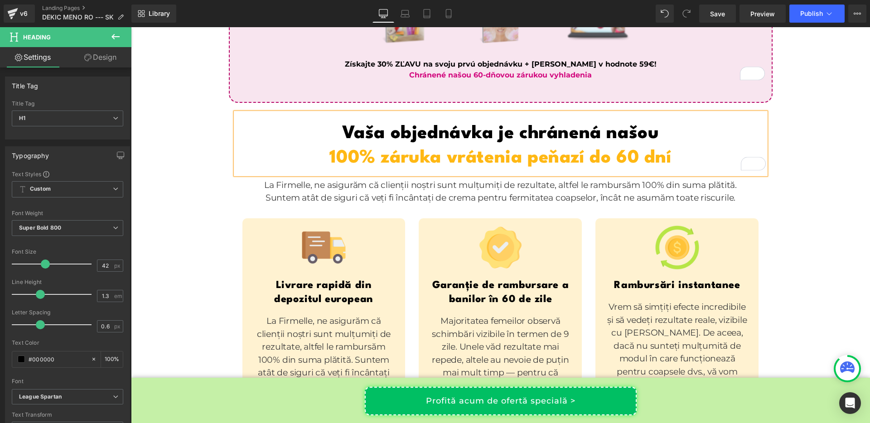
scroll to position [4956, 0]
click at [411, 179] on p "La Firmelle, ne asigurăm că clienții noștri sunt mulțumiți de rezultate, altfel…" at bounding box center [501, 192] width 494 height 26
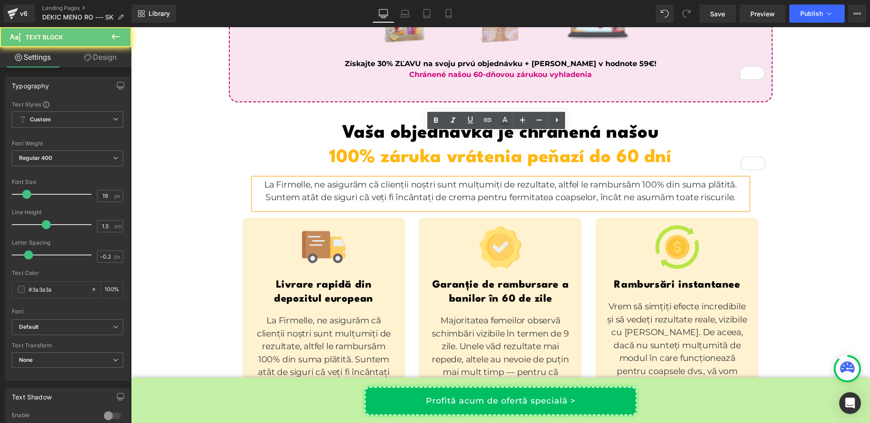
click at [411, 179] on p "La Firmelle, ne asigurăm că clienții noștri sunt mulțumiți de rezultate, altfel…" at bounding box center [501, 192] width 494 height 26
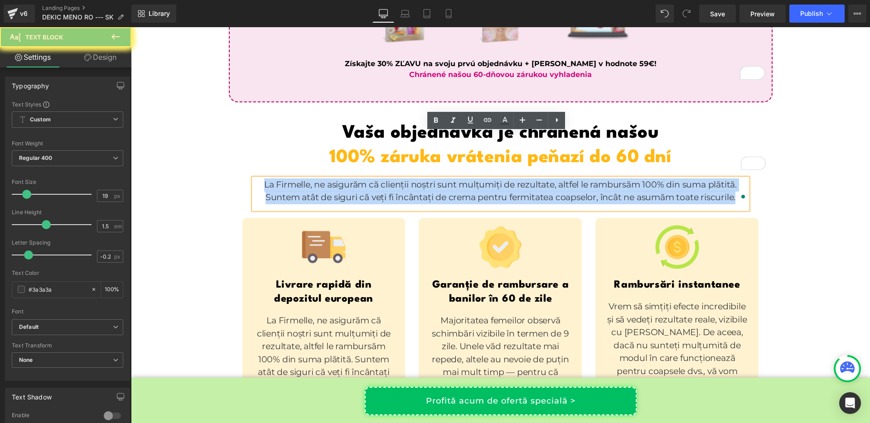
click at [411, 179] on p "La Firmelle, ne asigurăm că clienții noștri sunt mulțumiți de rezultate, altfel…" at bounding box center [501, 192] width 494 height 26
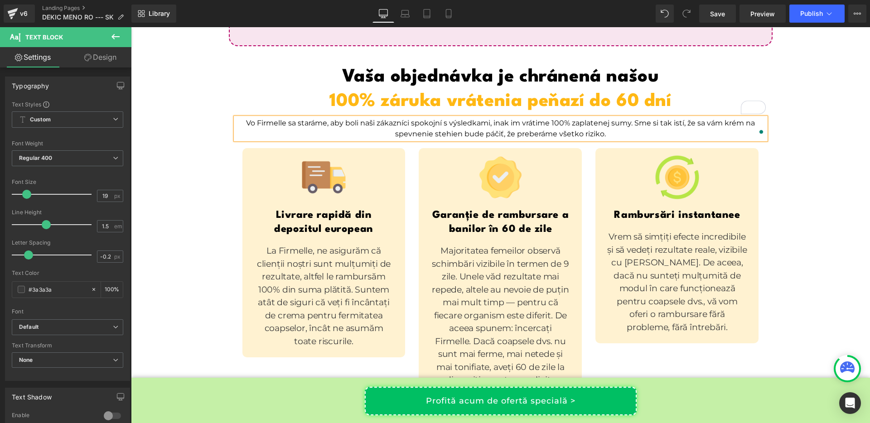
scroll to position [5012, 0]
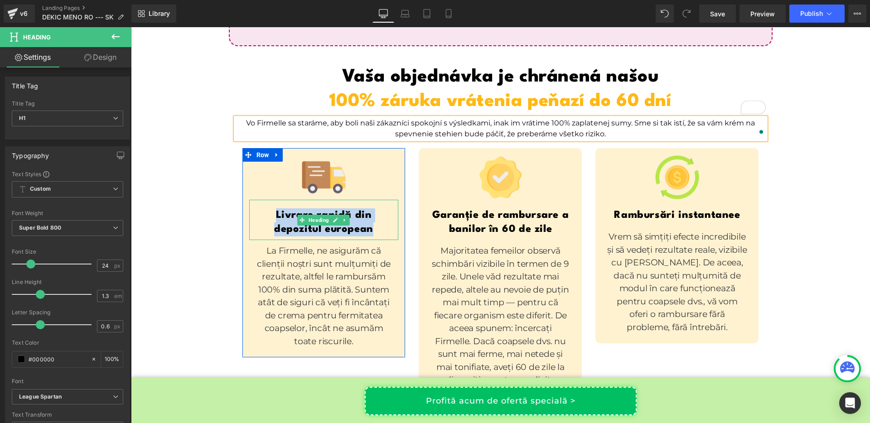
drag, startPoint x: 367, startPoint y: 184, endPoint x: 270, endPoint y: 166, distance: 98.5
click at [270, 200] on div "Livrare rapidă din depozitul european" at bounding box center [324, 220] width 150 height 40
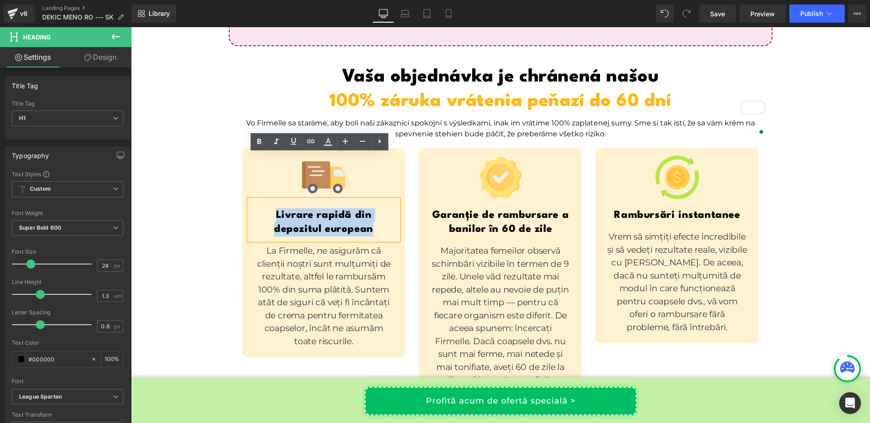
copy div "Livrare rapidă din depozitul european"
paste div
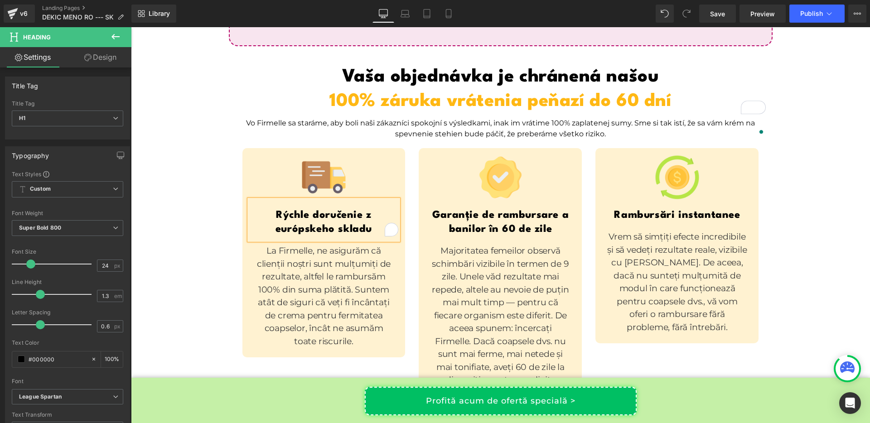
click at [304, 245] on p "La Firmelle, ne asigurăm că clienții noștri sunt mulțumiți de rezultate, altfel…" at bounding box center [324, 296] width 141 height 103
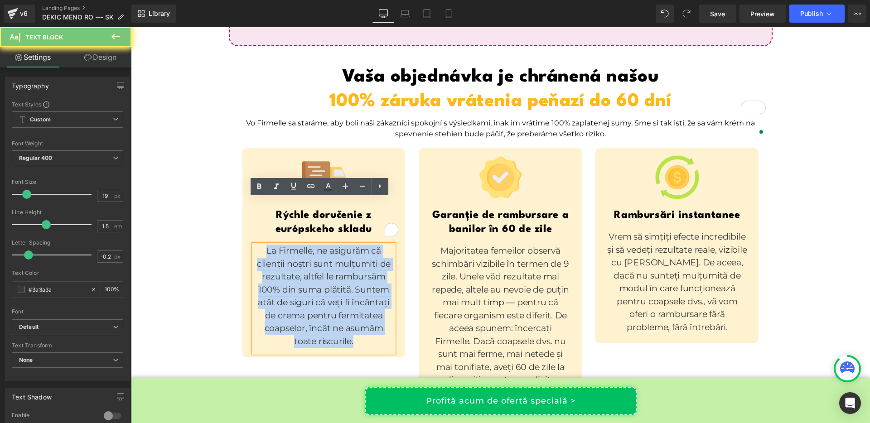
click at [304, 245] on p "La Firmelle, ne asigurăm că clienții noștri sunt mulțumiți de rezultate, altfel…" at bounding box center [324, 296] width 141 height 103
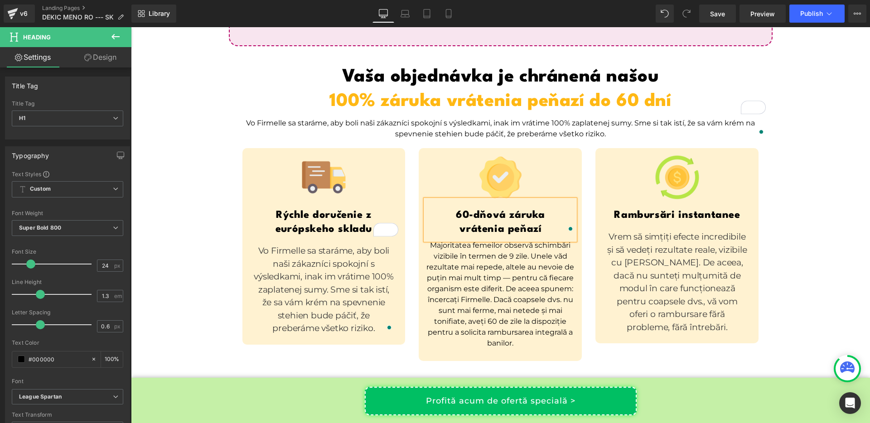
scroll to position [5012, 0]
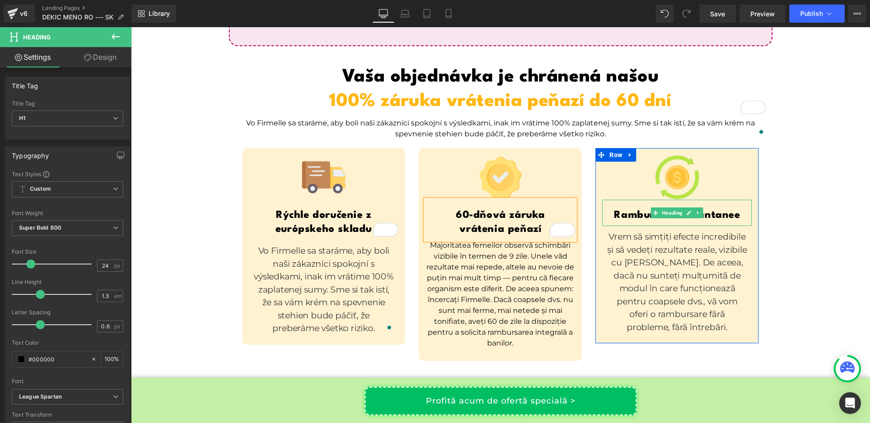
click at [632, 209] on h1 "Rambursări instantanee" at bounding box center [678, 216] width 150 height 14
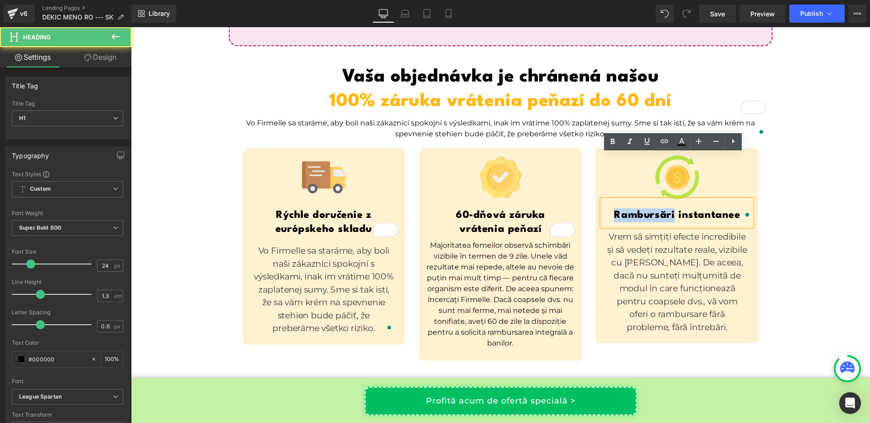
click at [632, 209] on h1 "Rambursări instantanee" at bounding box center [678, 216] width 150 height 14
copy h1 "Rambursări instantanee"
